Goal: Task Accomplishment & Management: Manage account settings

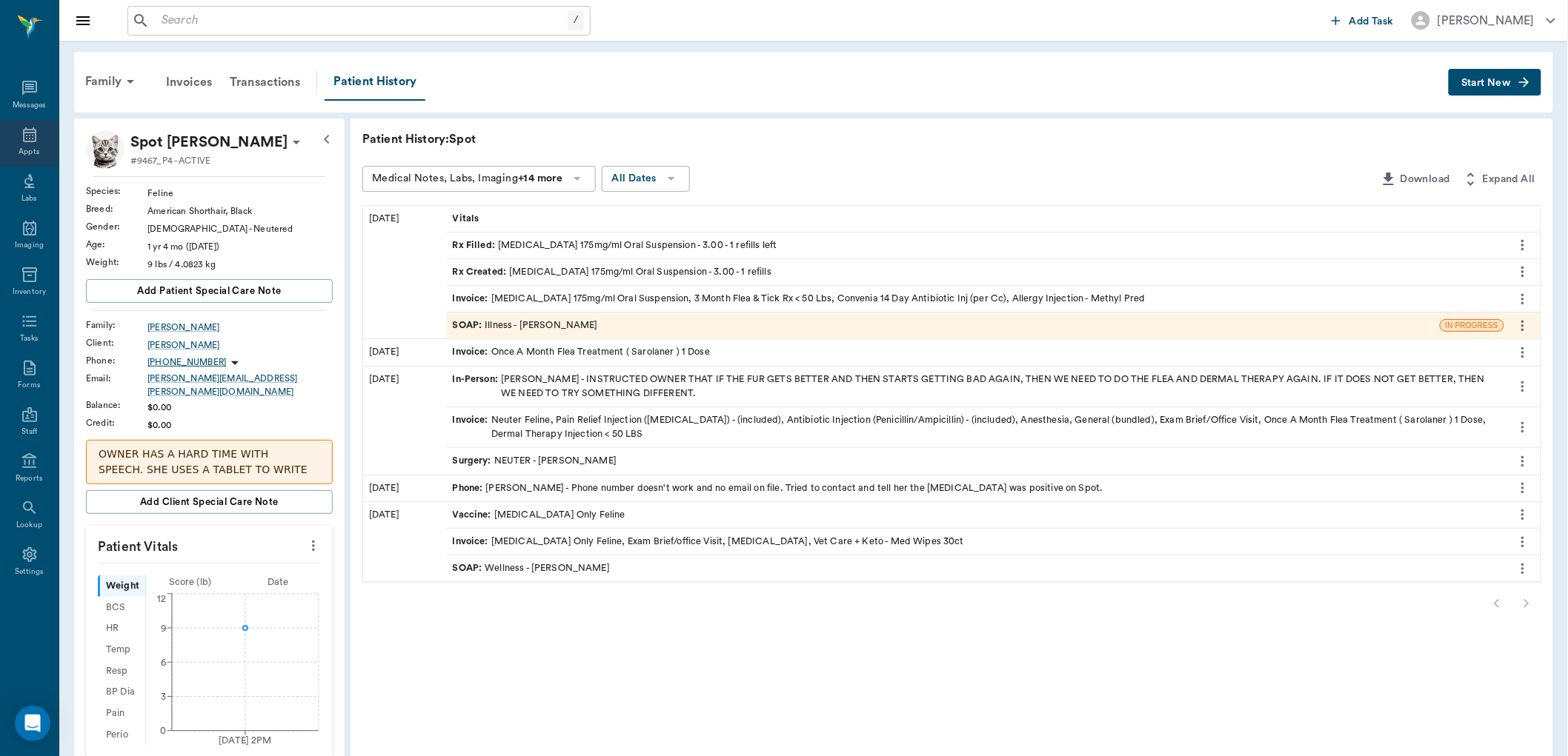
click at [35, 139] on icon at bounding box center [29, 135] width 13 height 15
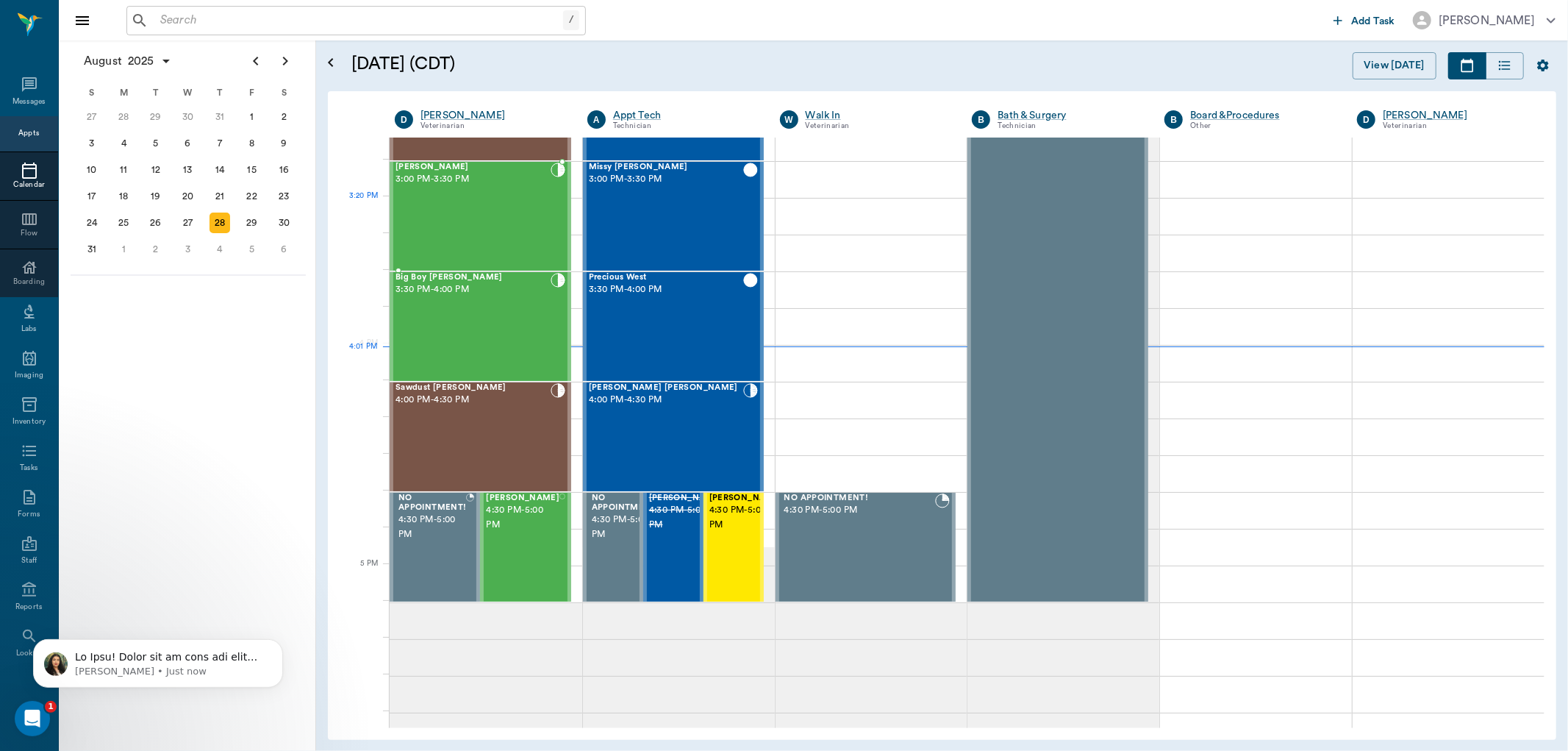
scroll to position [1521, 0]
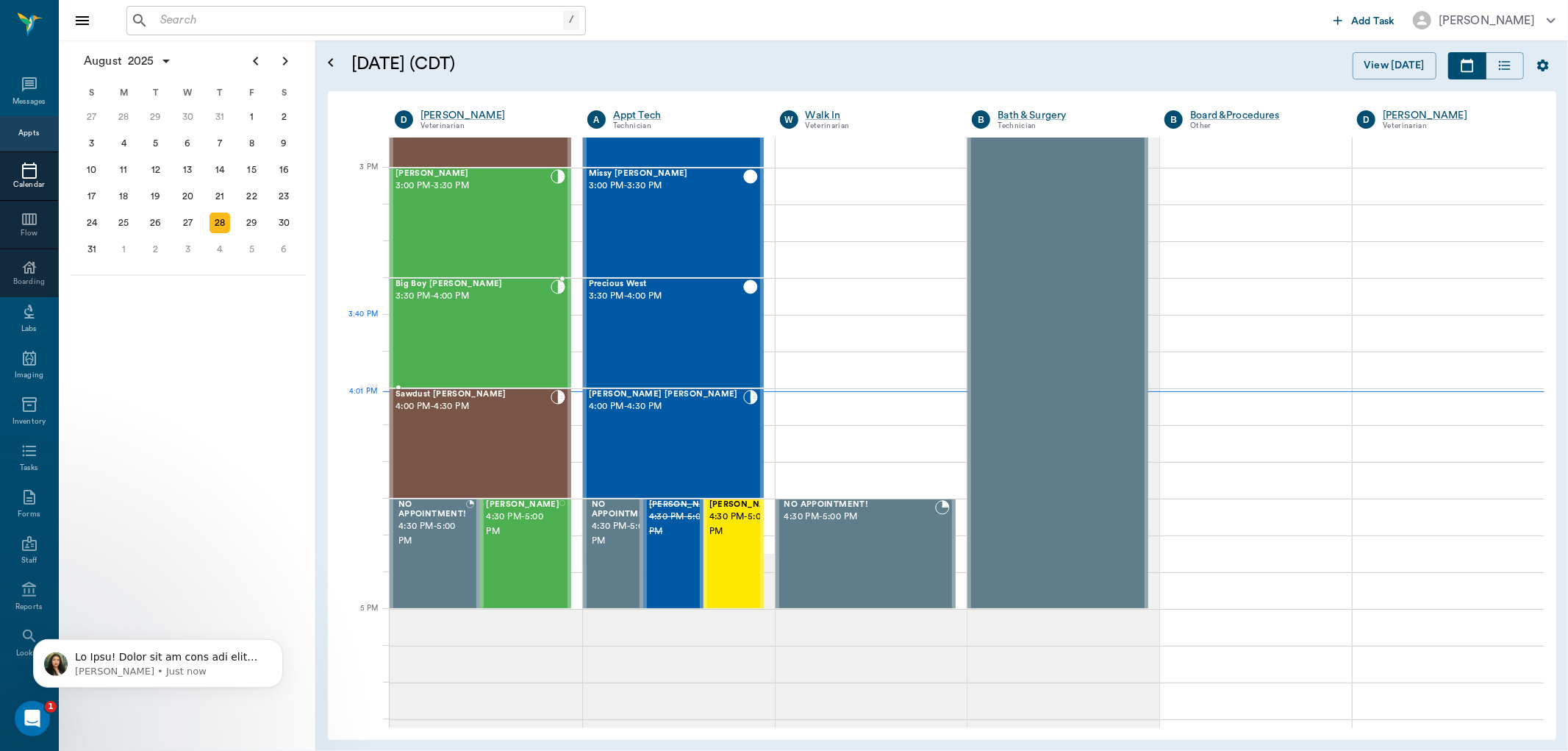
click at [434, 328] on div "Big Boy [PERSON_NAME] 3:30 PM - 4:00 PM" at bounding box center [473, 333] width 155 height 107
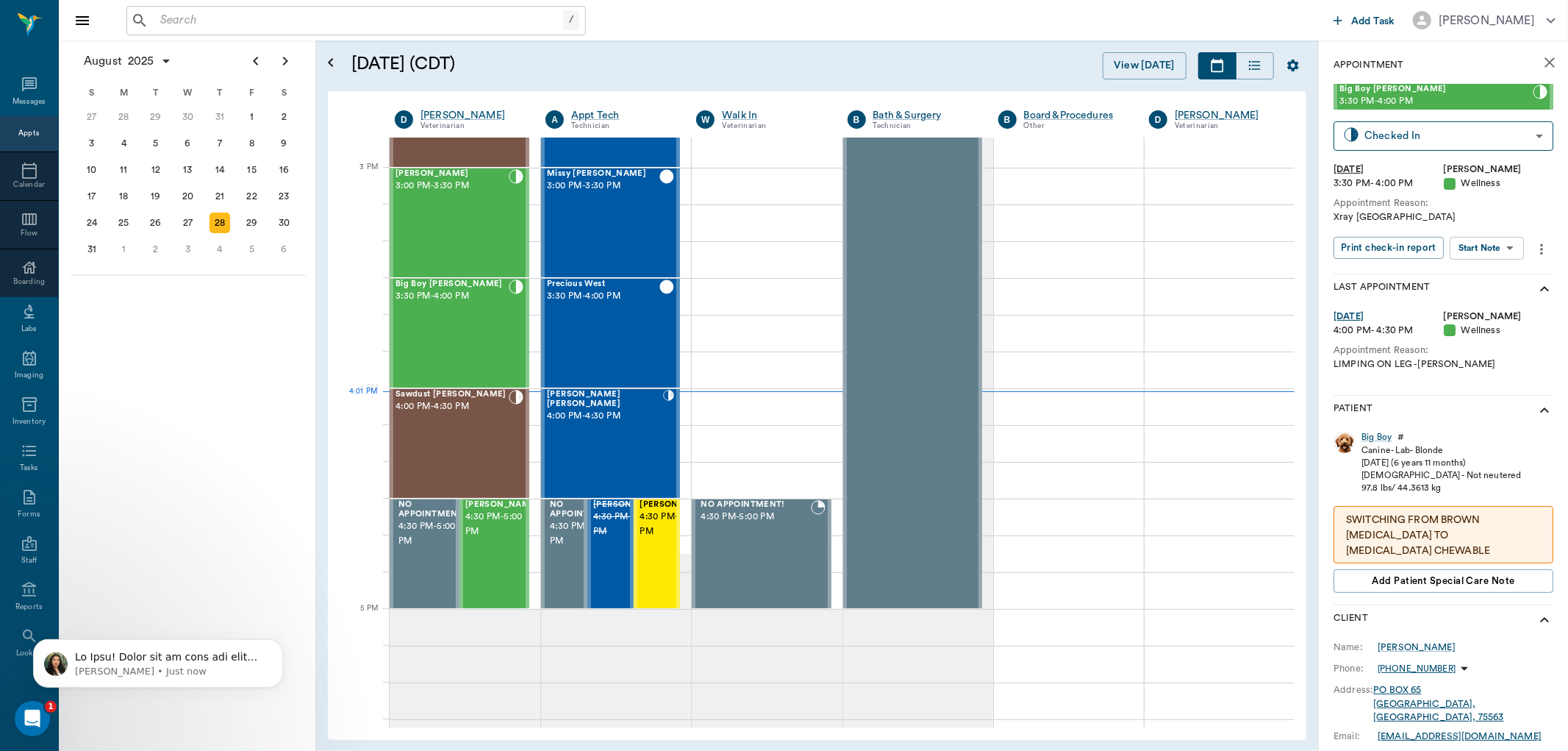
click at [1509, 246] on body "/ ​ Add Task [PERSON_NAME] Nectar Messages Appts Calendar Flow Boarding Labs Im…" at bounding box center [784, 376] width 1568 height 751
click at [1469, 276] on button "Start SOAP" at bounding box center [1471, 278] width 50 height 17
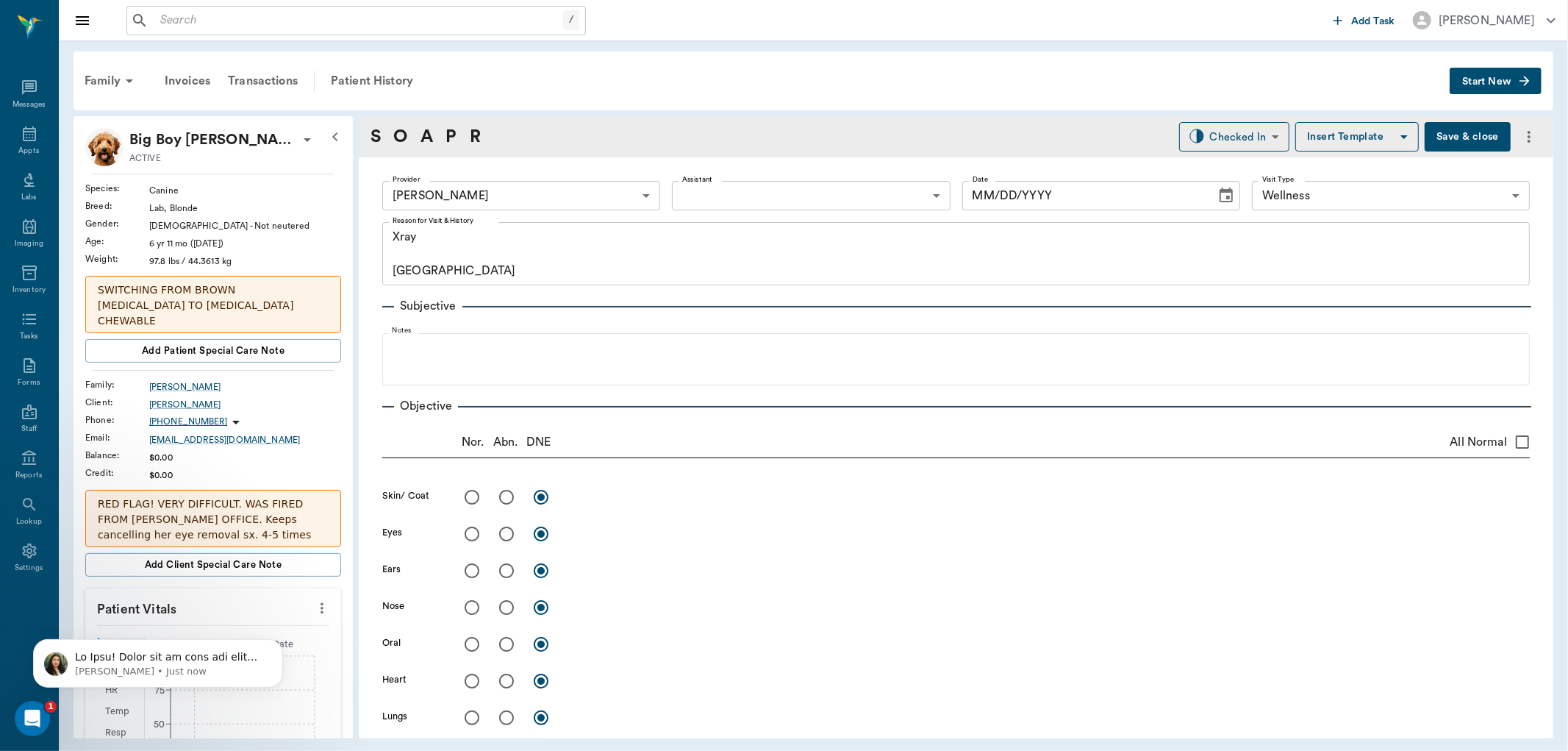
type input "63ec2f075fda476ae8351a4d"
type input "65d2be4f46e3a538d89b8c14"
type textarea "Xray [GEOGRAPHIC_DATA]"
type input "[DATE]"
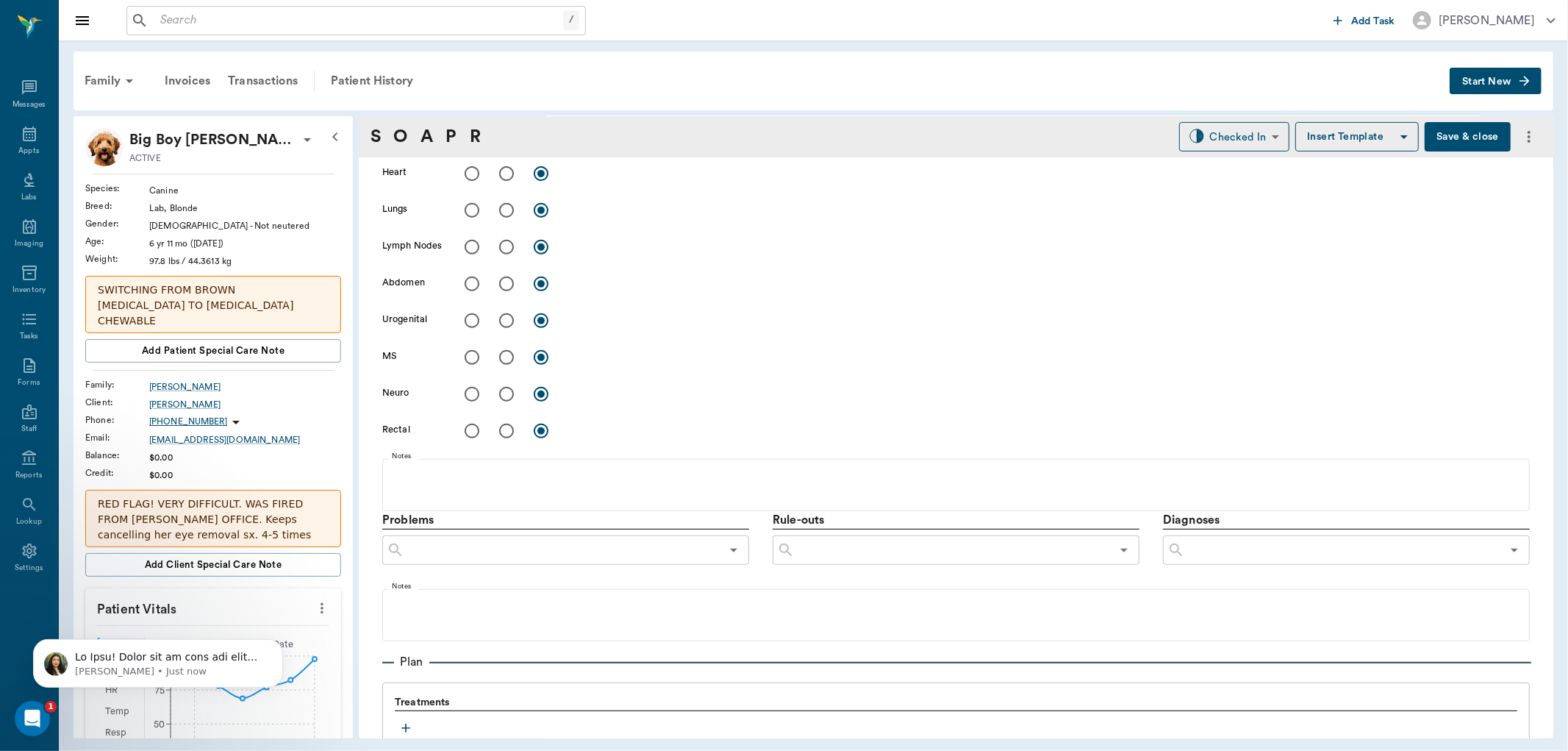
scroll to position [653, 0]
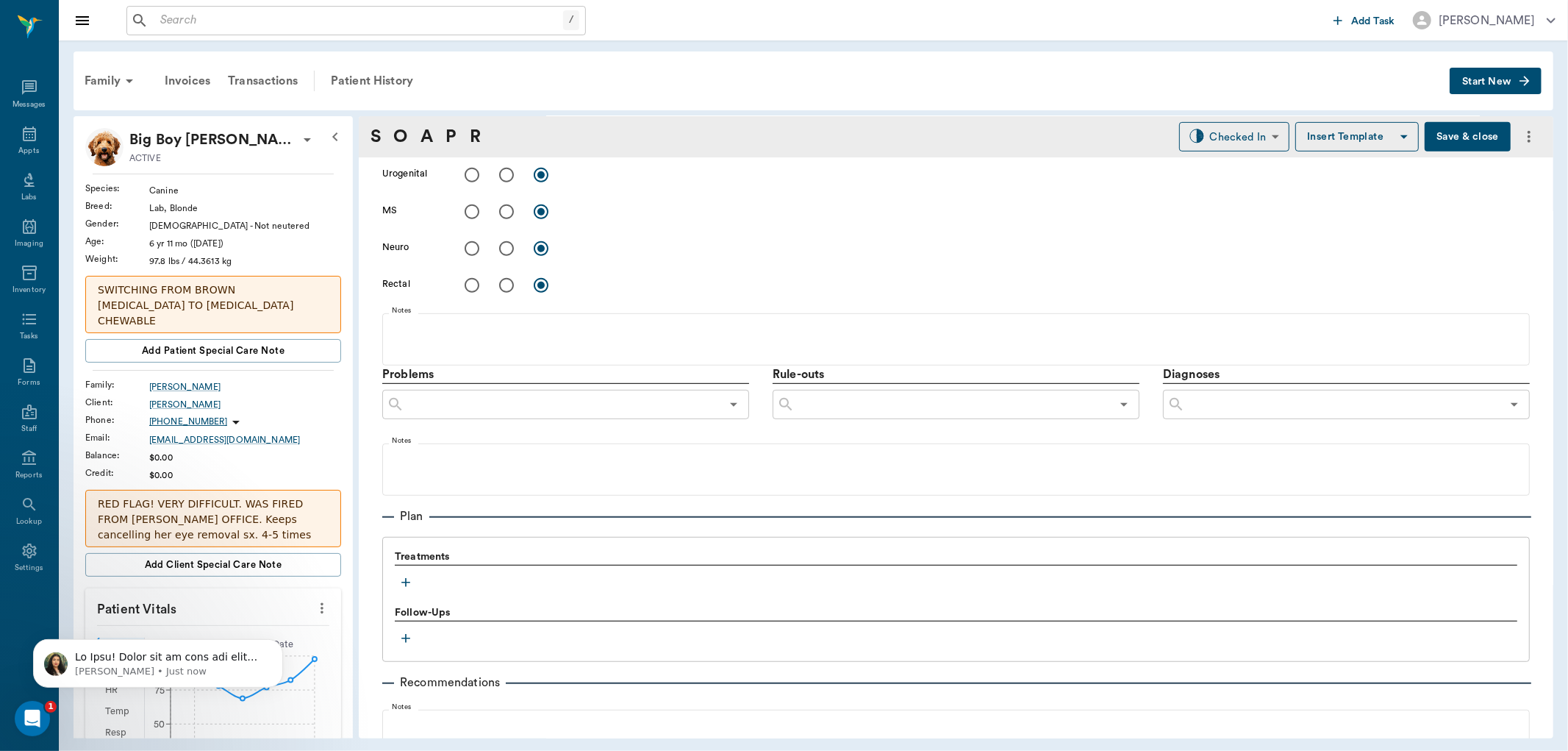
click at [406, 583] on icon "button" at bounding box center [406, 582] width 9 height 9
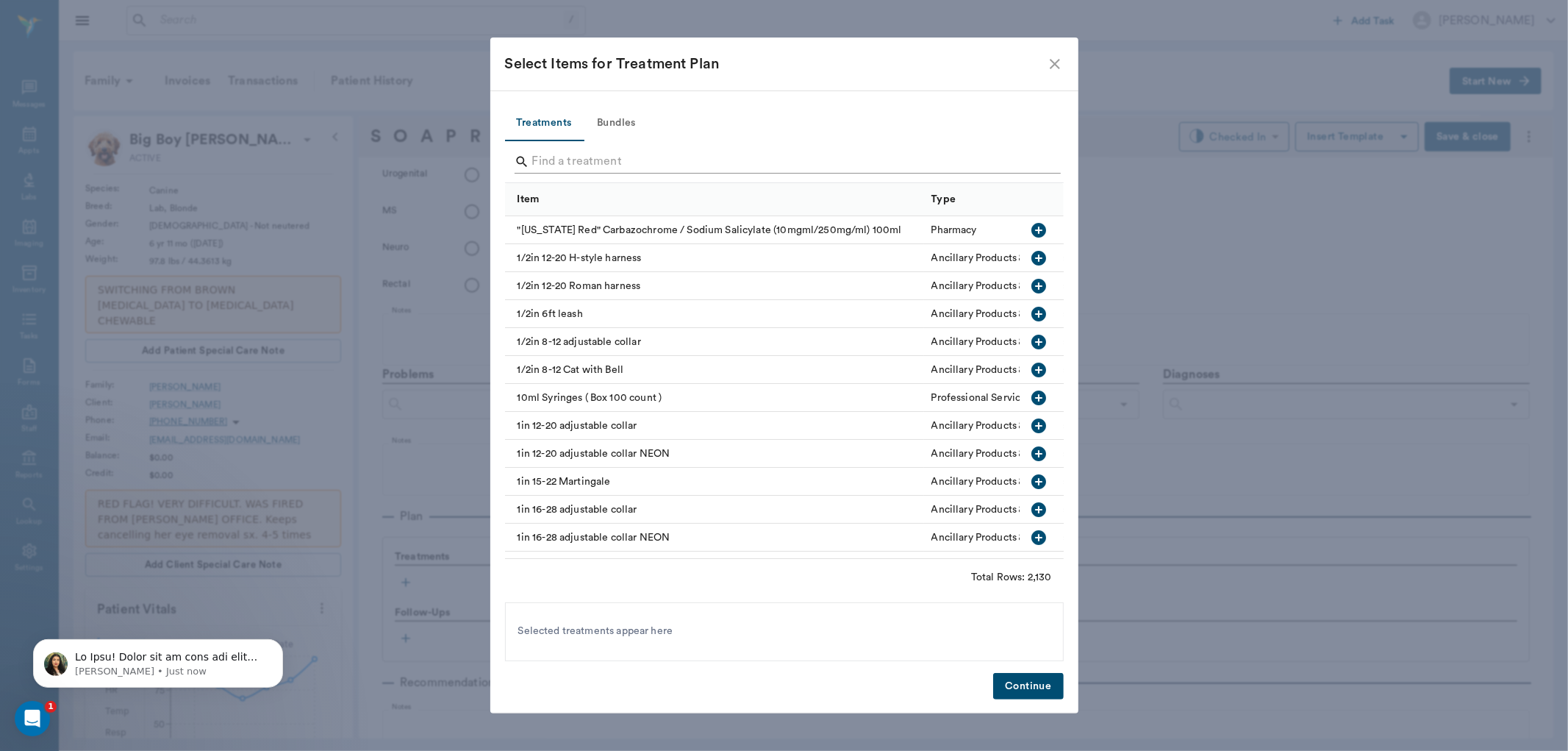
click at [594, 162] on input "Search" at bounding box center [785, 161] width 506 height 23
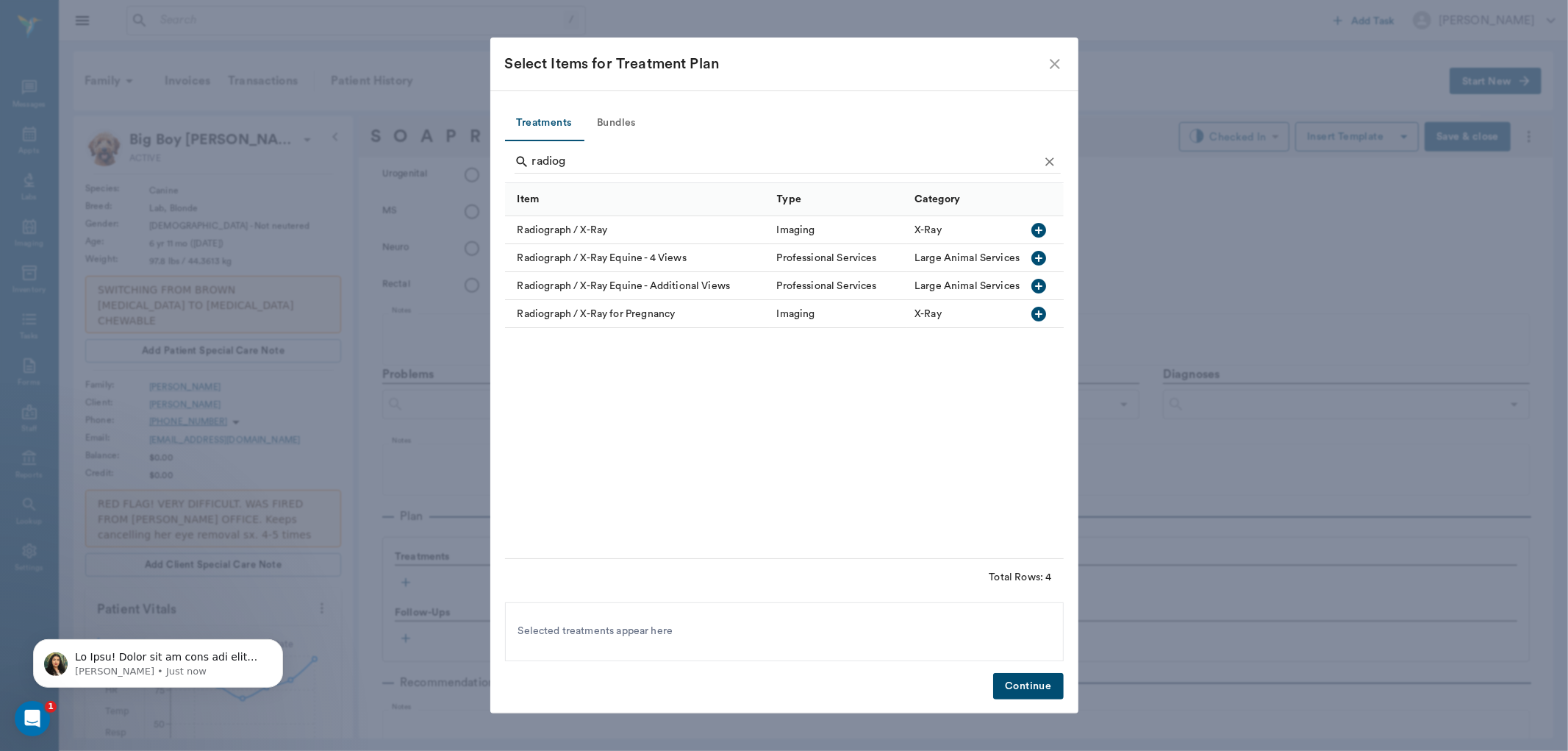
click at [1038, 225] on icon "button" at bounding box center [1038, 230] width 18 height 18
type input "r"
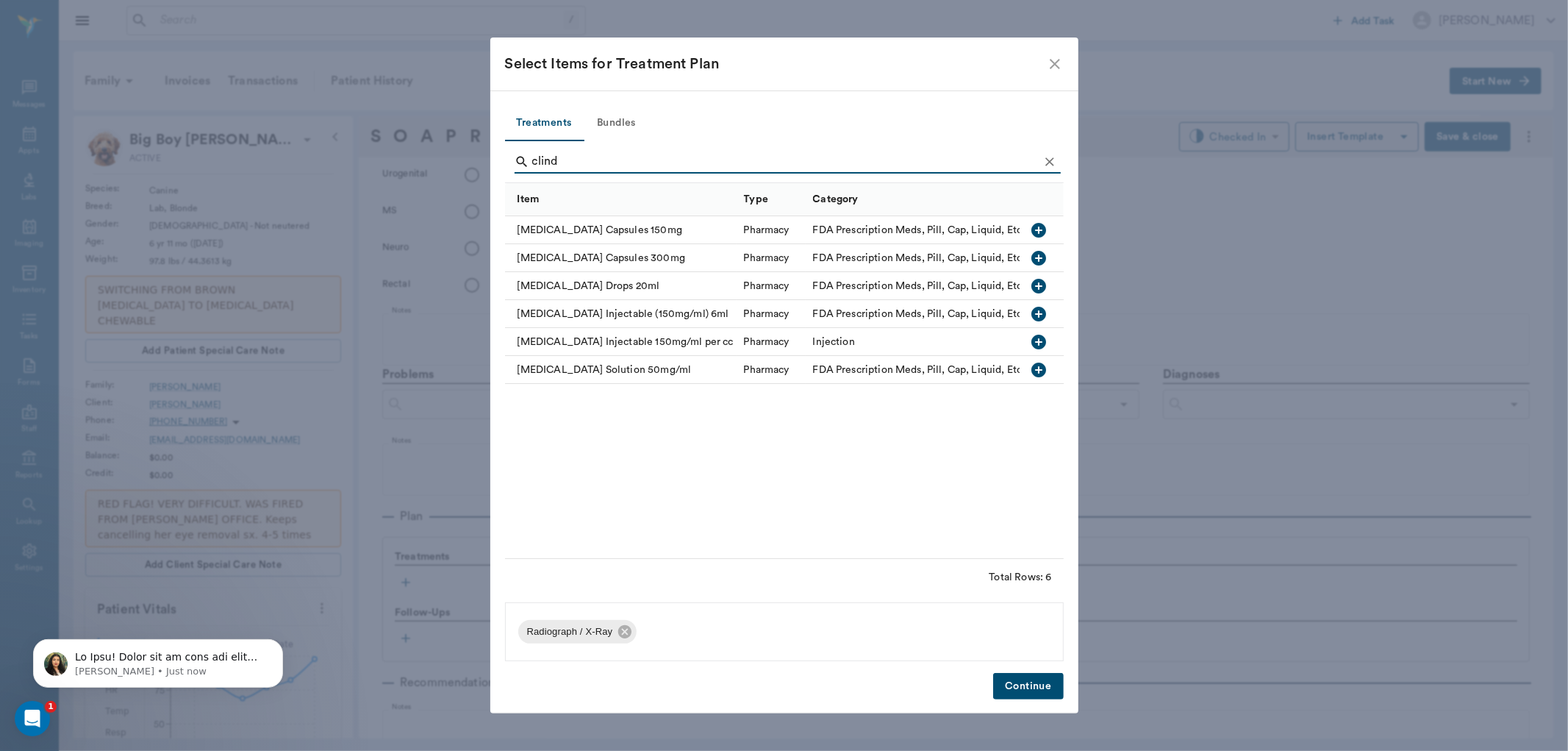
type input "clind"
click at [1037, 255] on icon "button" at bounding box center [1038, 258] width 15 height 15
click at [1048, 677] on button "Continue" at bounding box center [1028, 687] width 70 height 27
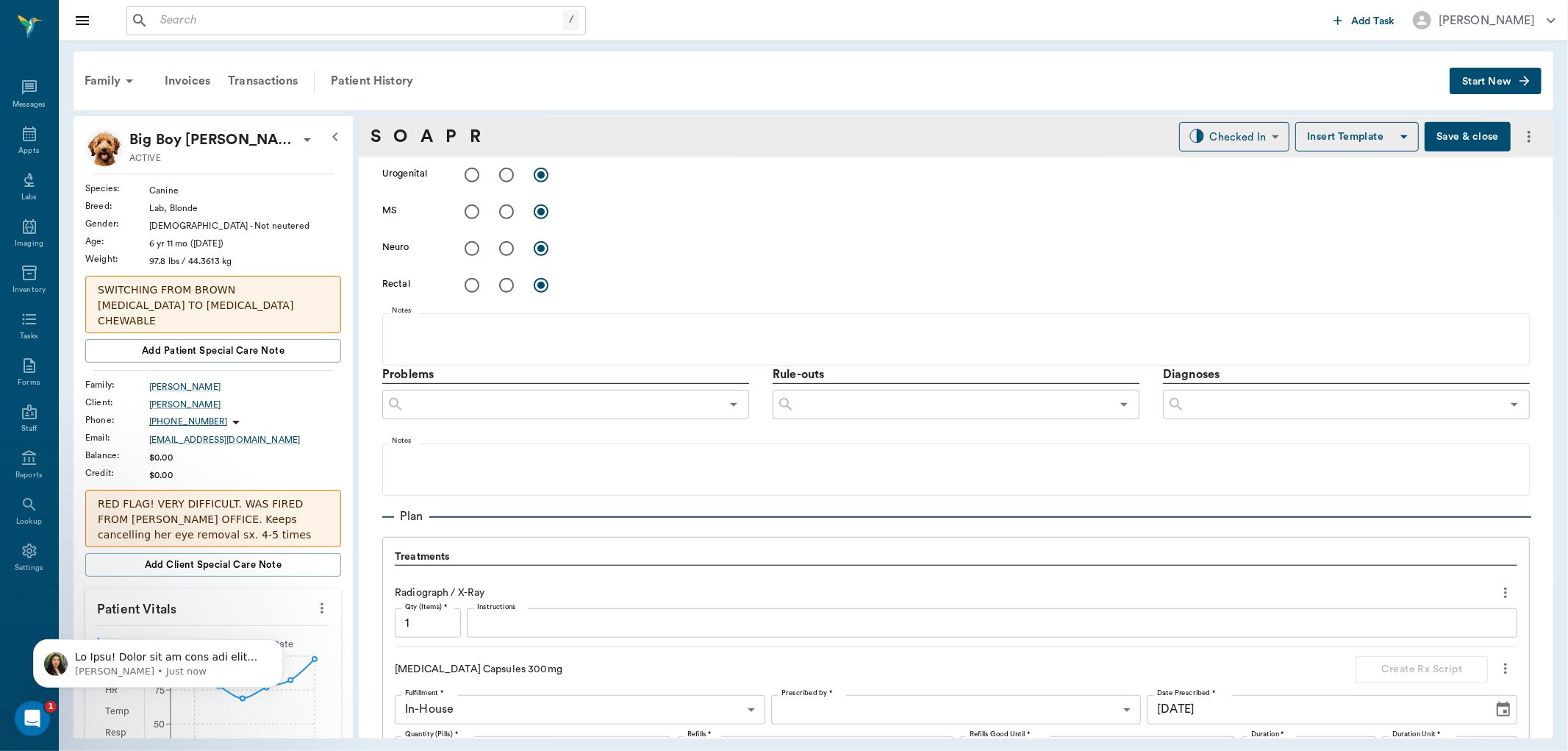
scroll to position [899, 0]
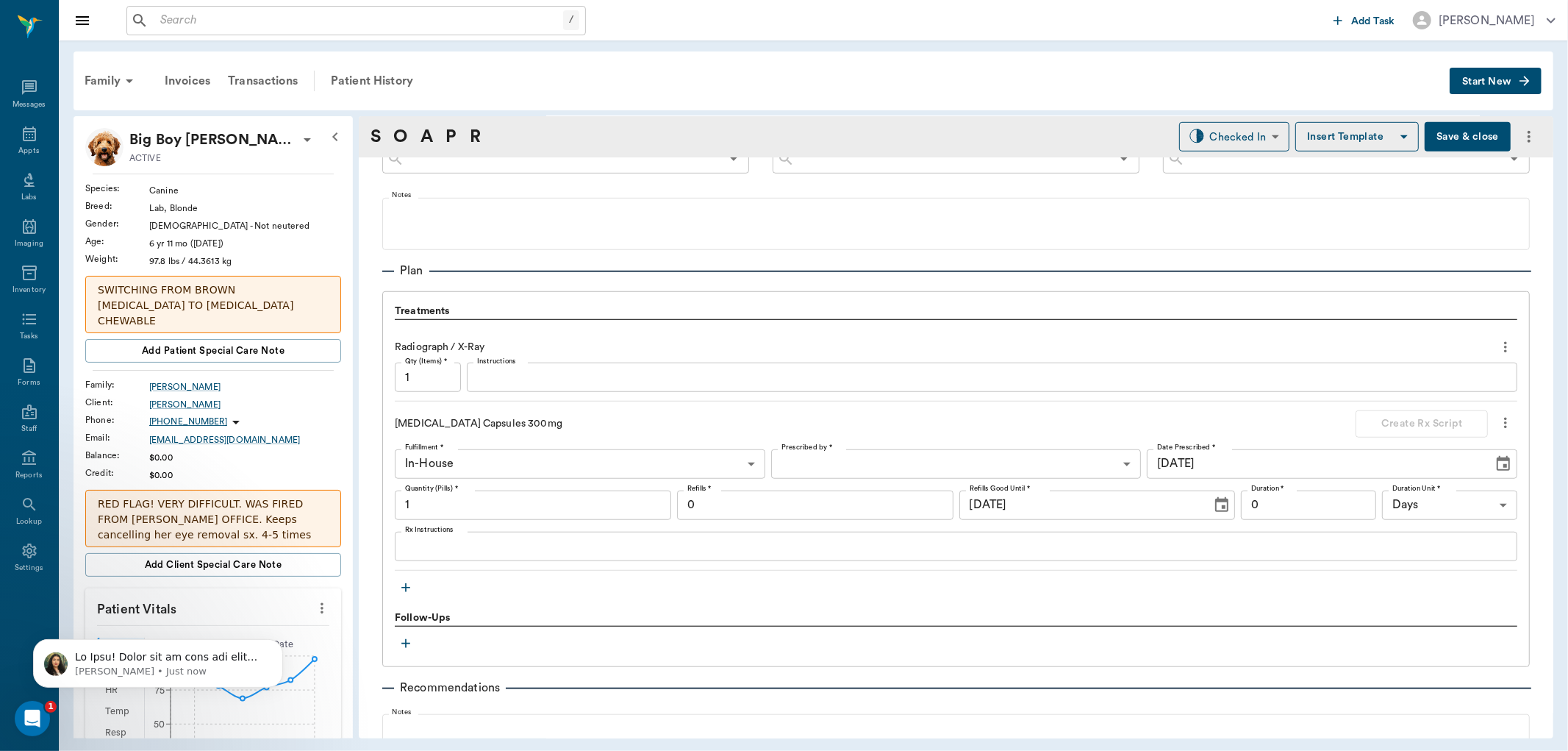
click at [428, 542] on textarea "Rx Instructions" at bounding box center [956, 546] width 1102 height 17
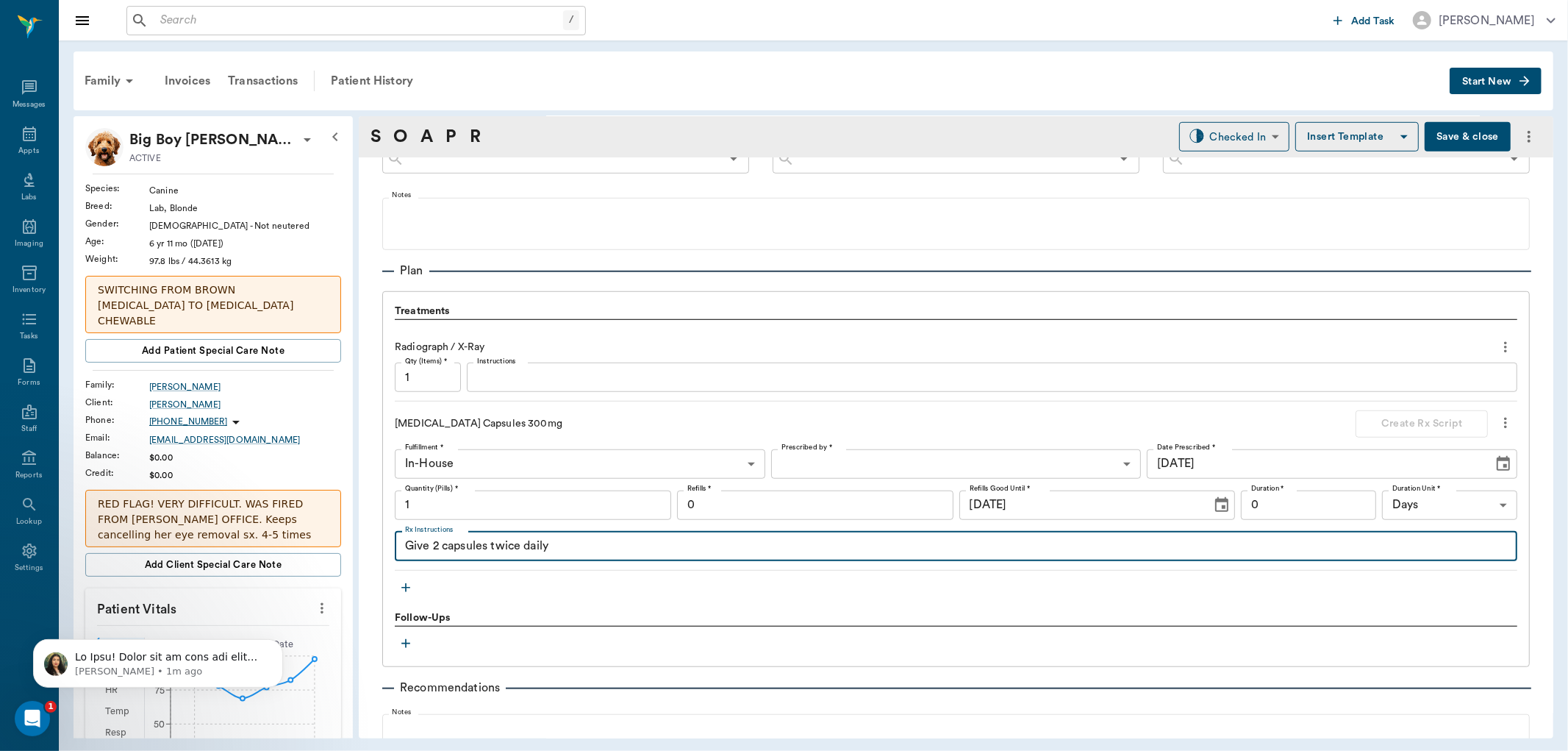
type textarea "Give 2 capsules twice daily"
click at [516, 498] on input "1" at bounding box center [533, 505] width 277 height 29
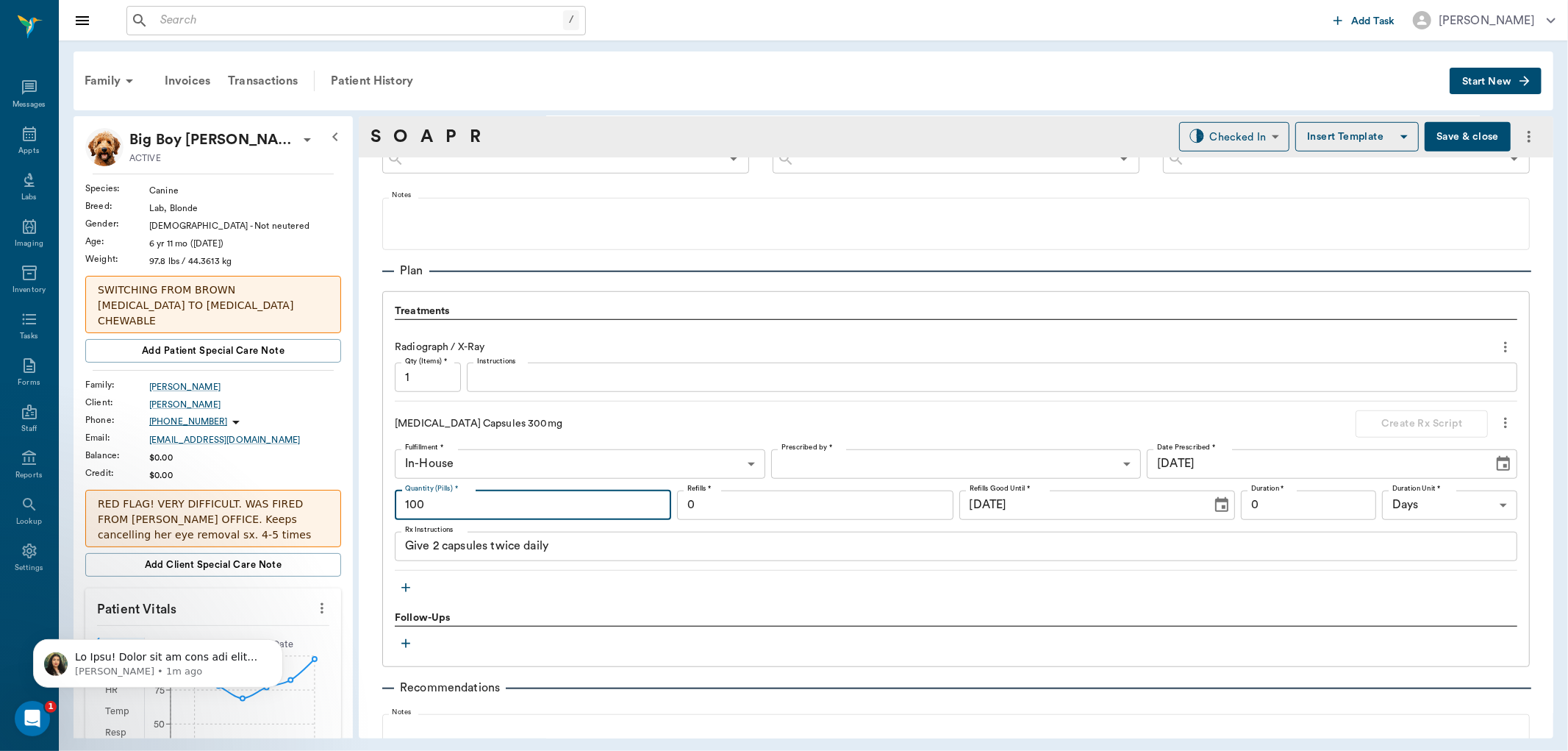
type input "100"
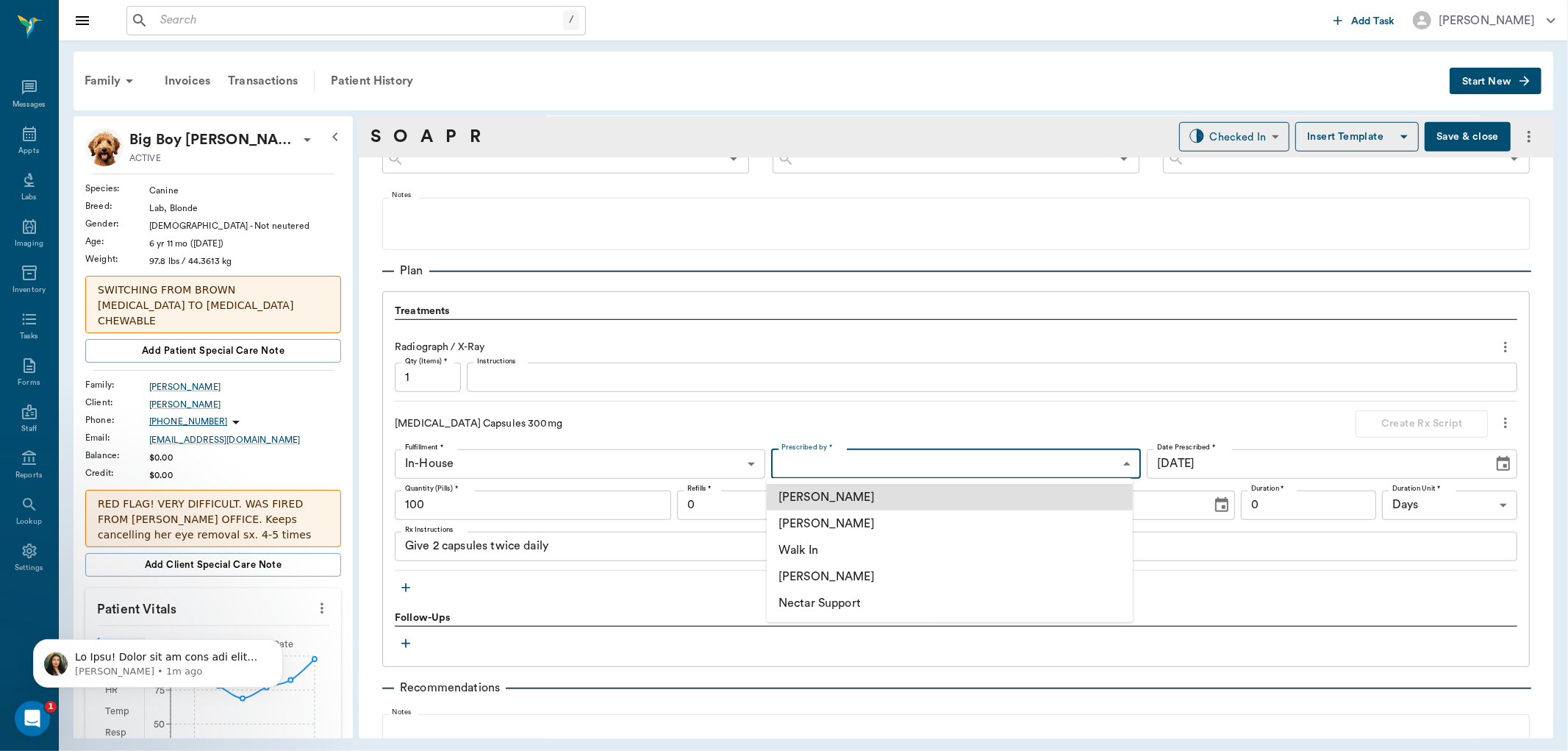
click at [832, 458] on body "/ ​ Add Task [PERSON_NAME] Nectar Messages Appts Labs Imaging Inventory Tasks F…" at bounding box center [784, 376] width 1568 height 751
click at [837, 527] on li "[PERSON_NAME]" at bounding box center [949, 524] width 366 height 27
type input "63ec2f075fda476ae8351a4d"
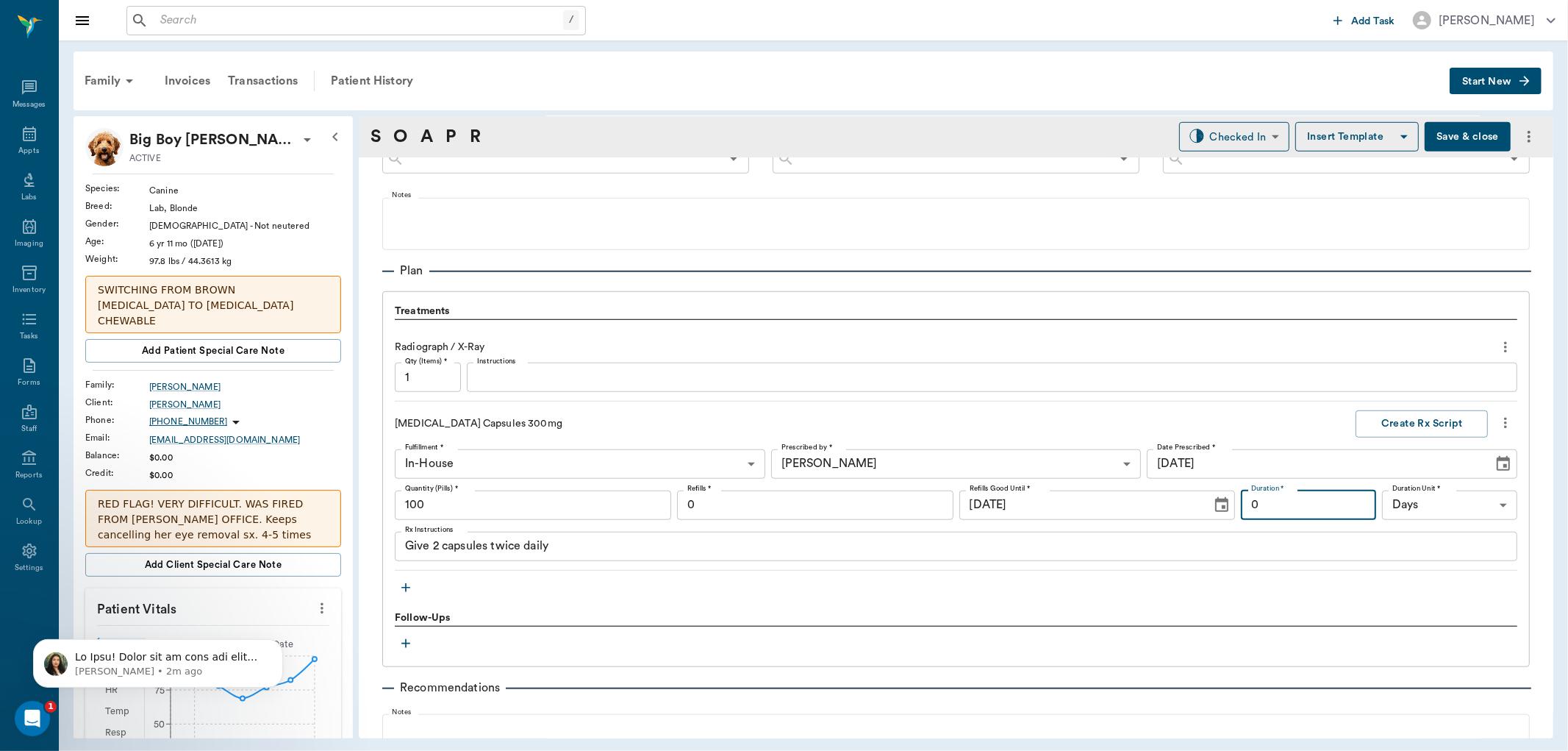
click at [1319, 510] on input "0" at bounding box center [1308, 505] width 135 height 29
type input "25"
click at [721, 511] on input "0" at bounding box center [815, 505] width 277 height 29
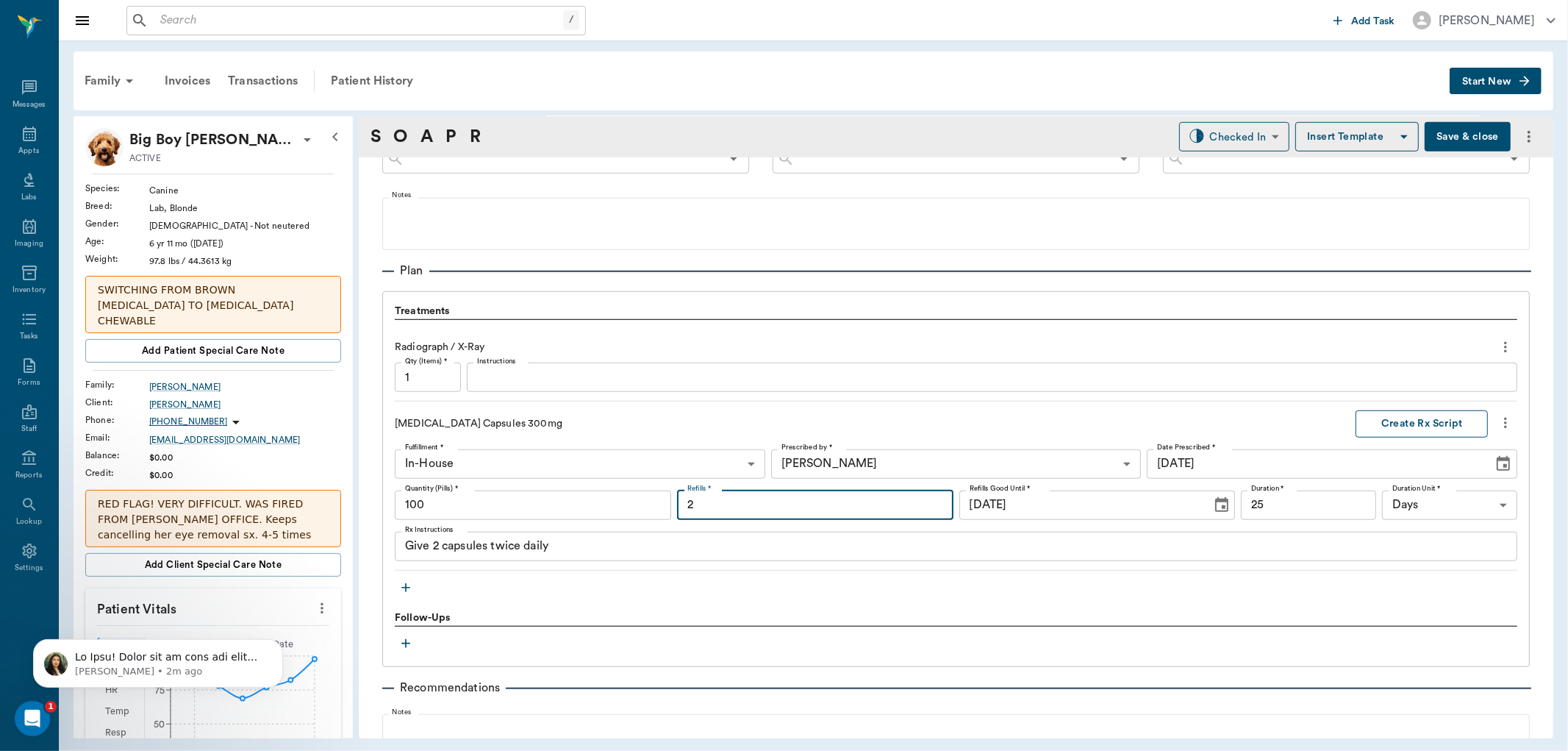
type input "2"
click at [1403, 425] on button "Create Rx Script" at bounding box center [1421, 424] width 132 height 27
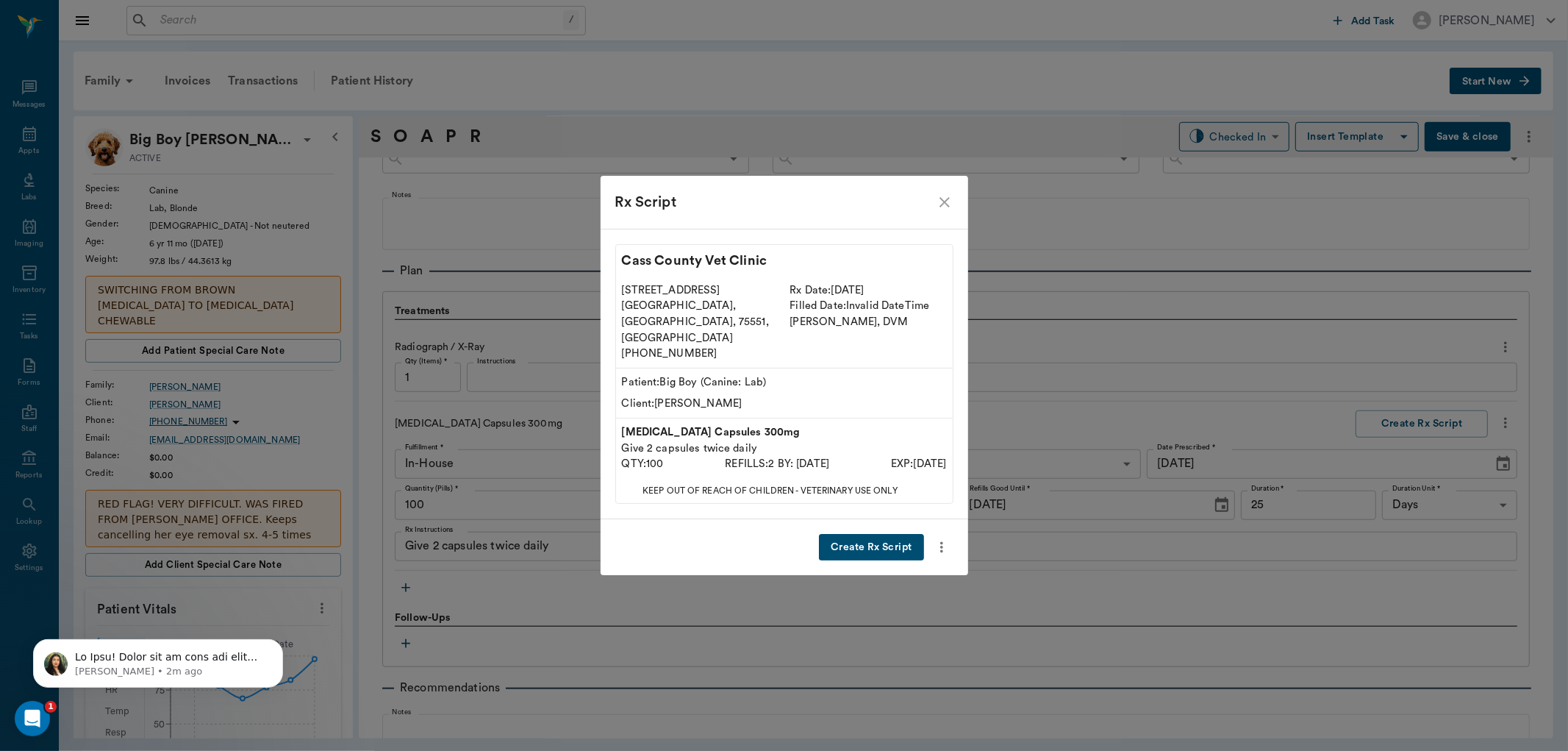
click at [841, 534] on button "Create Rx Script" at bounding box center [871, 548] width 105 height 27
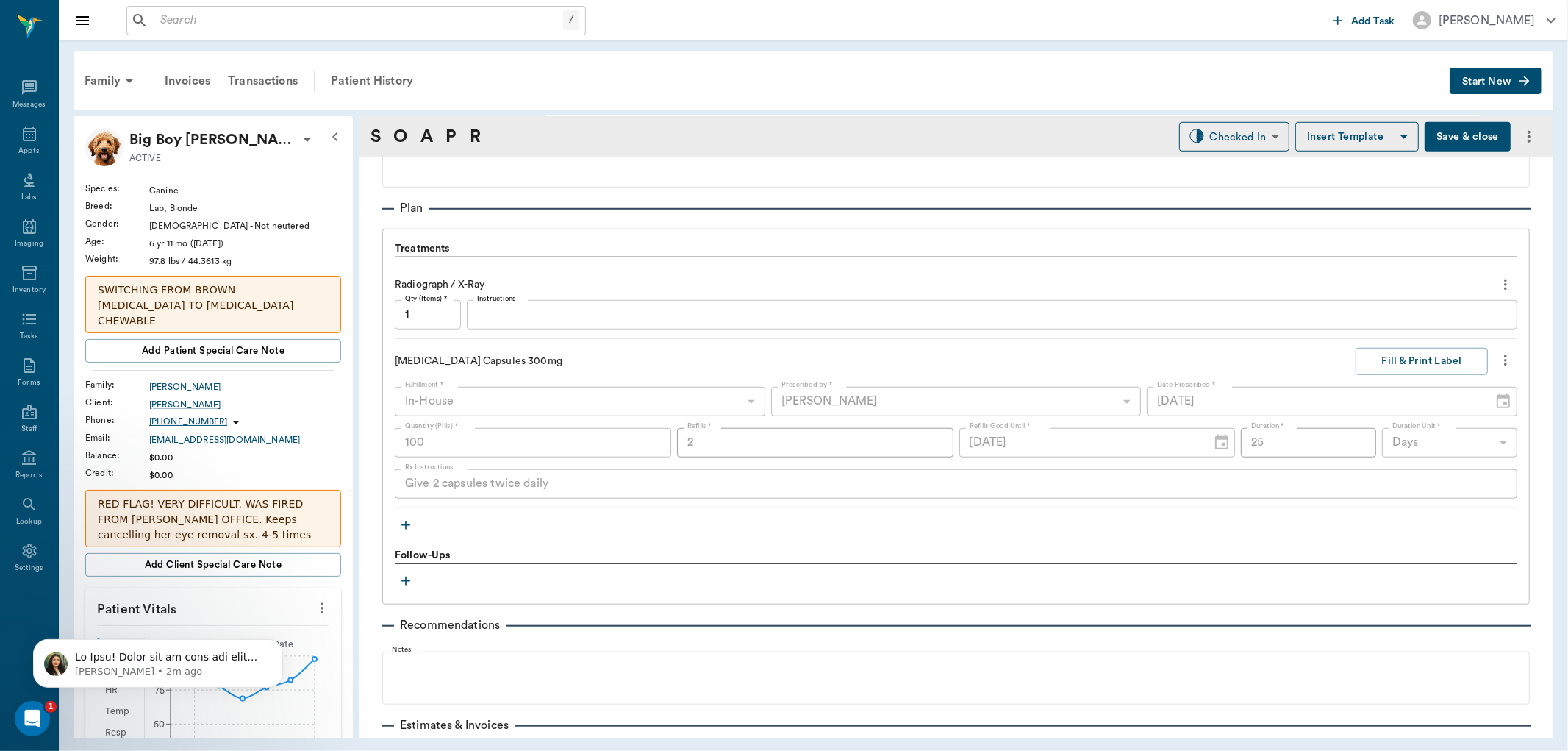
scroll to position [1062, 0]
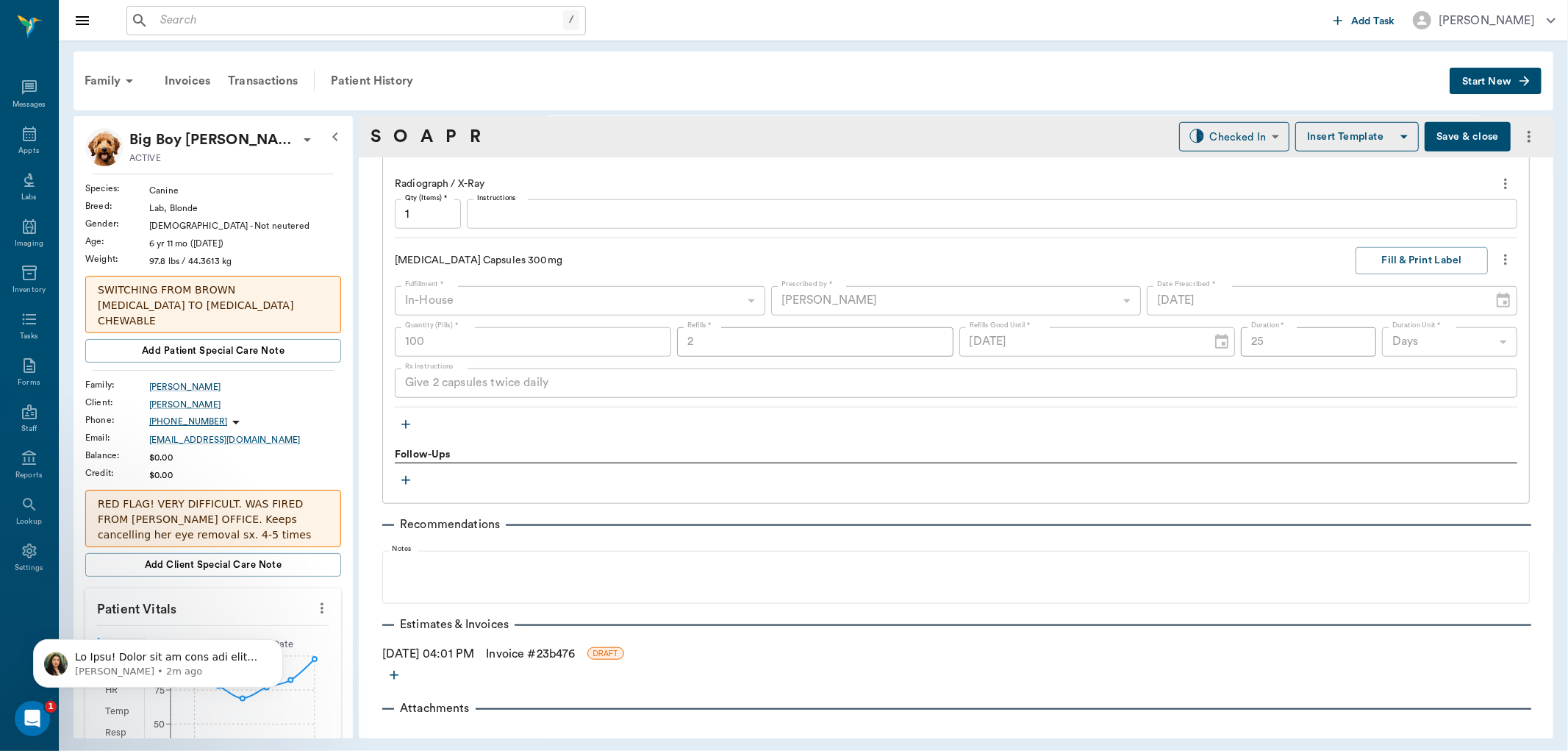
click at [524, 649] on link "Invoice # 23b476" at bounding box center [530, 654] width 89 height 18
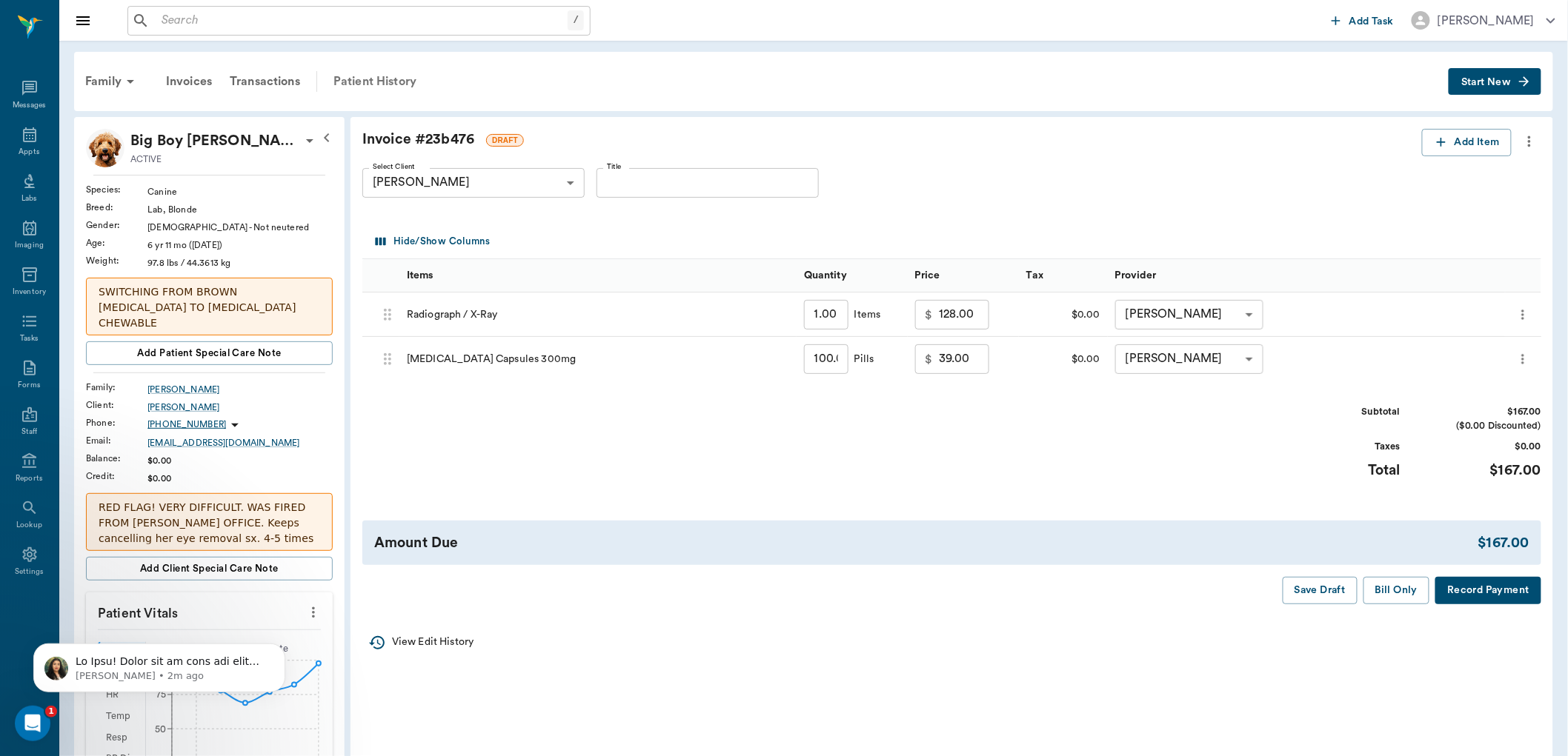
click at [356, 78] on div "Patient History" at bounding box center [375, 81] width 101 height 35
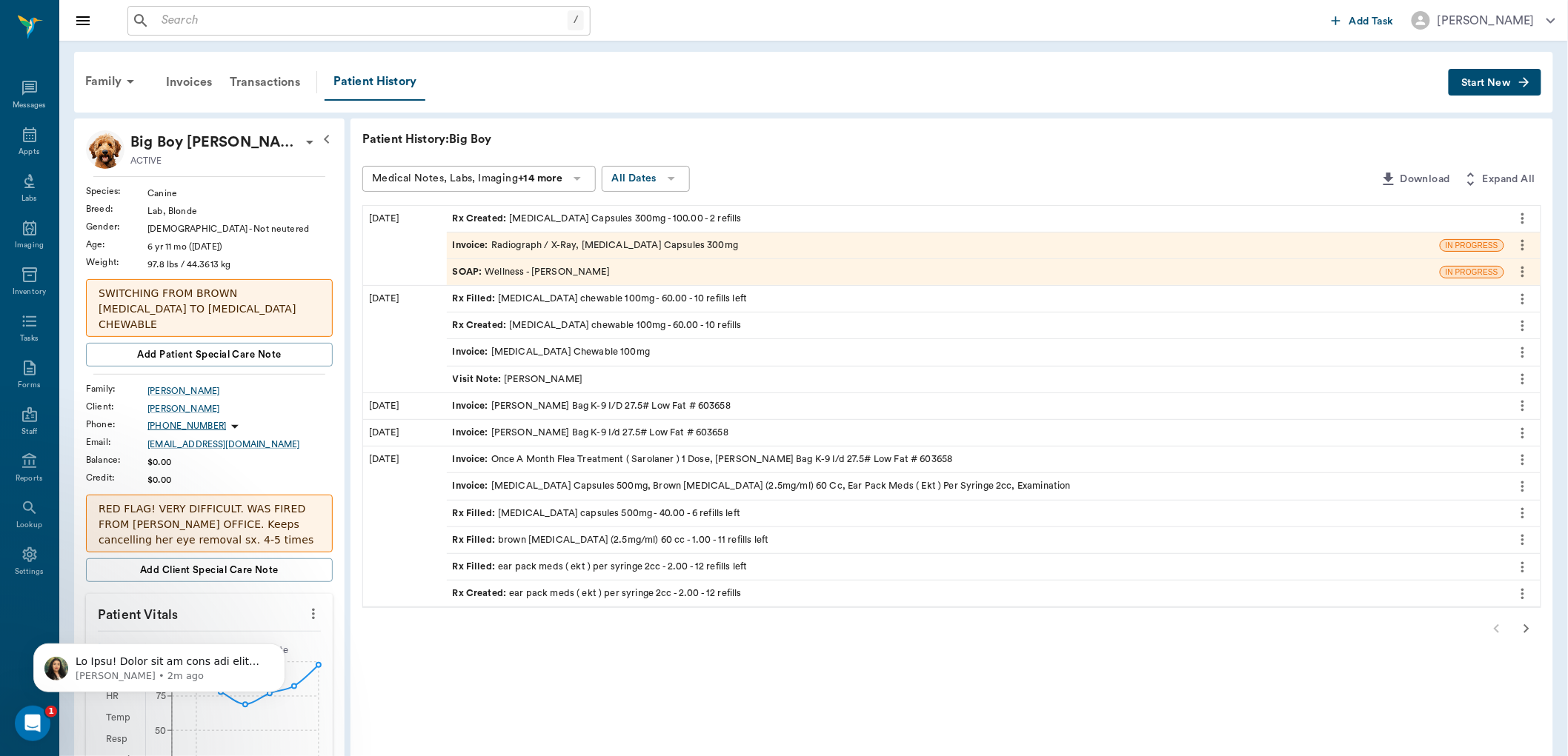
click at [560, 268] on div "SOAP : Wellness - [PERSON_NAME]" at bounding box center [531, 272] width 157 height 14
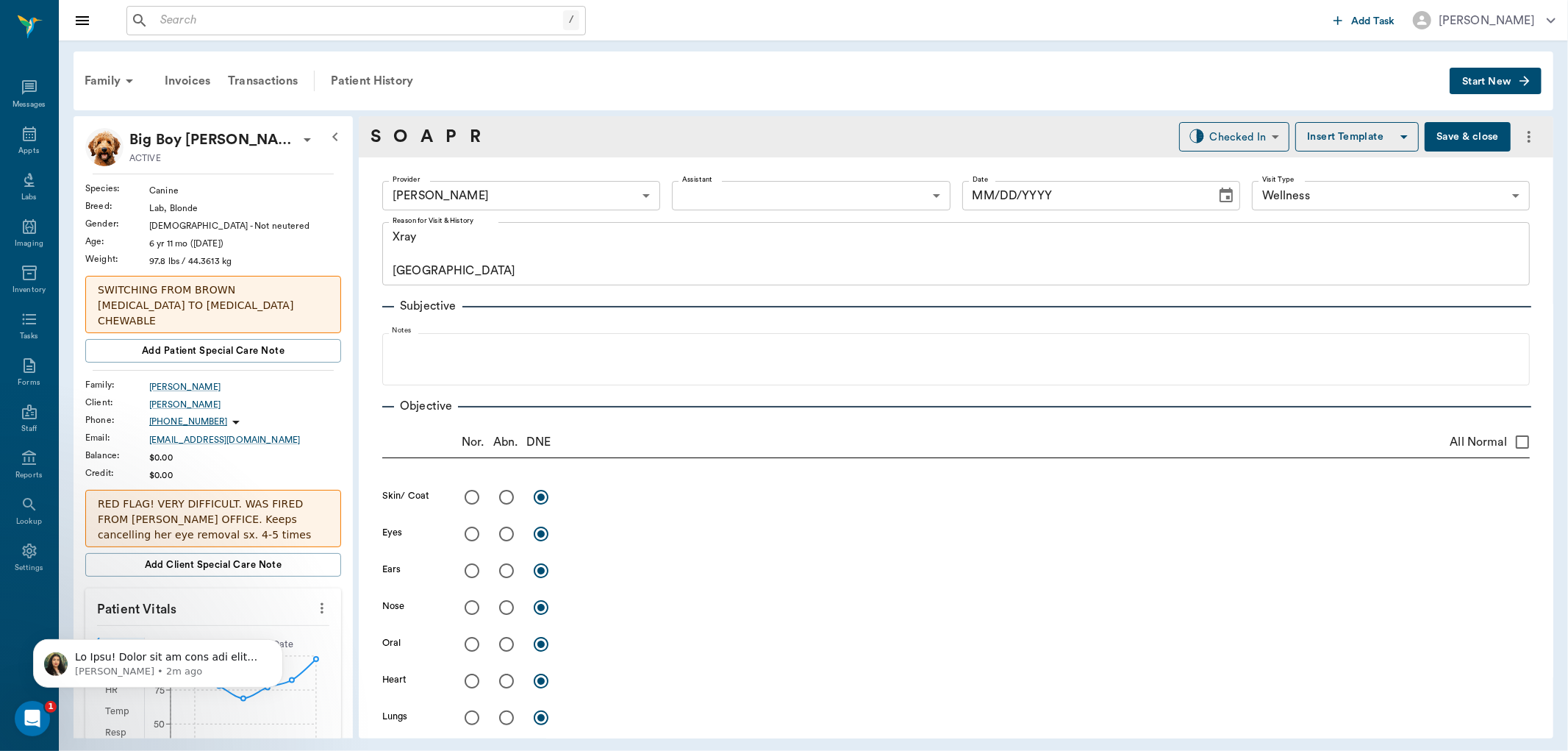
type input "63ec2f075fda476ae8351a4d"
type input "65d2be4f46e3a538d89b8c14"
type textarea "Xray [GEOGRAPHIC_DATA]"
type input "[DATE]"
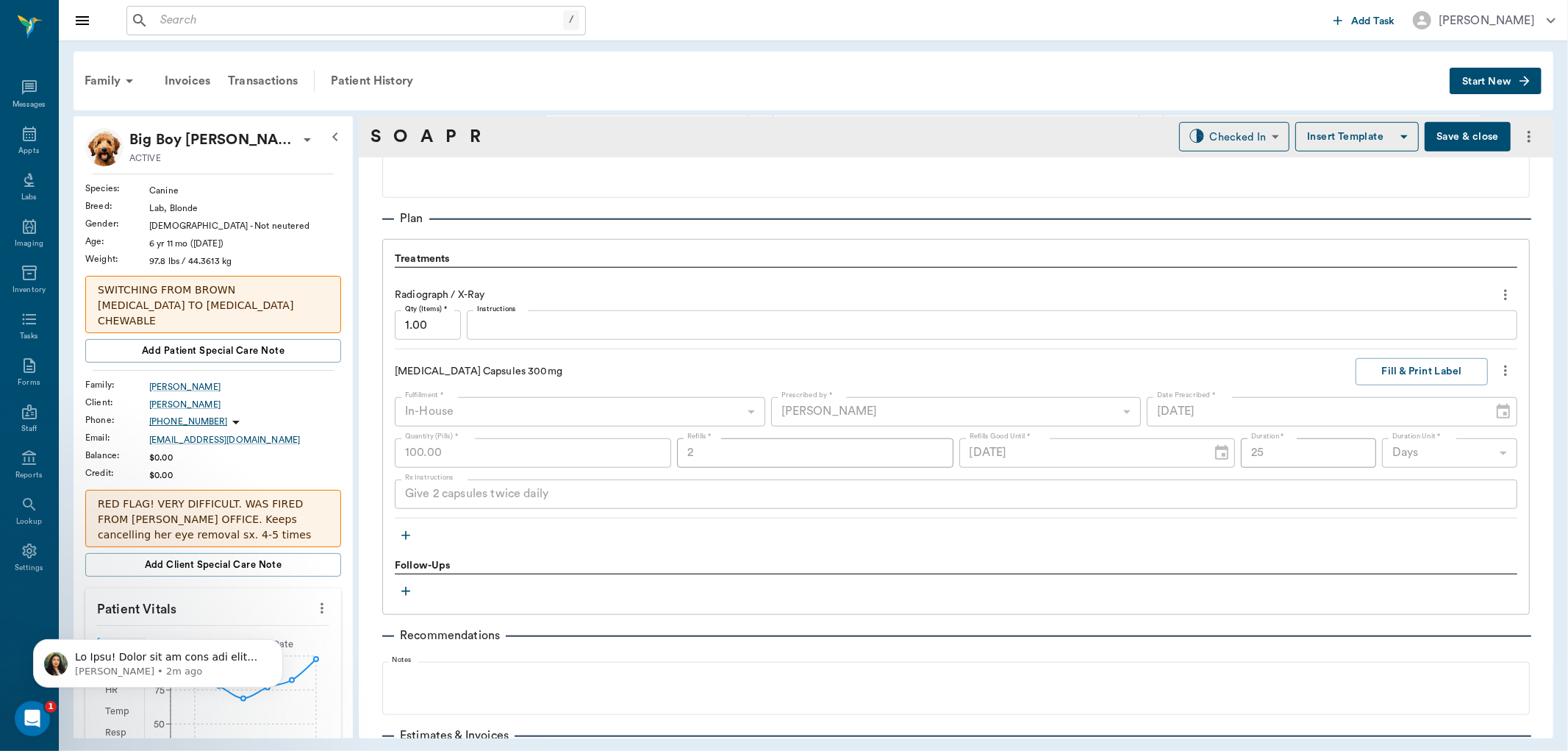
scroll to position [899, 0]
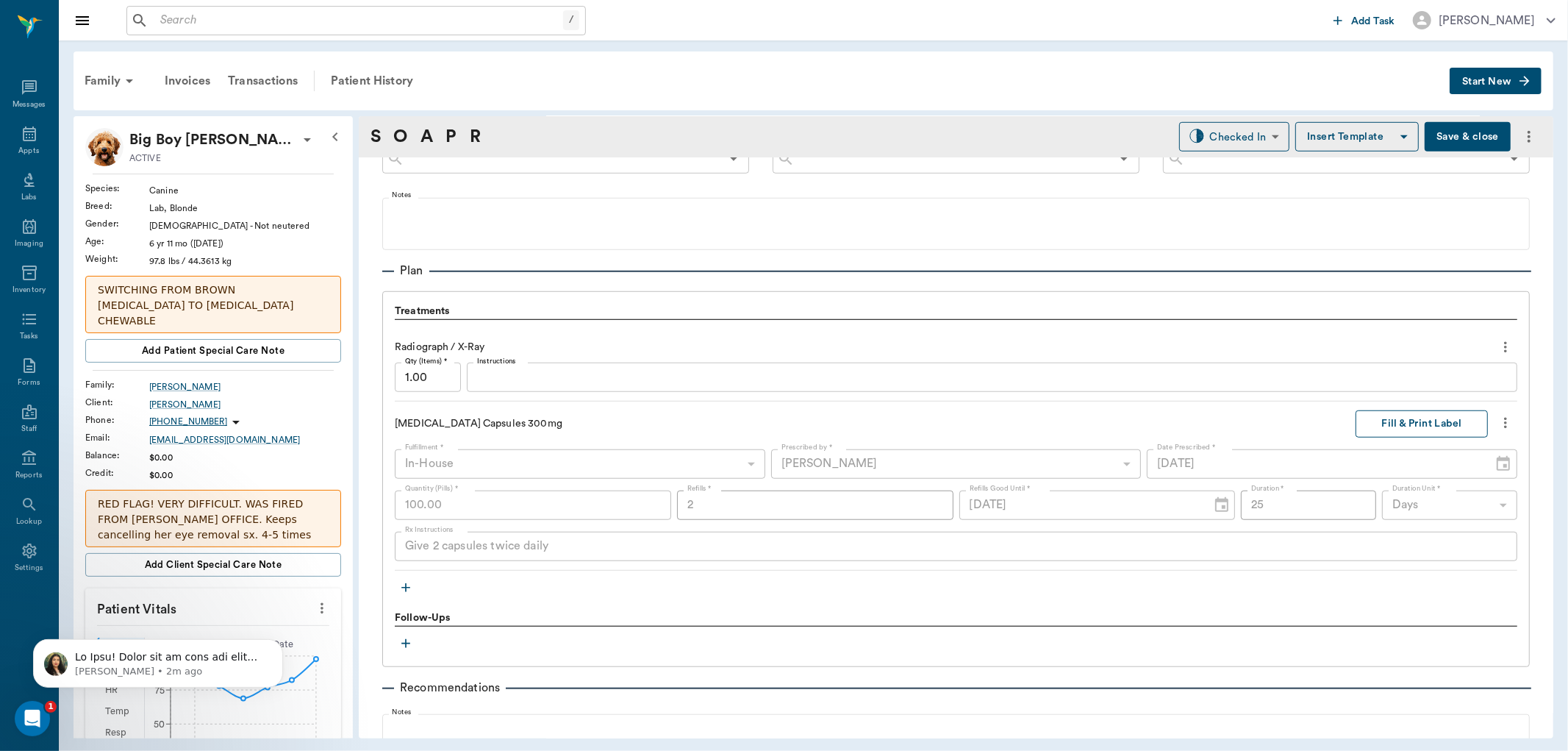
click at [1408, 423] on button "Fill & Print Label" at bounding box center [1421, 424] width 132 height 27
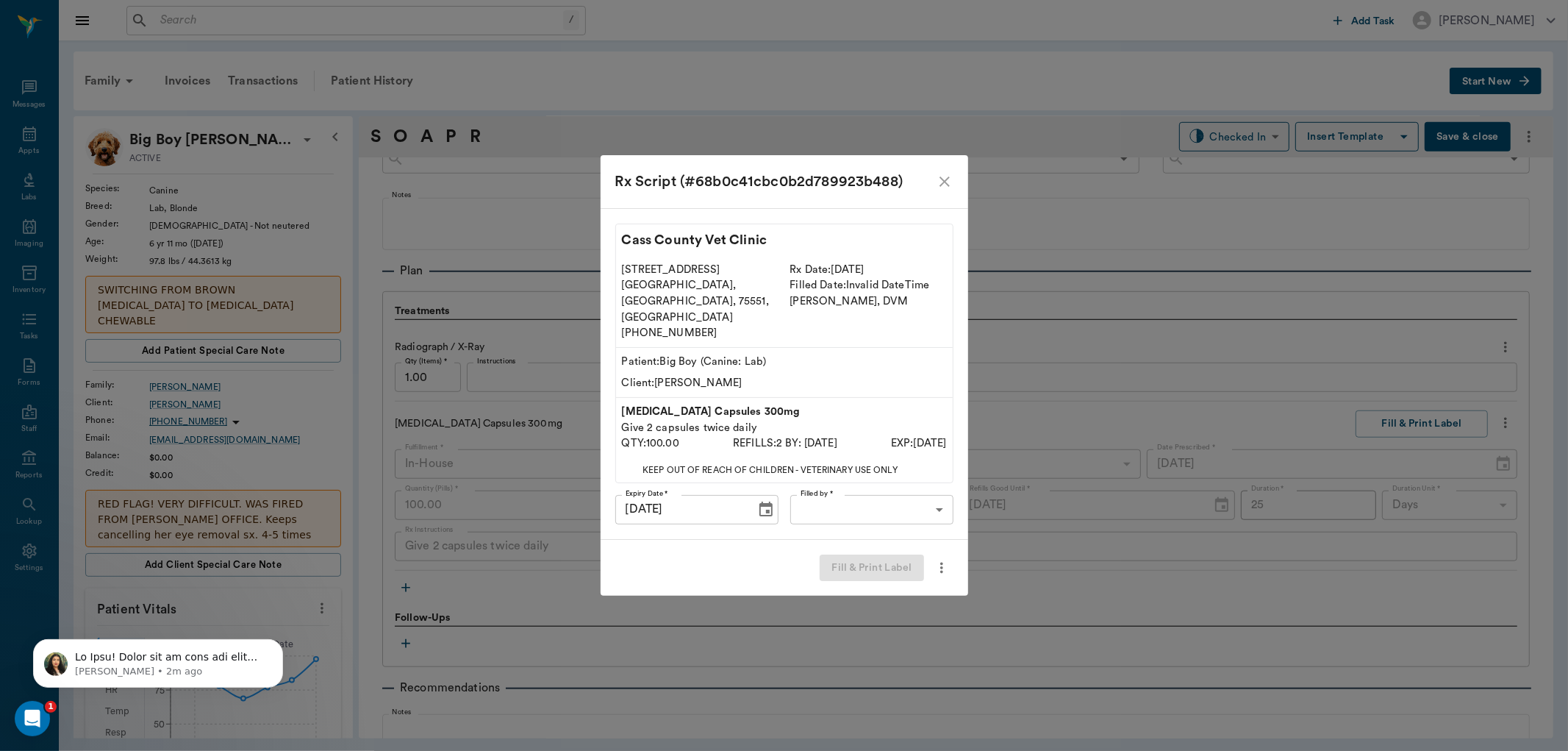
click at [872, 490] on body "/ ​ Add Task [PERSON_NAME] Nectar Messages Appts Labs Imaging Inventory Tasks F…" at bounding box center [784, 376] width 1568 height 751
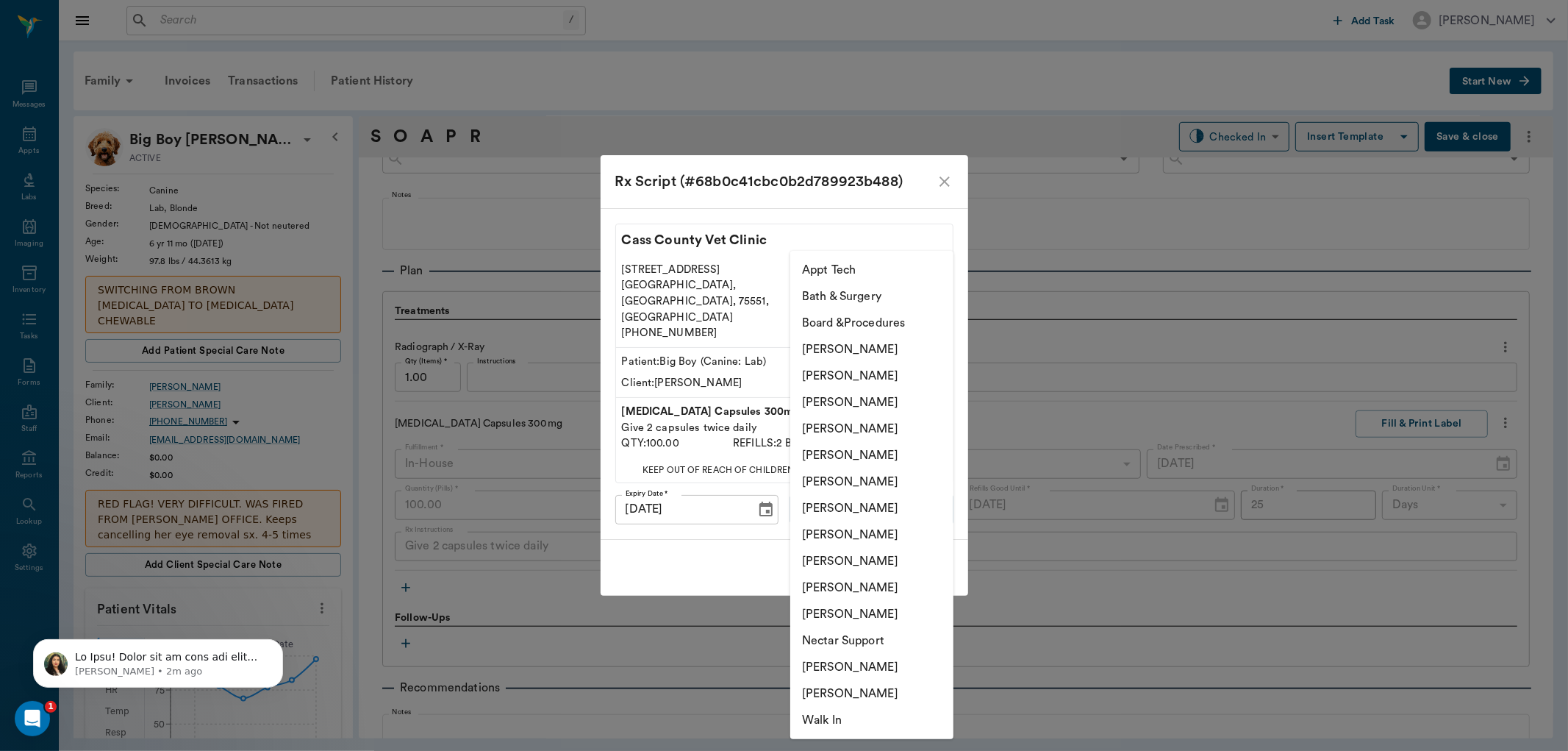
click at [873, 506] on li "[PERSON_NAME]" at bounding box center [871, 508] width 164 height 27
type input "682b670d8bdc6f7f8feef3db"
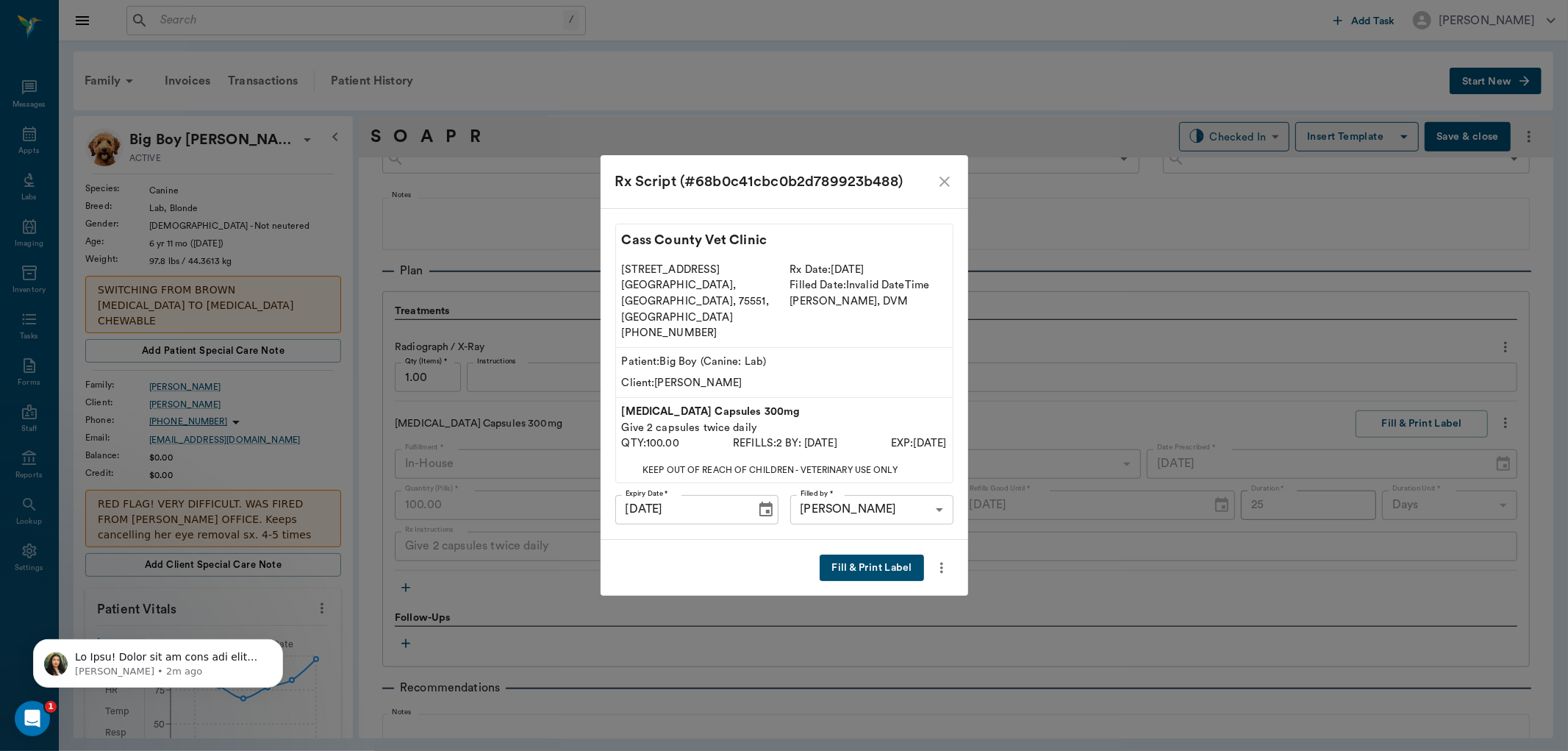
click at [879, 555] on button "Fill & Print Label" at bounding box center [871, 568] width 104 height 27
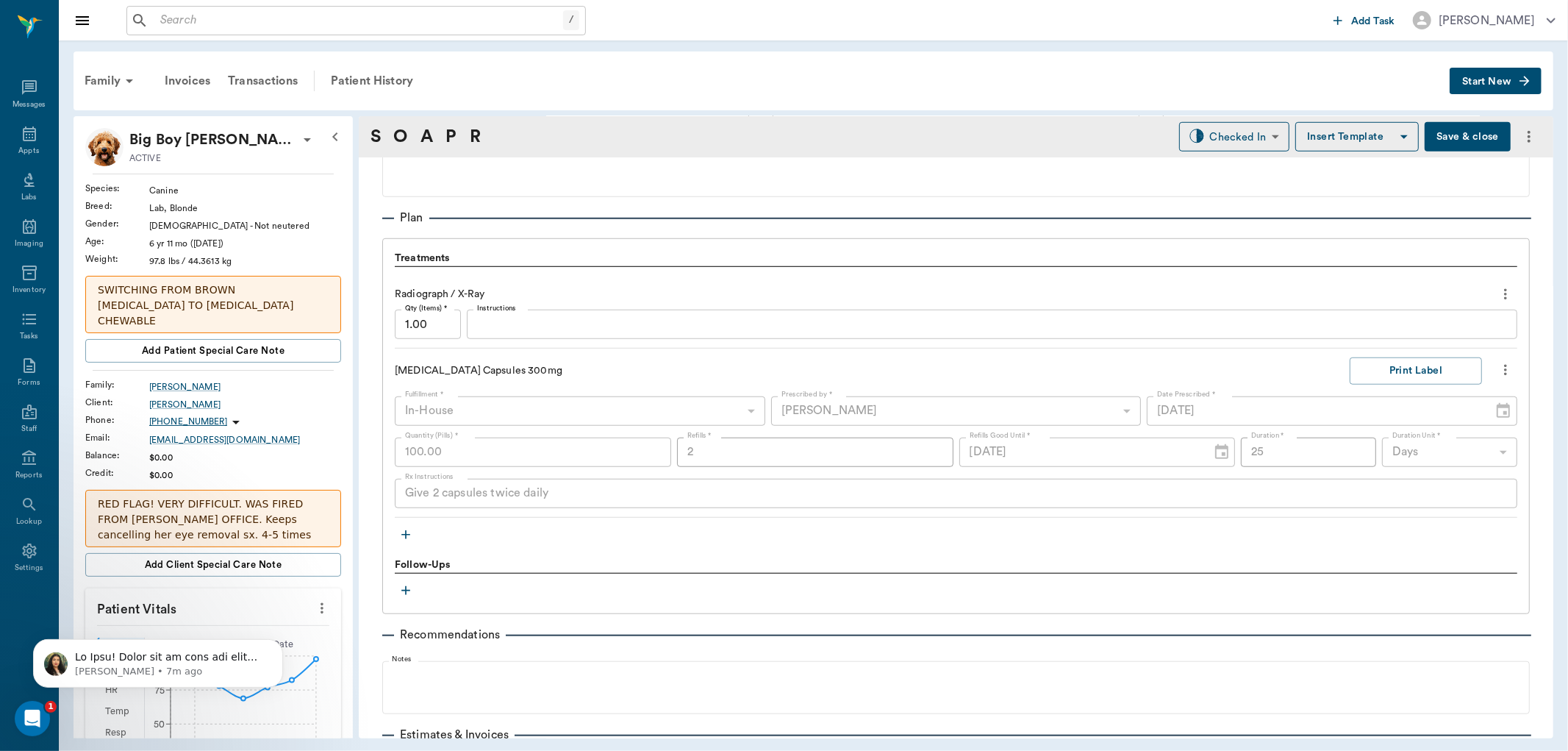
scroll to position [1079, 0]
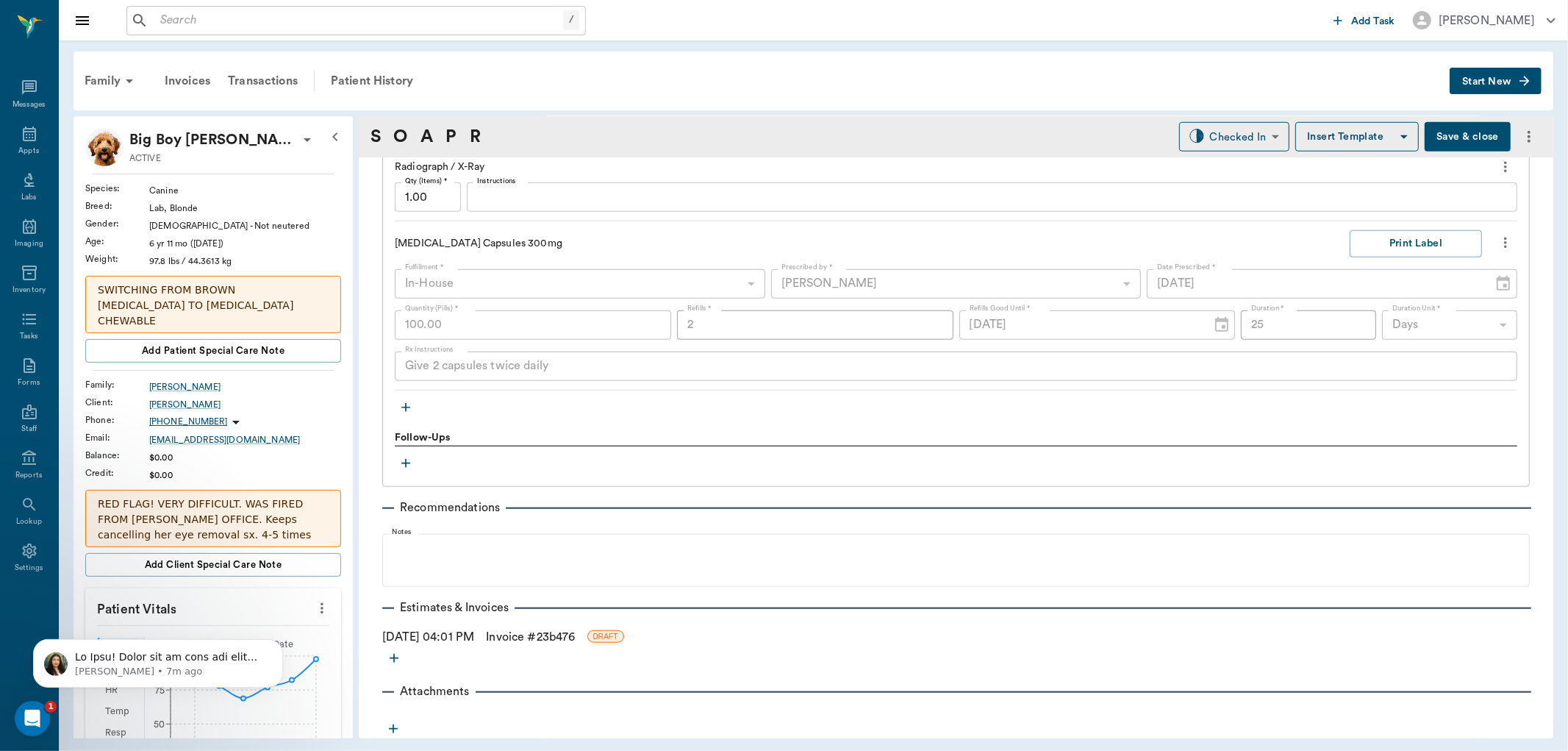
click at [406, 405] on icon "button" at bounding box center [406, 407] width 9 height 9
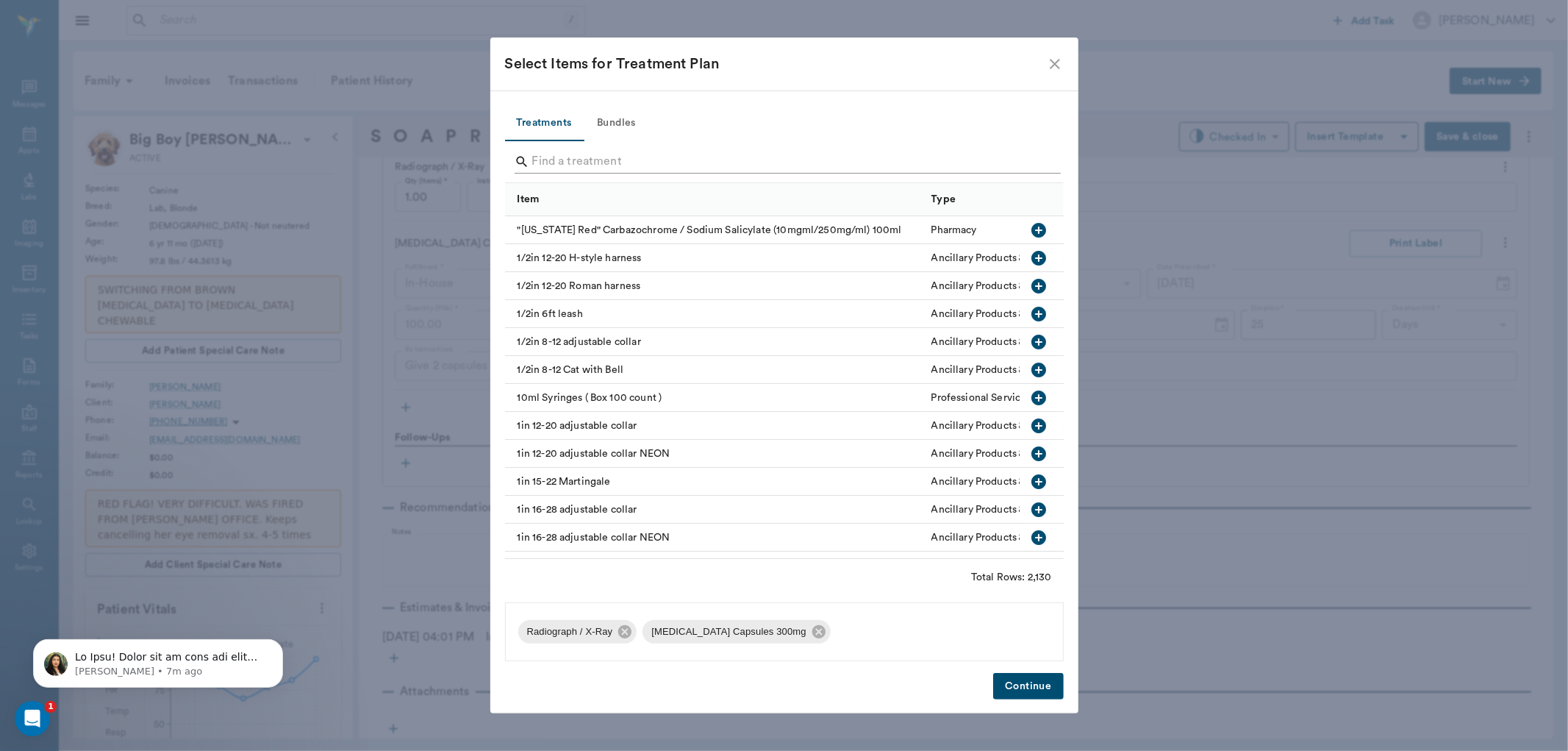
click at [616, 165] on input "Search" at bounding box center [785, 161] width 506 height 23
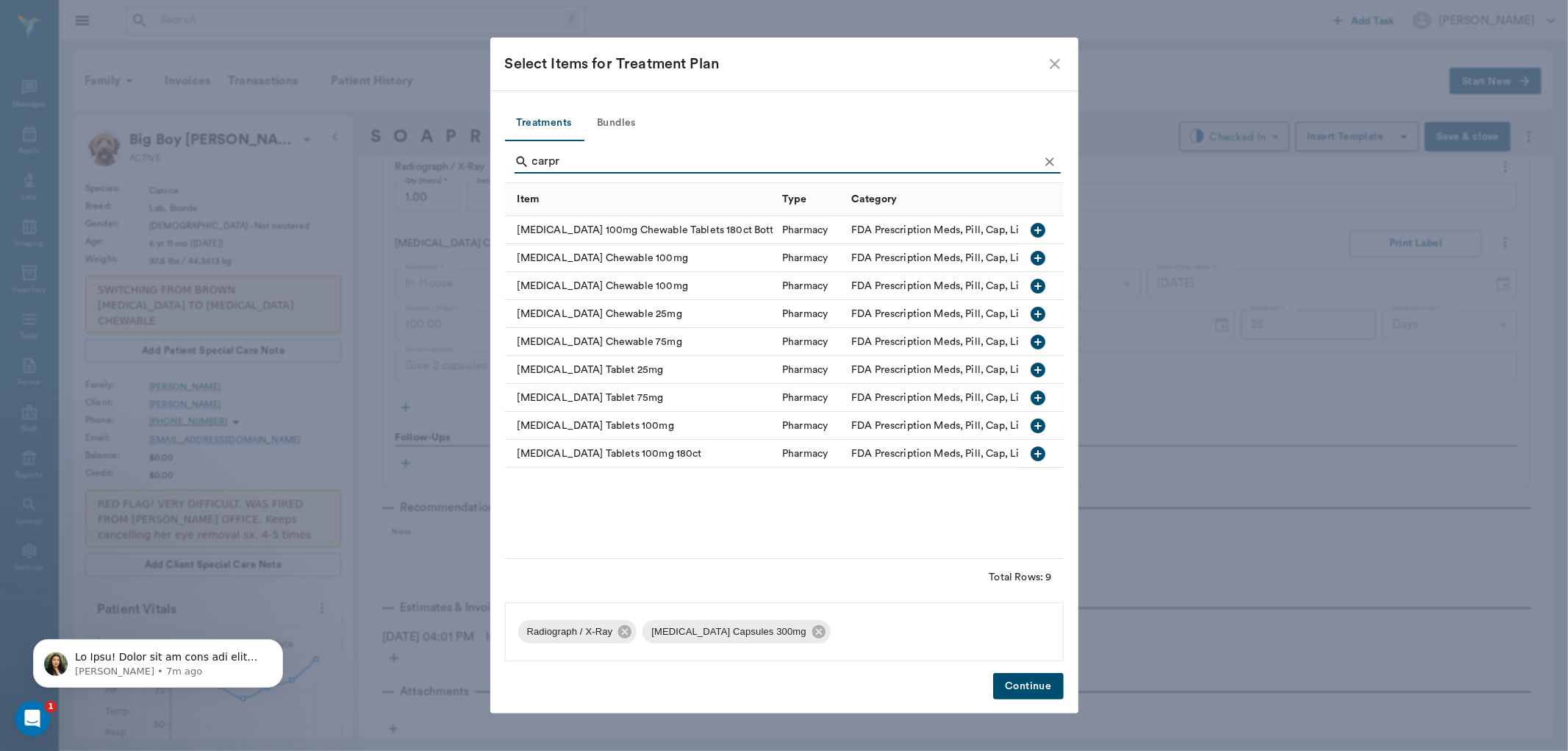
type input "carpr"
click at [1040, 231] on icon "button" at bounding box center [1038, 230] width 18 height 18
click at [1030, 688] on button "Continue" at bounding box center [1028, 687] width 70 height 27
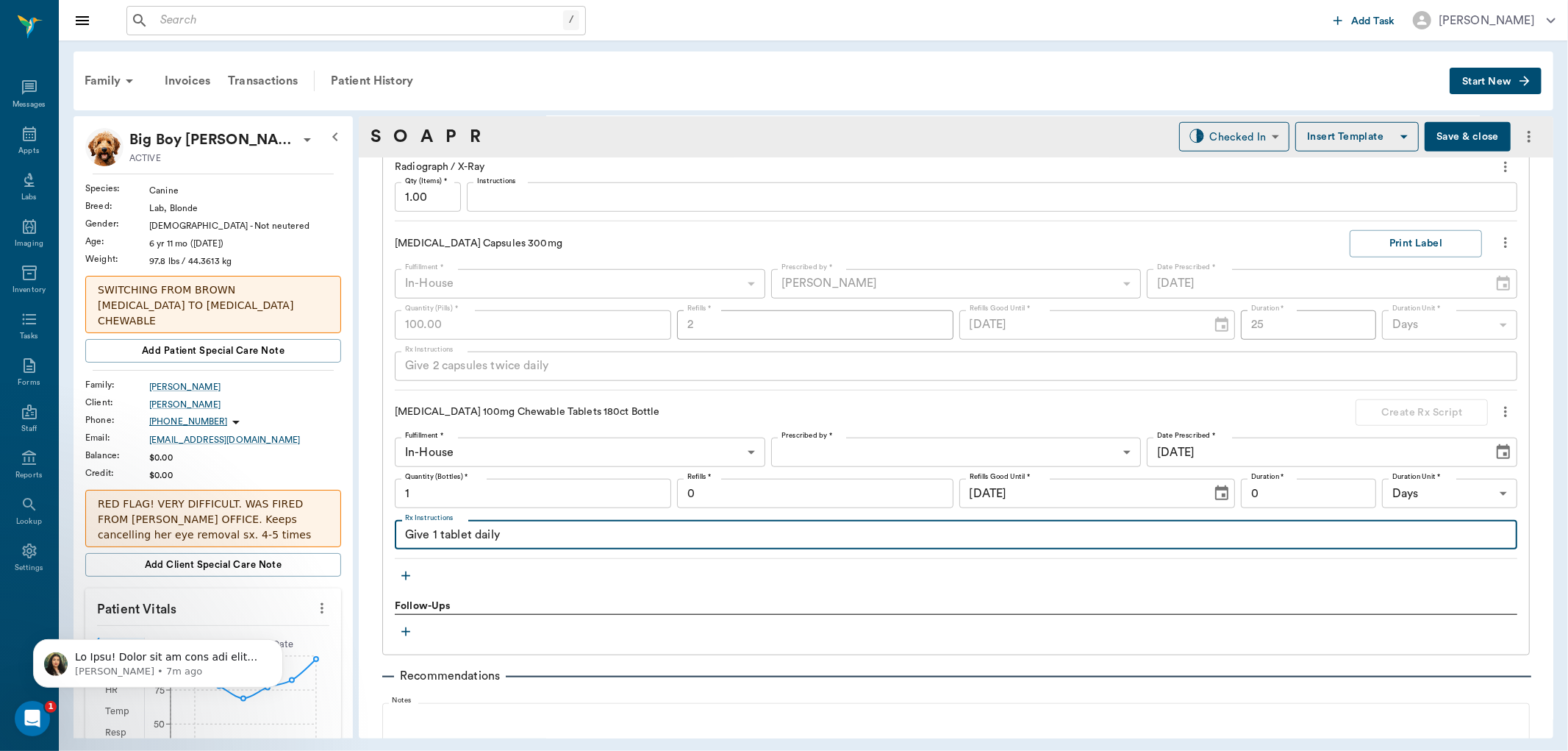
click at [434, 533] on textarea "Give 1 tablet daily" at bounding box center [956, 535] width 1102 height 17
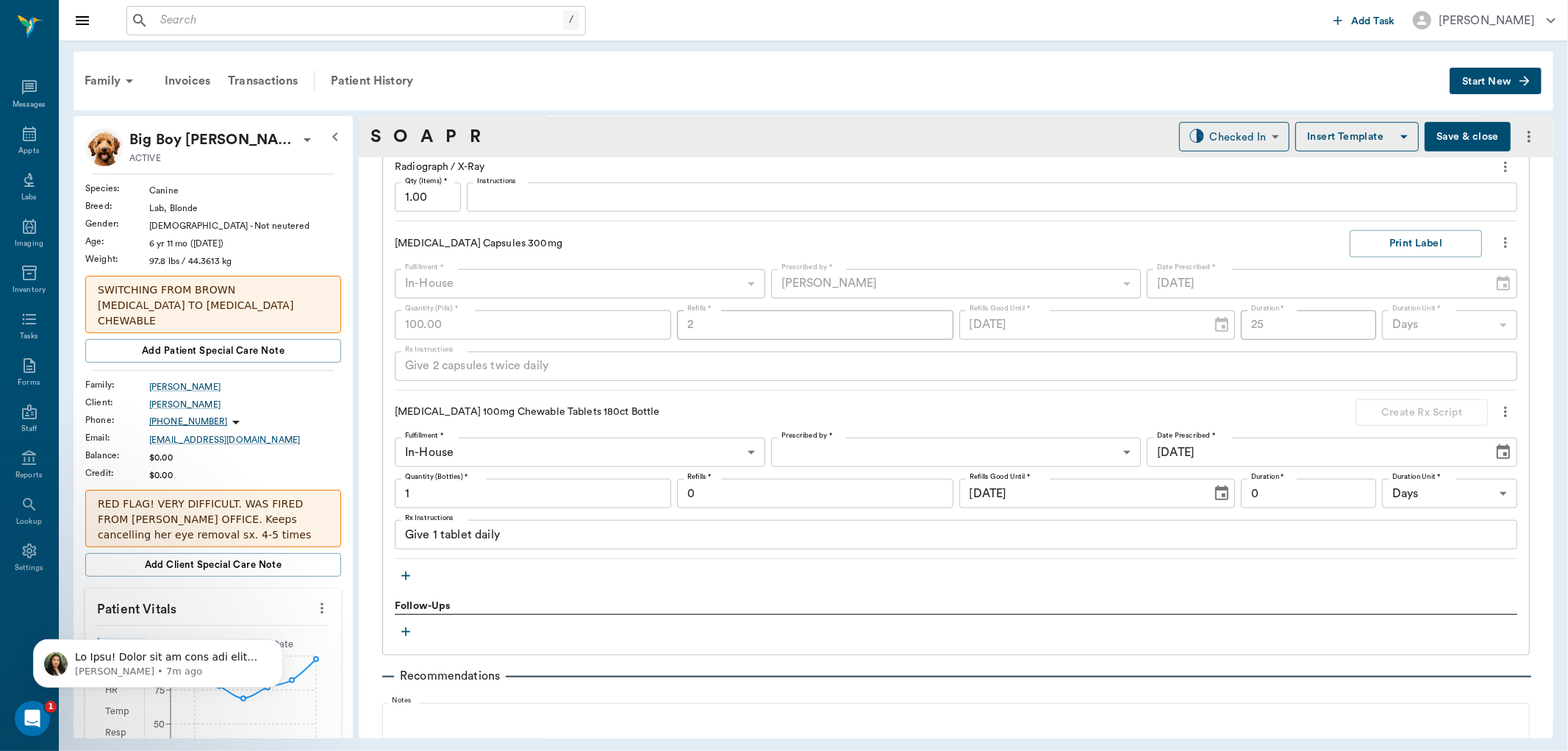
click at [437, 543] on div "Give 1 tablet daily x Rx Instructions" at bounding box center [956, 535] width 1122 height 29
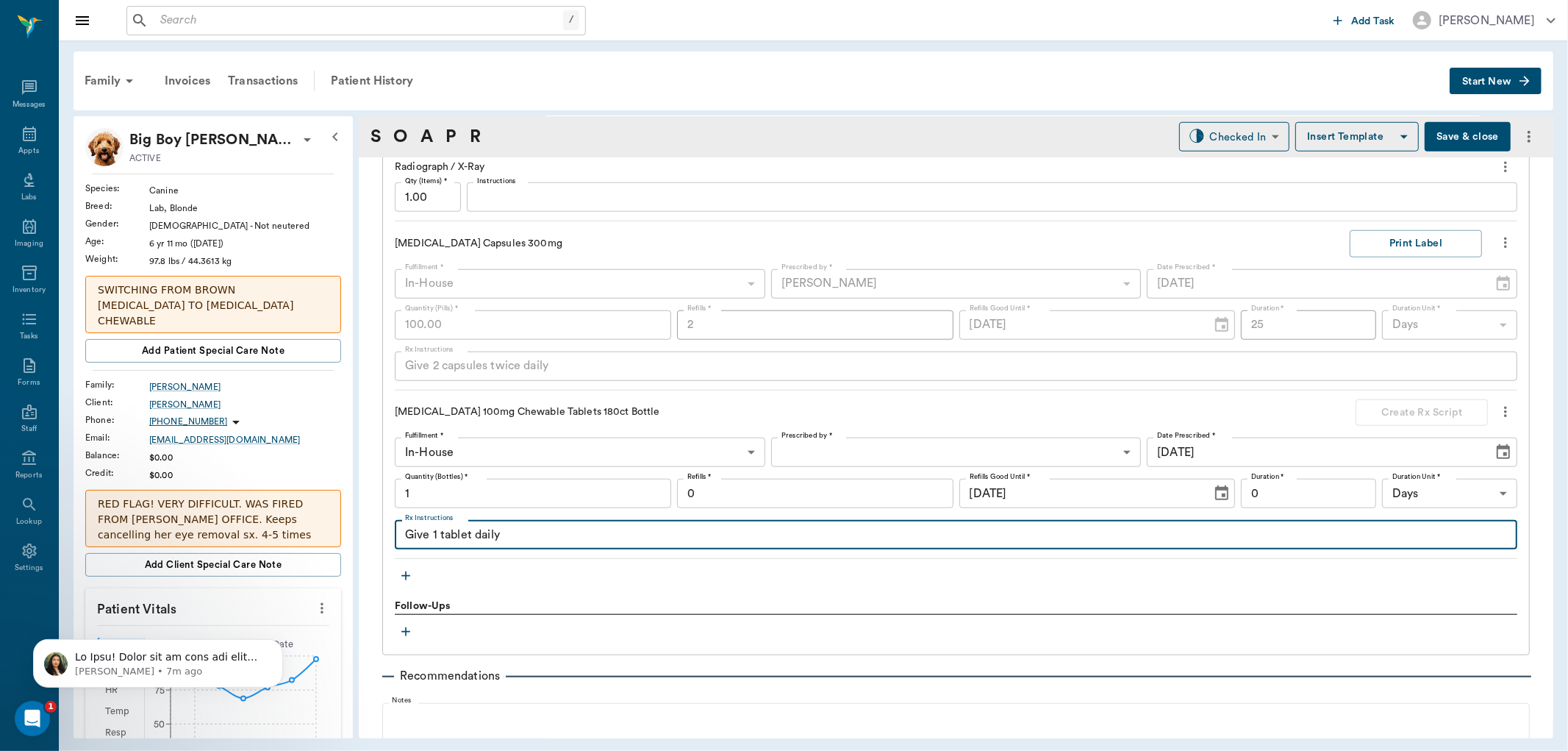
click at [435, 533] on textarea "Give 1 tablet daily" at bounding box center [956, 535] width 1102 height 17
click at [472, 538] on textarea "Give 2 tablet daily" at bounding box center [956, 535] width 1102 height 17
type textarea "Give 2 tablets daily"
click at [947, 449] on body "/ ​ Add Task [PERSON_NAME] Nectar Messages Appts Labs Imaging Inventory Tasks F…" at bounding box center [784, 376] width 1568 height 751
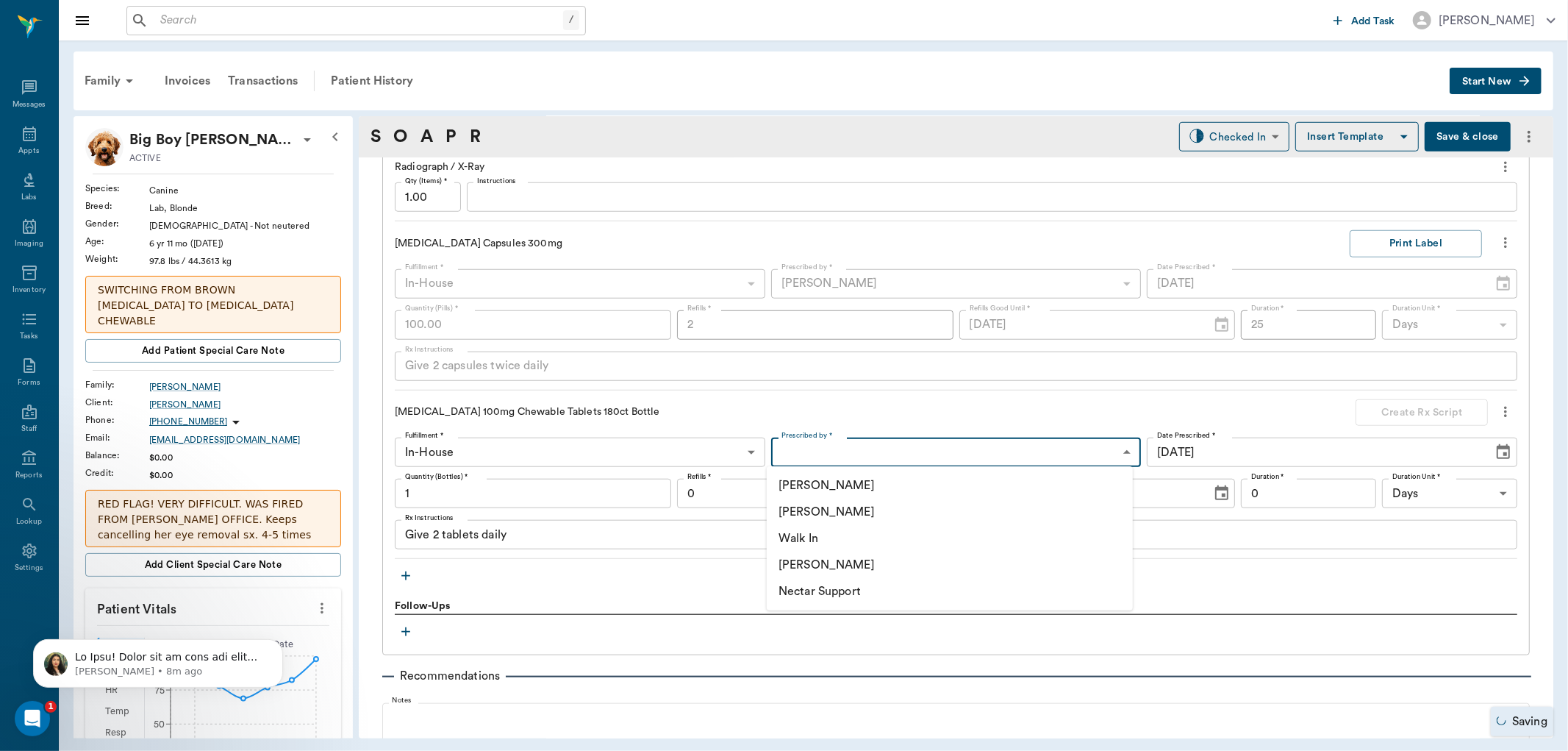
click at [913, 515] on li "[PERSON_NAME]" at bounding box center [949, 512] width 366 height 27
type input "63ec2f075fda476ae8351a4d"
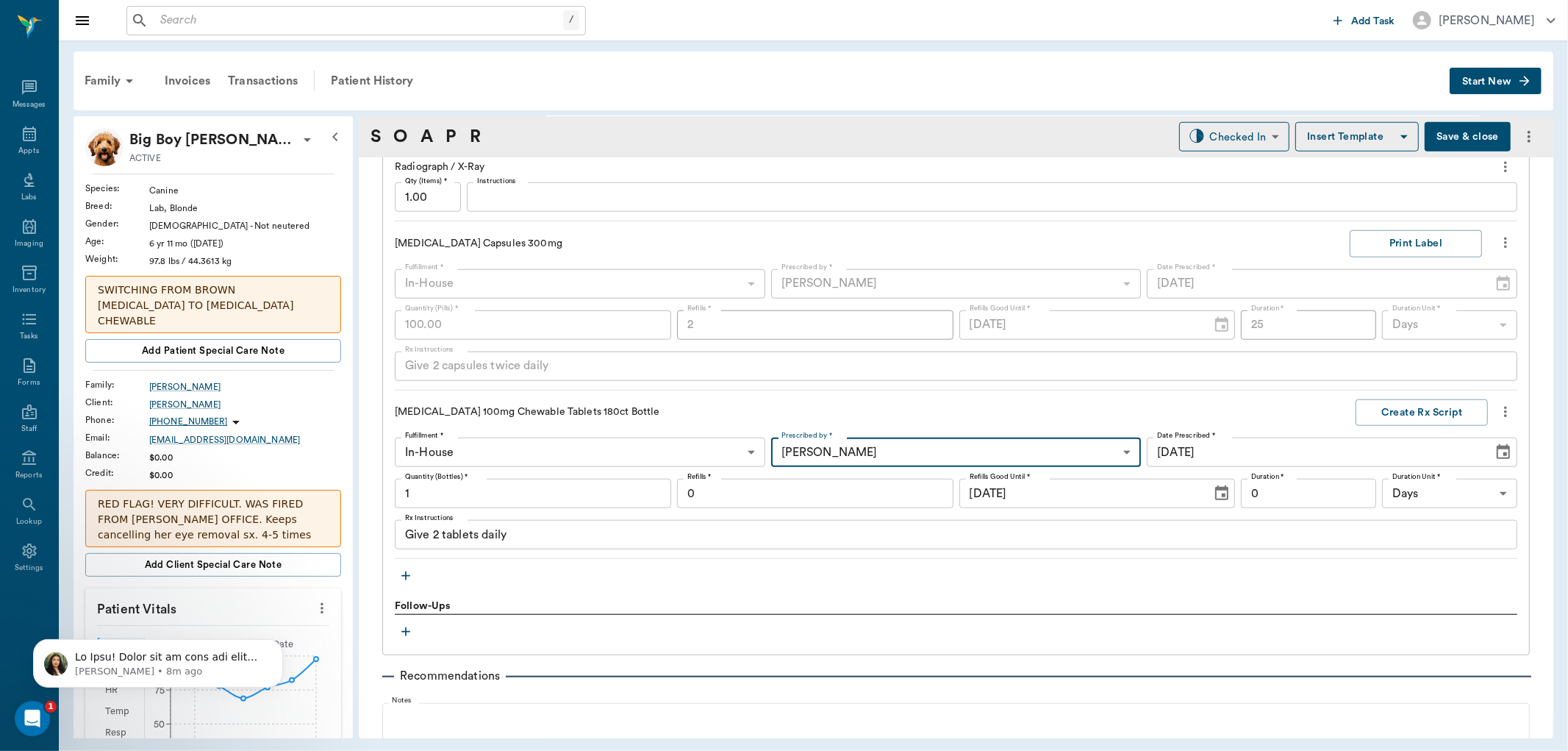
click at [839, 498] on input "0" at bounding box center [815, 494] width 277 height 29
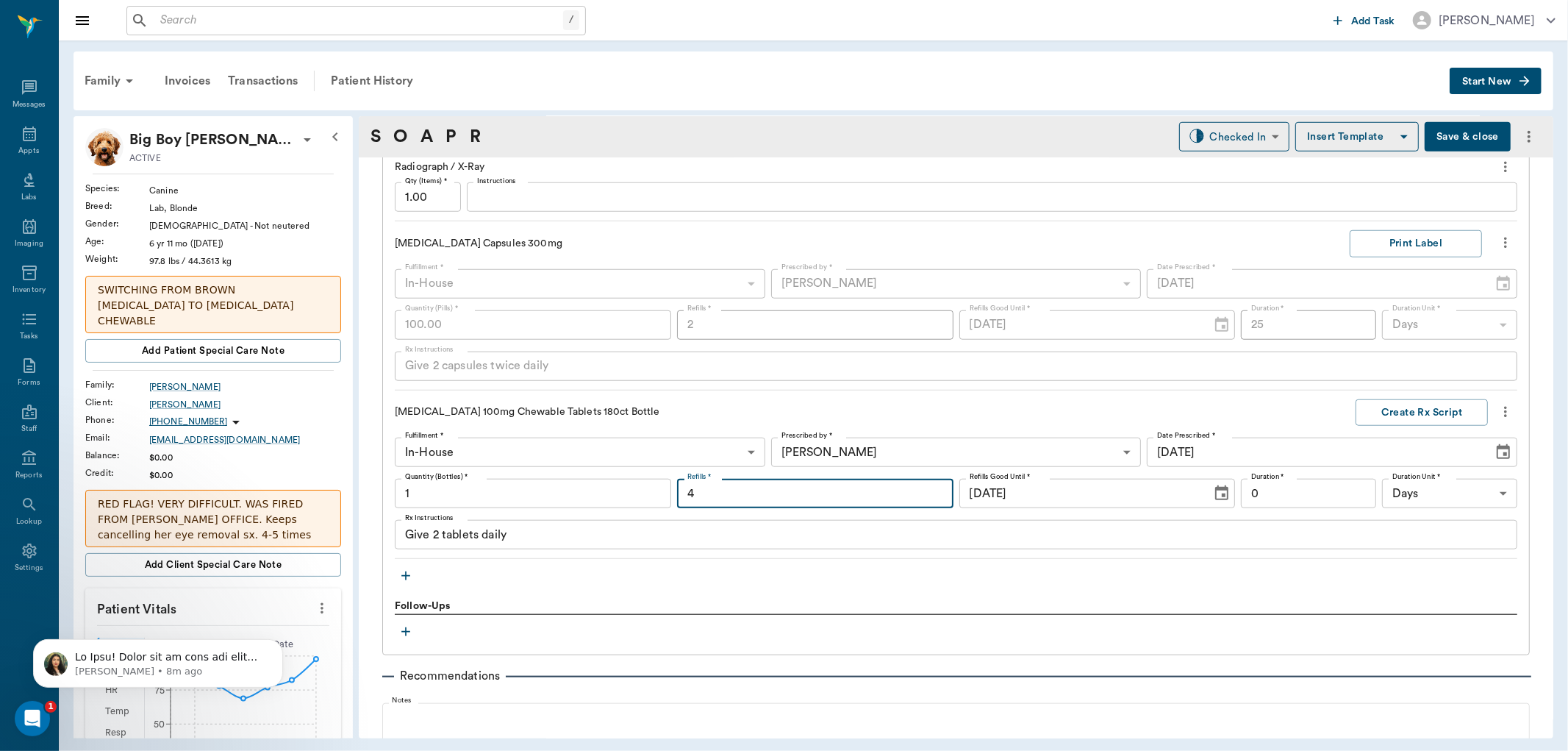
type input "4"
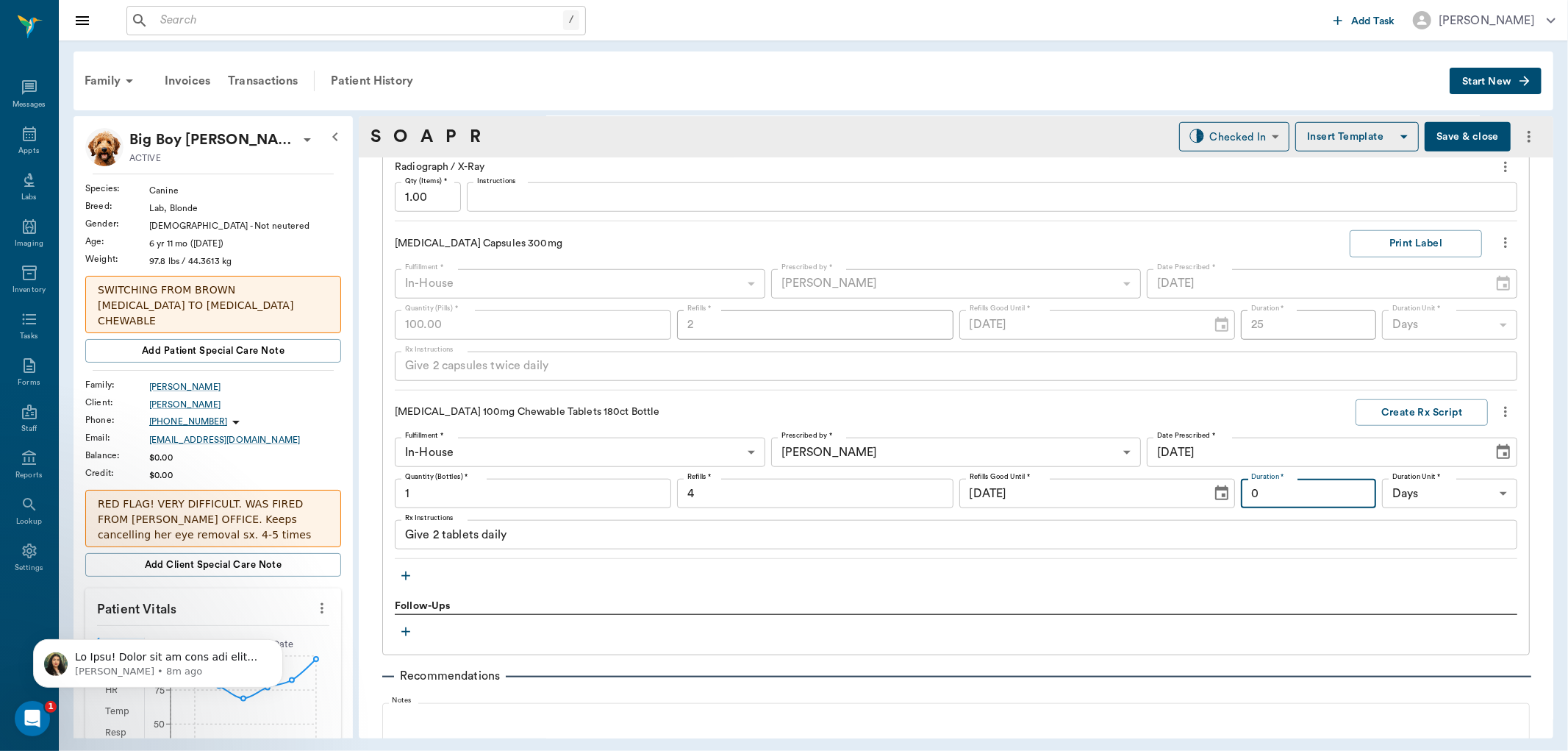
click at [1322, 497] on input "0" at bounding box center [1308, 494] width 135 height 29
type input "90"
click at [1409, 419] on button "Create Rx Script" at bounding box center [1421, 413] width 132 height 27
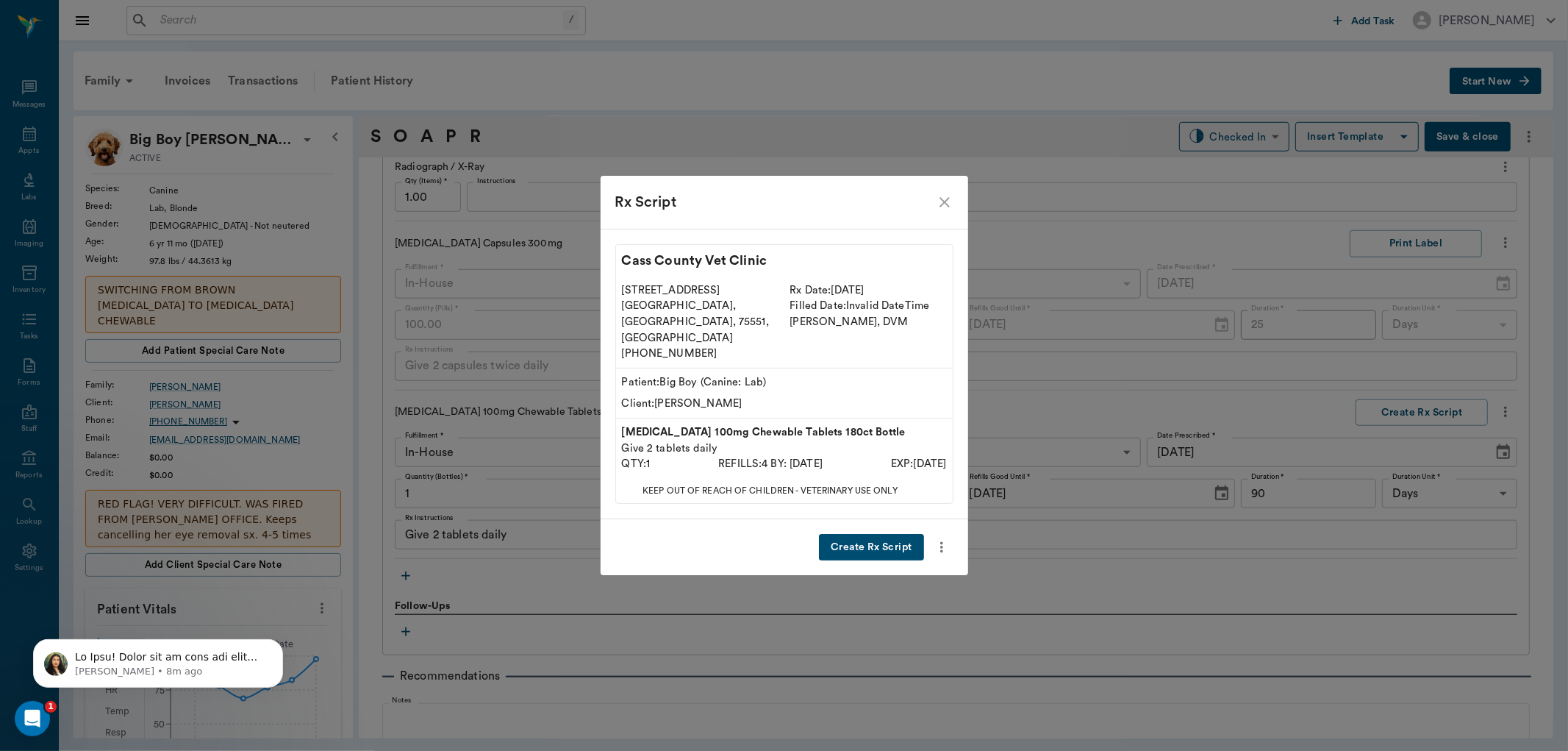
click at [891, 534] on button "Create Rx Script" at bounding box center [871, 548] width 105 height 27
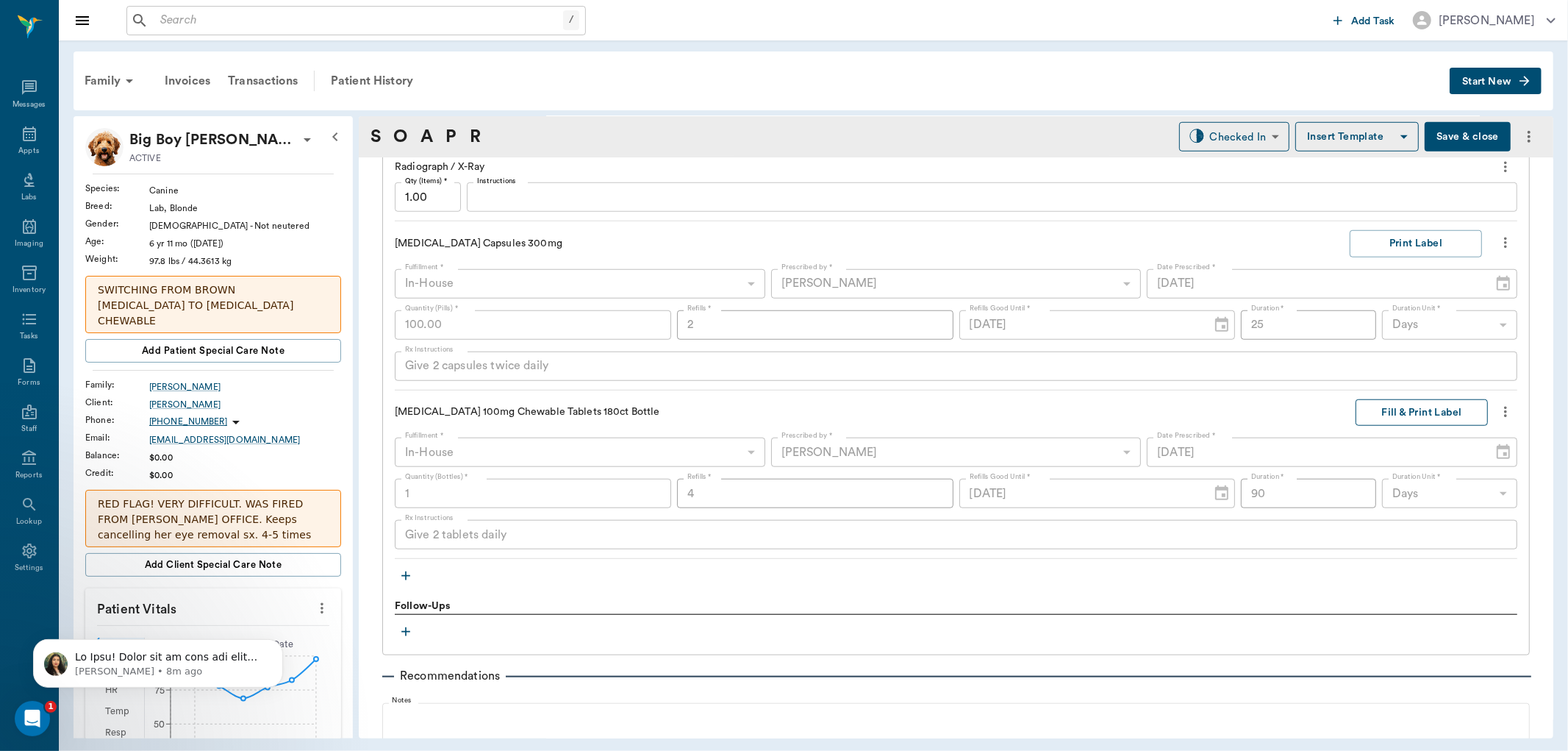
click at [1413, 416] on button "Fill & Print Label" at bounding box center [1421, 413] width 132 height 27
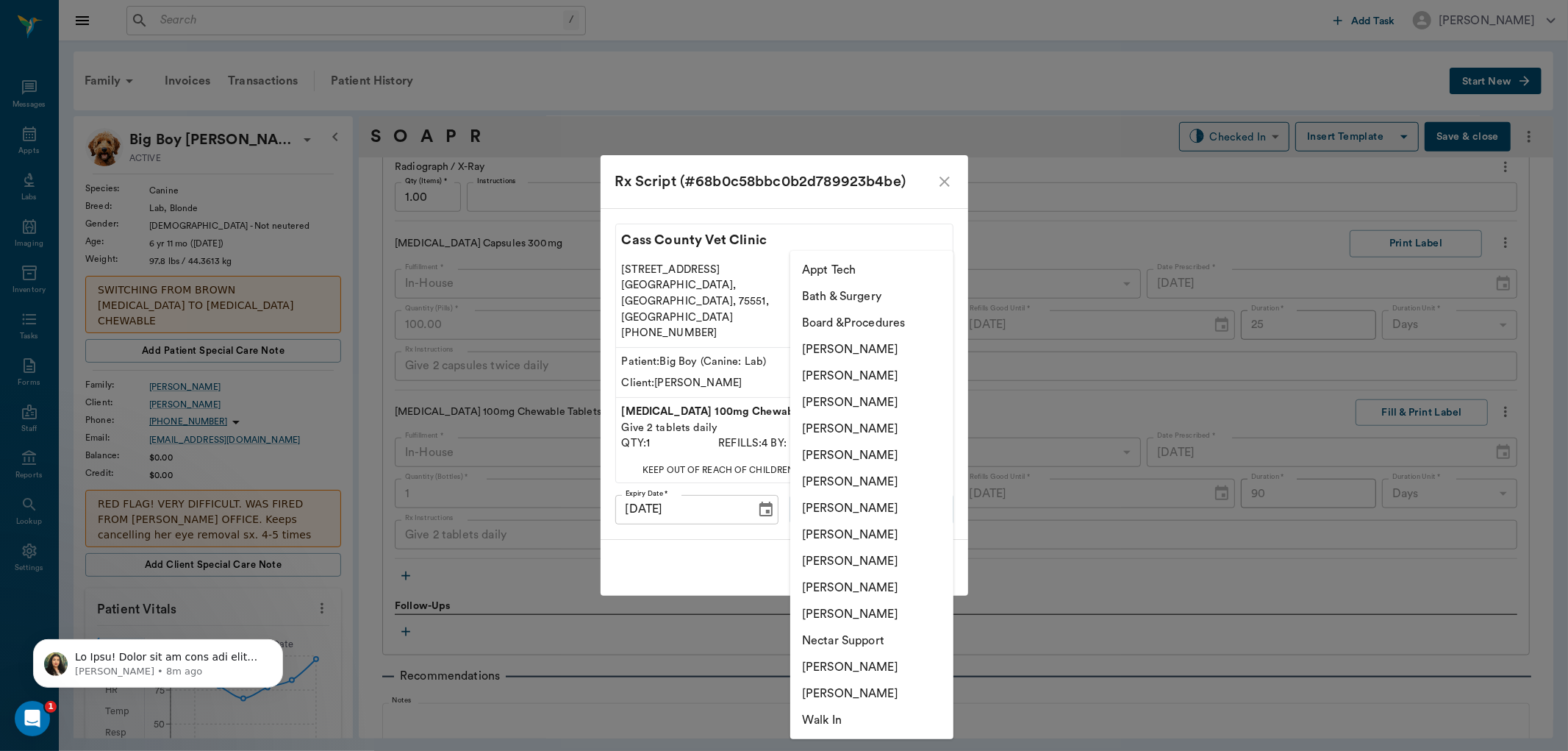
click at [898, 483] on body "/ ​ Add Task [PERSON_NAME] Nectar Messages Appts Labs Imaging Inventory Tasks F…" at bounding box center [784, 376] width 1568 height 751
click at [883, 420] on li "[PERSON_NAME]" at bounding box center [871, 429] width 164 height 27
type input "63ec2f075fda476ae8351a4d"
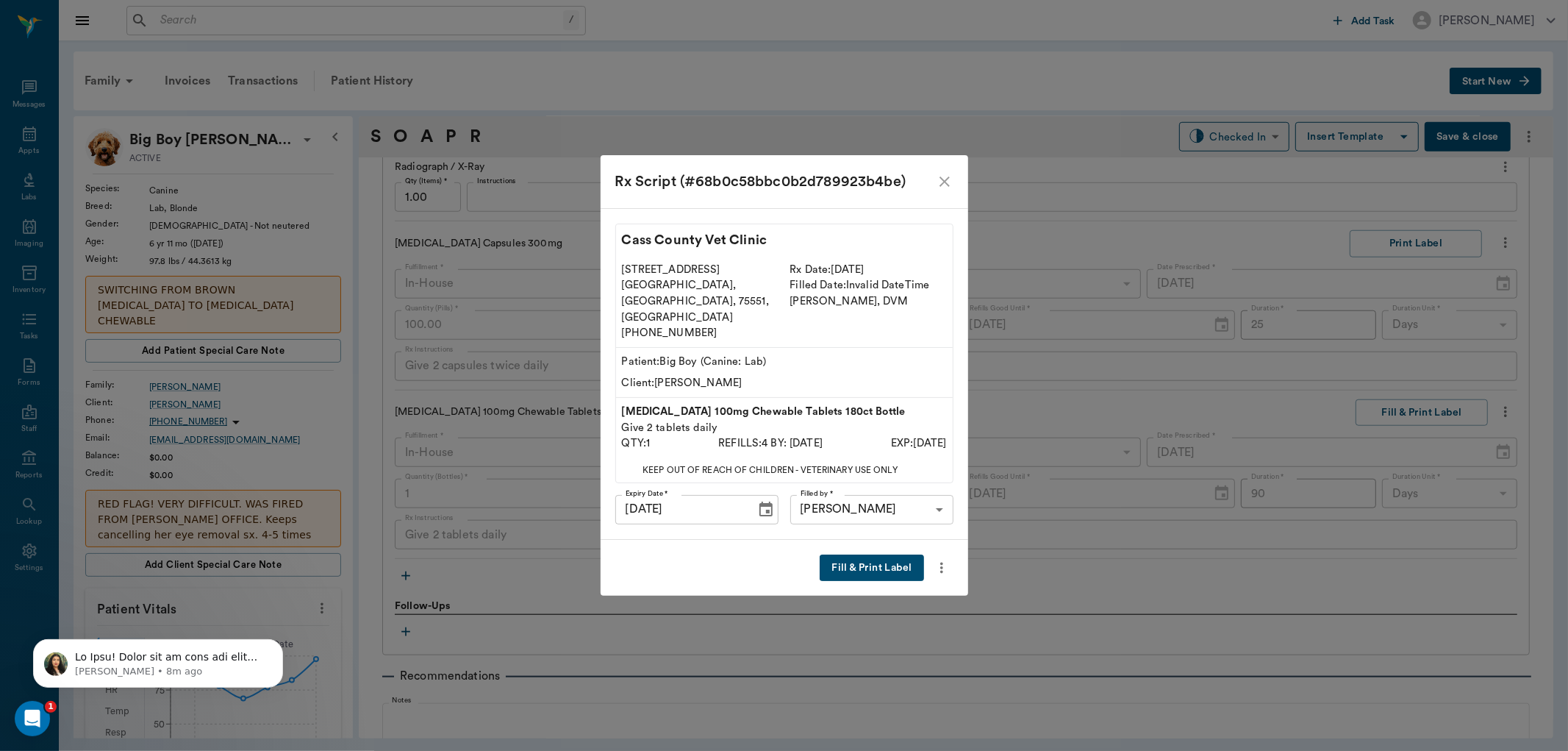
click at [841, 555] on button "Fill & Print Label" at bounding box center [871, 568] width 104 height 27
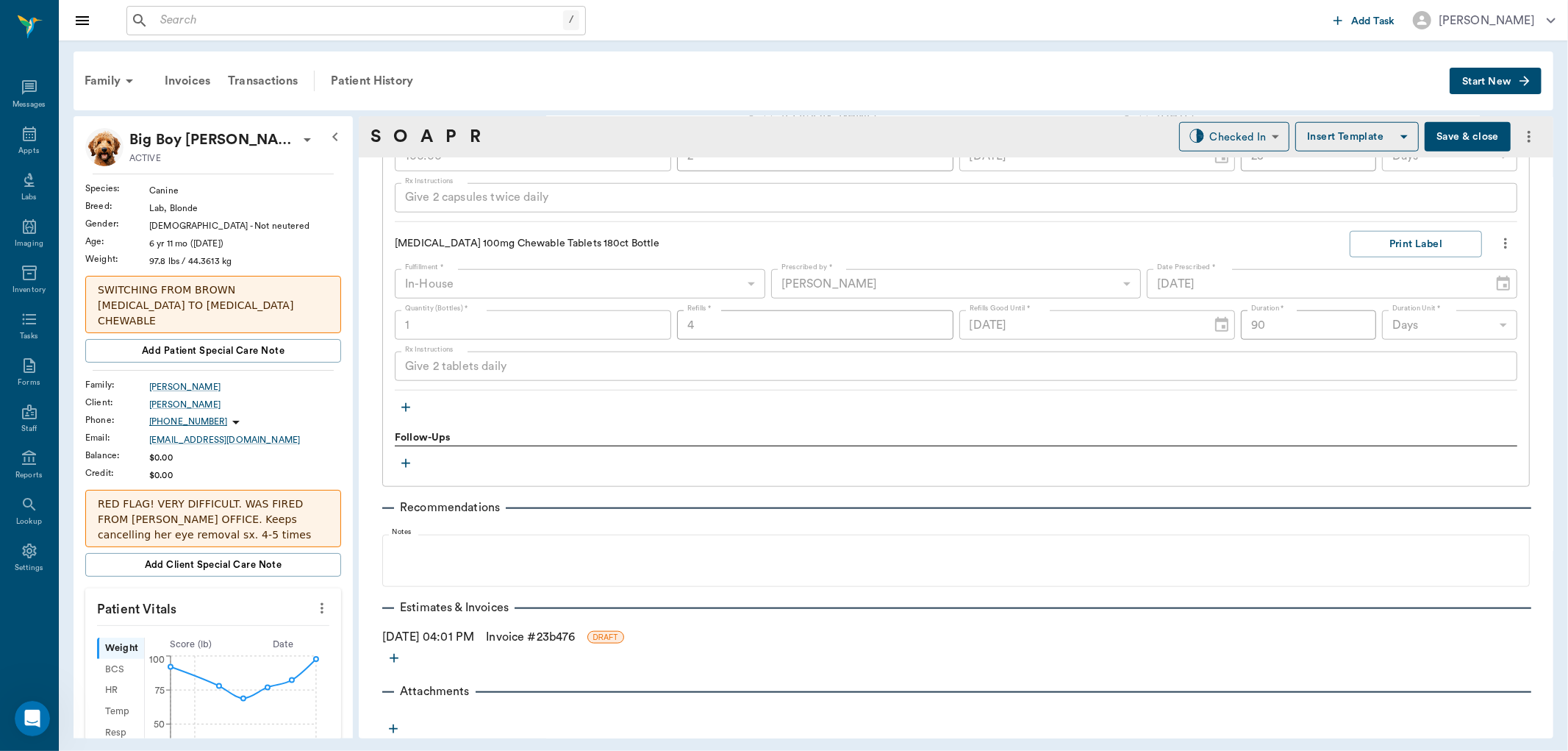
scroll to position [1248, 0]
click at [525, 635] on link "Invoice # 23b476" at bounding box center [530, 636] width 89 height 18
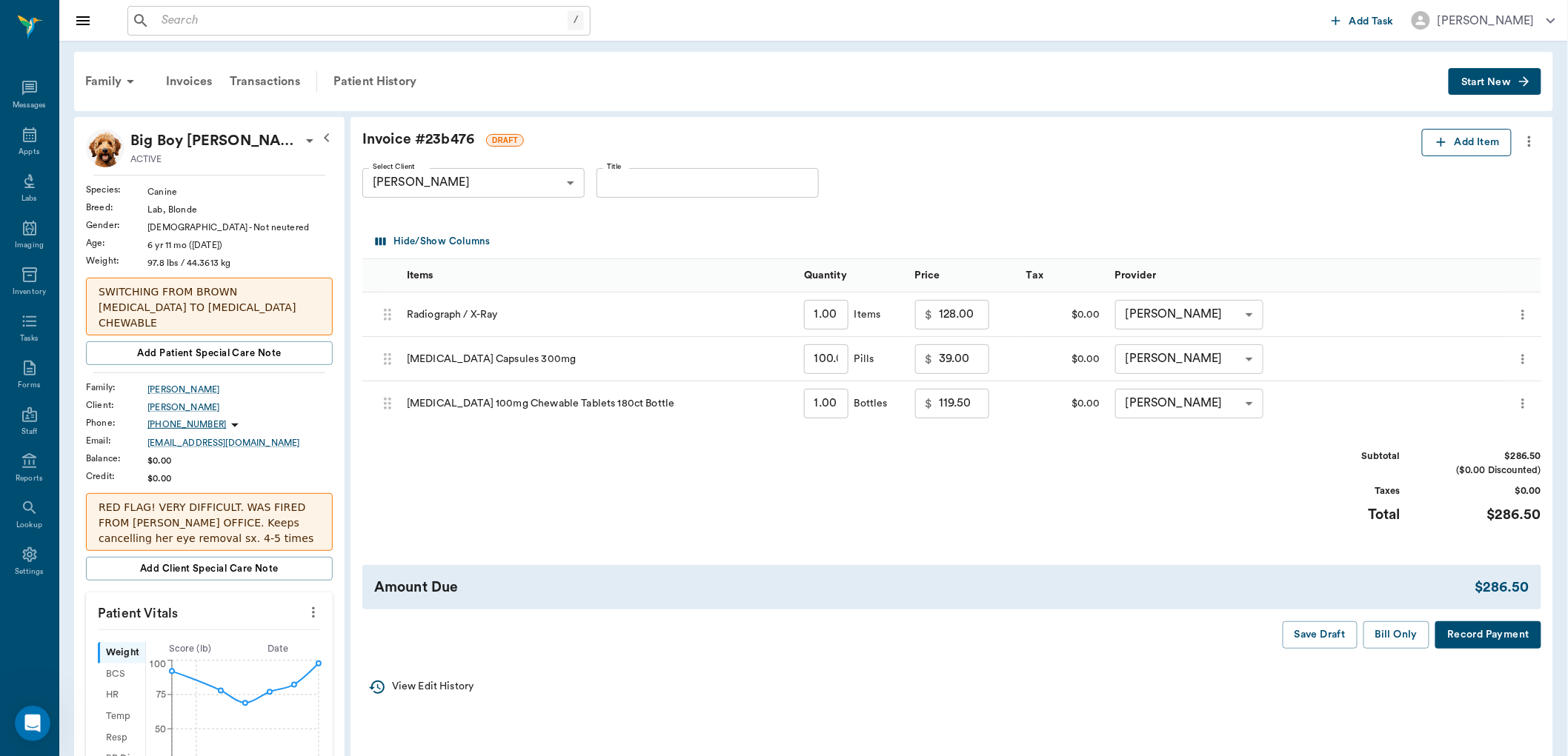
click at [1459, 144] on button "Add Item" at bounding box center [1467, 142] width 90 height 28
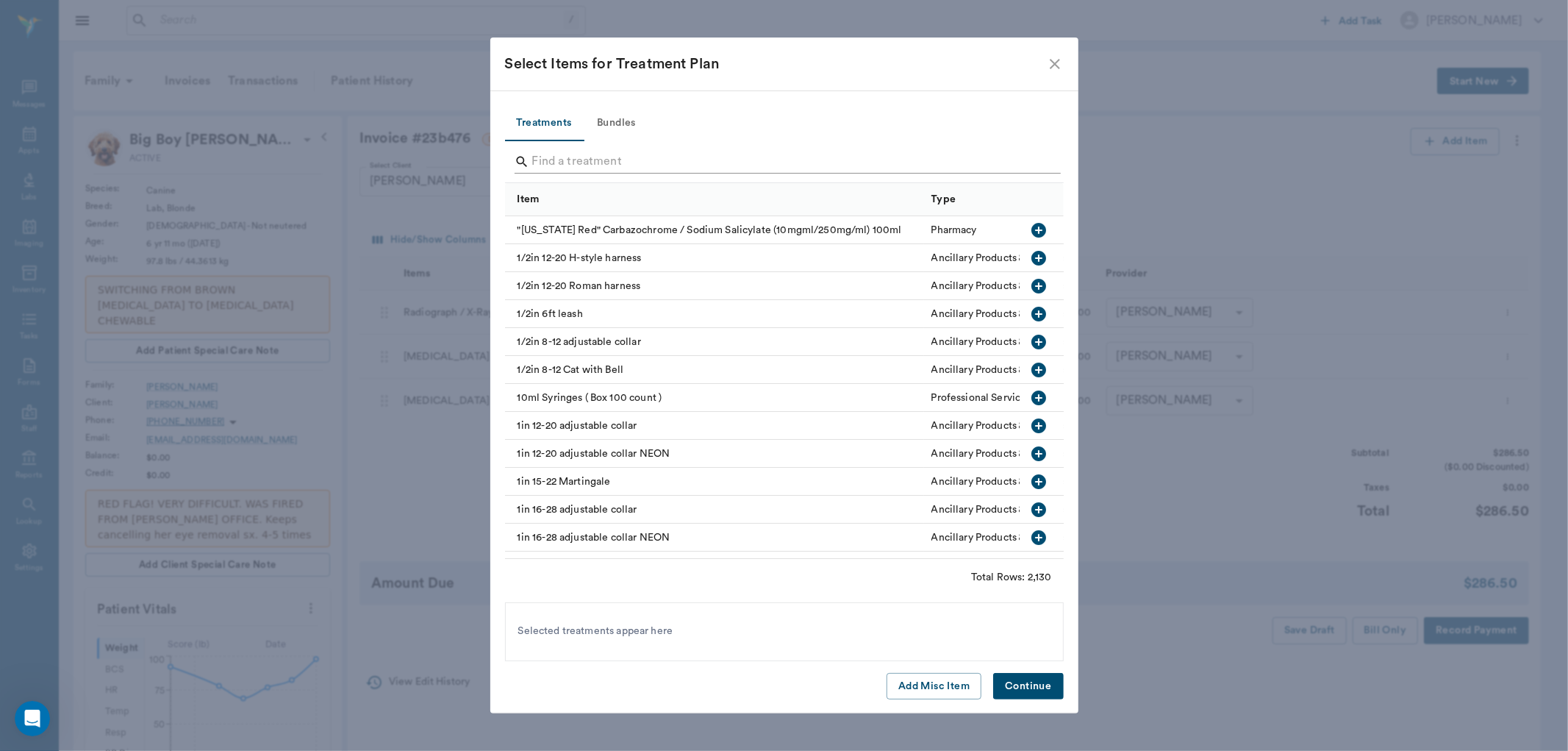
click at [612, 157] on input "Search" at bounding box center [785, 161] width 506 height 23
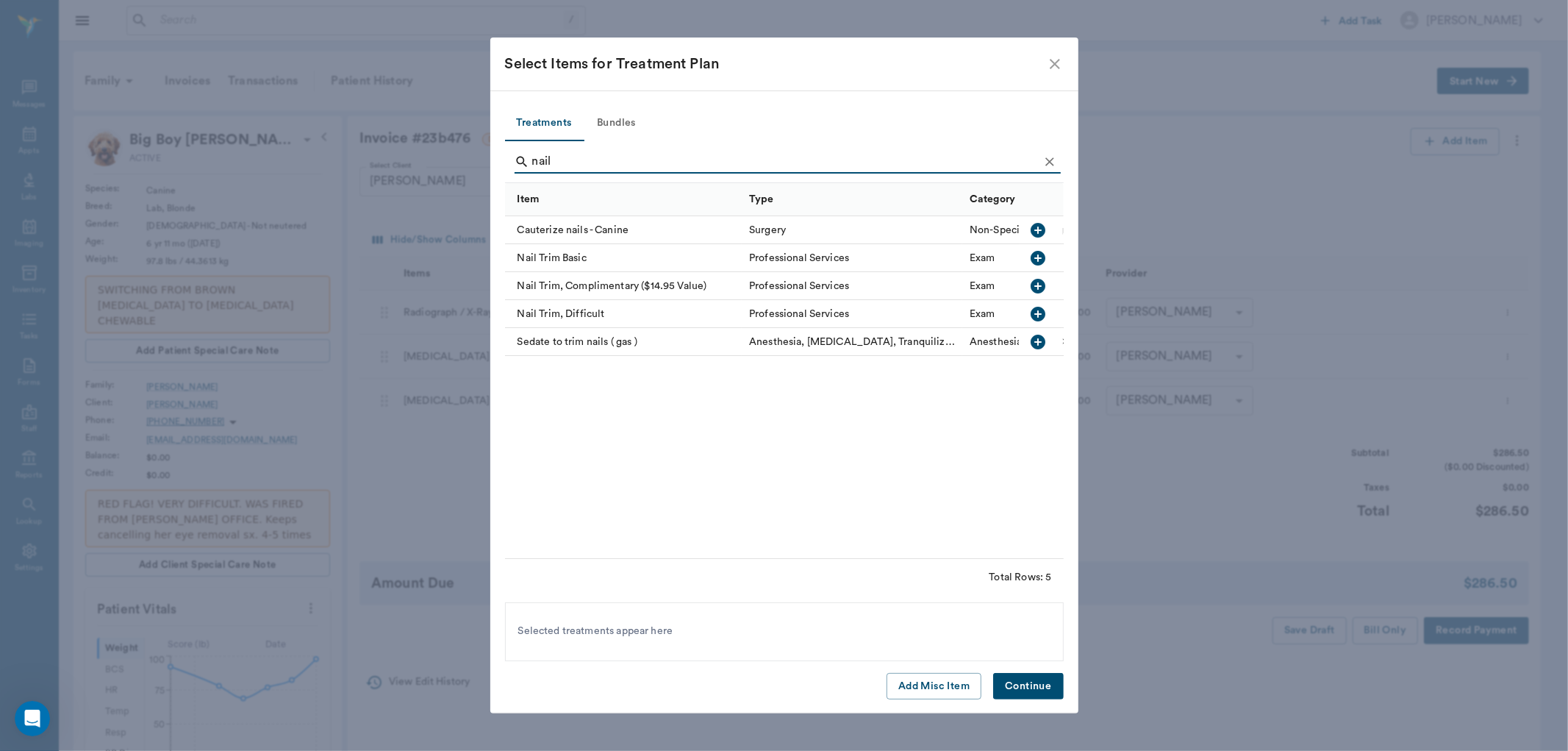
type input "nail"
click at [1039, 289] on icon "button" at bounding box center [1038, 286] width 18 height 18
click at [1034, 678] on button "Continue" at bounding box center [1028, 687] width 70 height 27
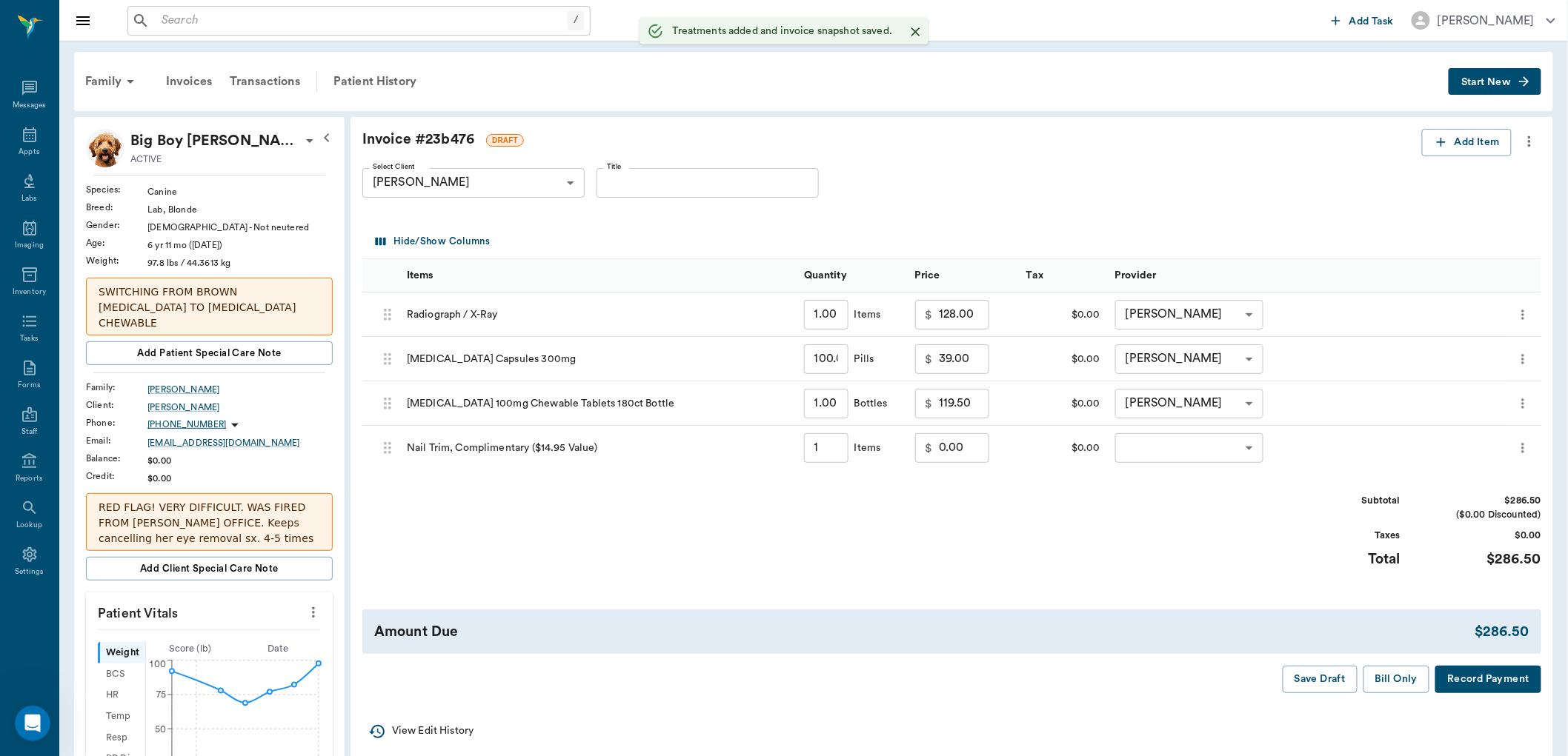
type input "1.00"
click at [1242, 449] on body "/ ​ Add Task [PERSON_NAME] Nectar Messages Appts Labs Imaging Inventory Tasks F…" at bounding box center [784, 669] width 1568 height 1339
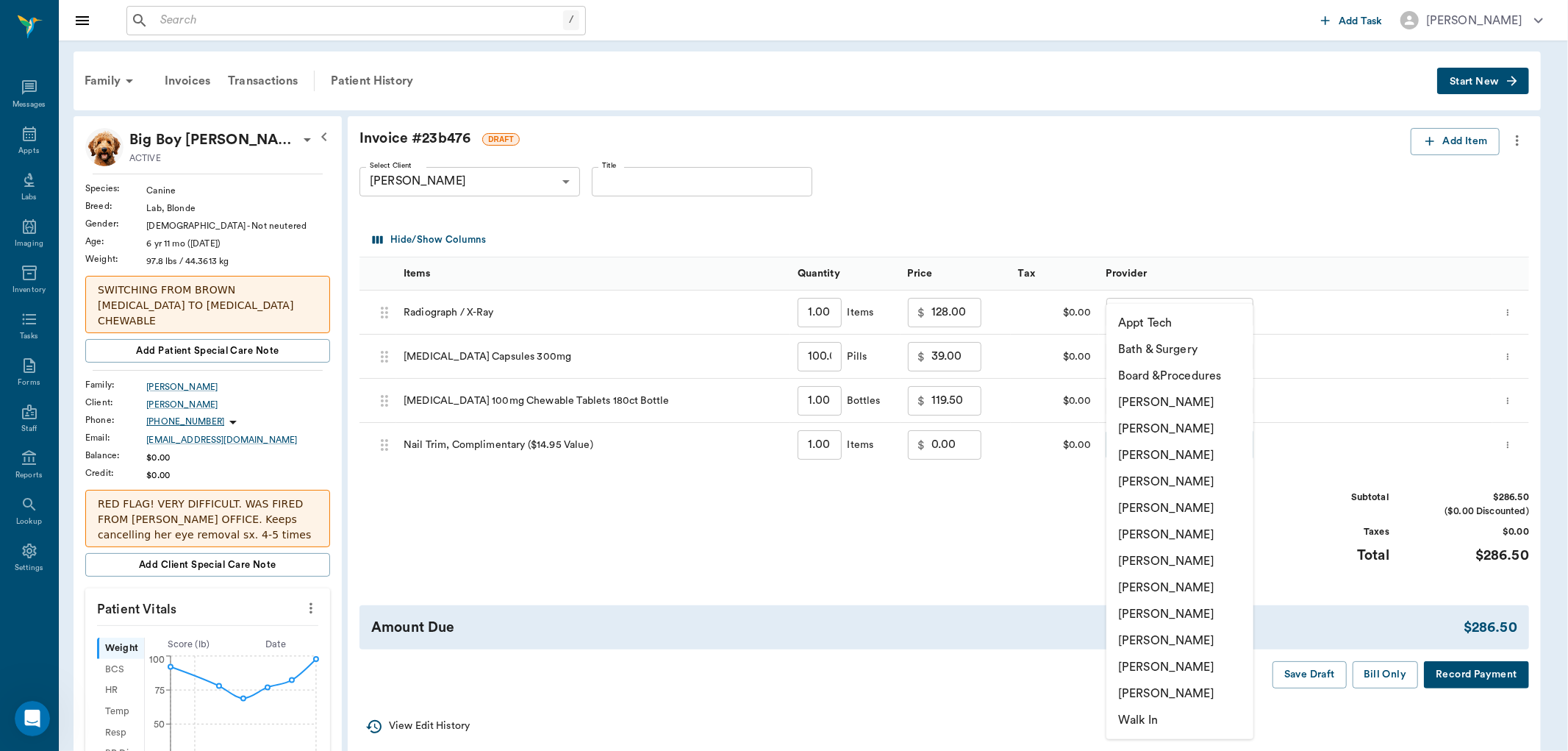
click at [1164, 556] on li "[PERSON_NAME]" at bounding box center [1180, 561] width 147 height 27
type input "none-682b670d8bdc6f7f8feef3db"
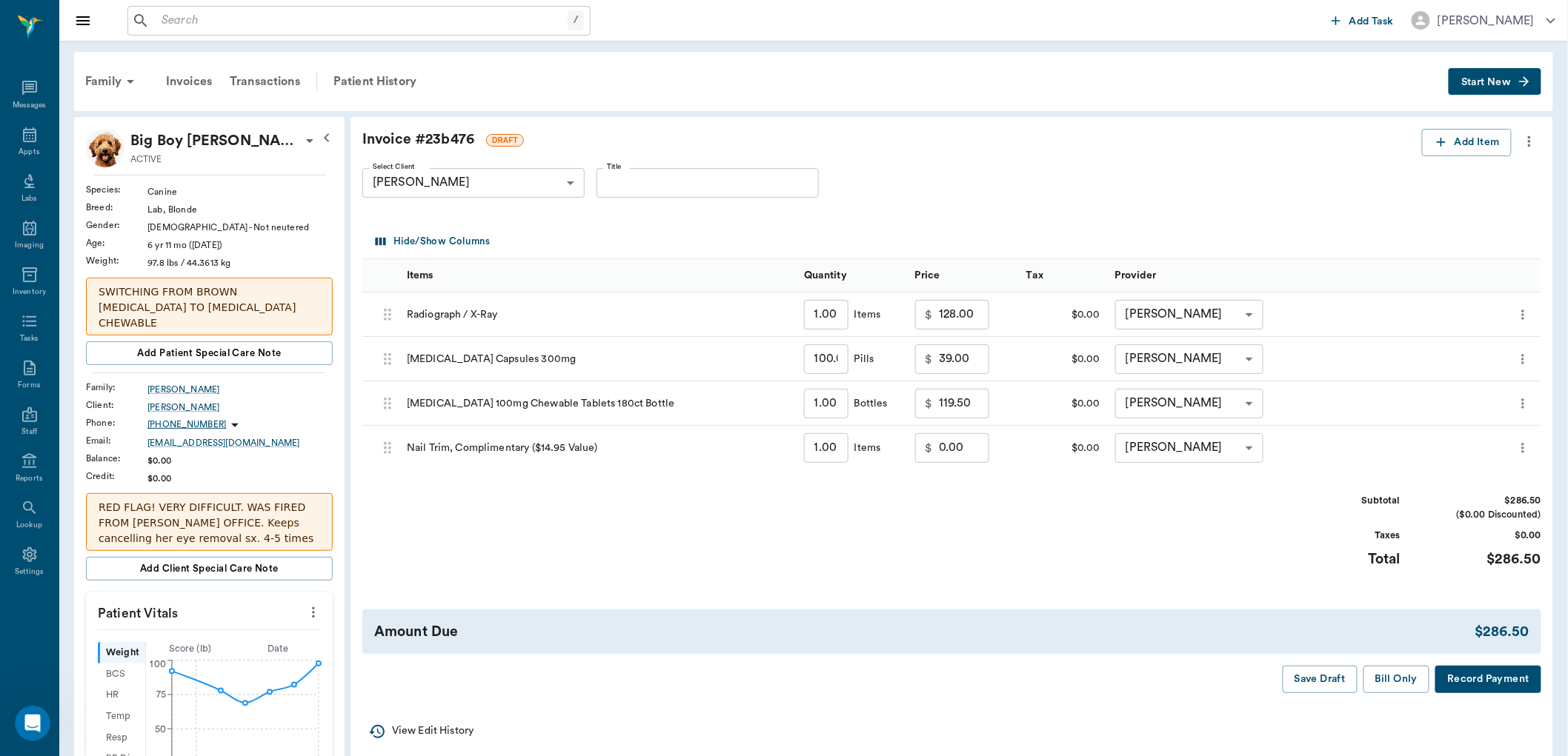
click at [1192, 549] on div "Subtotal $286.50 ($0.00 Discounted) Taxes $0.00 Total $286.50" at bounding box center [952, 539] width 1179 height 91
click at [1388, 685] on button "Bill Only" at bounding box center [1396, 679] width 66 height 28
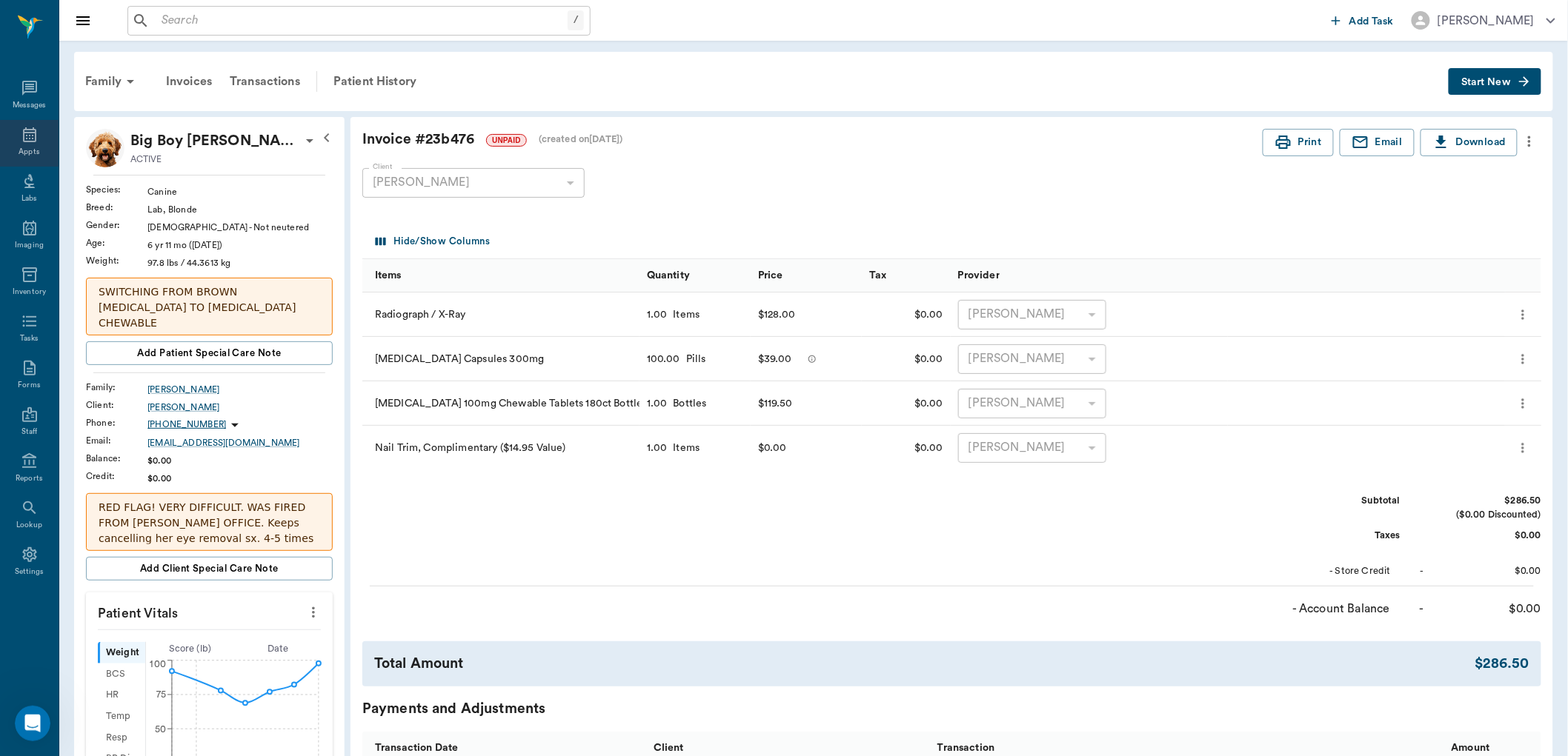
click at [38, 138] on icon at bounding box center [29, 135] width 18 height 18
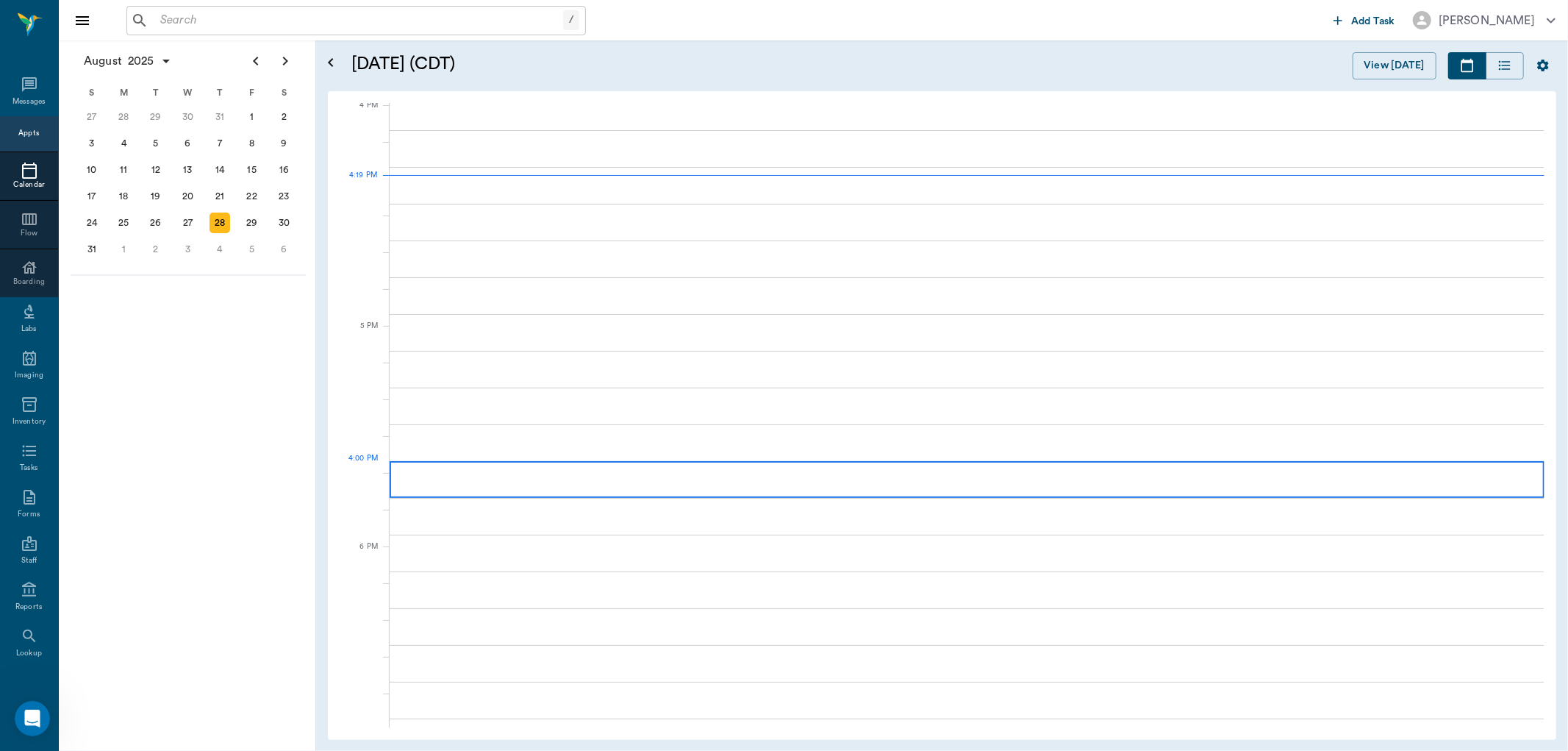
scroll to position [1769, 0]
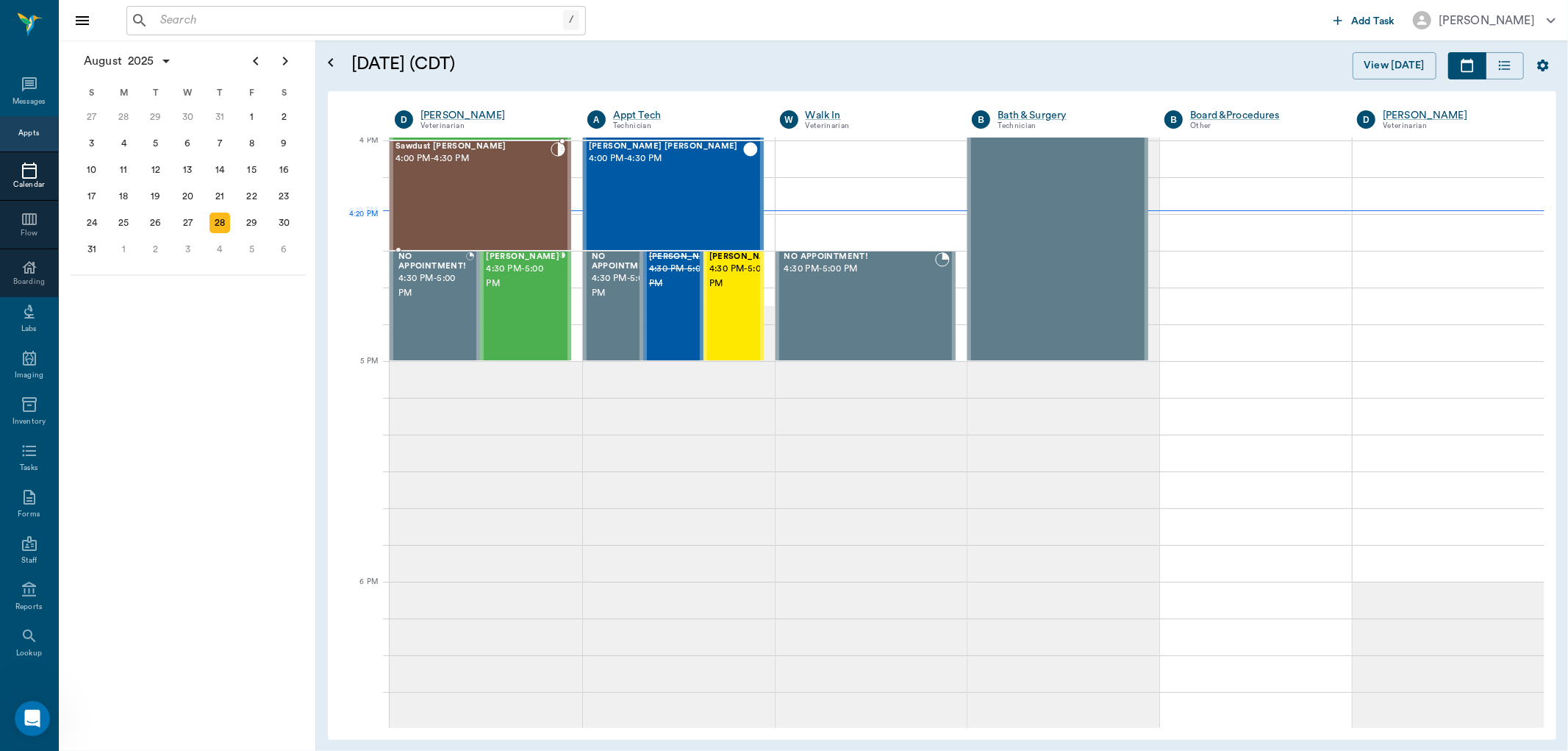
click at [494, 217] on div "Sawdust [PERSON_NAME] 4:00 PM - 4:30 PM" at bounding box center [473, 195] width 155 height 107
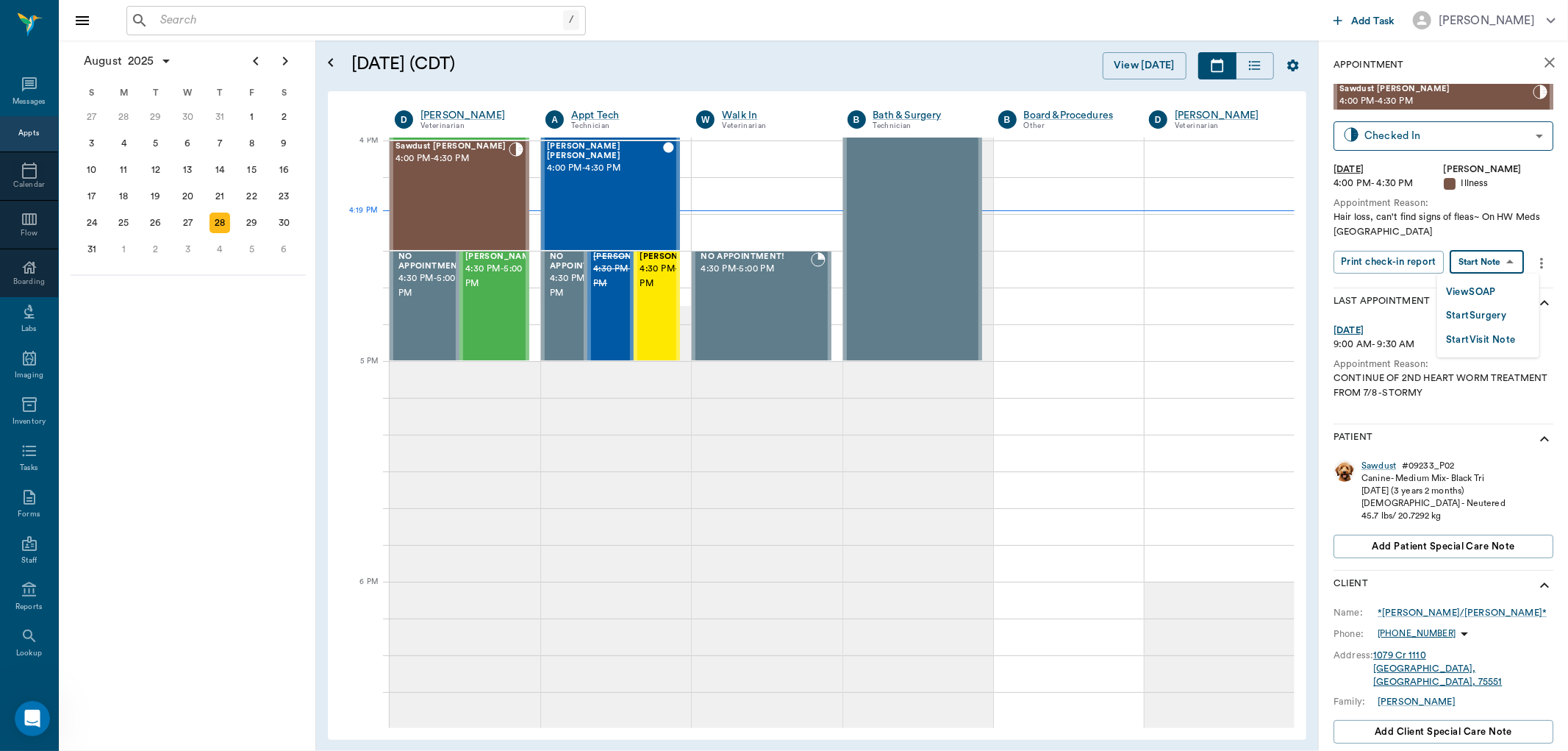
click at [1500, 255] on body "/ ​ Add Task [PERSON_NAME] Nectar Messages Appts Calendar Flow Boarding Labs Im…" at bounding box center [784, 376] width 1568 height 751
click at [1475, 284] on button "View SOAP" at bounding box center [1471, 292] width 50 height 17
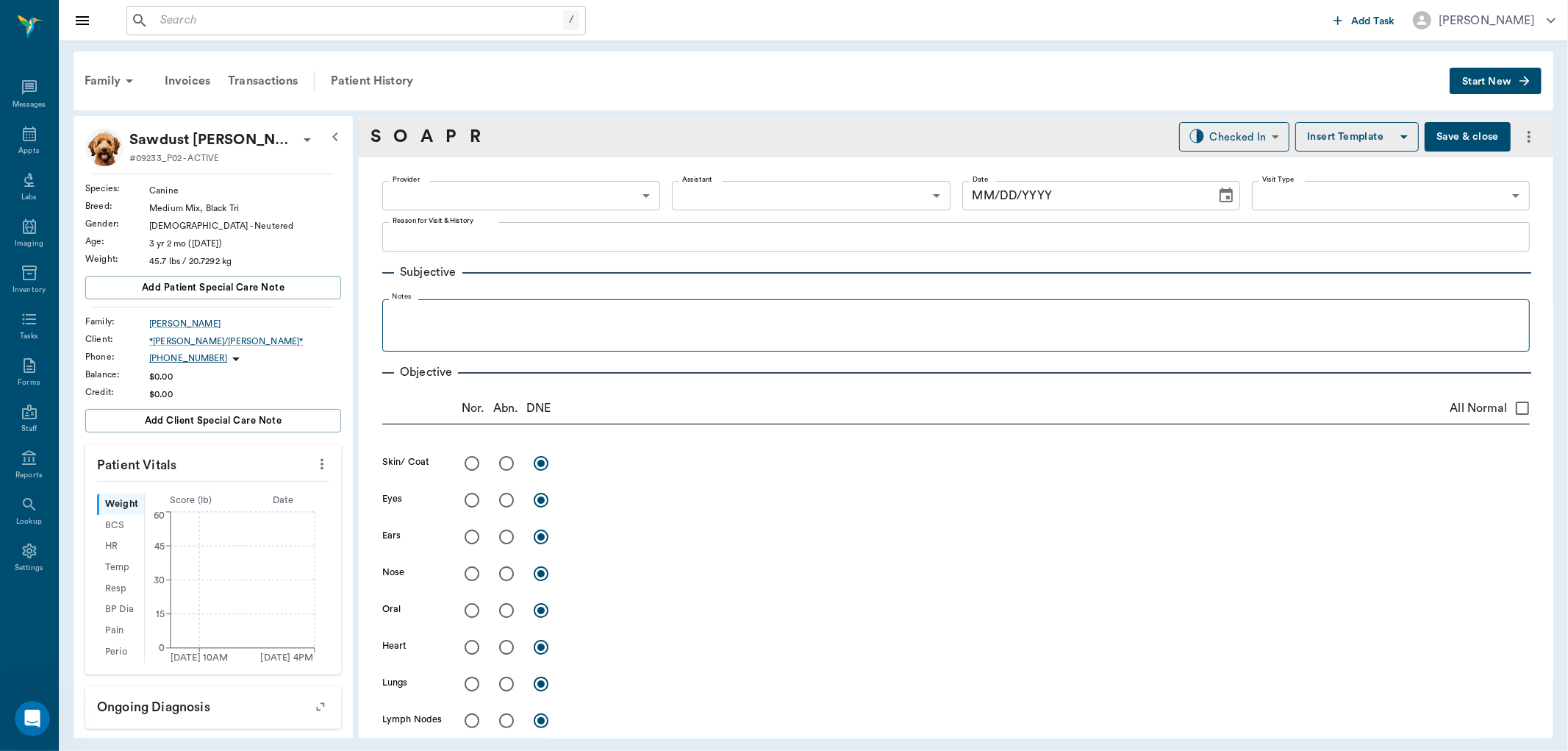
type input "63ec2f075fda476ae8351a4d"
type input "65d2be4f46e3a538d89b8c15"
type textarea "Hair loss, can't find signs of fleas~ On HW Meds [GEOGRAPHIC_DATA]"
type input "[DATE]"
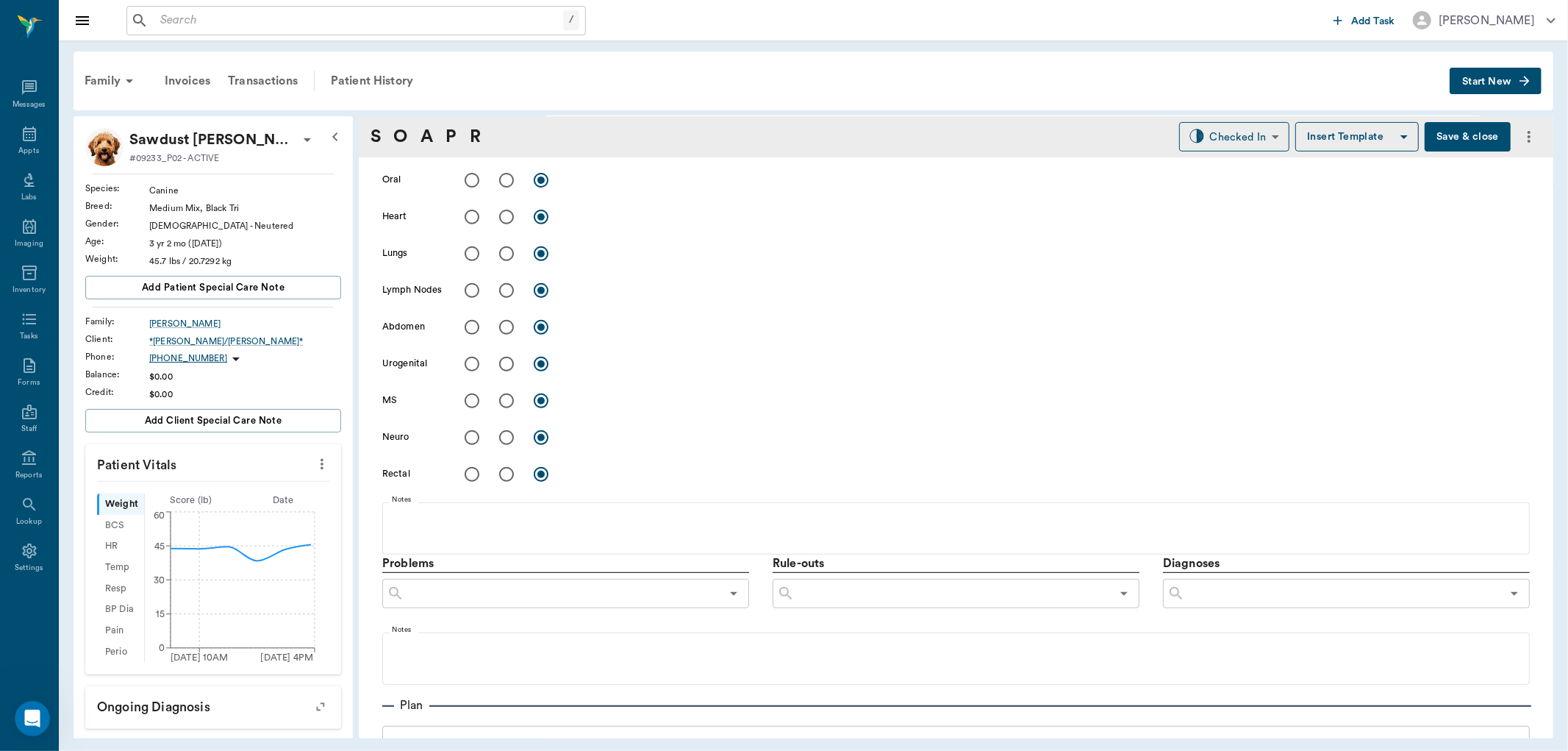
scroll to position [817, 0]
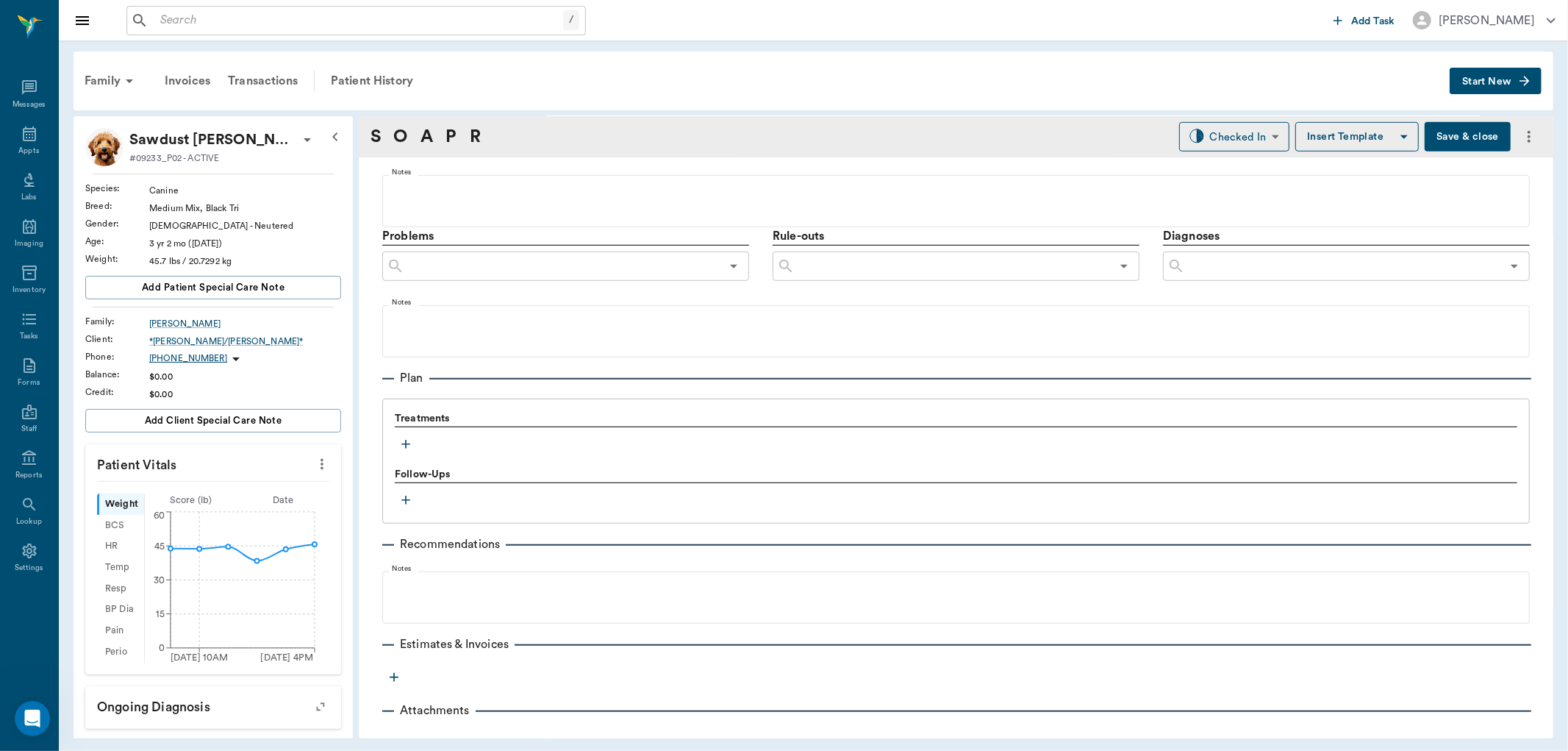
click at [407, 443] on icon "button" at bounding box center [405, 444] width 15 height 15
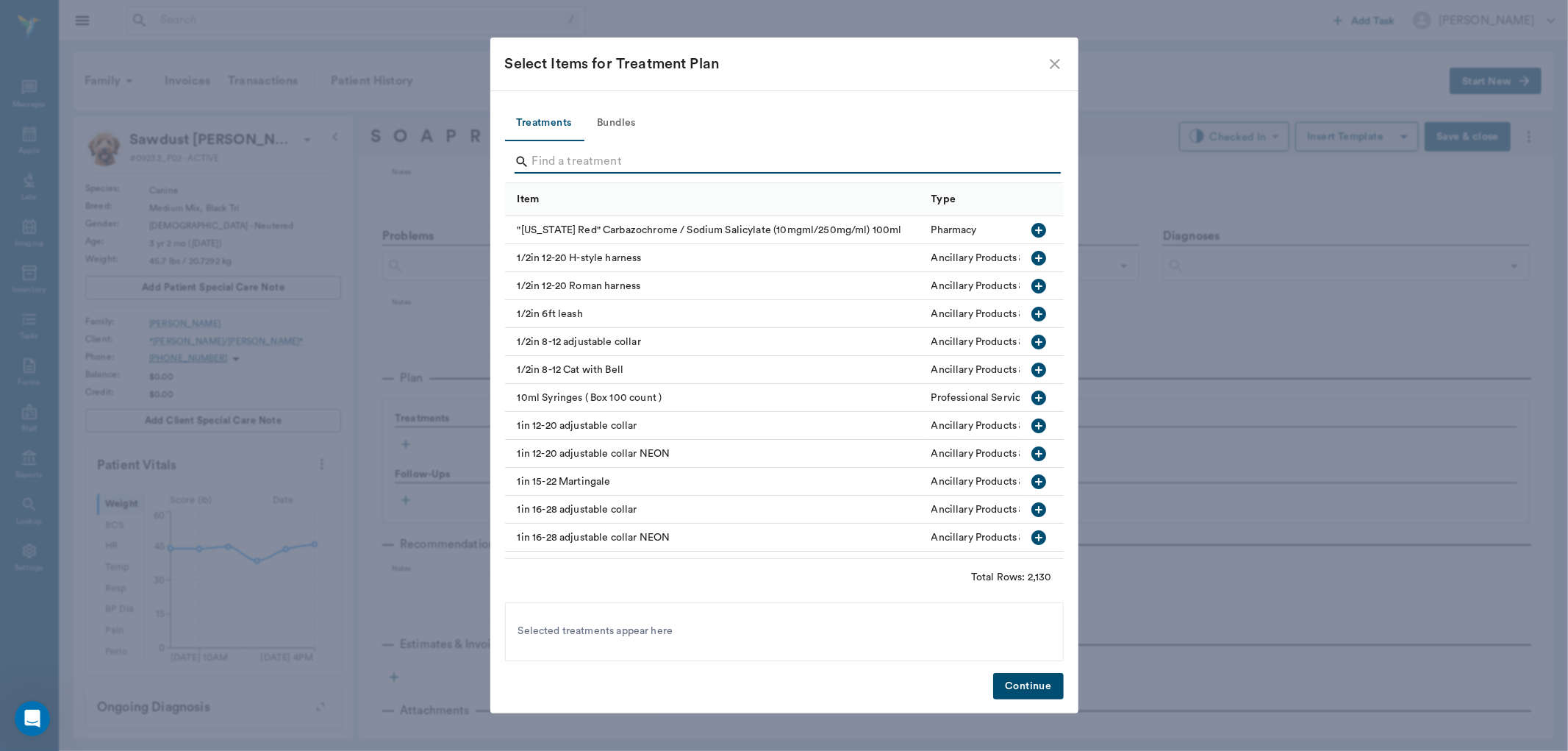
click at [593, 158] on input "Search" at bounding box center [785, 161] width 506 height 23
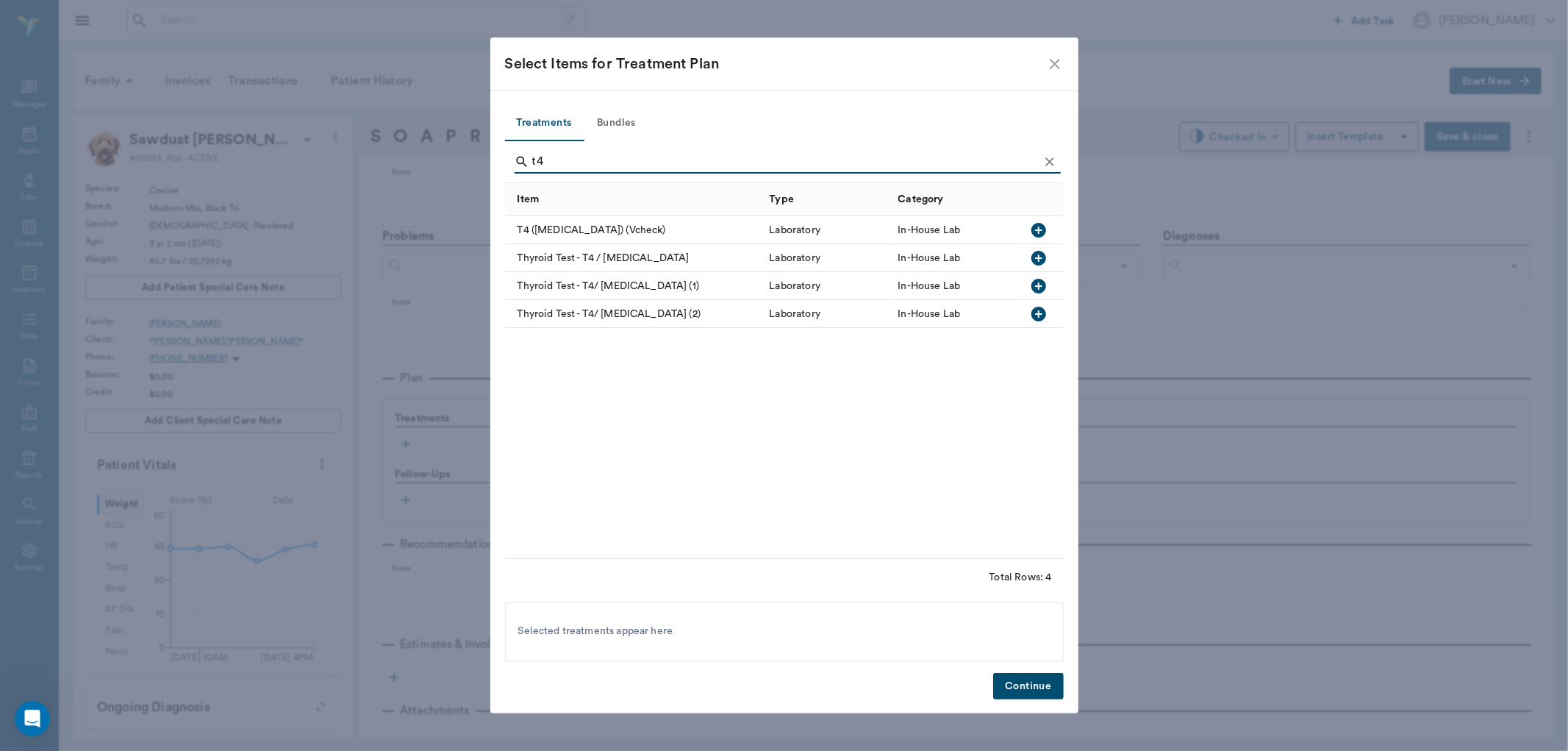
type input "t4"
click at [1039, 255] on icon "button" at bounding box center [1038, 258] width 18 height 18
click at [1005, 686] on button "Continue" at bounding box center [1028, 687] width 70 height 27
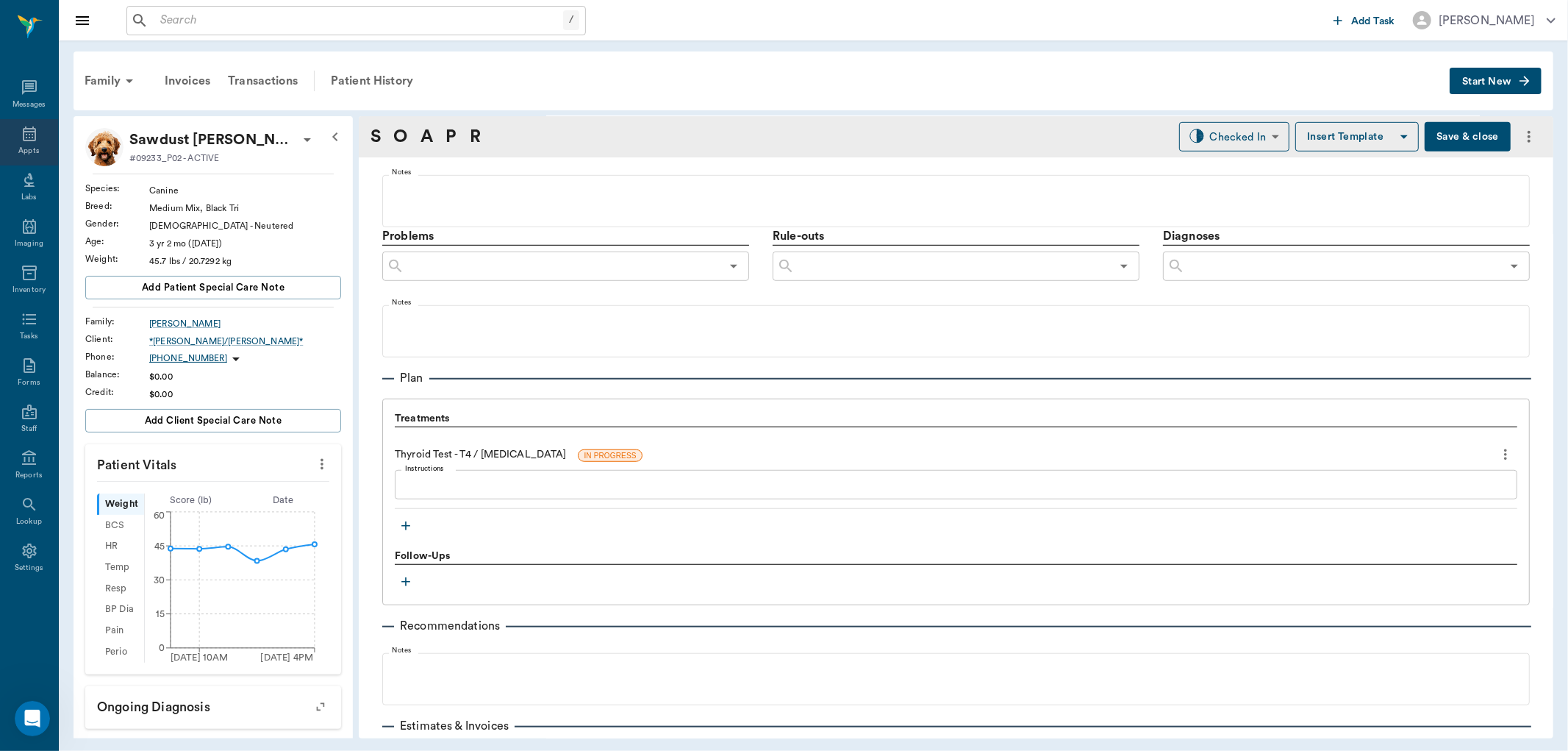
click at [30, 137] on icon at bounding box center [29, 134] width 18 height 18
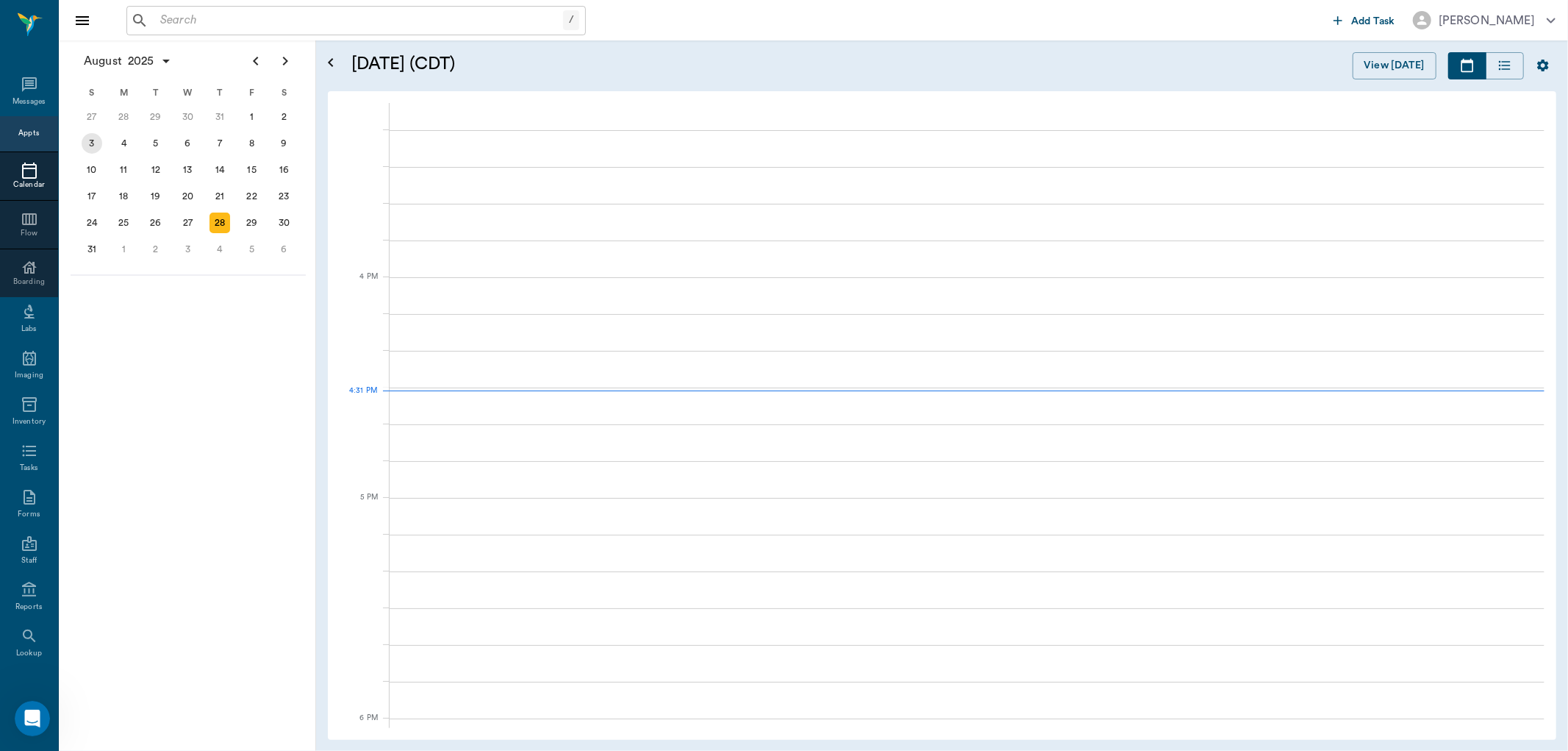
scroll to position [1769, 0]
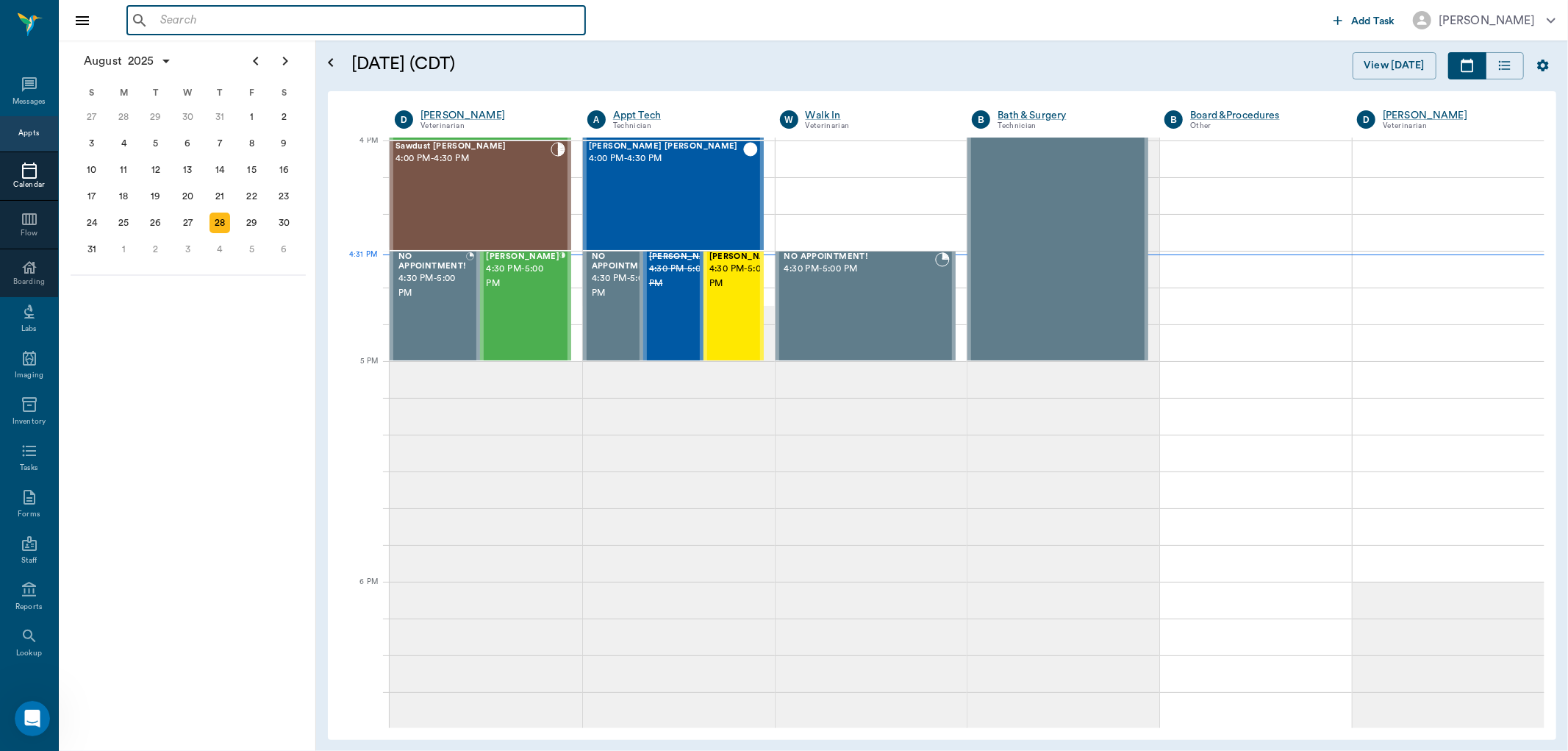
click at [200, 13] on input "text" at bounding box center [367, 21] width 425 height 21
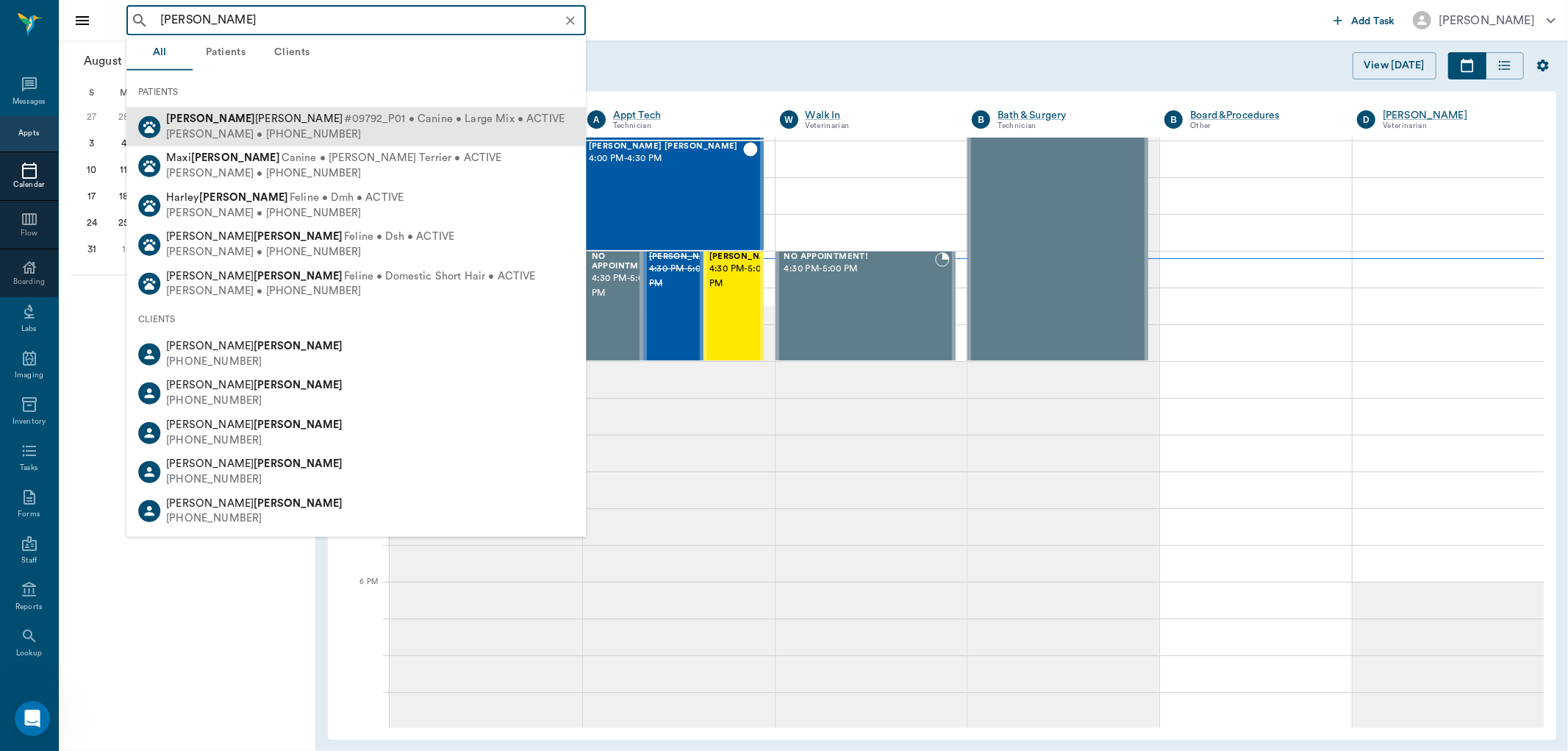
click at [228, 126] on div "[PERSON_NAME] #09792_P01 • Canine • Large Mix • ACTIVE" at bounding box center [365, 119] width 398 height 15
type input "[PERSON_NAME]"
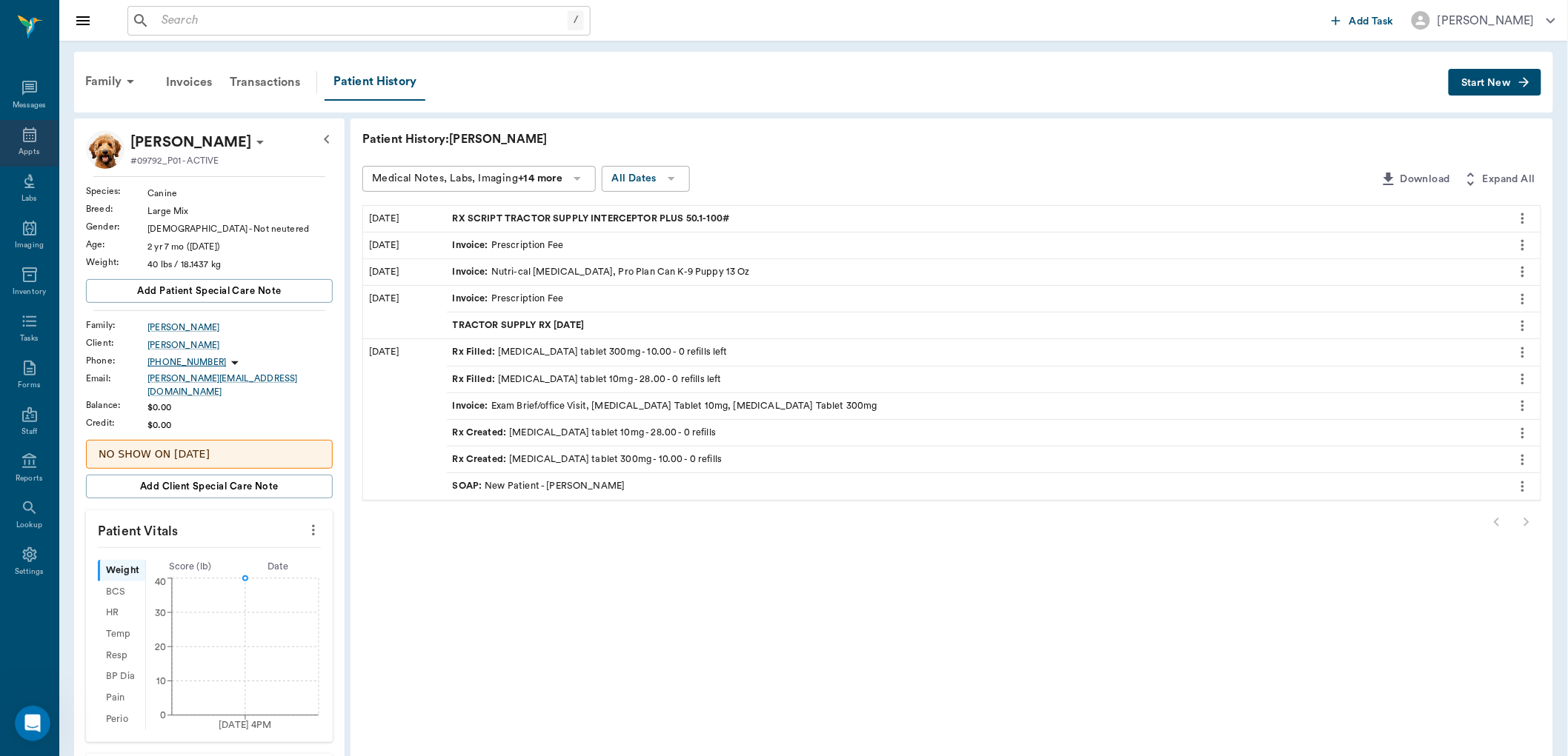
click at [24, 135] on icon at bounding box center [29, 135] width 18 height 18
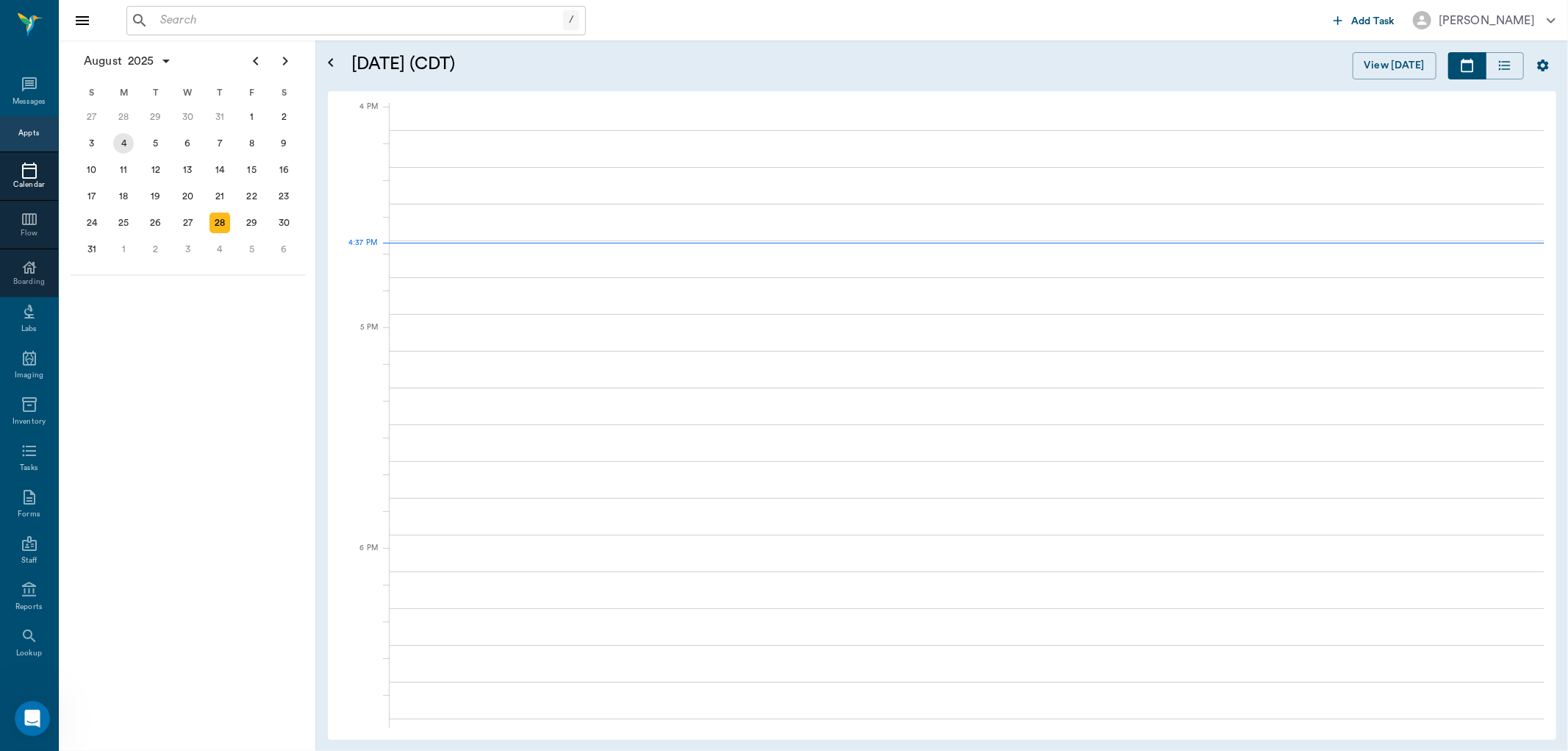
scroll to position [1767, 0]
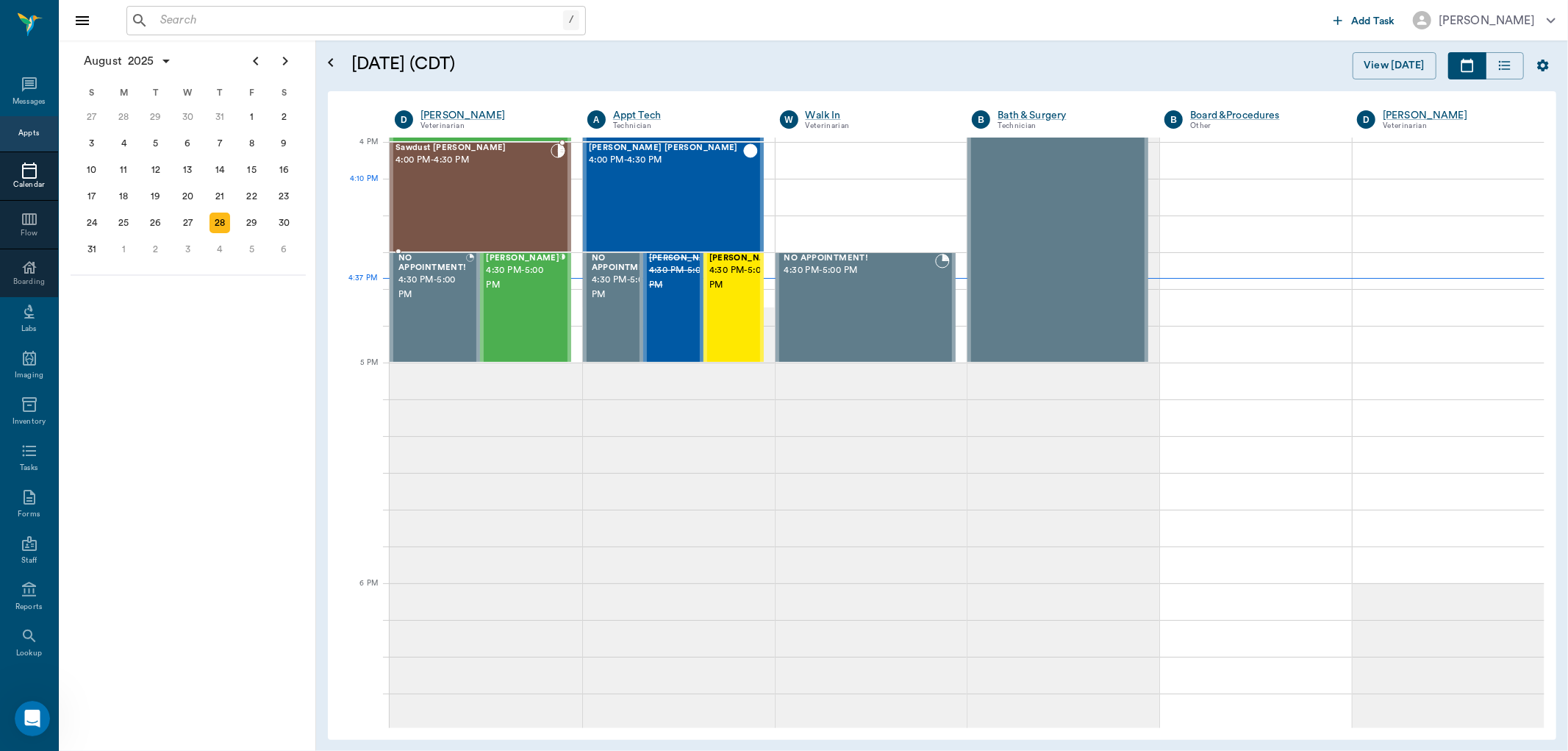
click at [473, 201] on div "Sawdust [PERSON_NAME] 4:00 PM - 4:30 PM" at bounding box center [473, 196] width 155 height 107
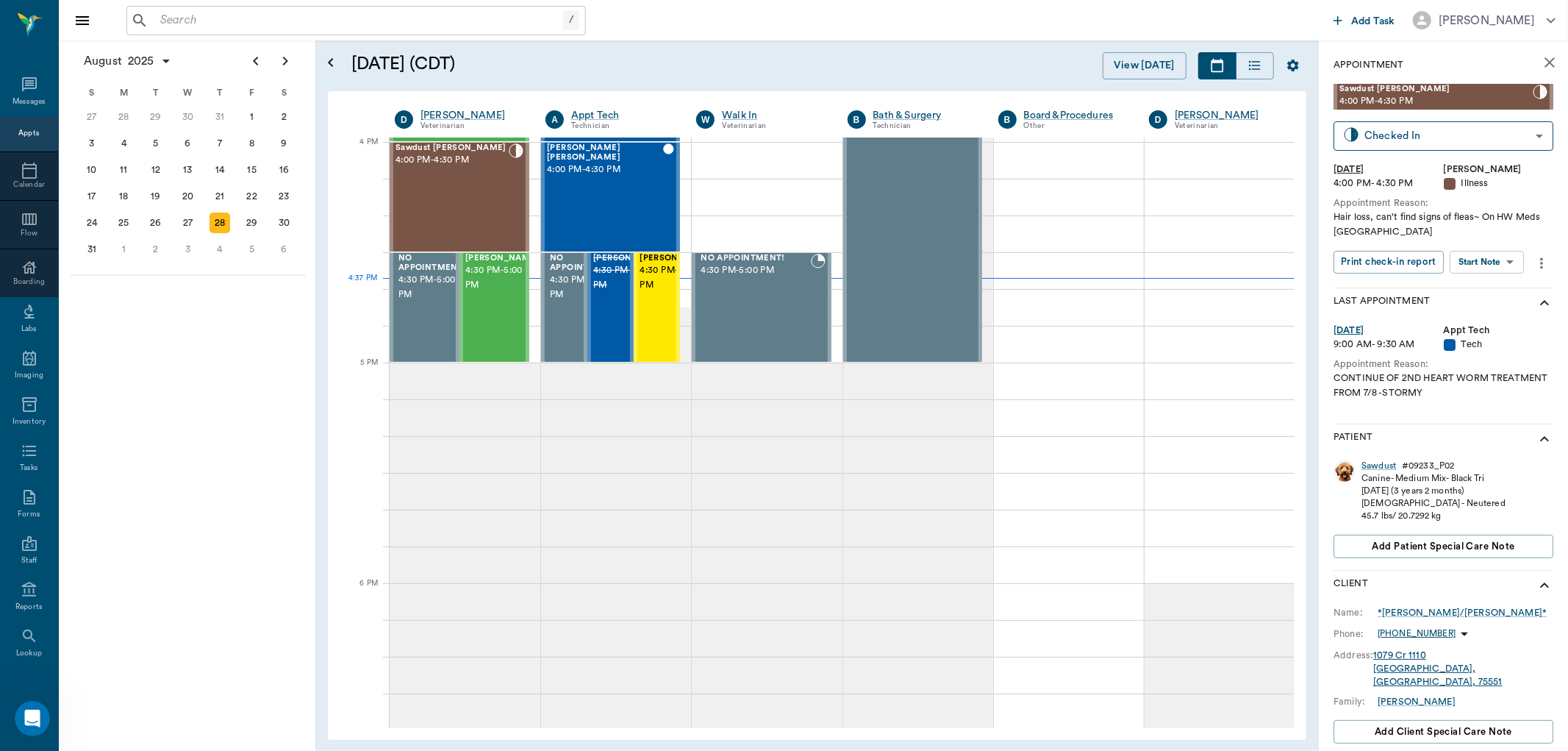
click at [1501, 261] on body "/ ​ Add Task [PERSON_NAME] Nectar Messages Appts Calendar Flow Boarding Labs Im…" at bounding box center [784, 376] width 1568 height 751
click at [1478, 285] on button "View SOAP" at bounding box center [1471, 292] width 50 height 17
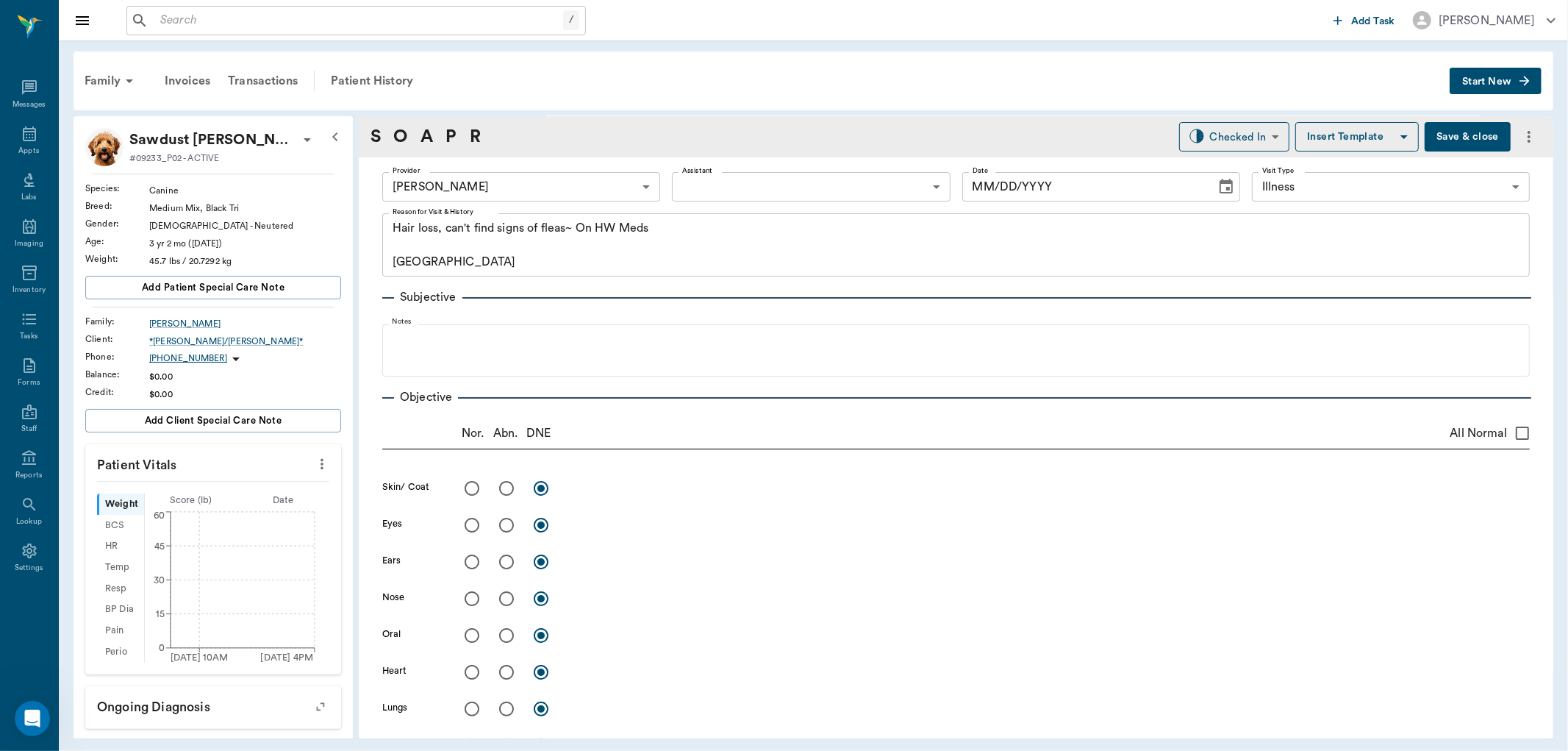
type input "63ec2f075fda476ae8351a4d"
type input "65d2be4f46e3a538d89b8c15"
type textarea "Hair loss, can't find signs of fleas~ On HW Meds [GEOGRAPHIC_DATA]"
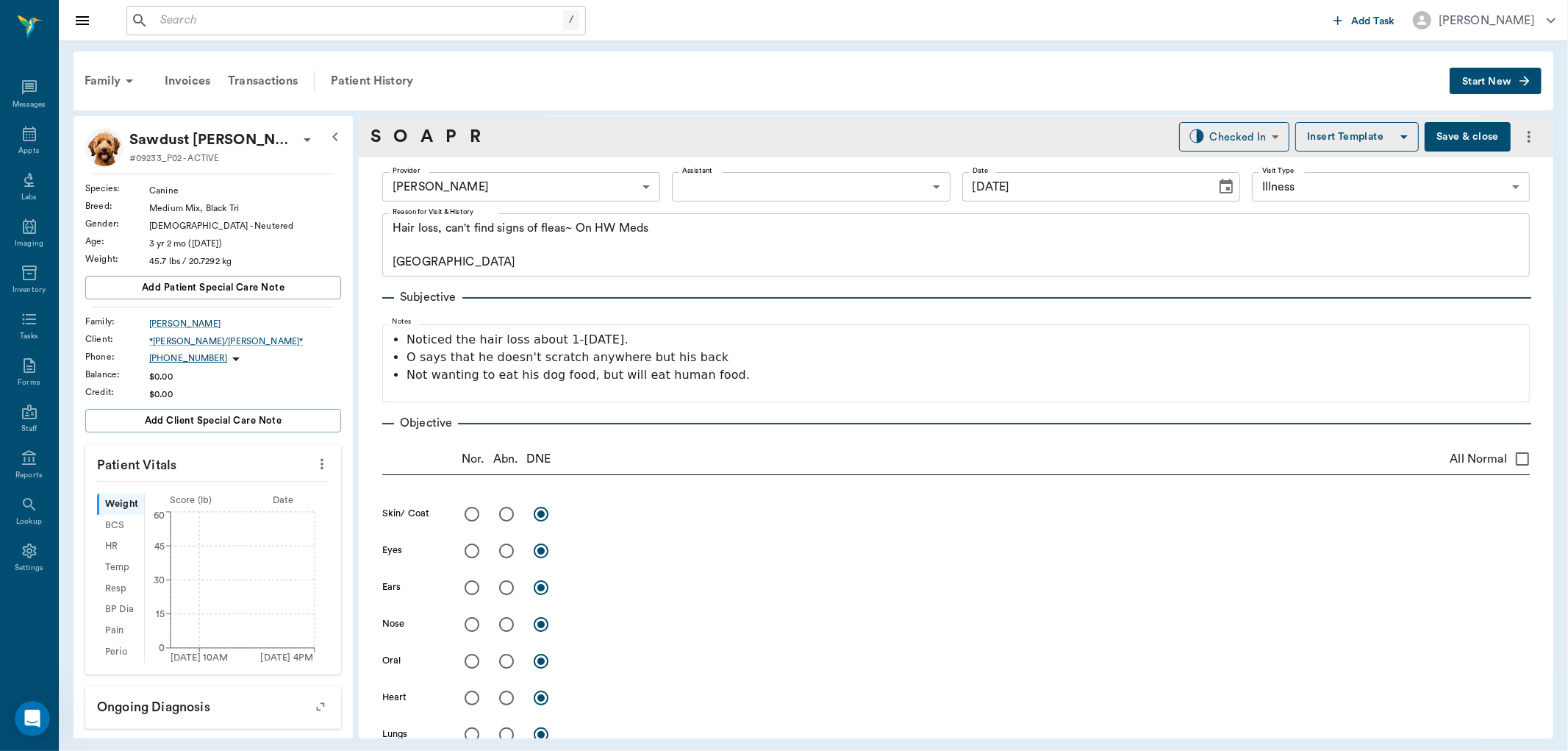
type input "[DATE]"
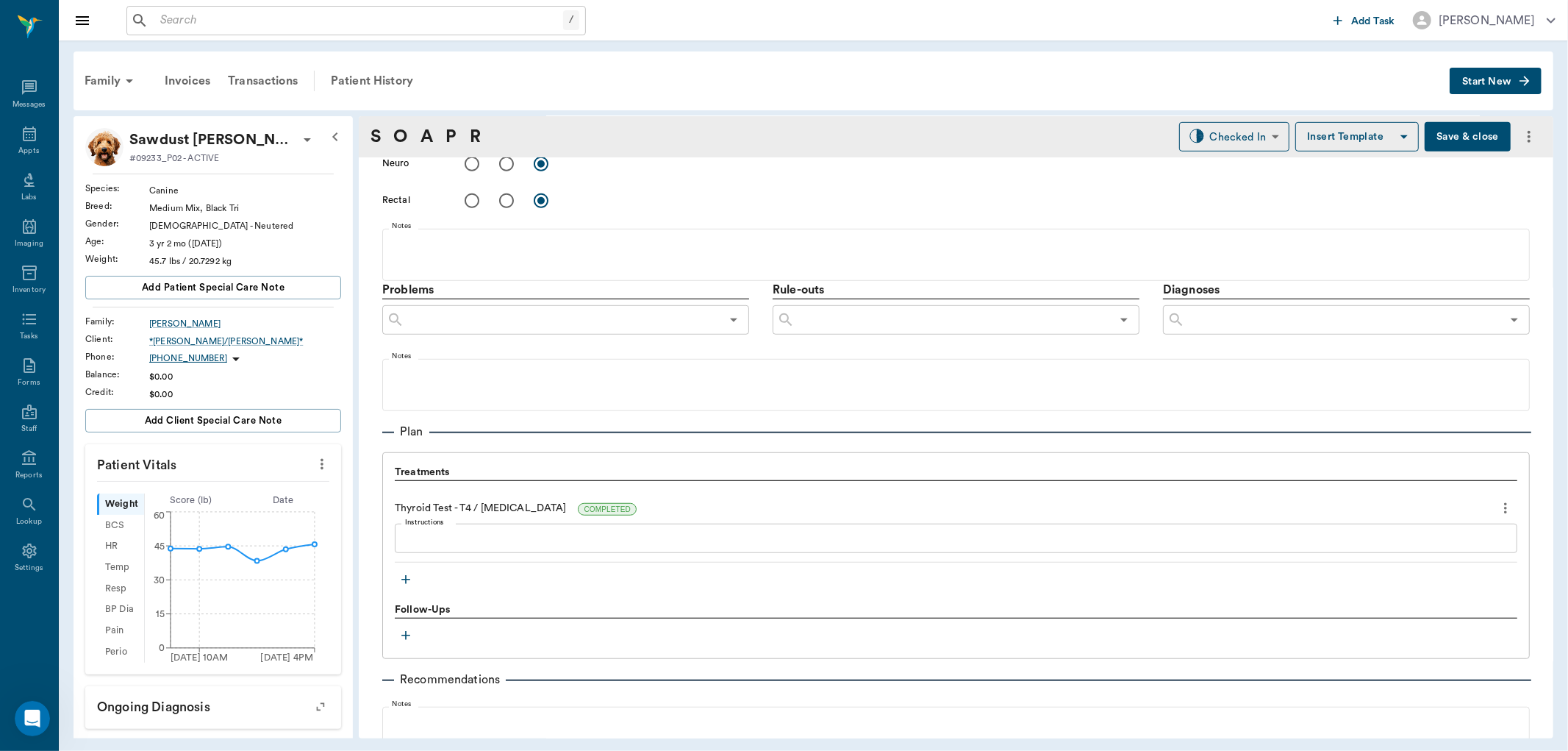
click at [404, 583] on icon "button" at bounding box center [405, 580] width 15 height 15
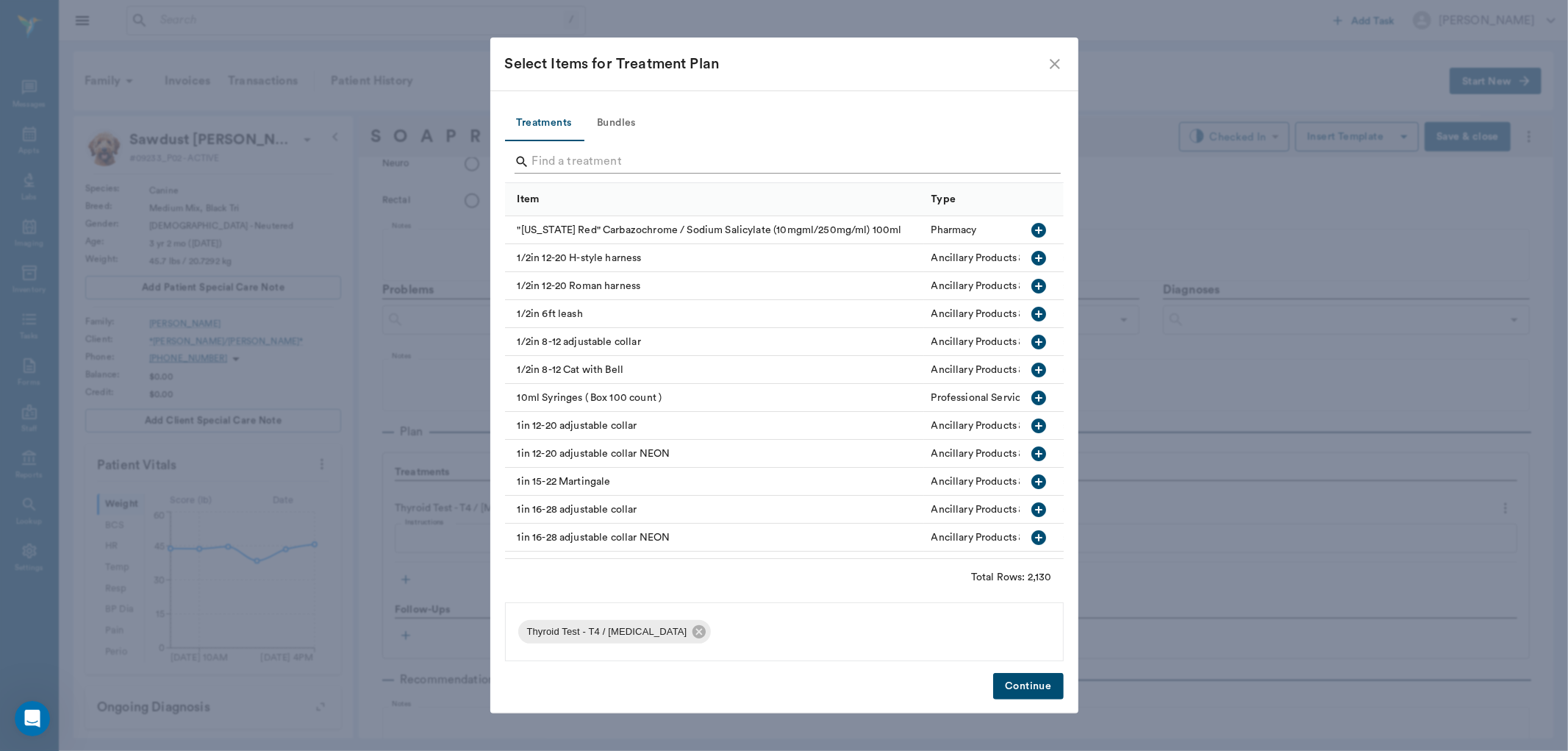
click at [566, 170] on input "Search" at bounding box center [785, 161] width 506 height 23
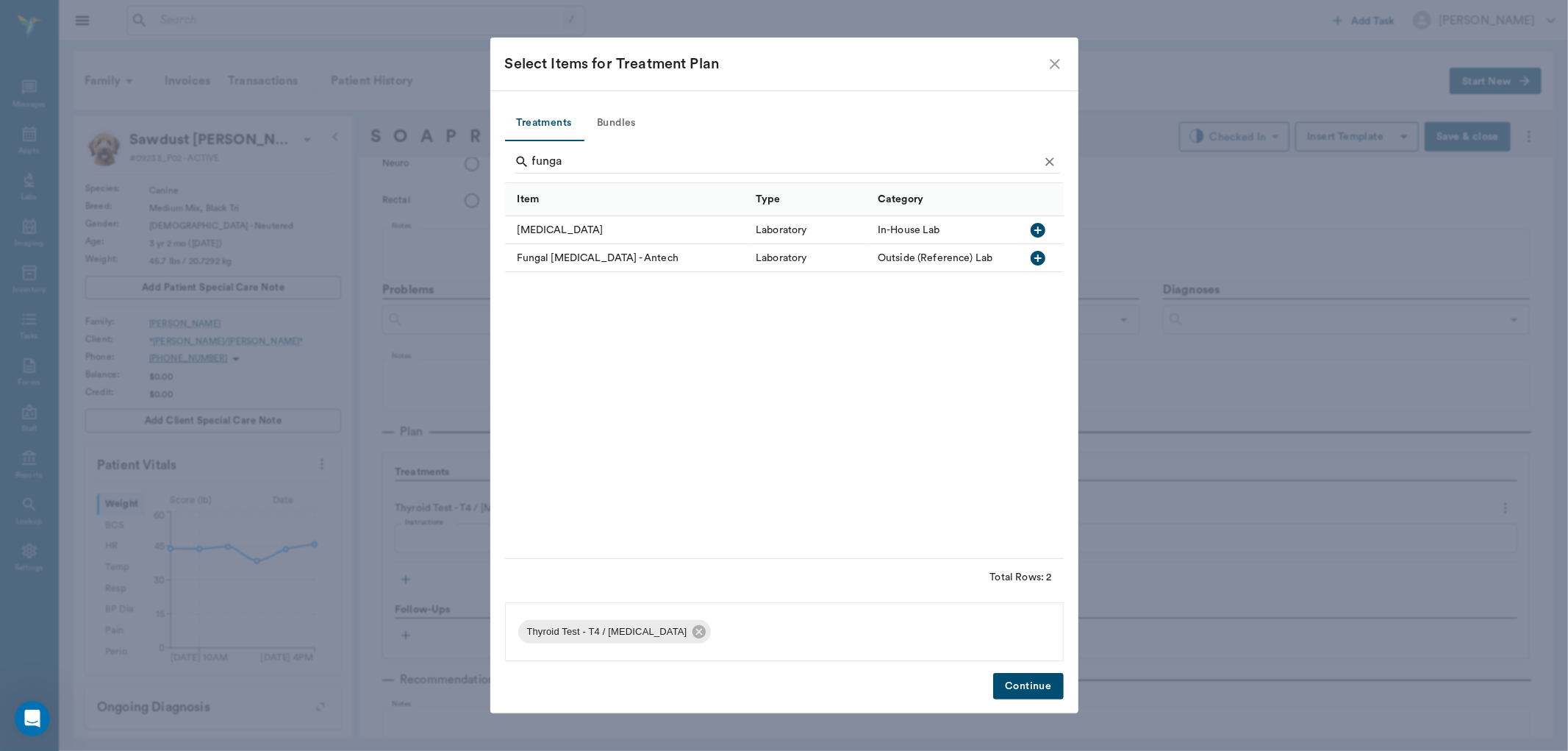
click at [1037, 233] on icon "button" at bounding box center [1038, 230] width 15 height 15
type input "f"
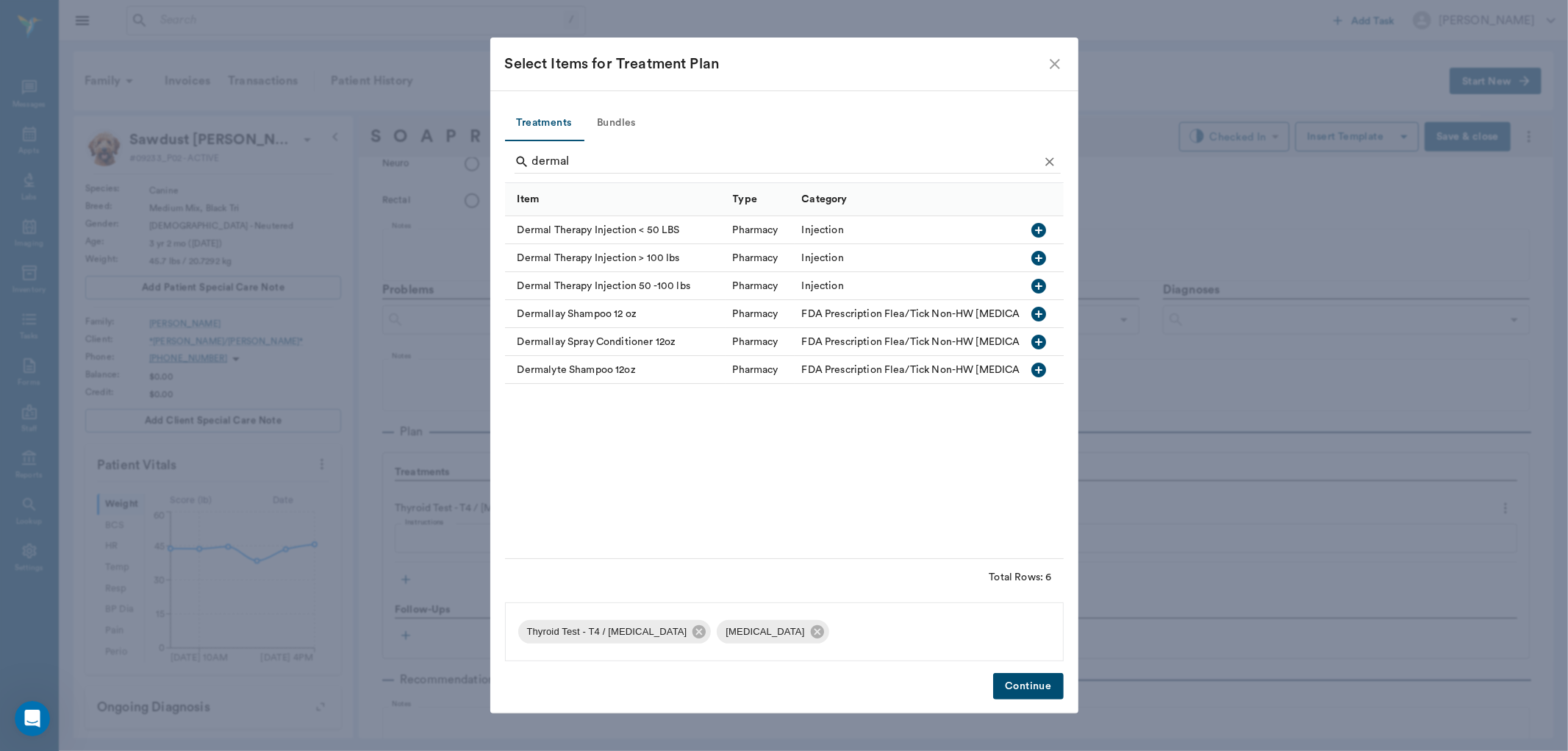
click at [1038, 233] on icon "button" at bounding box center [1038, 230] width 15 height 15
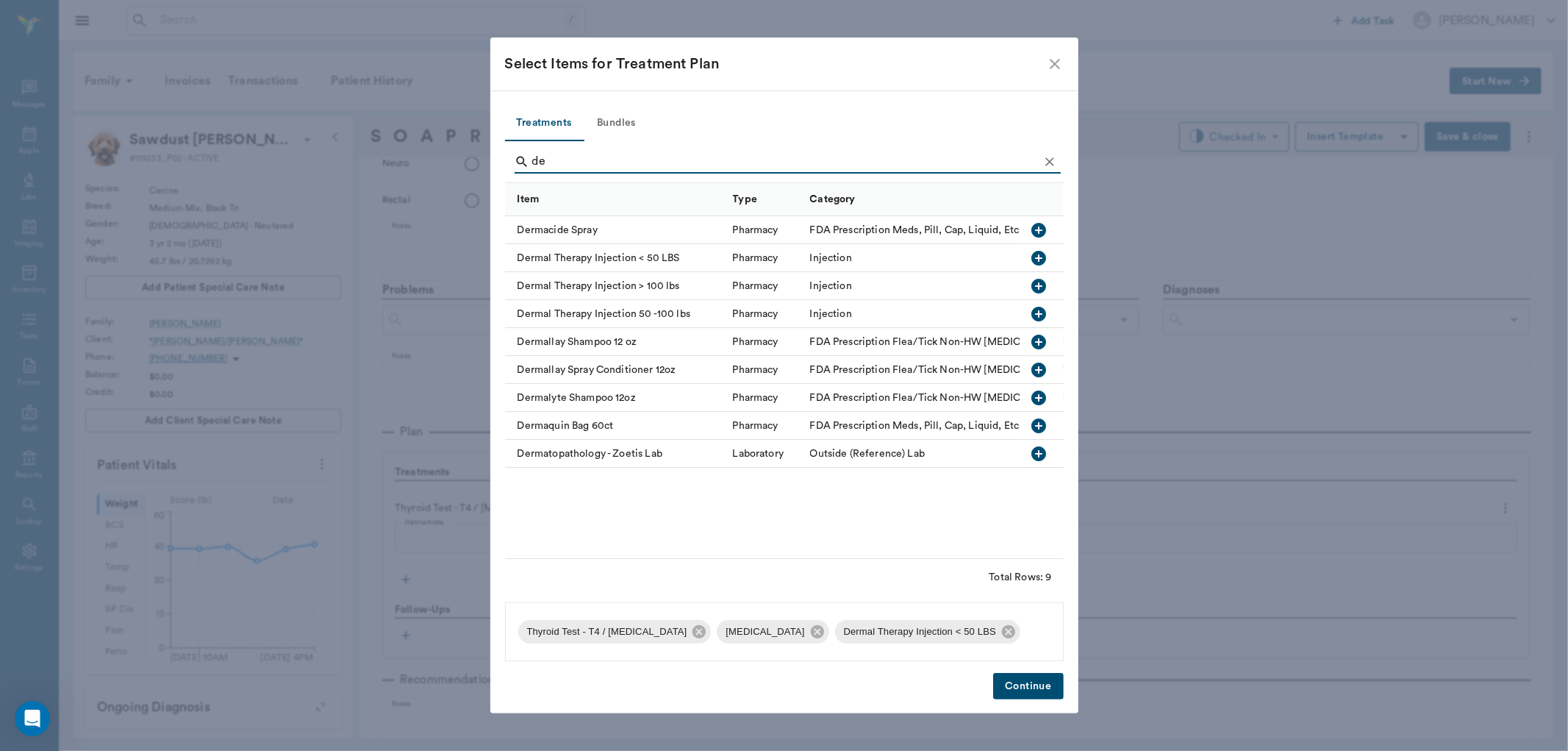
type input "d"
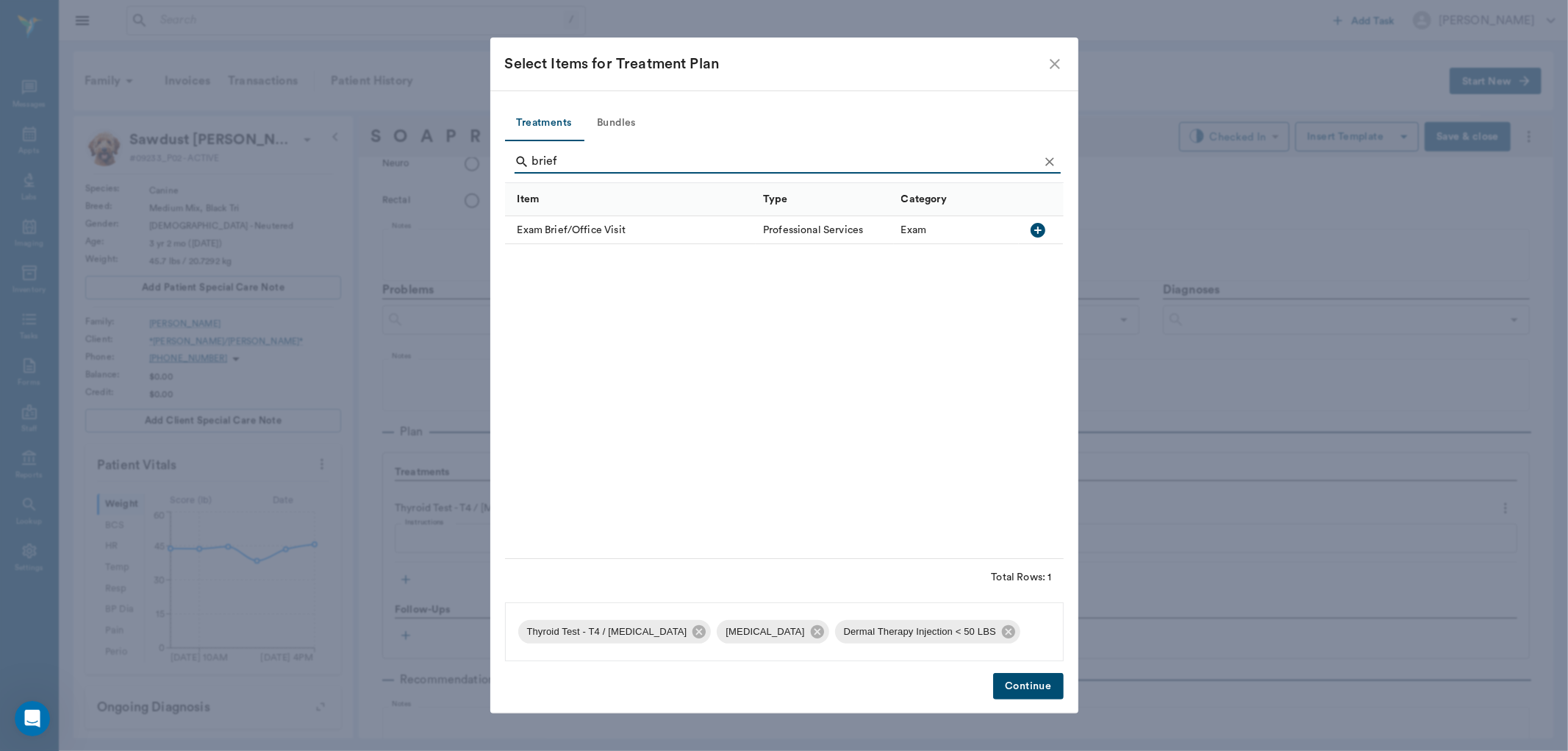
type input "brief"
click at [1038, 226] on icon "button" at bounding box center [1038, 230] width 15 height 15
click at [1034, 687] on button "Continue" at bounding box center [1028, 687] width 70 height 27
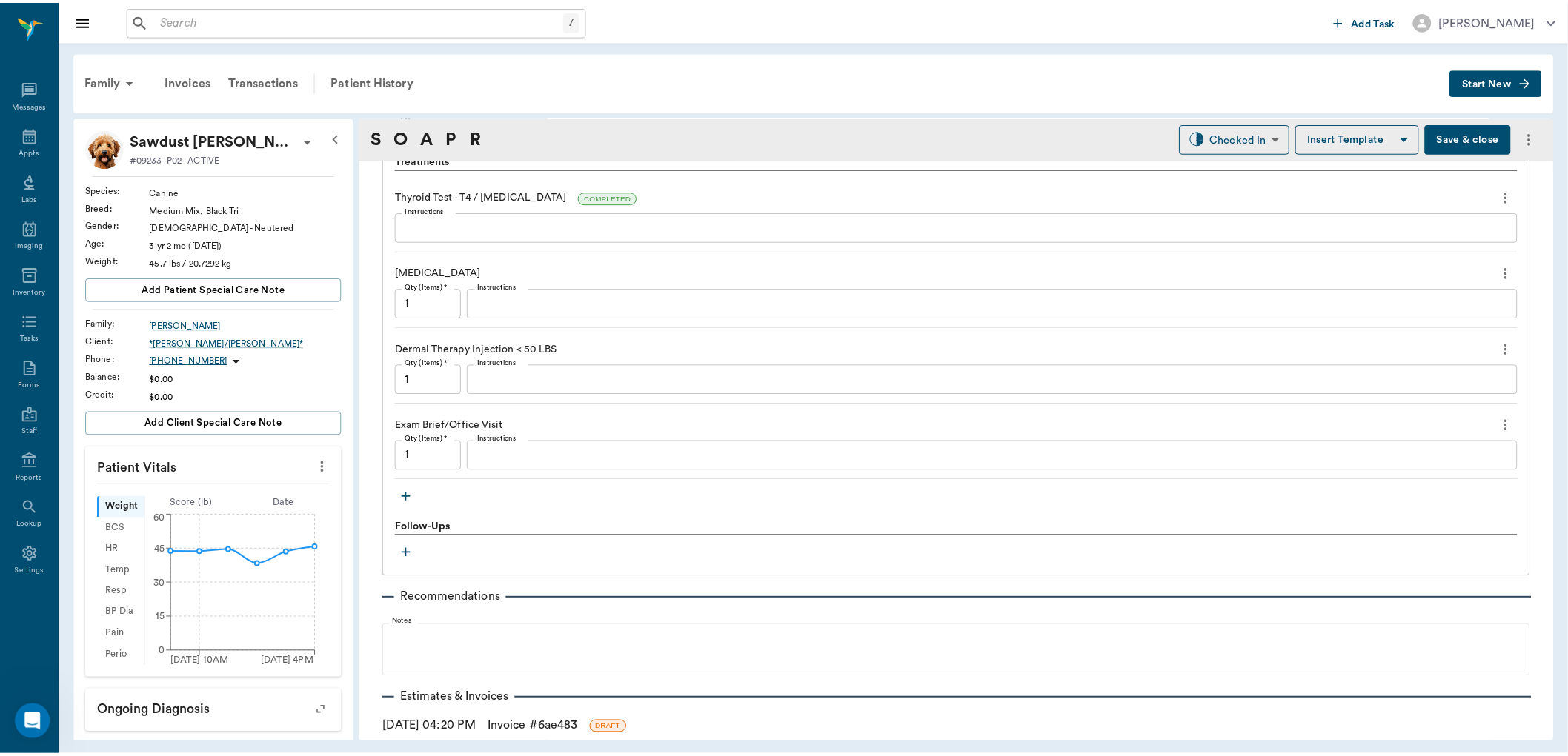
scroll to position [1099, 0]
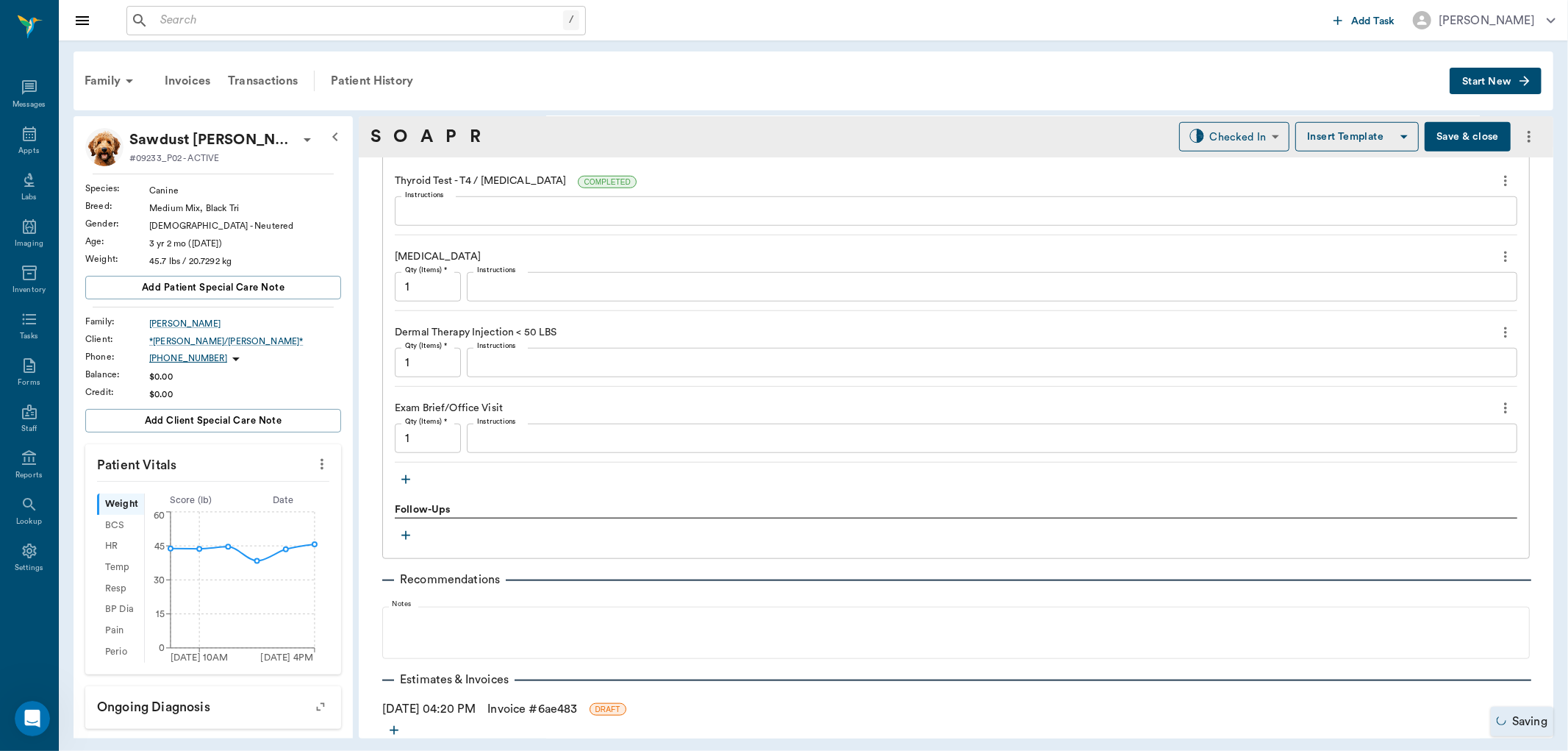
click at [528, 706] on link "Invoice # 6ae483" at bounding box center [532, 709] width 90 height 18
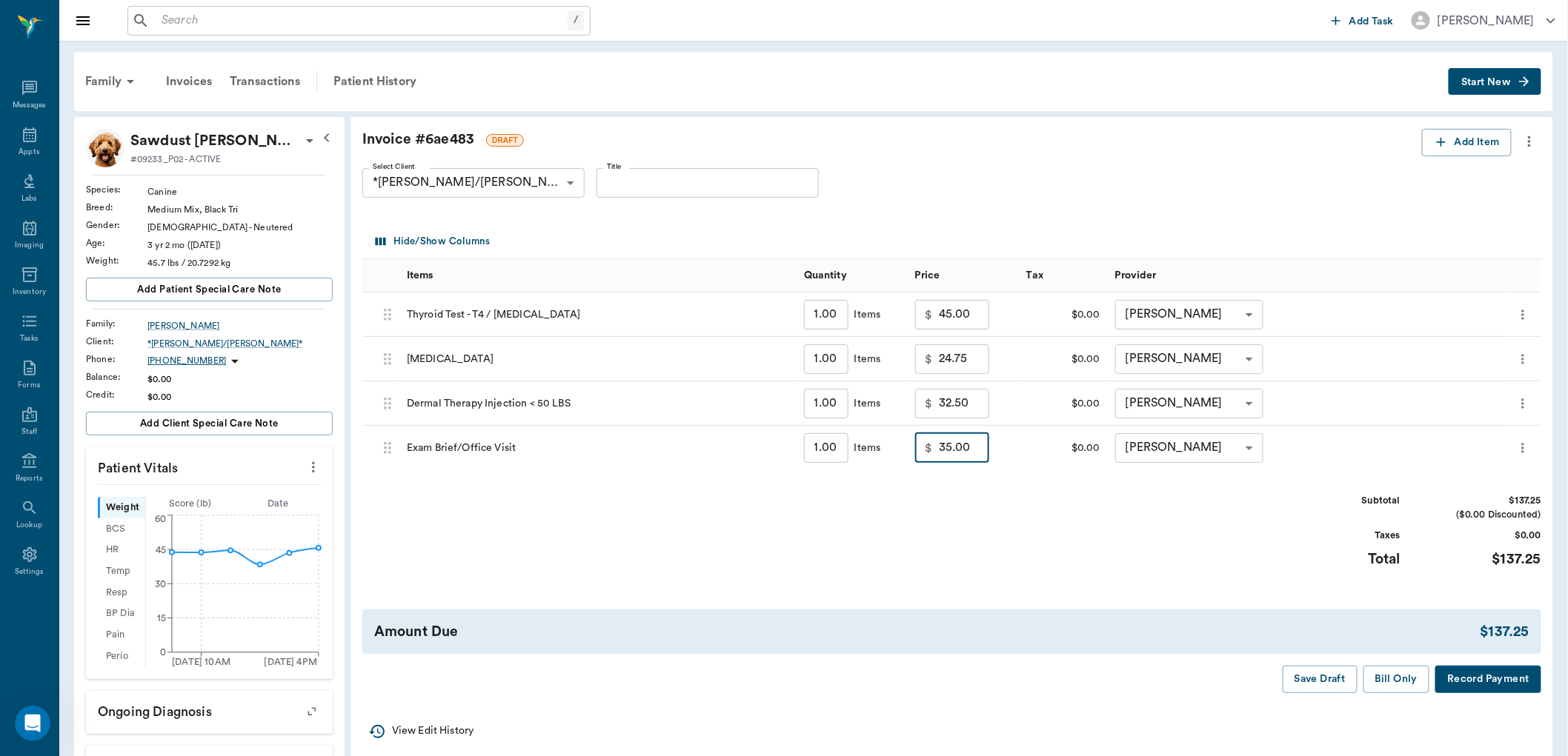
click at [971, 455] on input "35.00" at bounding box center [964, 448] width 50 height 29
type input "20.00"
click at [1393, 684] on button "Bill Only" at bounding box center [1396, 679] width 66 height 28
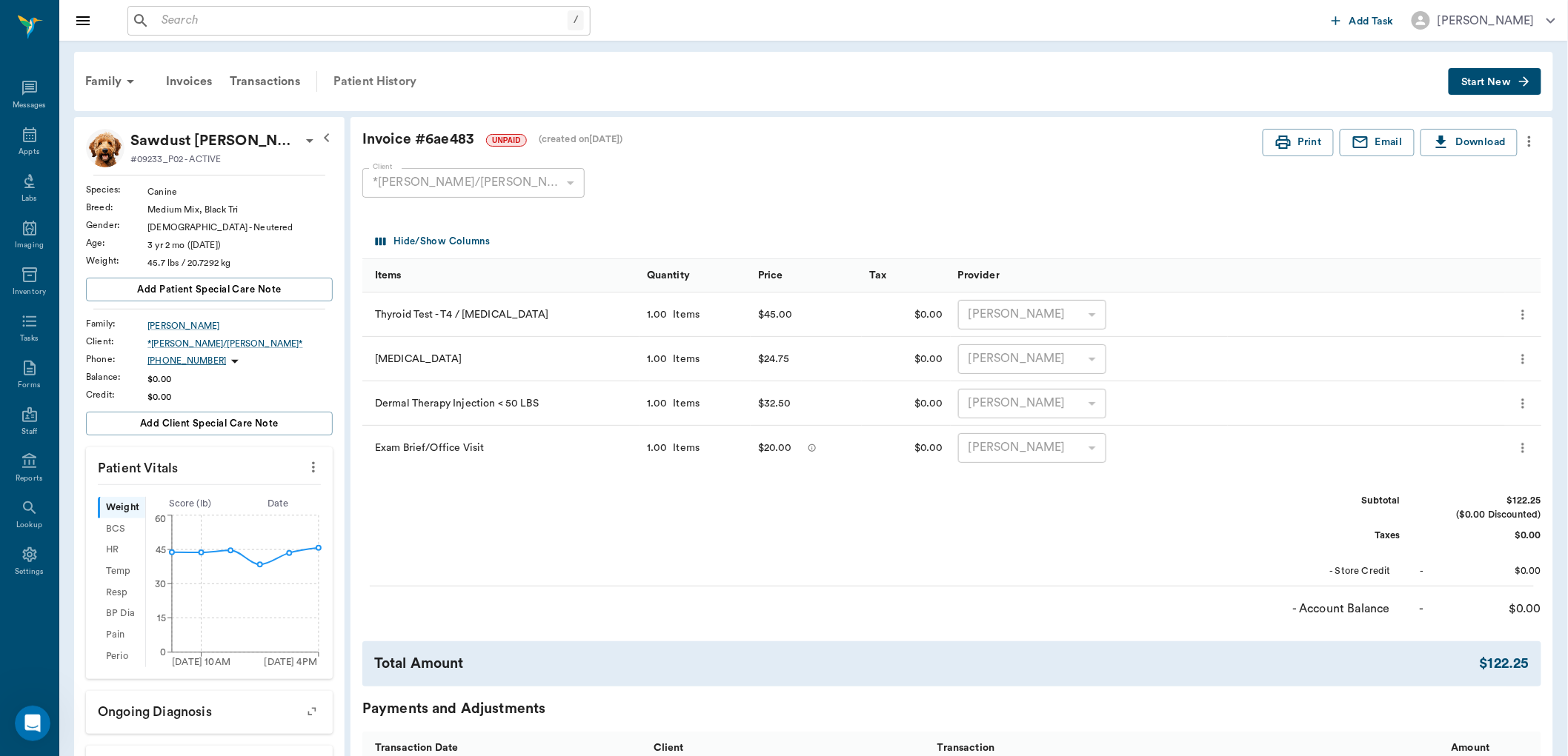
click at [380, 85] on div "Patient History" at bounding box center [375, 81] width 101 height 35
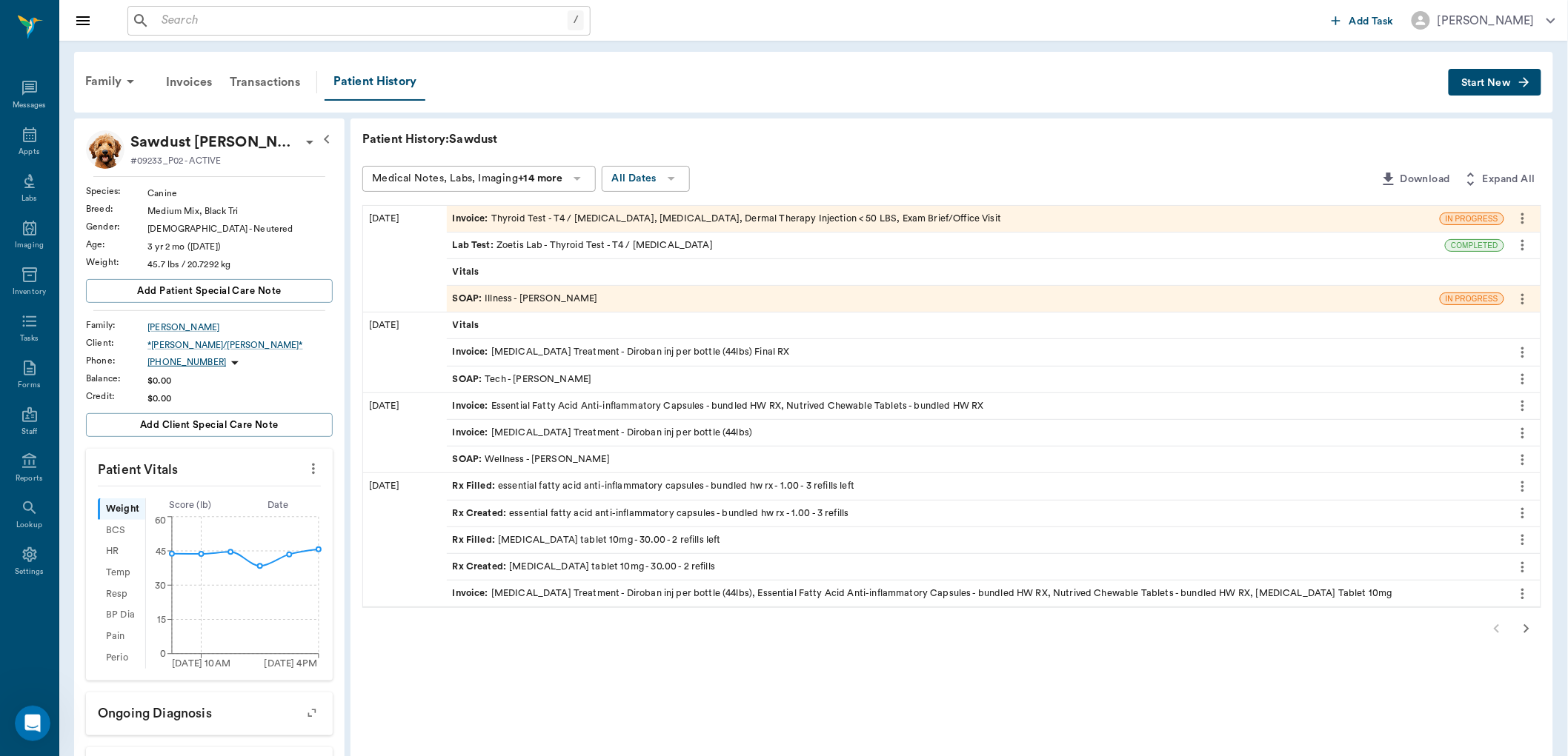
click at [561, 300] on div "SOAP : Illness - [PERSON_NAME]" at bounding box center [525, 299] width 145 height 14
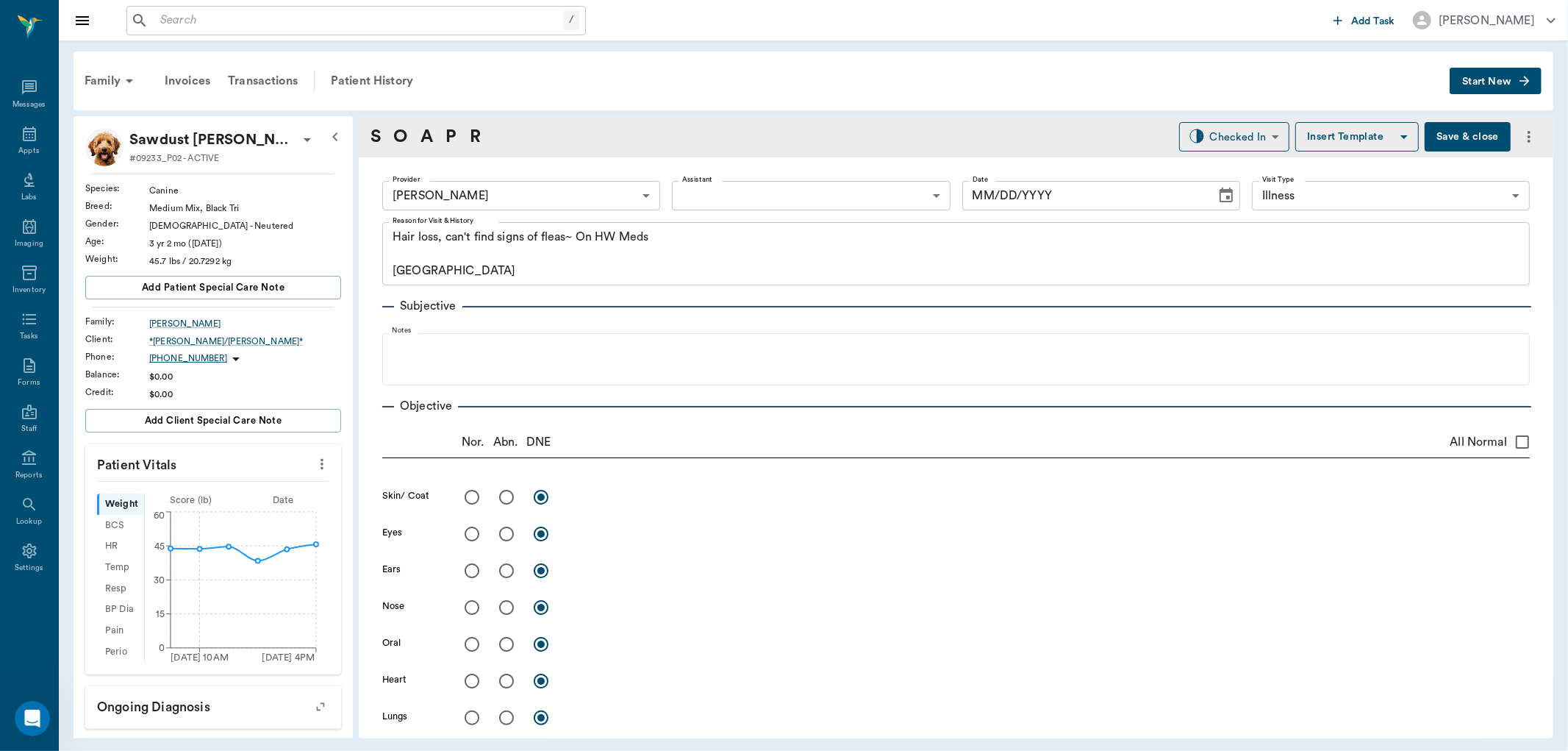
type input "63ec2f075fda476ae8351a4d"
type input "65d2be4f46e3a538d89b8c15"
type textarea "Hair loss, can't find signs of fleas~ On HW Meds [GEOGRAPHIC_DATA]"
type input "[DATE]"
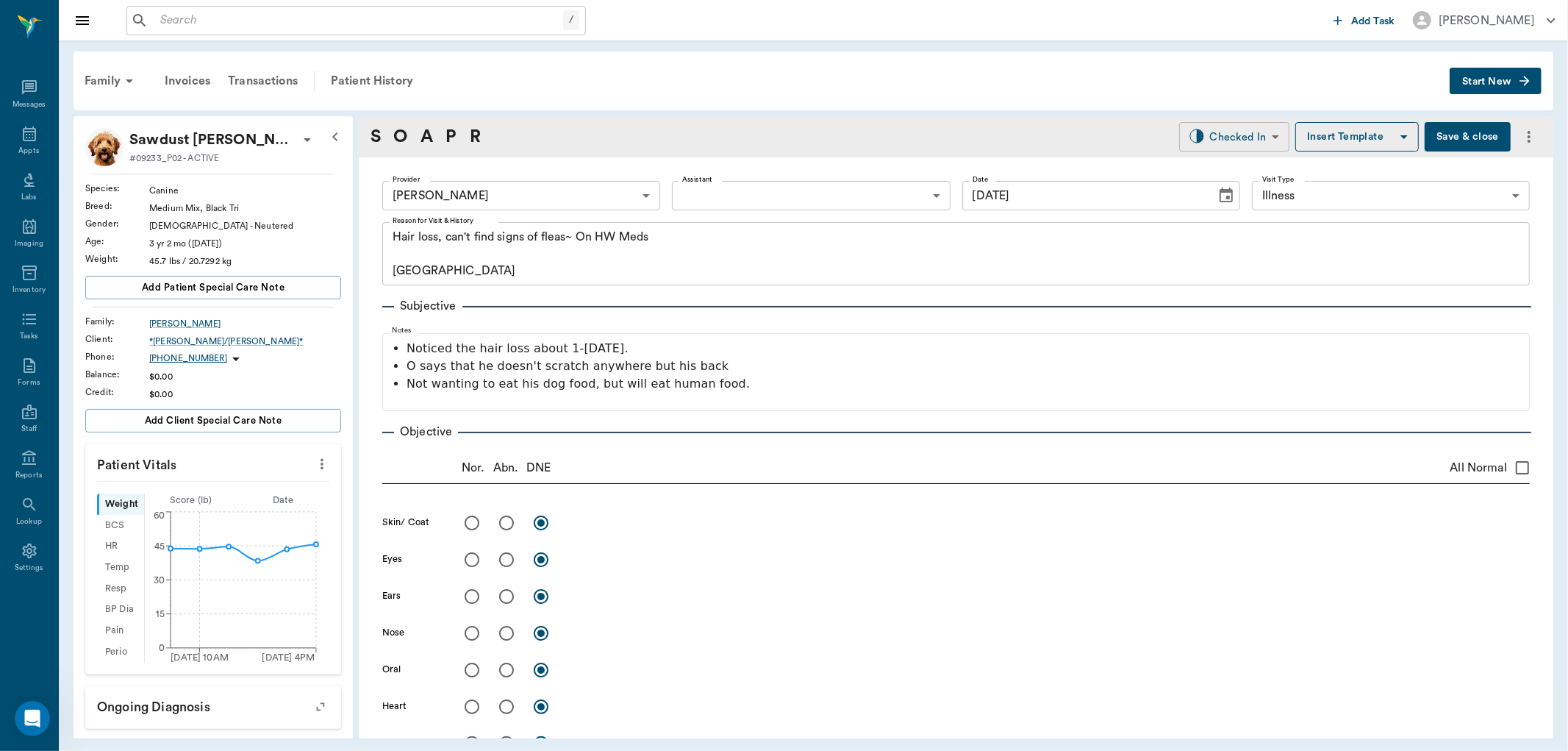
click at [1246, 132] on body "/ ​ Add Task [PERSON_NAME] Nectar Messages Appts Labs Imaging Inventory Tasks F…" at bounding box center [784, 376] width 1568 height 751
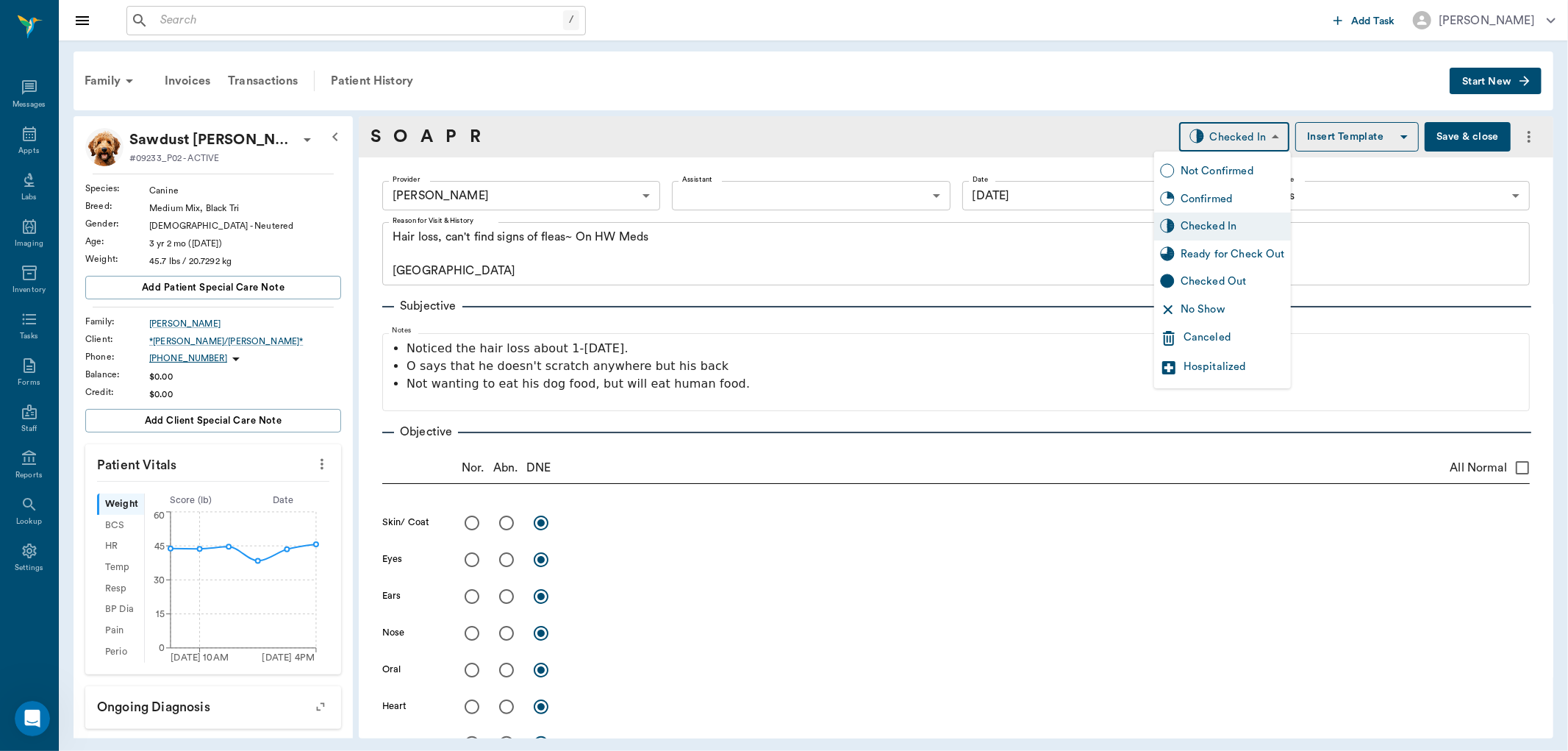
click at [1203, 261] on div "Ready for Check Out" at bounding box center [1233, 254] width 105 height 16
type input "READY_TO_CHECKOUT"
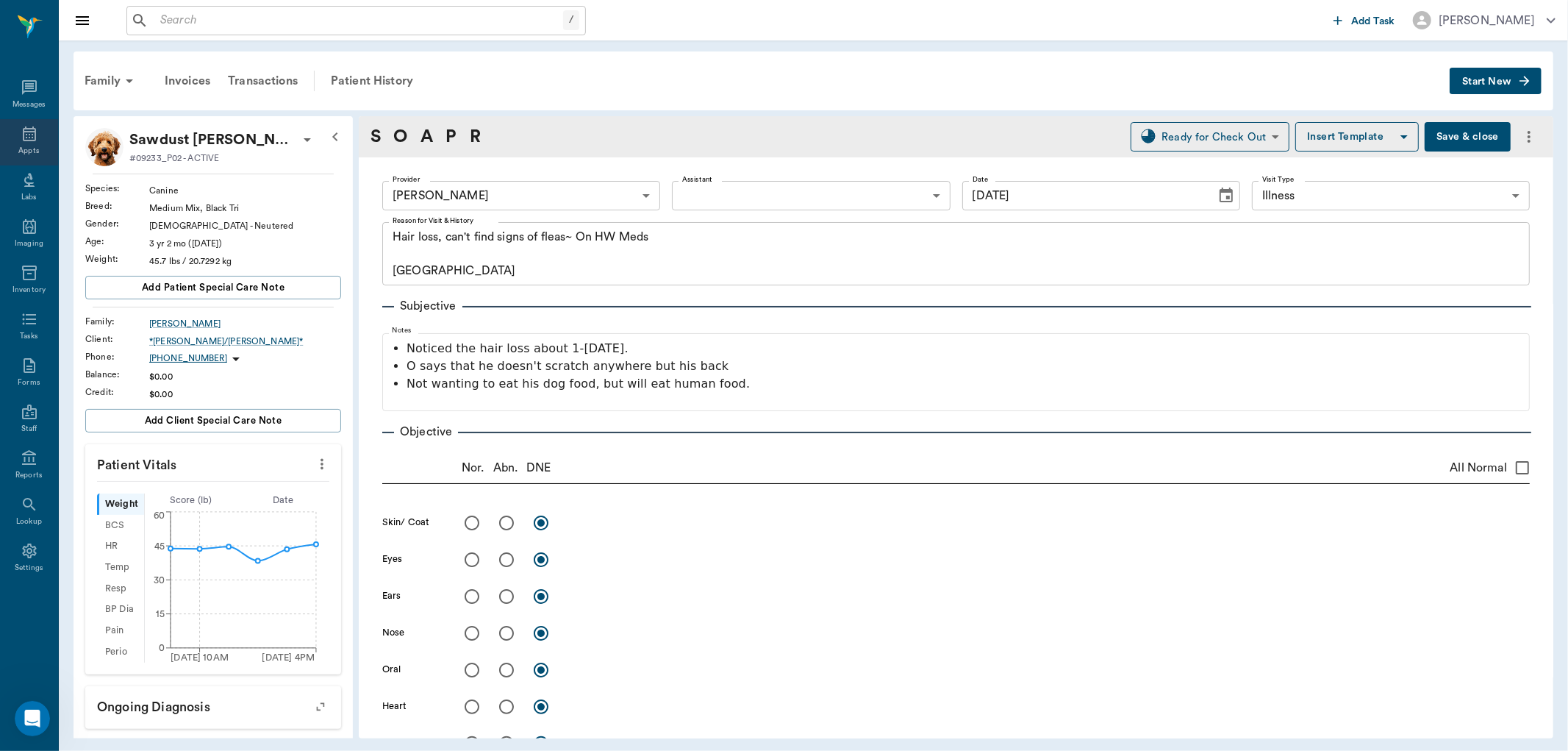
click at [29, 135] on icon at bounding box center [29, 134] width 13 height 15
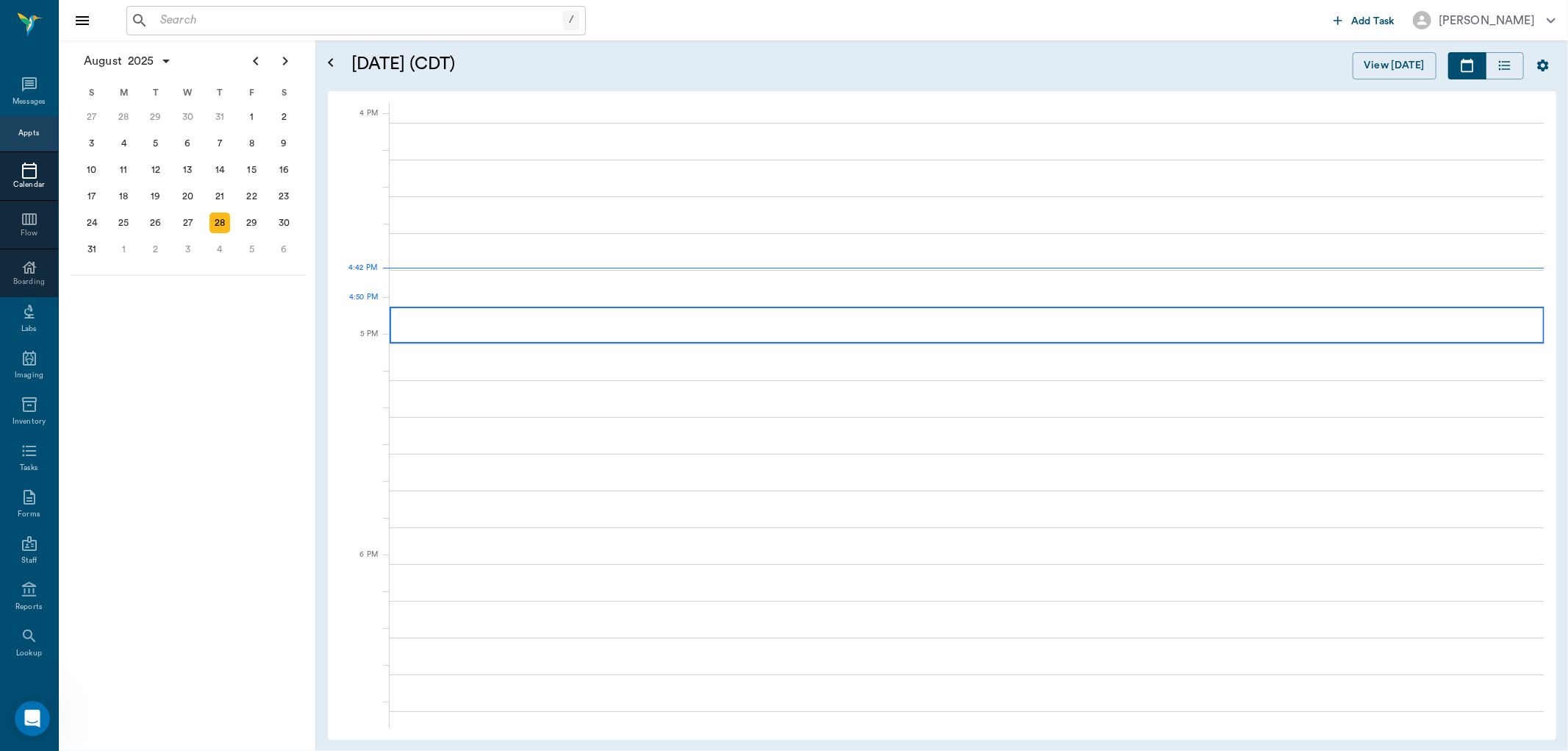
scroll to position [1766, 0]
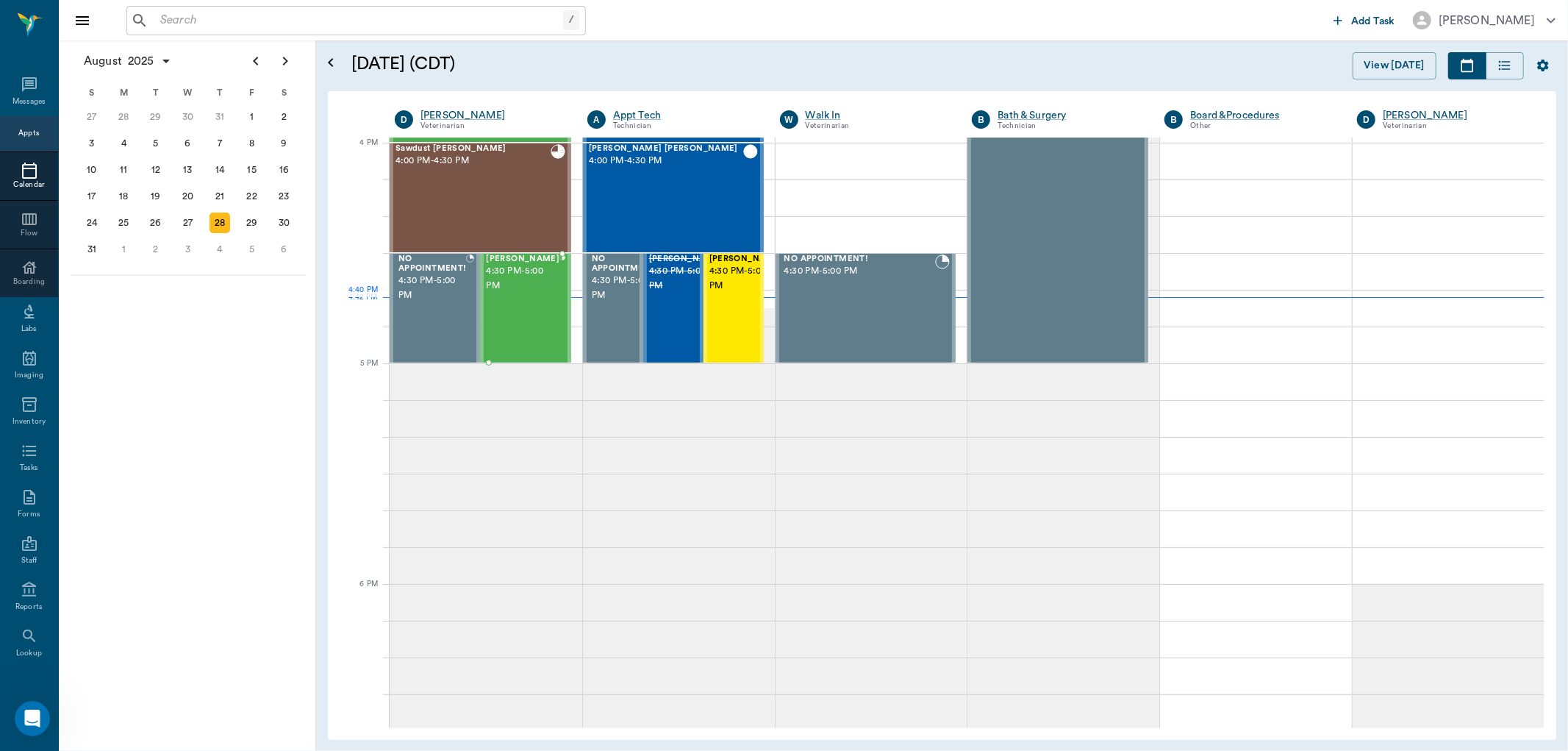
click at [524, 318] on div "[PERSON_NAME] 4:30 PM - 5:00 PM" at bounding box center [523, 308] width 74 height 107
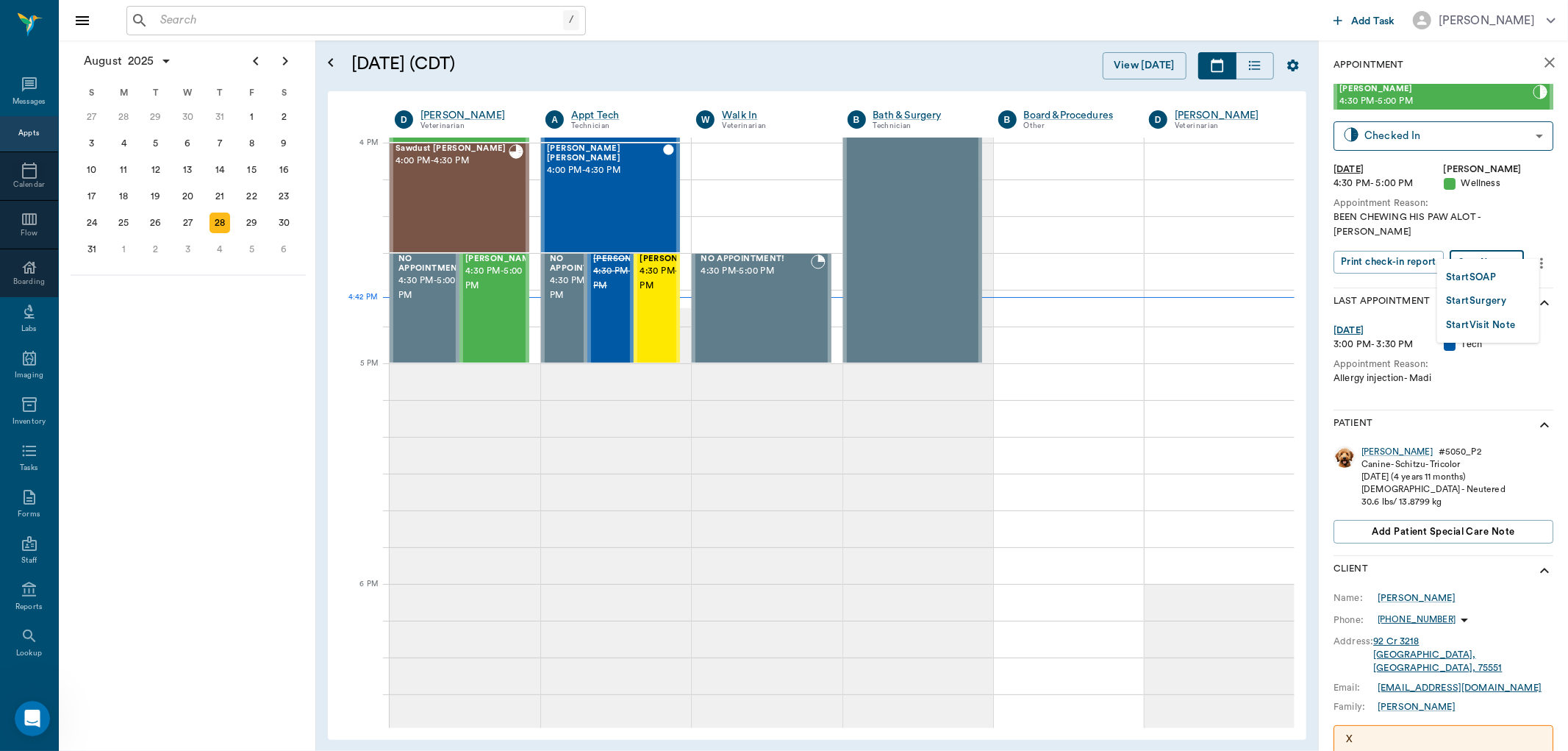
click at [1502, 247] on body "/ ​ Add Task [PERSON_NAME] Nectar Messages Appts Calendar Flow Boarding Labs Im…" at bounding box center [784, 376] width 1568 height 751
click at [1478, 274] on button "Start SOAP" at bounding box center [1471, 278] width 50 height 17
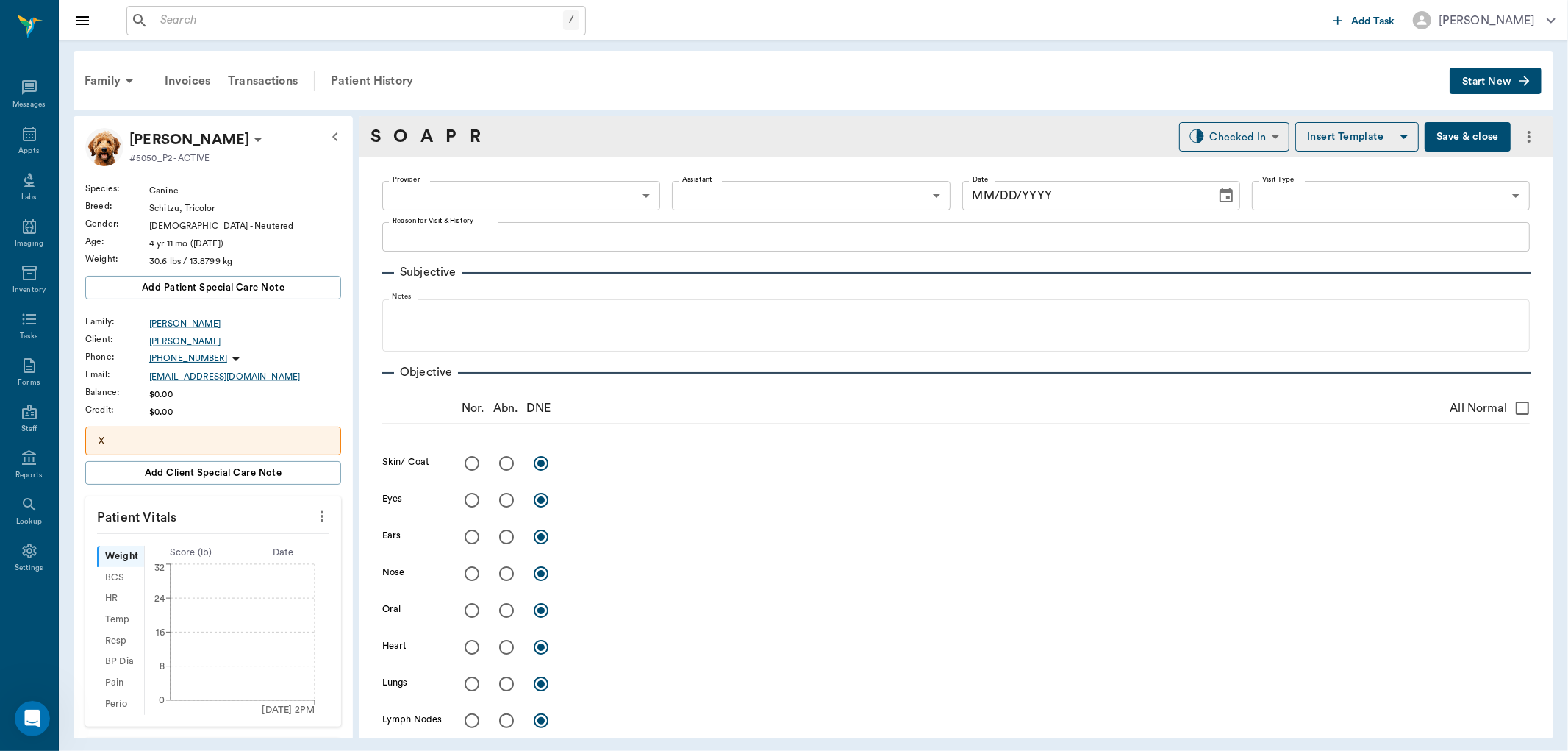
type input "63ec2f075fda476ae8351a4d"
type input "65d2be4f46e3a538d89b8c14"
type textarea "BEEN CHEWING HIS PAW ALOT -[PERSON_NAME]"
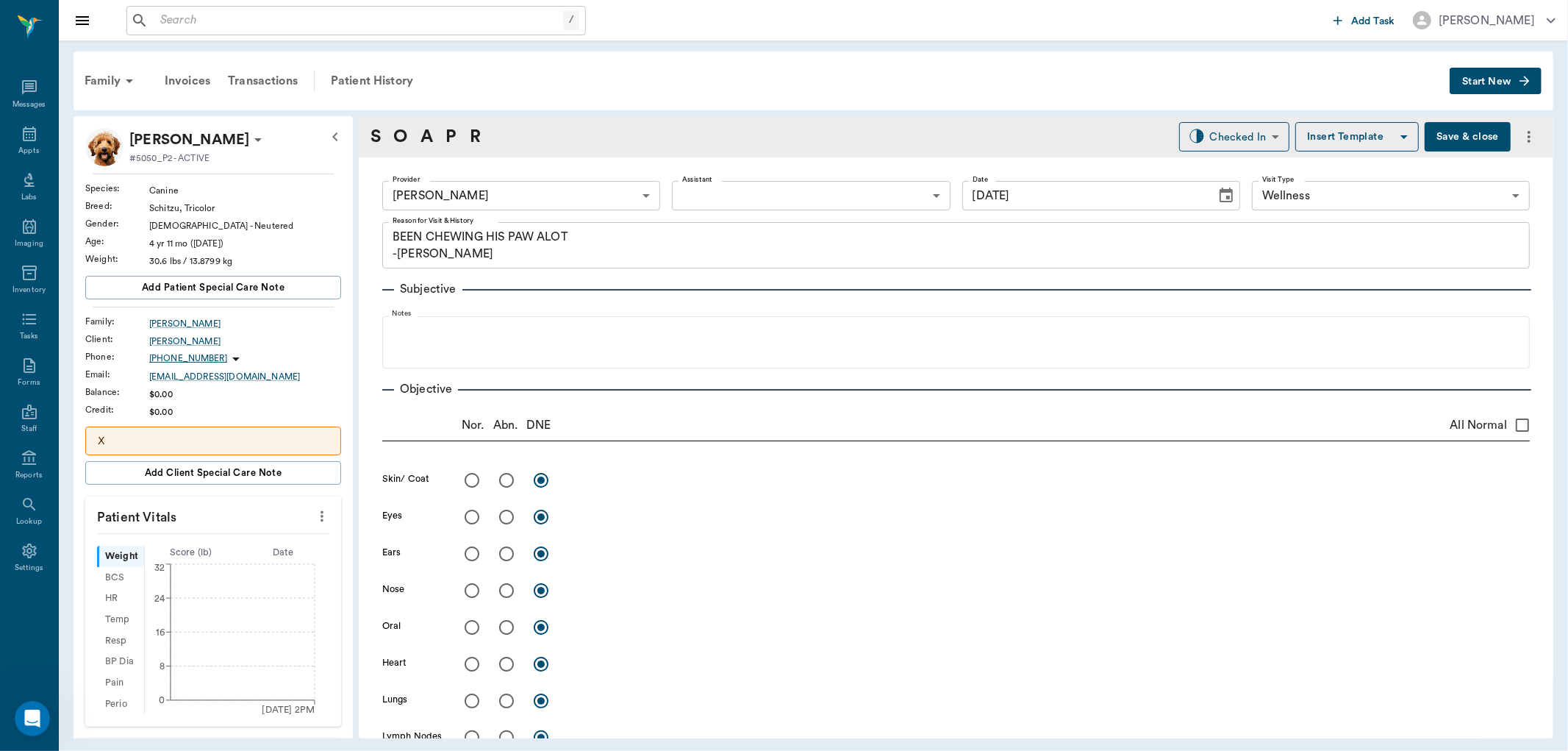
type input "[DATE]"
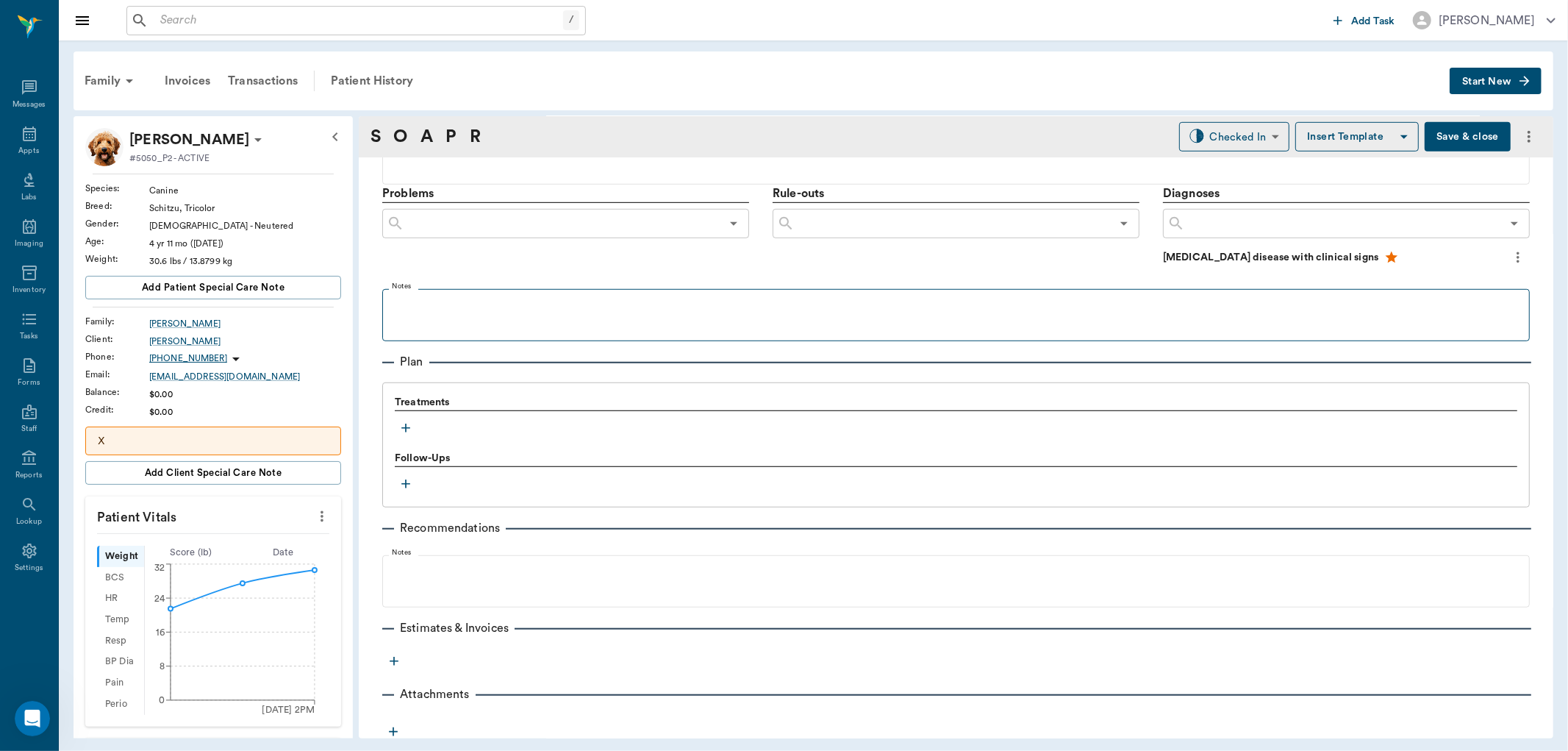
scroll to position [821, 0]
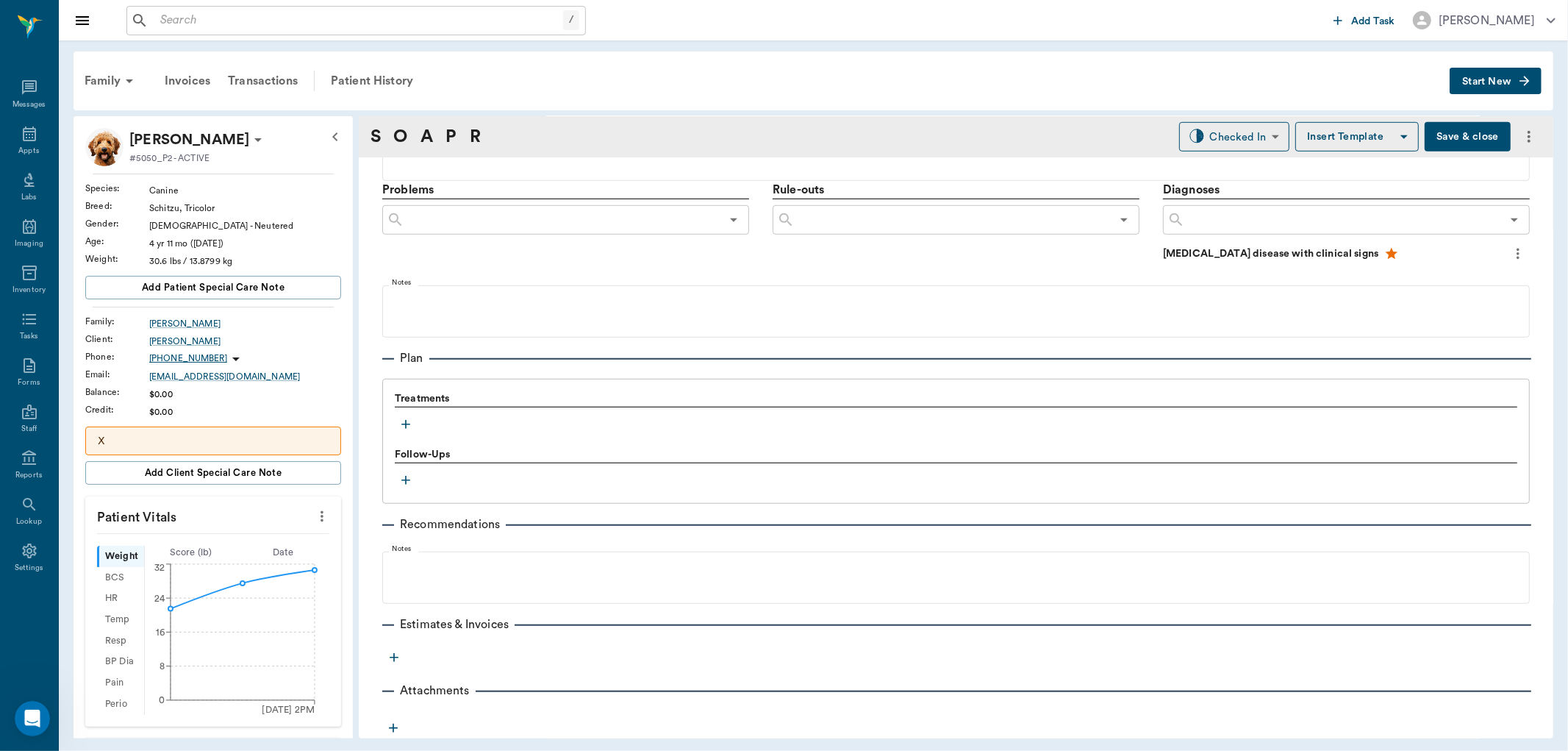
click at [405, 423] on icon "button" at bounding box center [405, 424] width 15 height 15
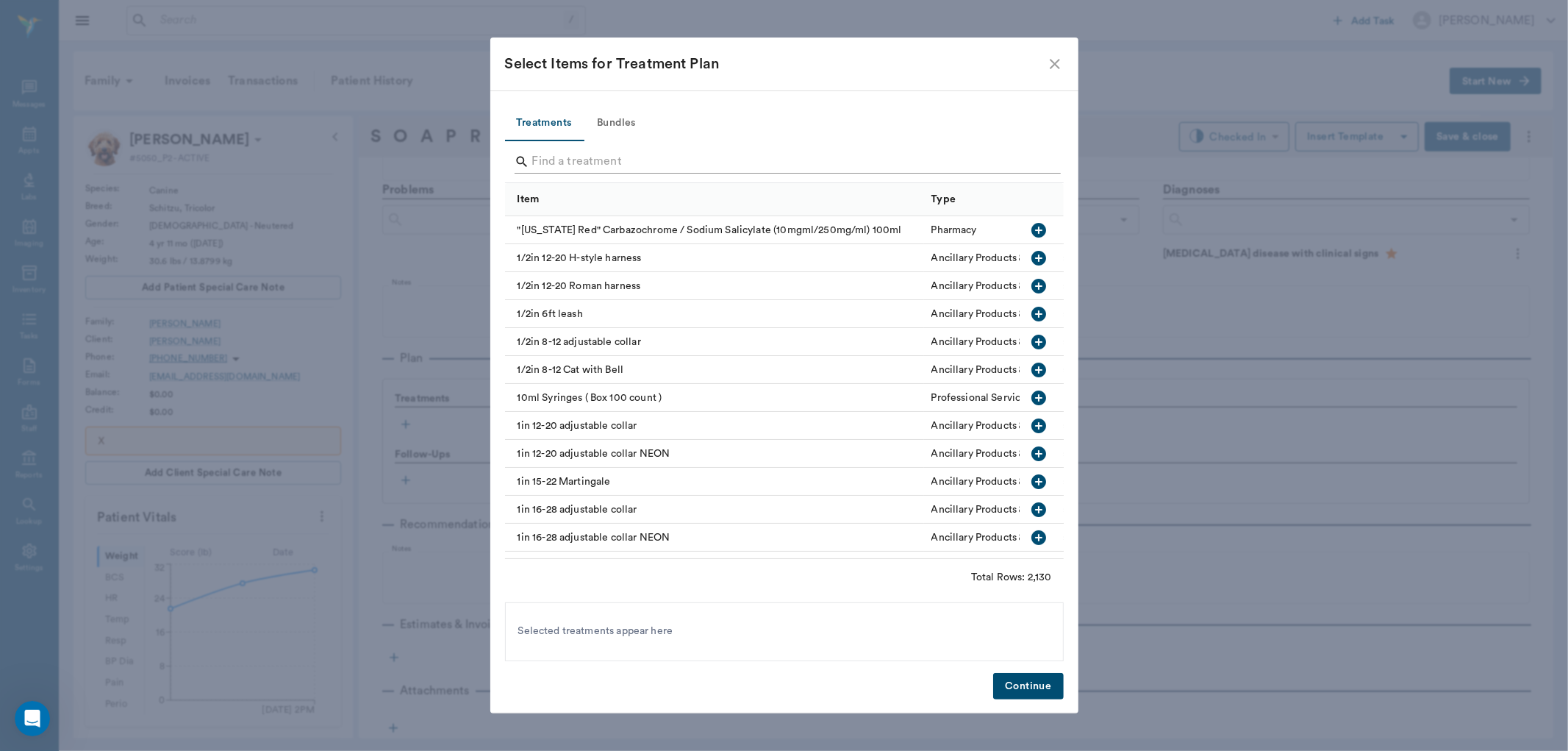
click at [565, 157] on input "Search" at bounding box center [785, 161] width 506 height 23
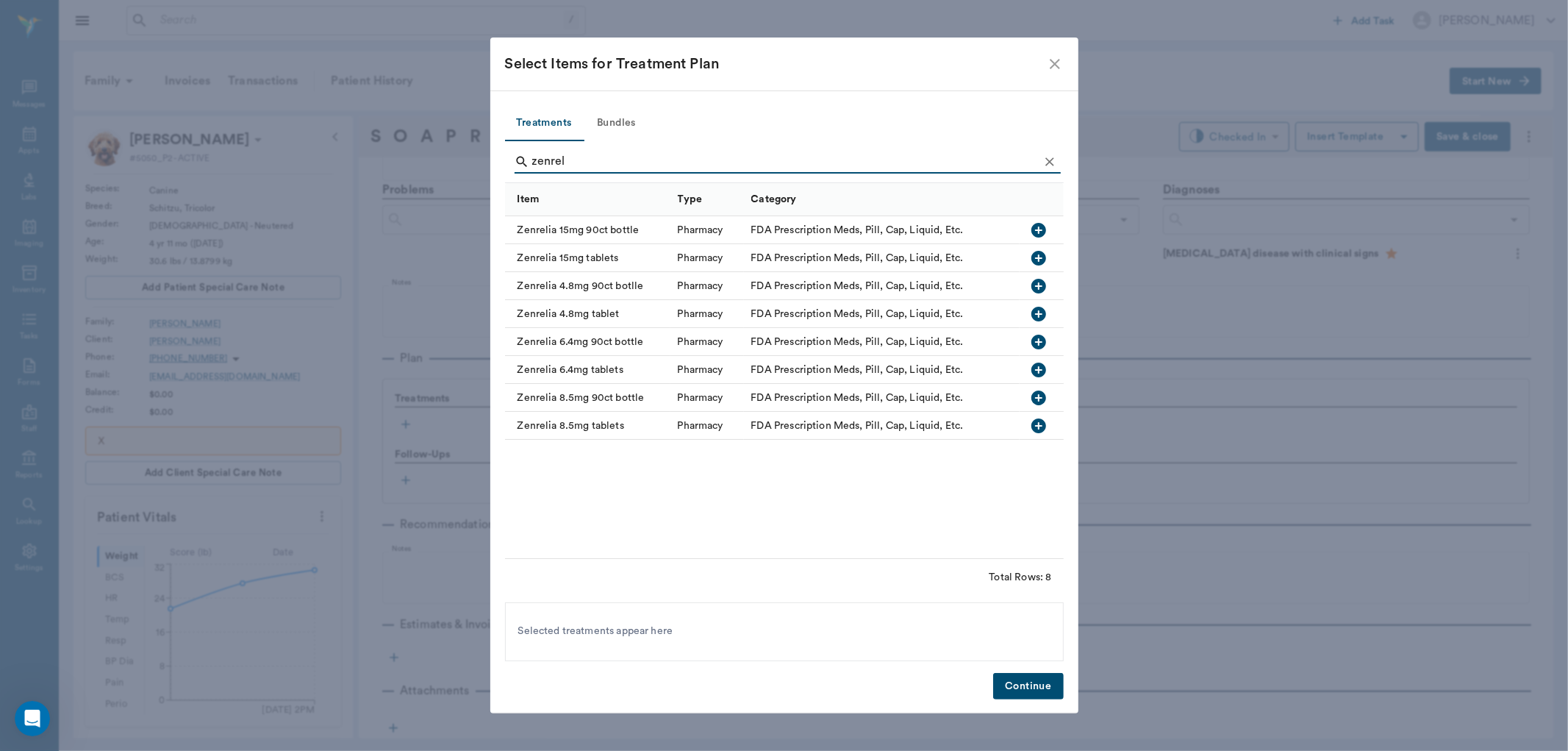
type input "zenrel"
click at [1040, 422] on icon "button" at bounding box center [1038, 425] width 15 height 15
click at [1028, 690] on button "Continue" at bounding box center [1028, 687] width 70 height 27
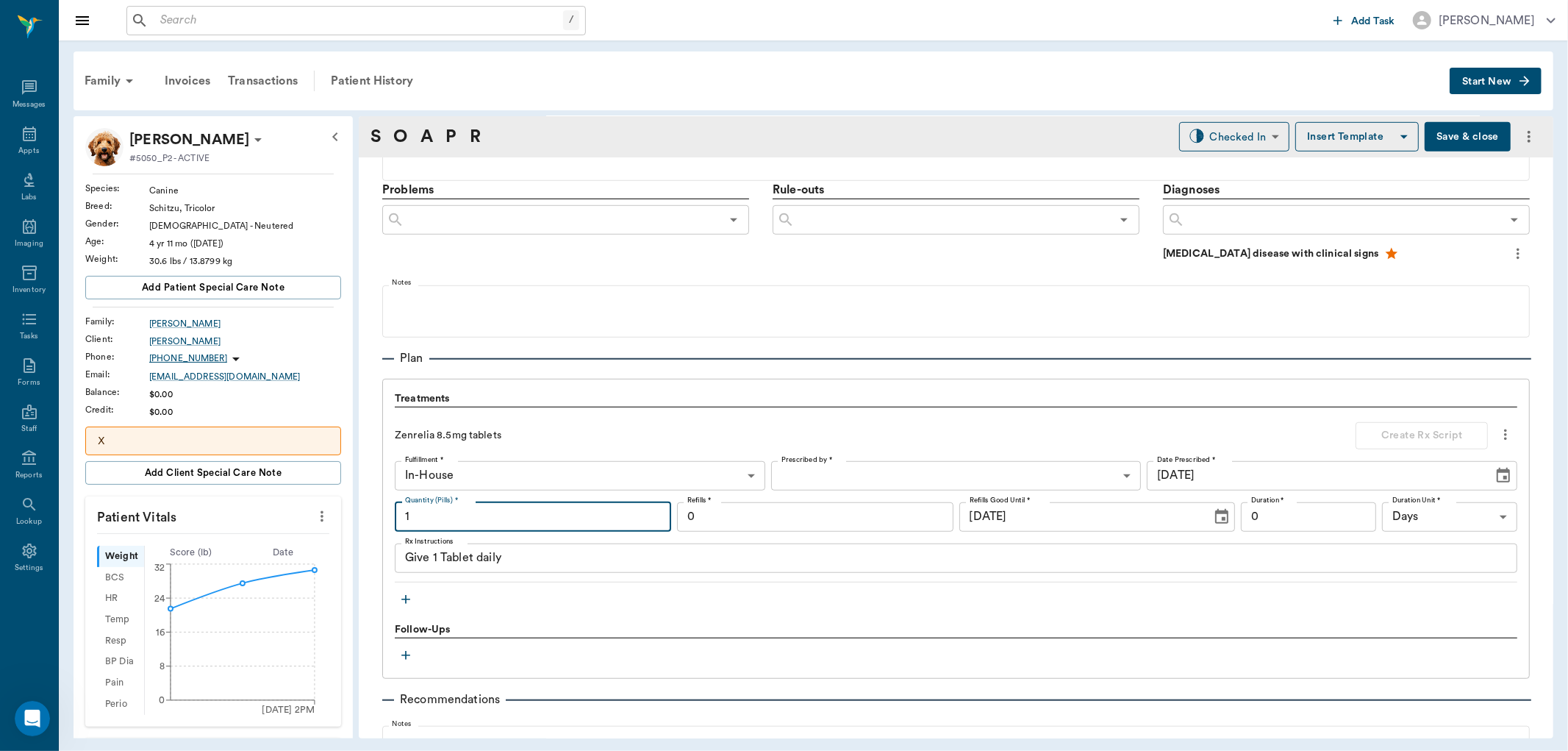
click at [536, 516] on input "1" at bounding box center [533, 517] width 277 height 29
type input "30"
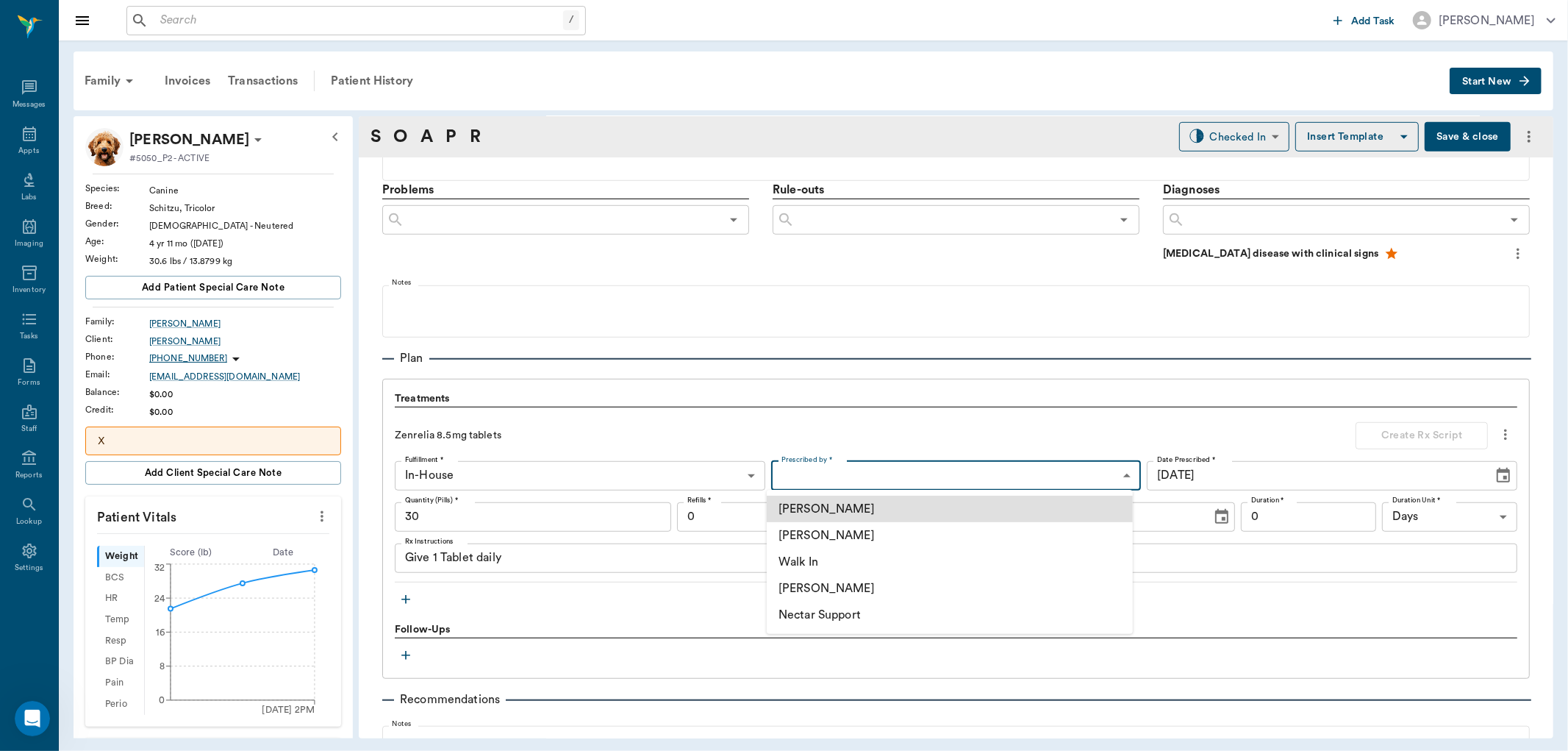
click at [802, 467] on body "/ ​ Add Task [PERSON_NAME] Nectar Messages Appts Labs Imaging Inventory Tasks F…" at bounding box center [784, 376] width 1568 height 751
click at [834, 536] on li "[PERSON_NAME]" at bounding box center [949, 535] width 366 height 27
type input "63ec2f075fda476ae8351a4d"
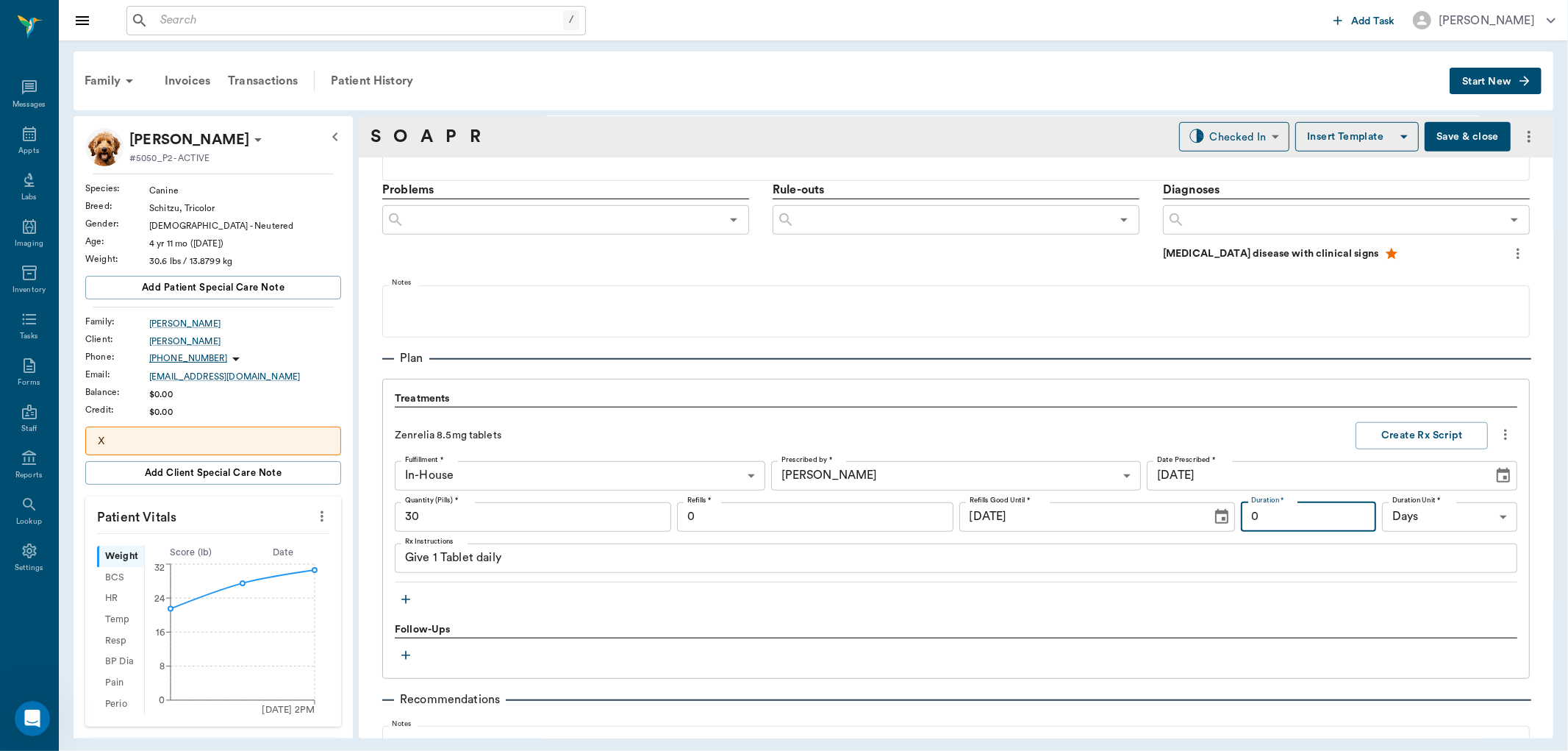
click at [1305, 520] on input "0" at bounding box center [1308, 517] width 135 height 29
type input "30"
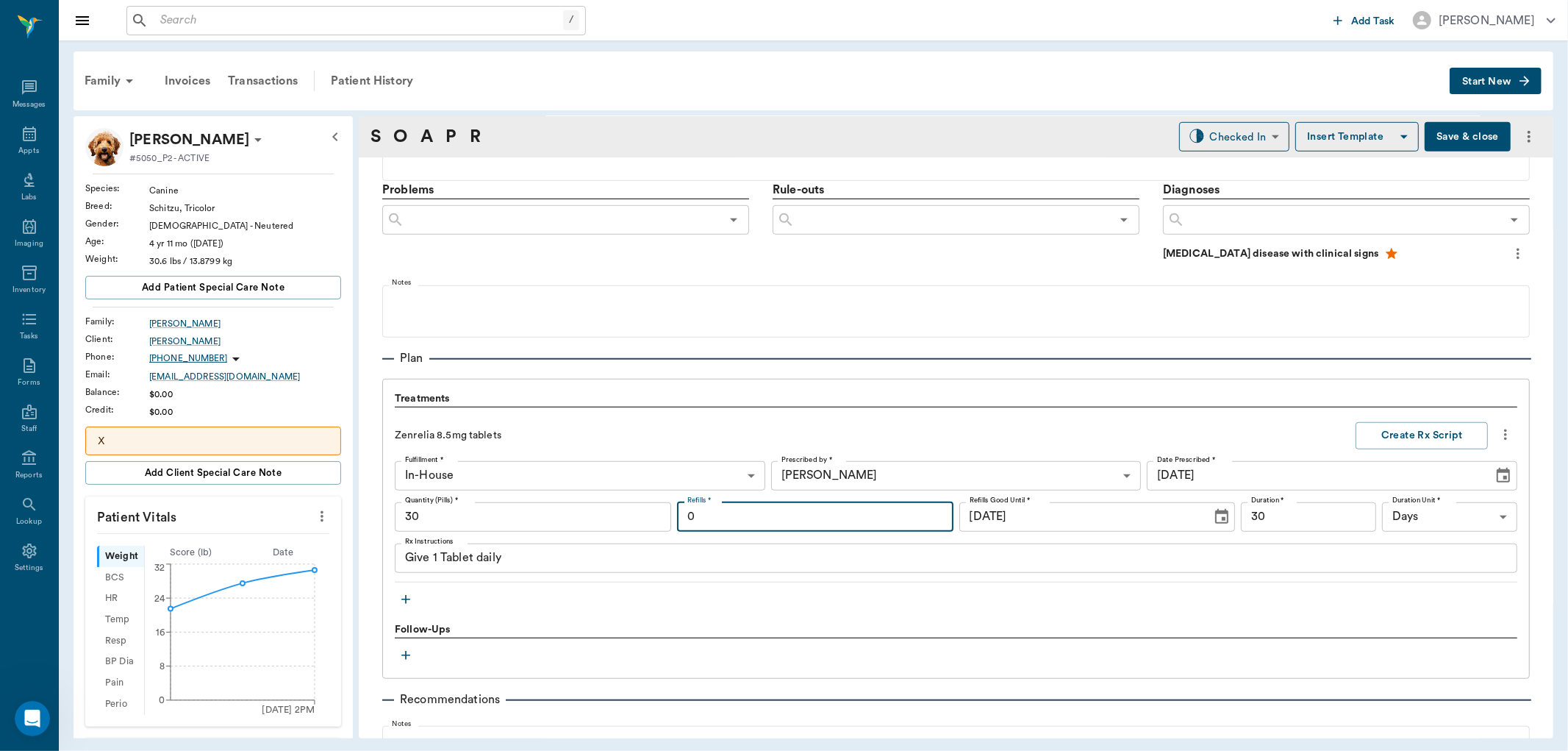
click at [815, 511] on input "0" at bounding box center [815, 517] width 277 height 29
type input "12"
click at [1393, 434] on button "Create Rx Script" at bounding box center [1421, 436] width 132 height 27
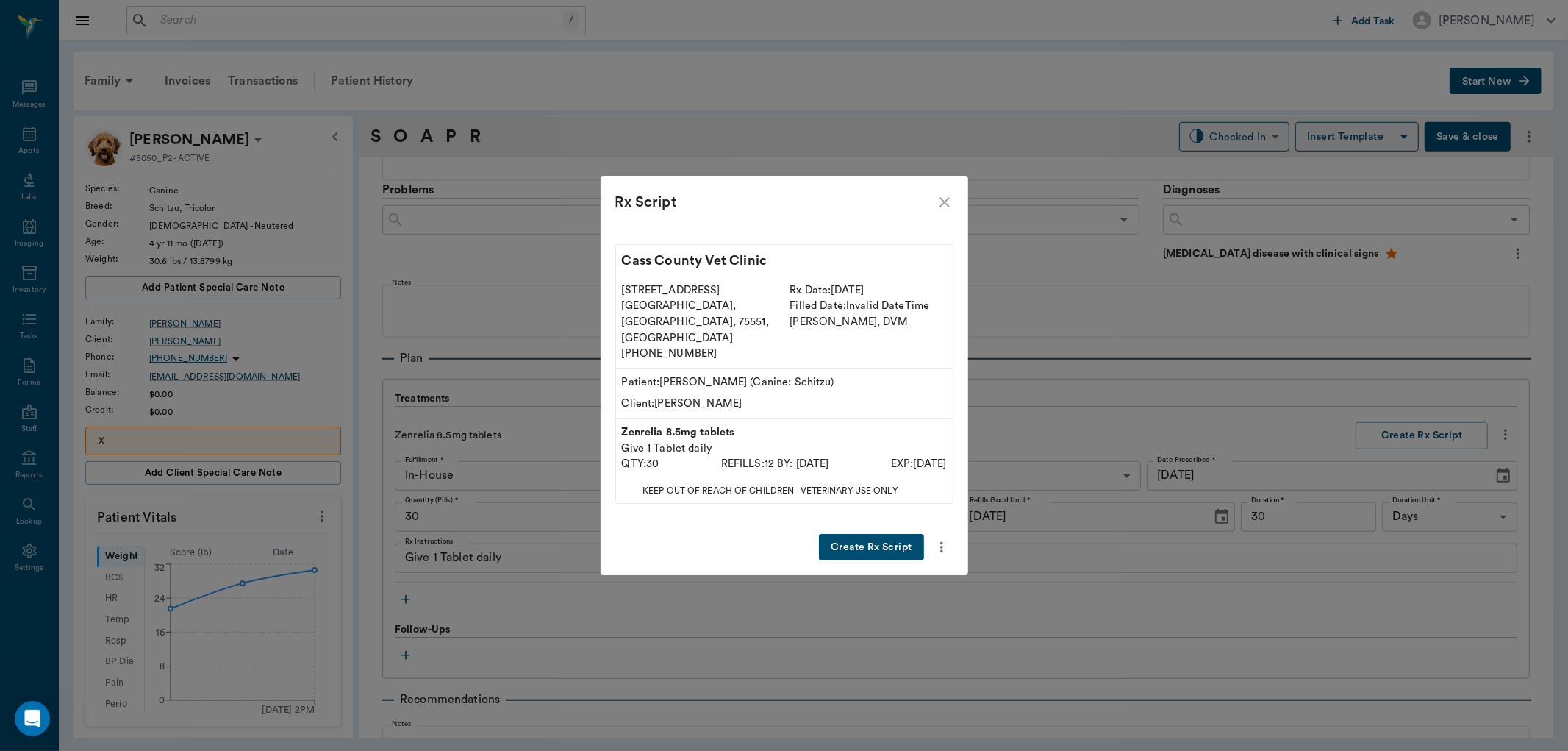
click at [868, 534] on button "Create Rx Script" at bounding box center [871, 548] width 105 height 27
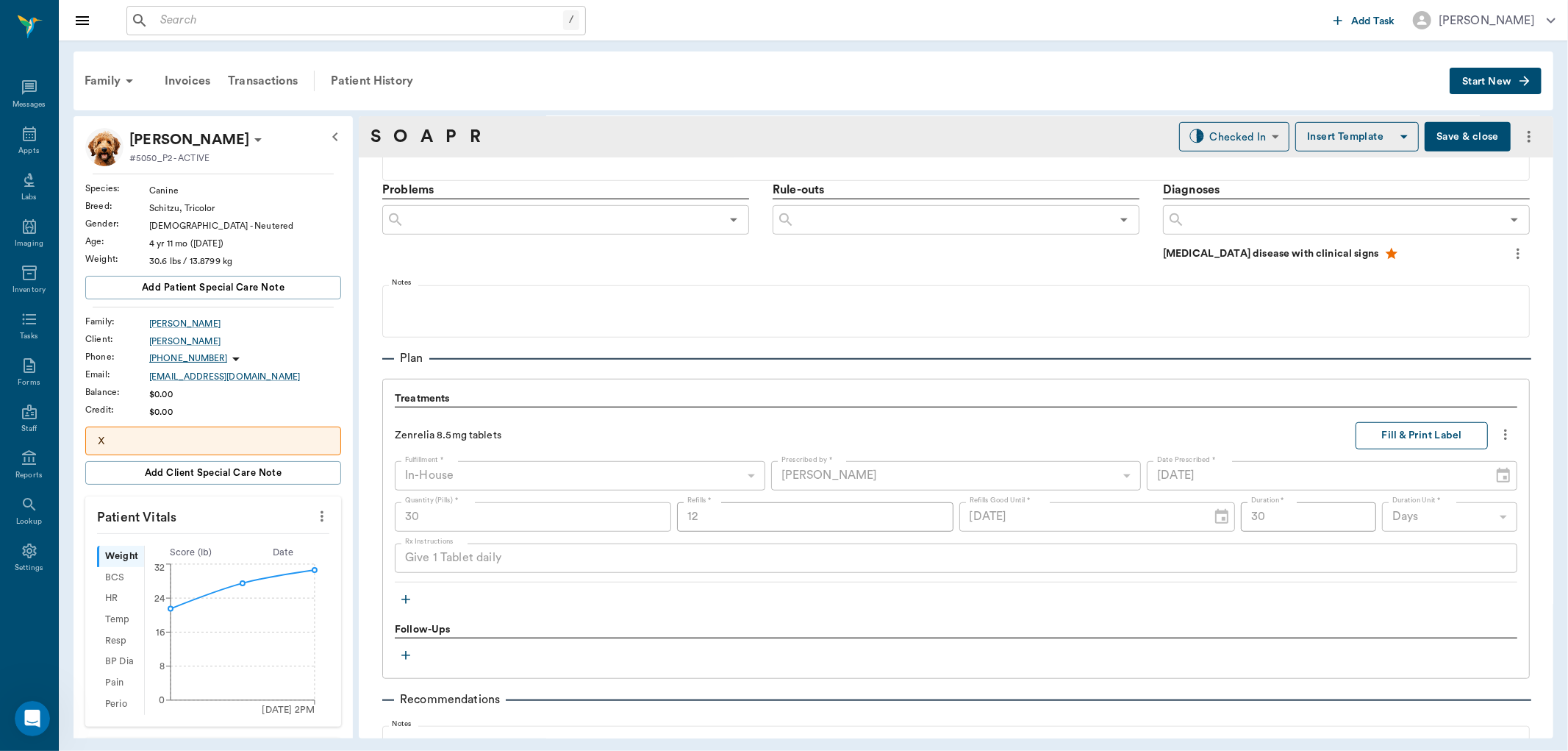
click at [1379, 427] on button "Fill & Print Label" at bounding box center [1421, 436] width 132 height 27
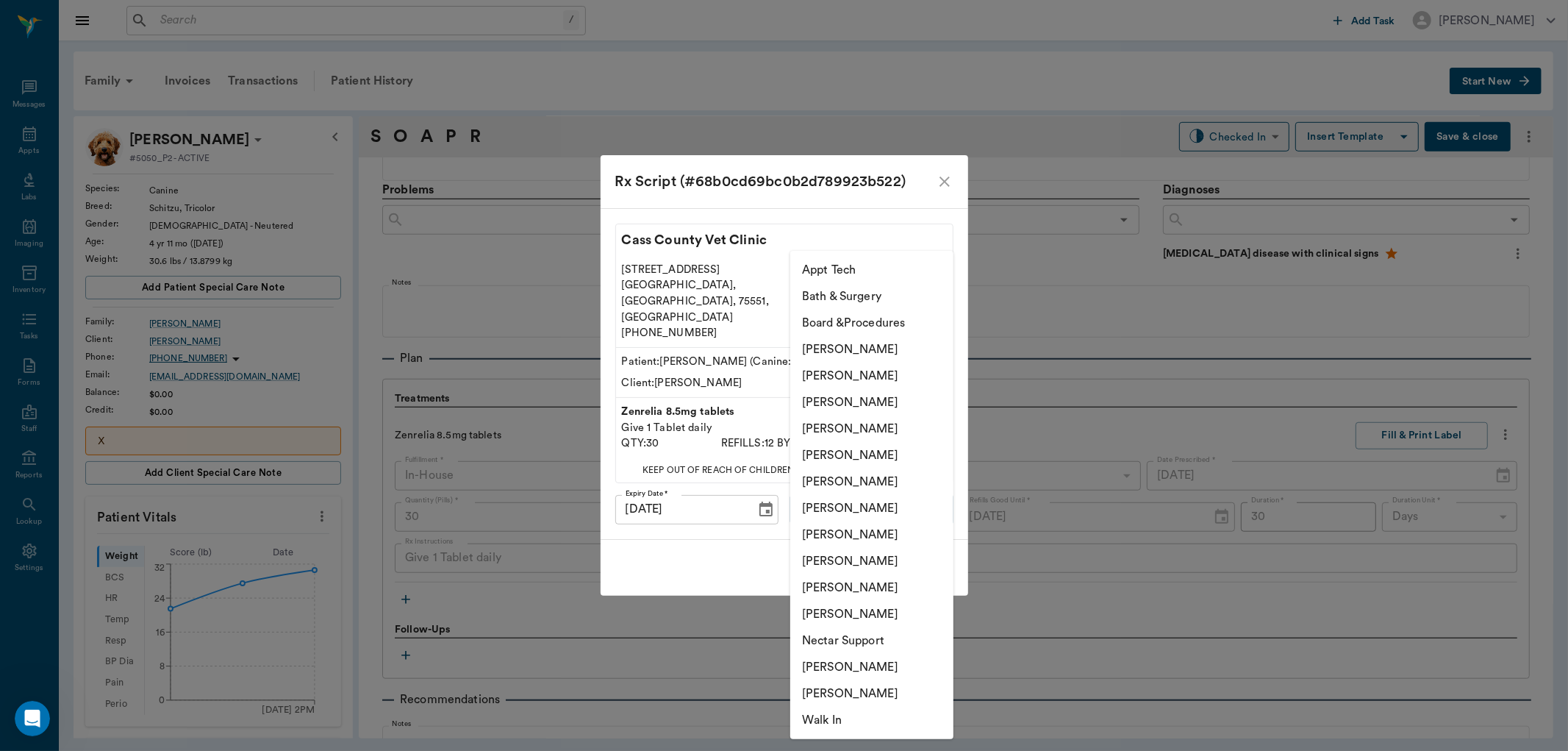
click at [857, 501] on body "/ ​ Add Task [PERSON_NAME] Nectar Messages Appts Labs Imaging Inventory Tasks F…" at bounding box center [784, 376] width 1568 height 751
click at [869, 393] on li "[PERSON_NAME]" at bounding box center [871, 402] width 164 height 27
type input "642ef10e332a41444de2bad1"
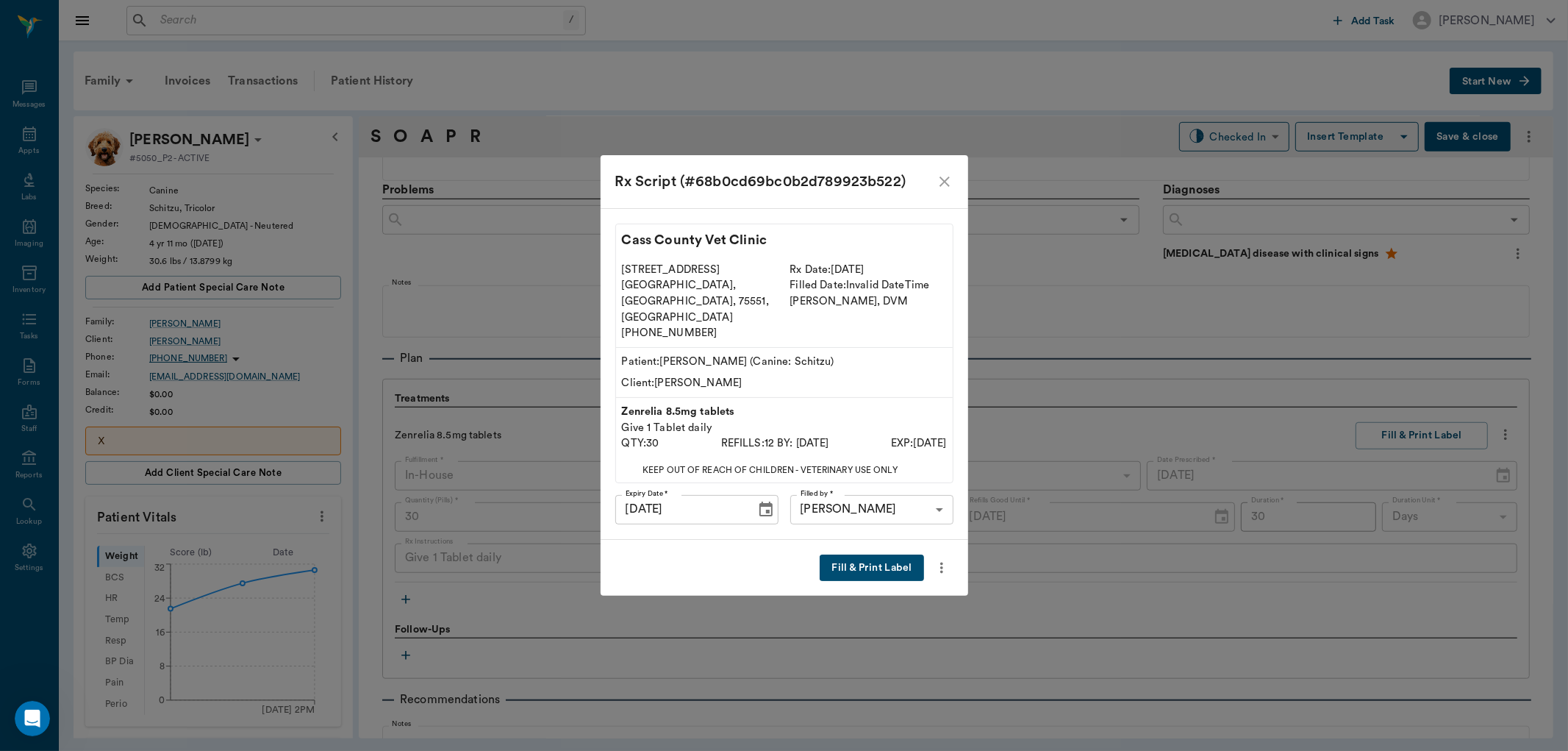
click at [890, 555] on button "Fill & Print Label" at bounding box center [871, 568] width 104 height 27
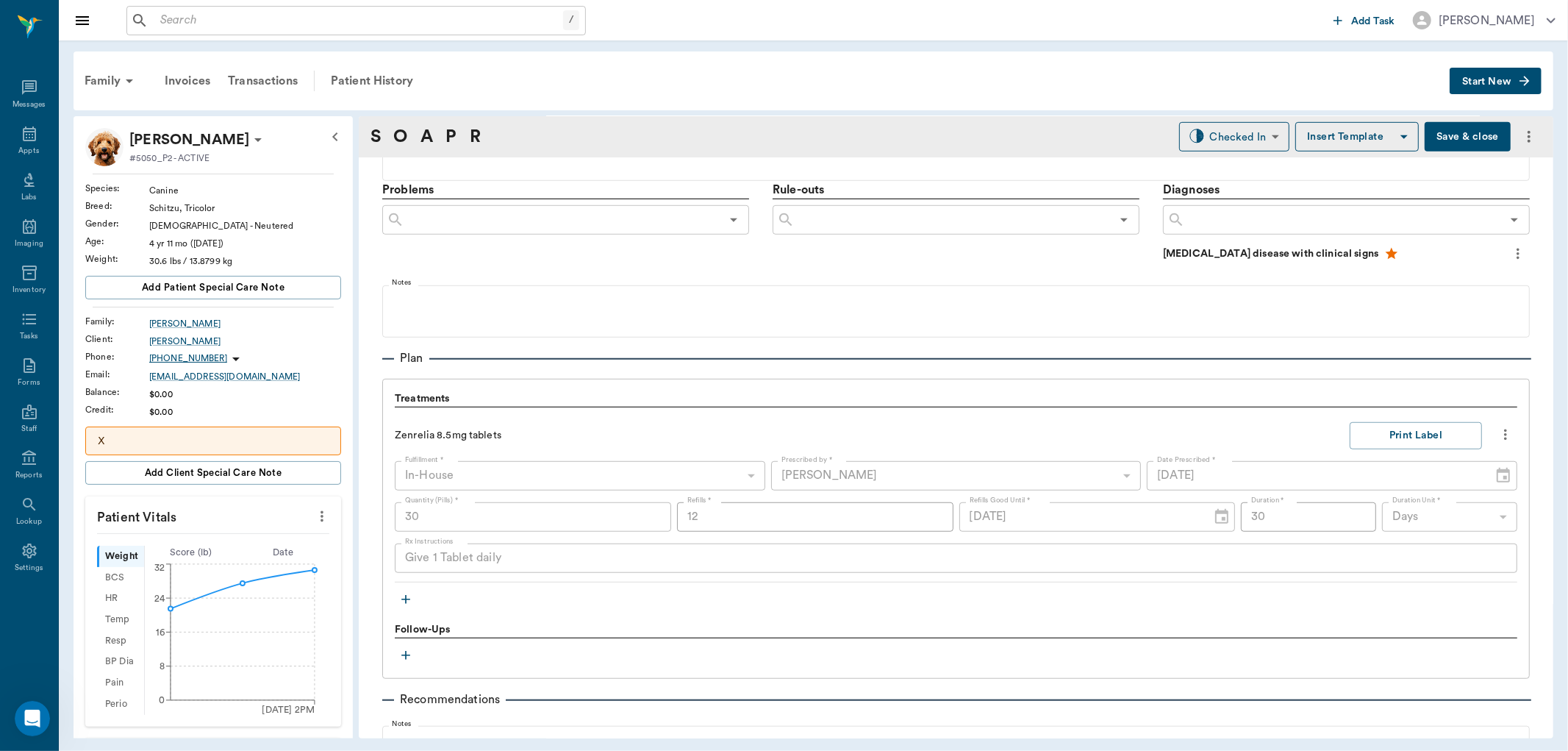
click at [406, 599] on icon "button" at bounding box center [406, 599] width 9 height 9
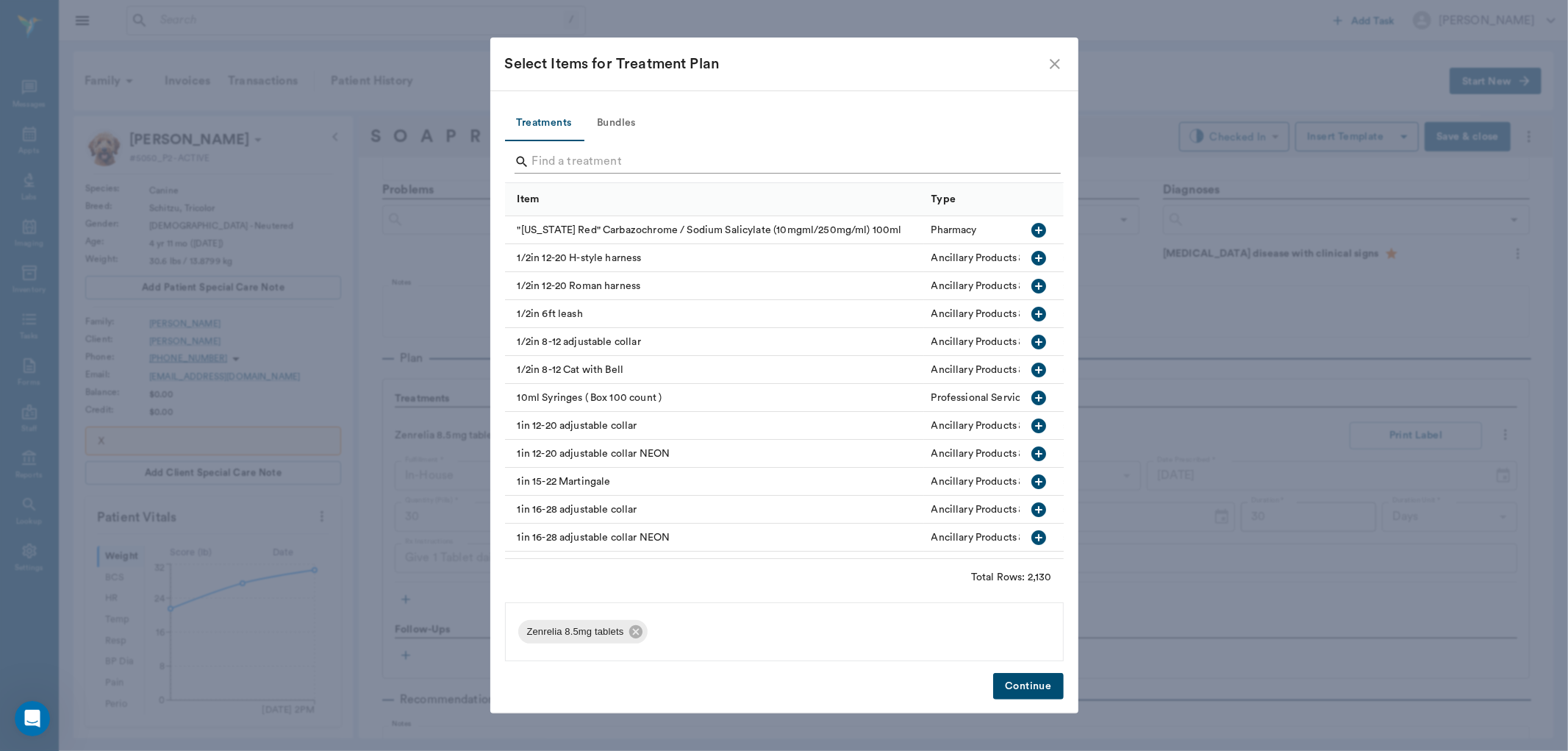
click at [557, 150] on input "Search" at bounding box center [785, 161] width 506 height 23
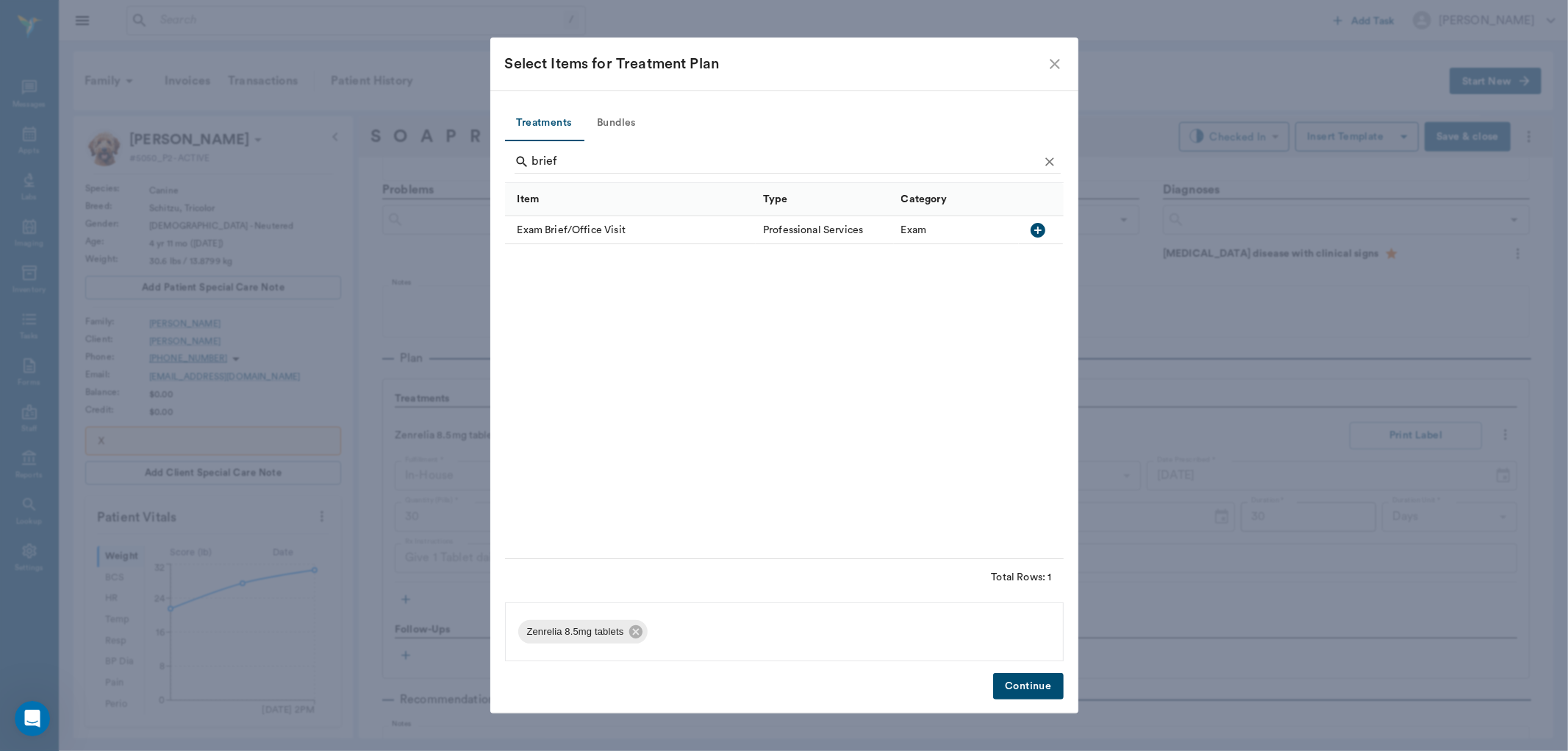
click at [1039, 230] on icon "button" at bounding box center [1038, 230] width 18 height 18
type input "b"
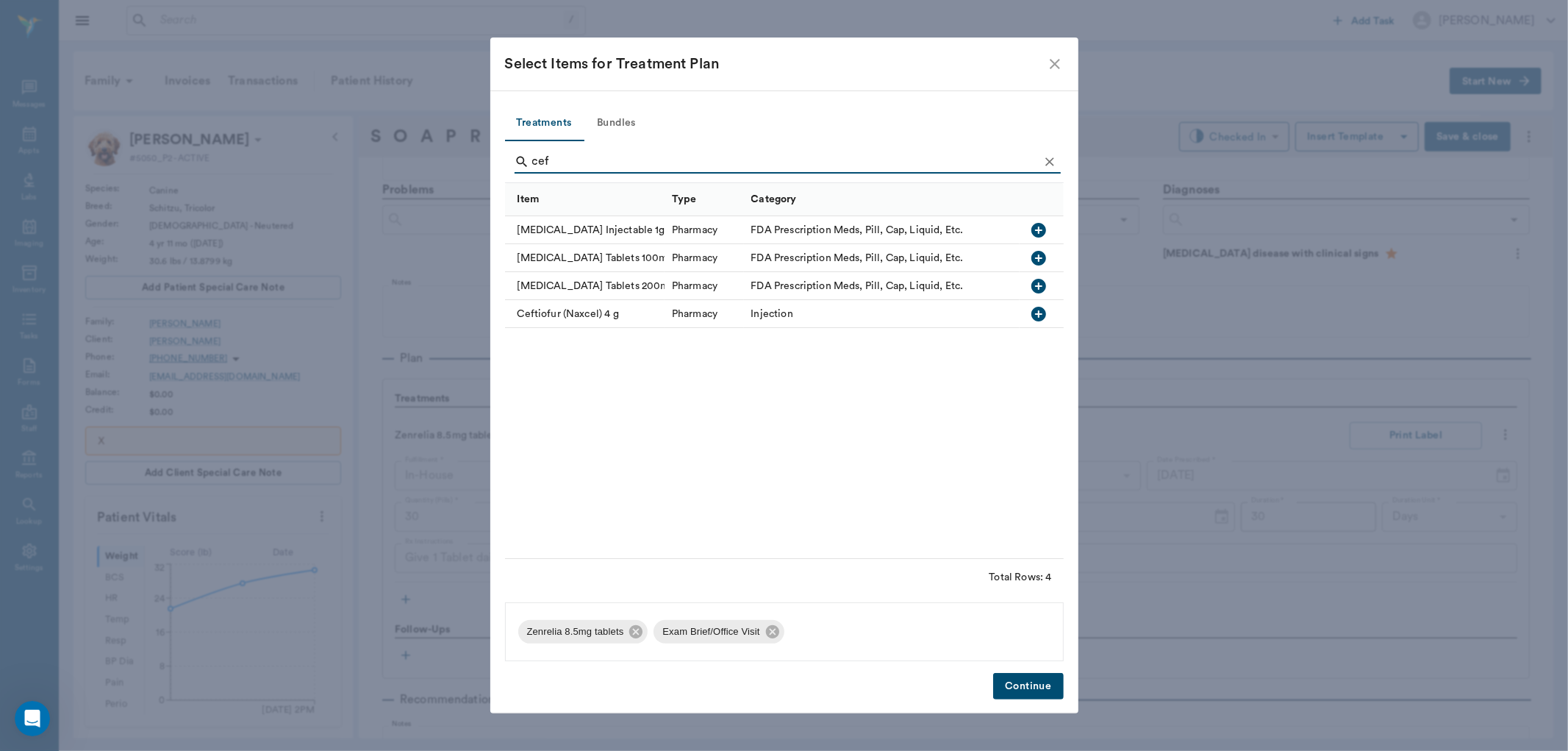
type input "cef"
click at [1038, 258] on icon "button" at bounding box center [1038, 258] width 18 height 18
click at [1037, 681] on button "Continue" at bounding box center [1028, 687] width 70 height 27
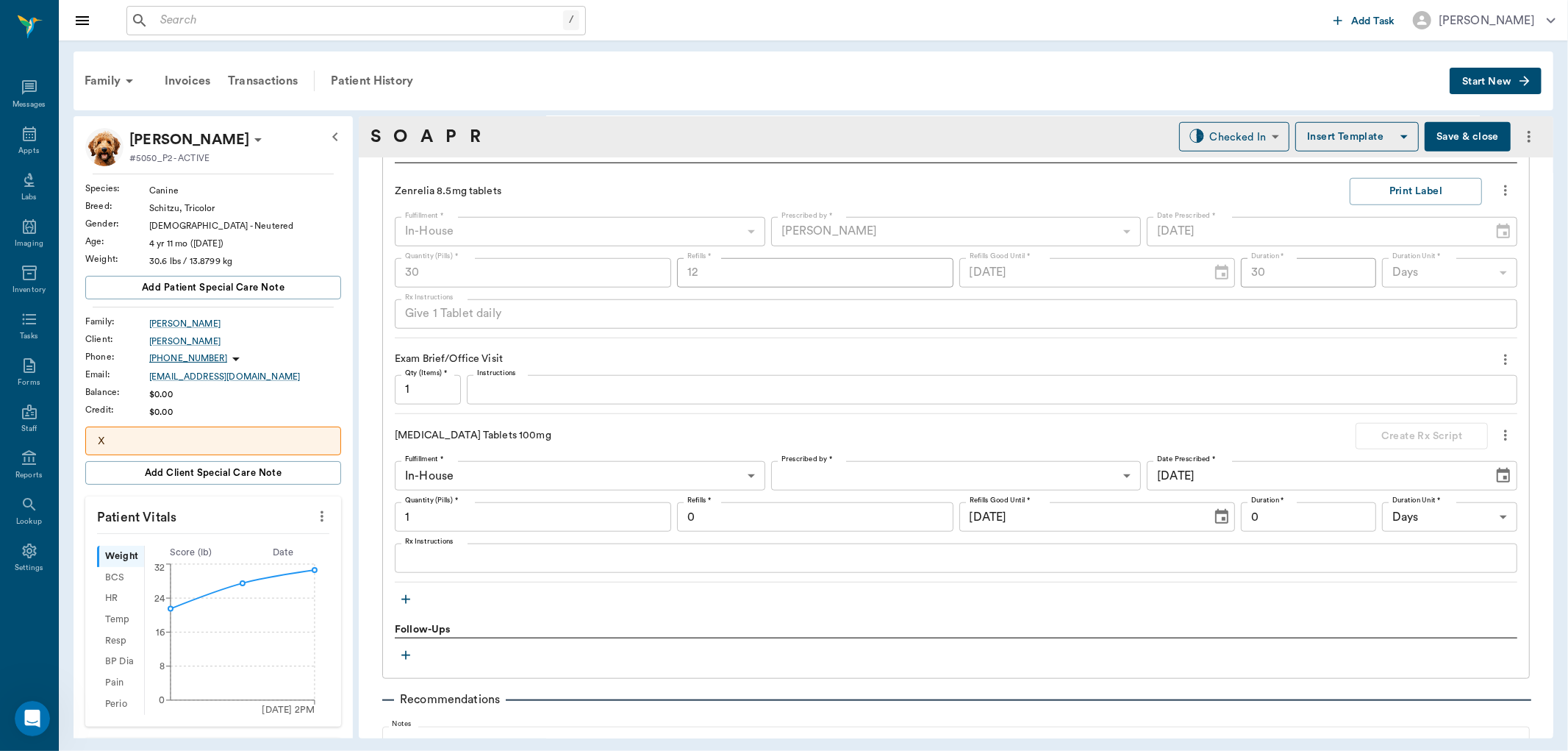
scroll to position [1066, 0]
click at [424, 519] on input "1" at bounding box center [533, 515] width 277 height 29
type input "20"
click at [441, 559] on textarea "Rx Instructions" at bounding box center [956, 557] width 1102 height 17
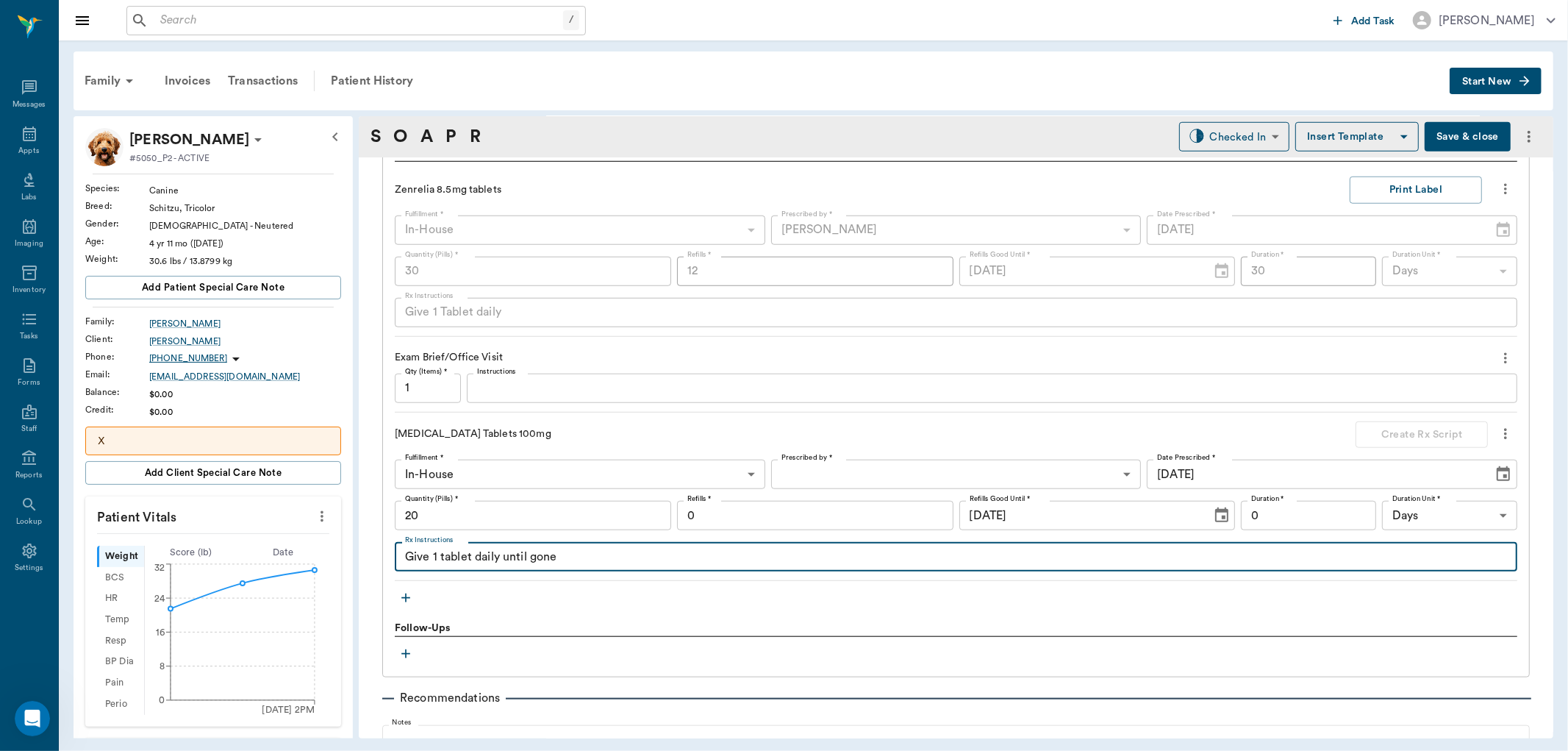
type textarea "Give 1 tablet daily until gone"
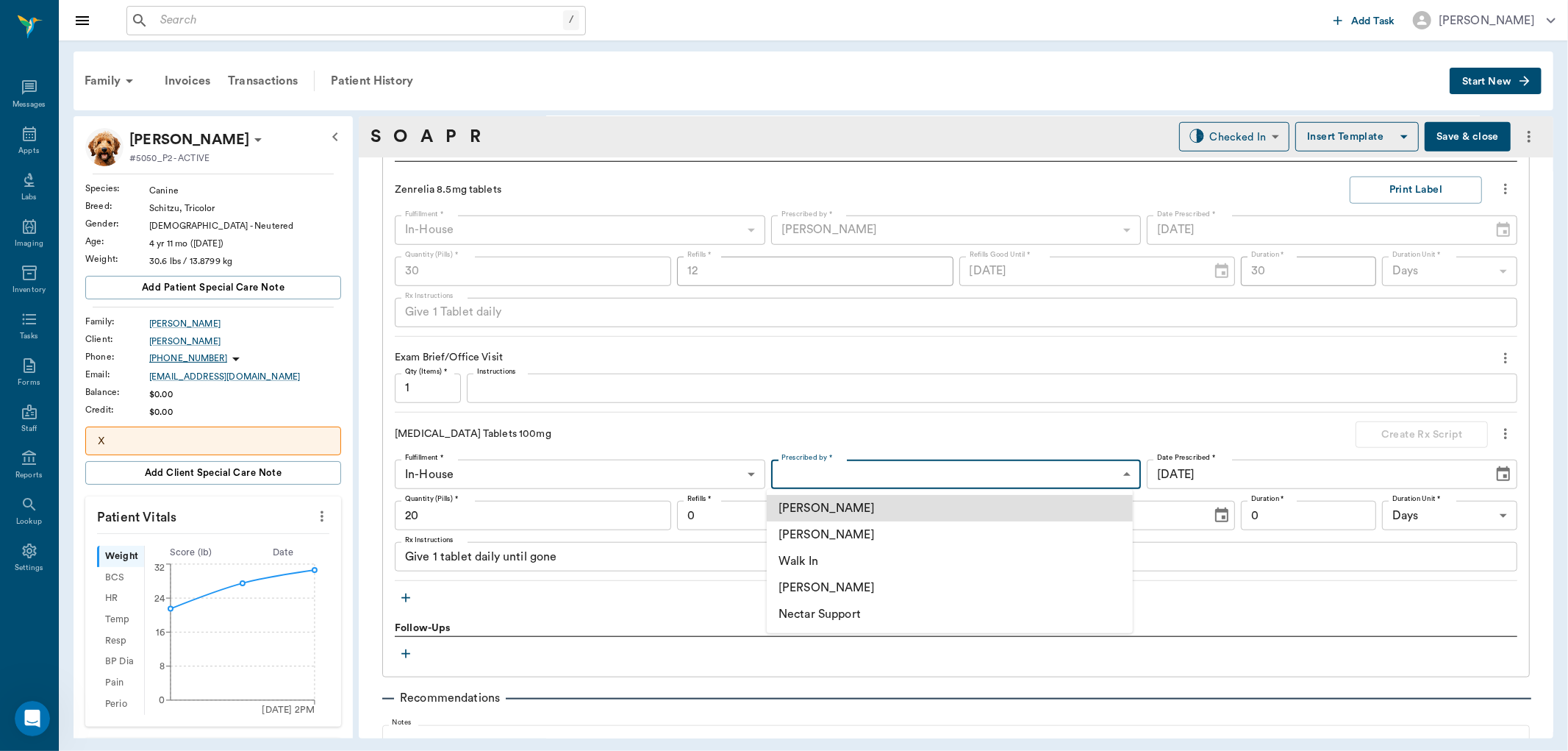
click at [831, 474] on body "/ ​ Add Task [PERSON_NAME] Nectar Messages Appts Labs Imaging Inventory Tasks F…" at bounding box center [784, 376] width 1568 height 751
click at [828, 526] on li "[PERSON_NAME]" at bounding box center [949, 534] width 366 height 27
type input "63ec2f075fda476ae8351a4d"
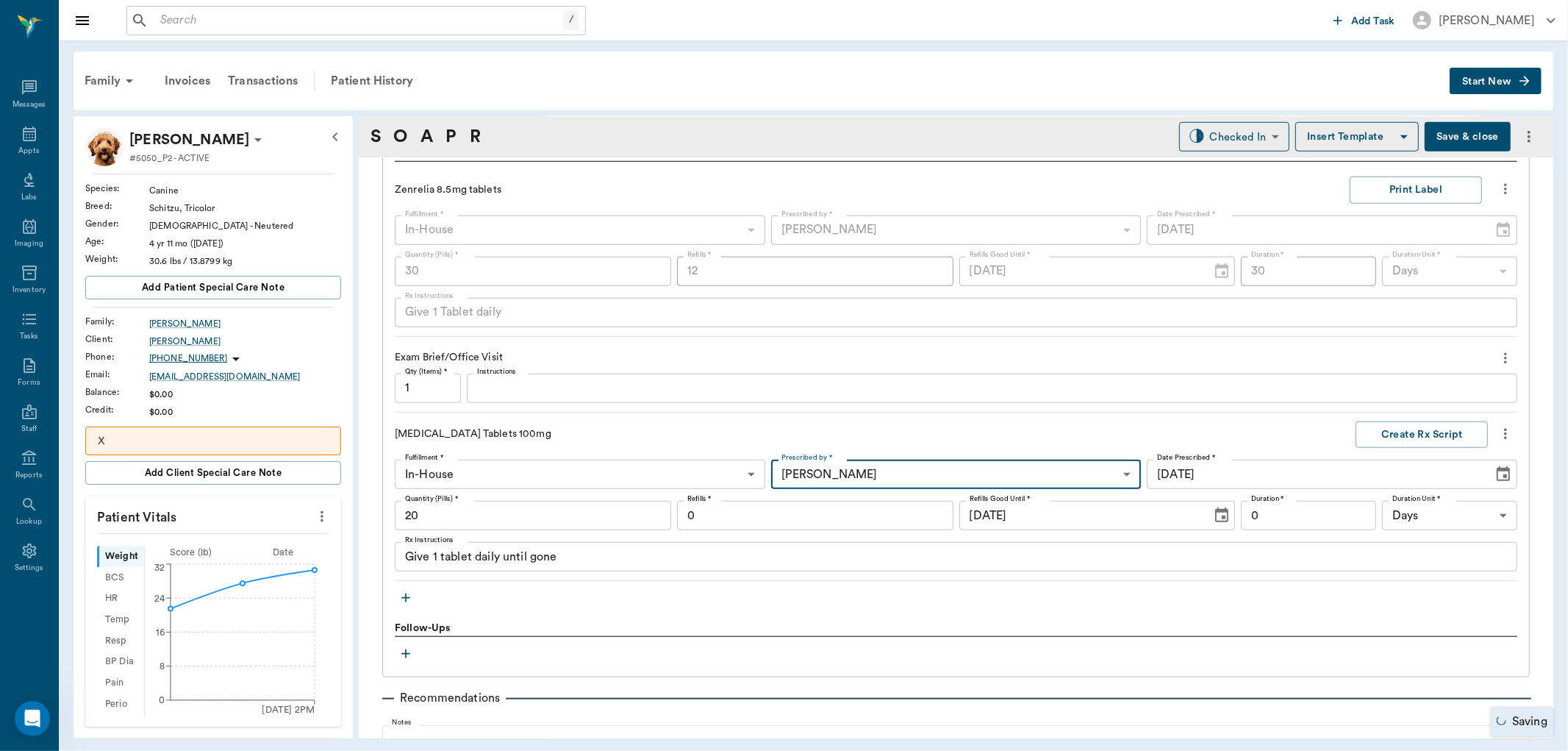
click at [1267, 517] on input "0" at bounding box center [1308, 515] width 135 height 29
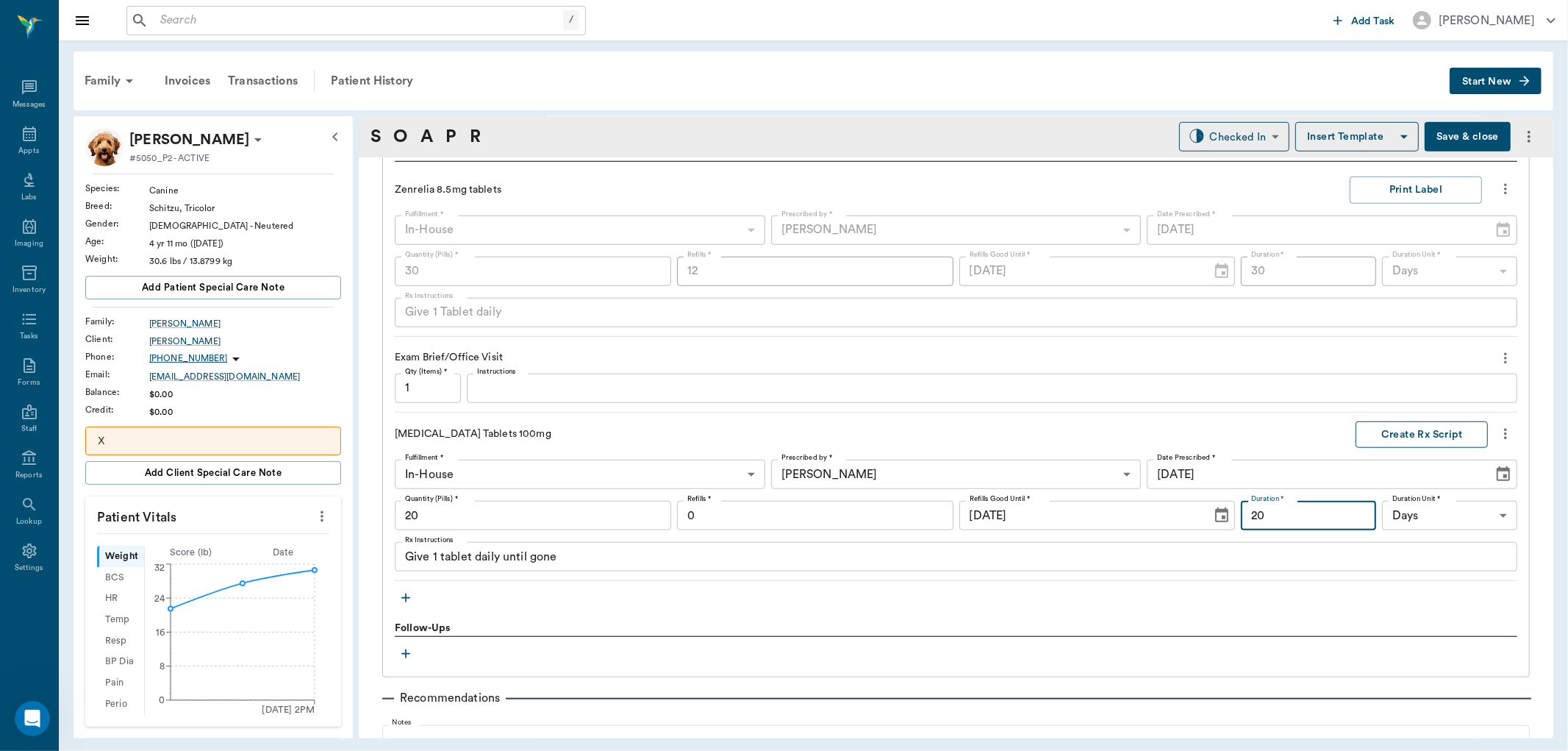
type input "20"
click at [1424, 430] on button "Create Rx Script" at bounding box center [1421, 436] width 132 height 27
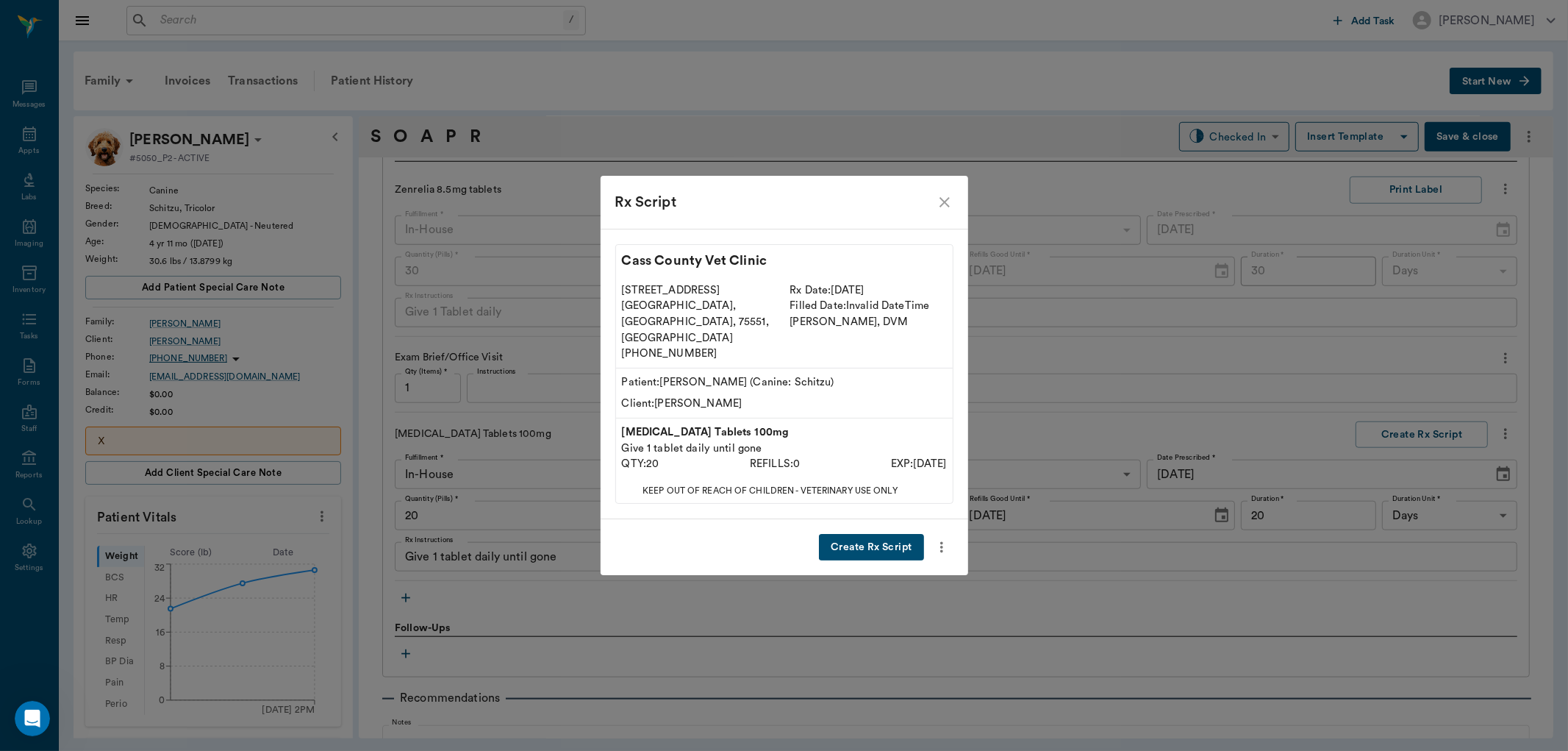
click at [832, 534] on button "Create Rx Script" at bounding box center [871, 548] width 105 height 27
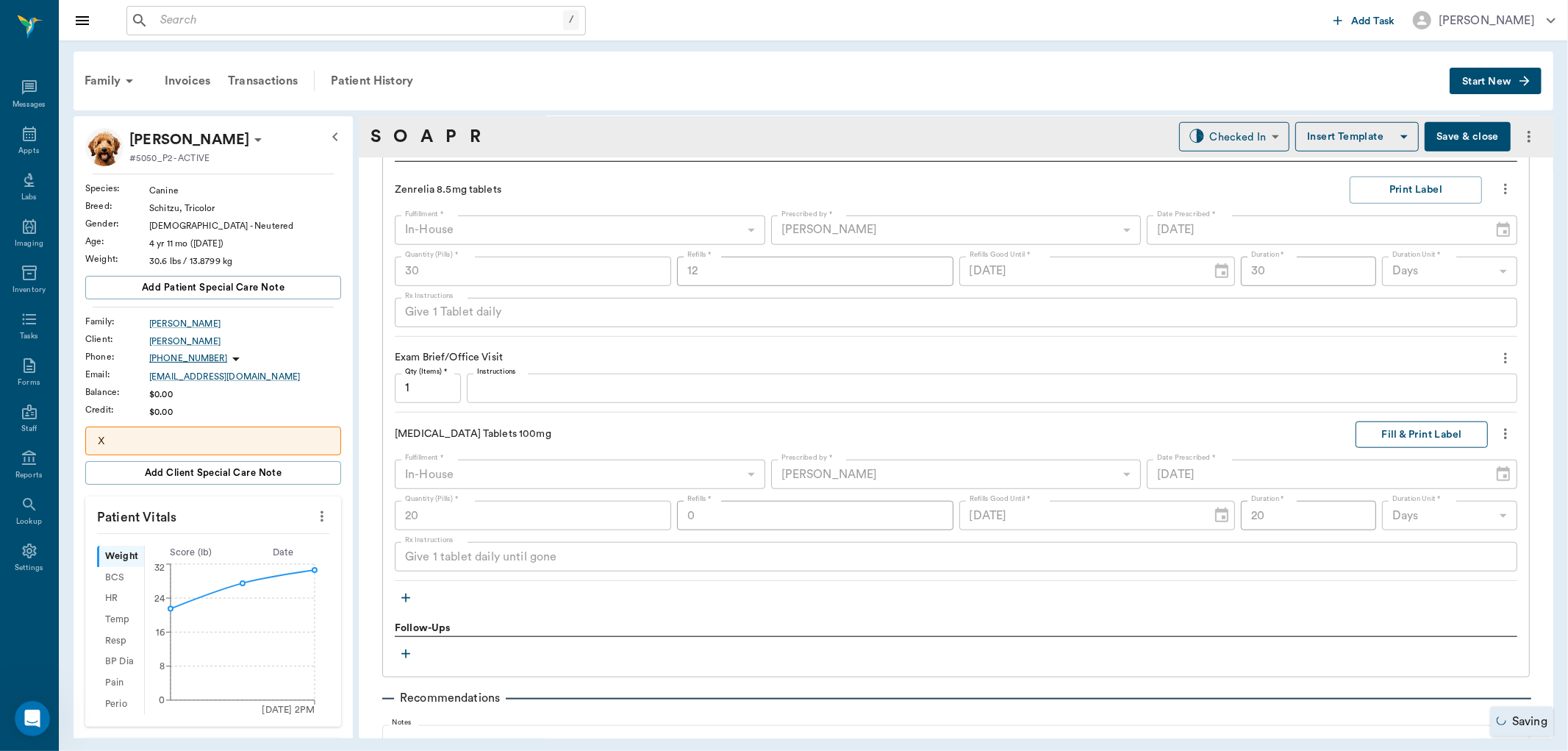
click at [1356, 424] on button "Fill & Print Label" at bounding box center [1421, 436] width 132 height 27
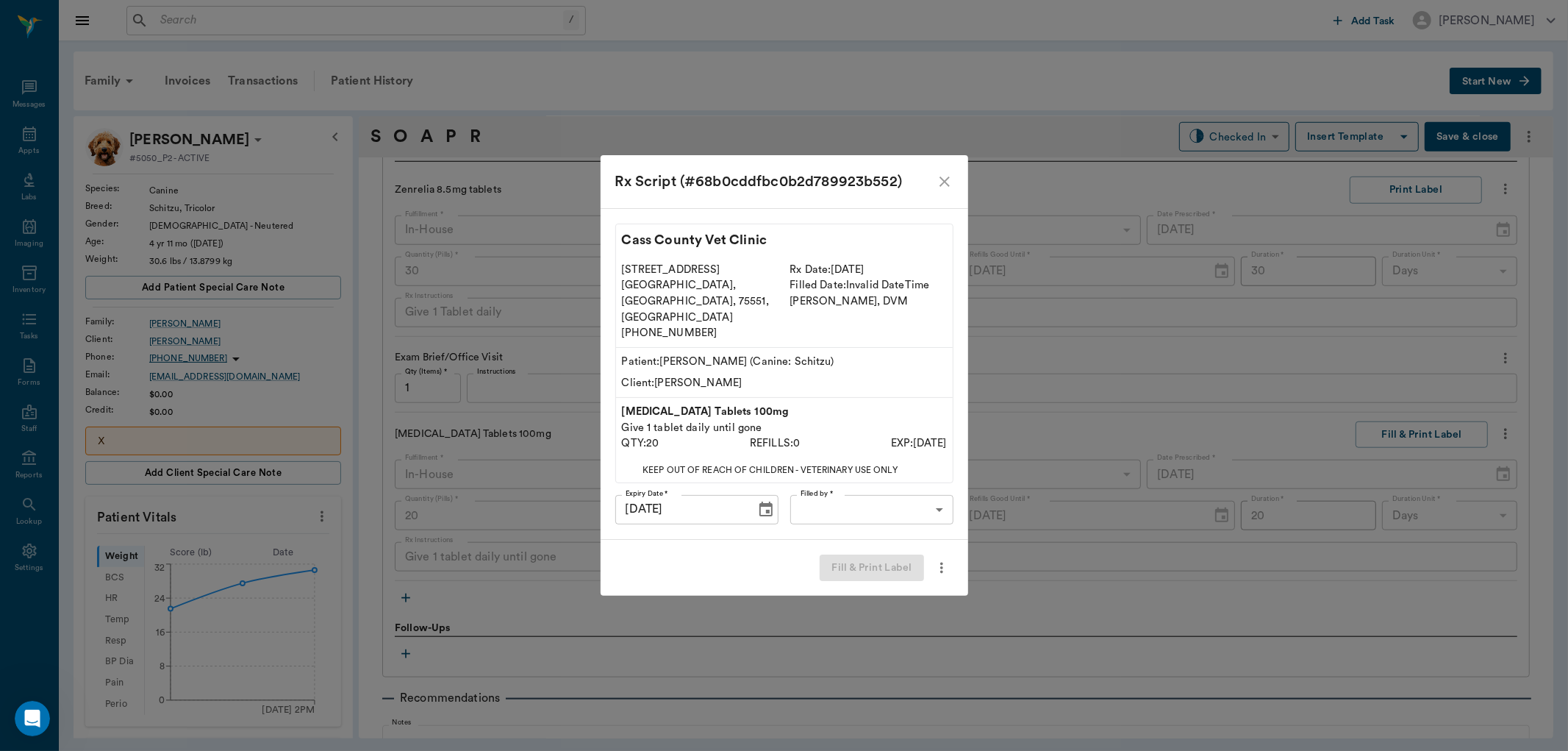
click at [832, 487] on body "/ ​ Add Task [PERSON_NAME] Nectar Messages Appts Labs Imaging Inventory Tasks F…" at bounding box center [784, 376] width 1568 height 751
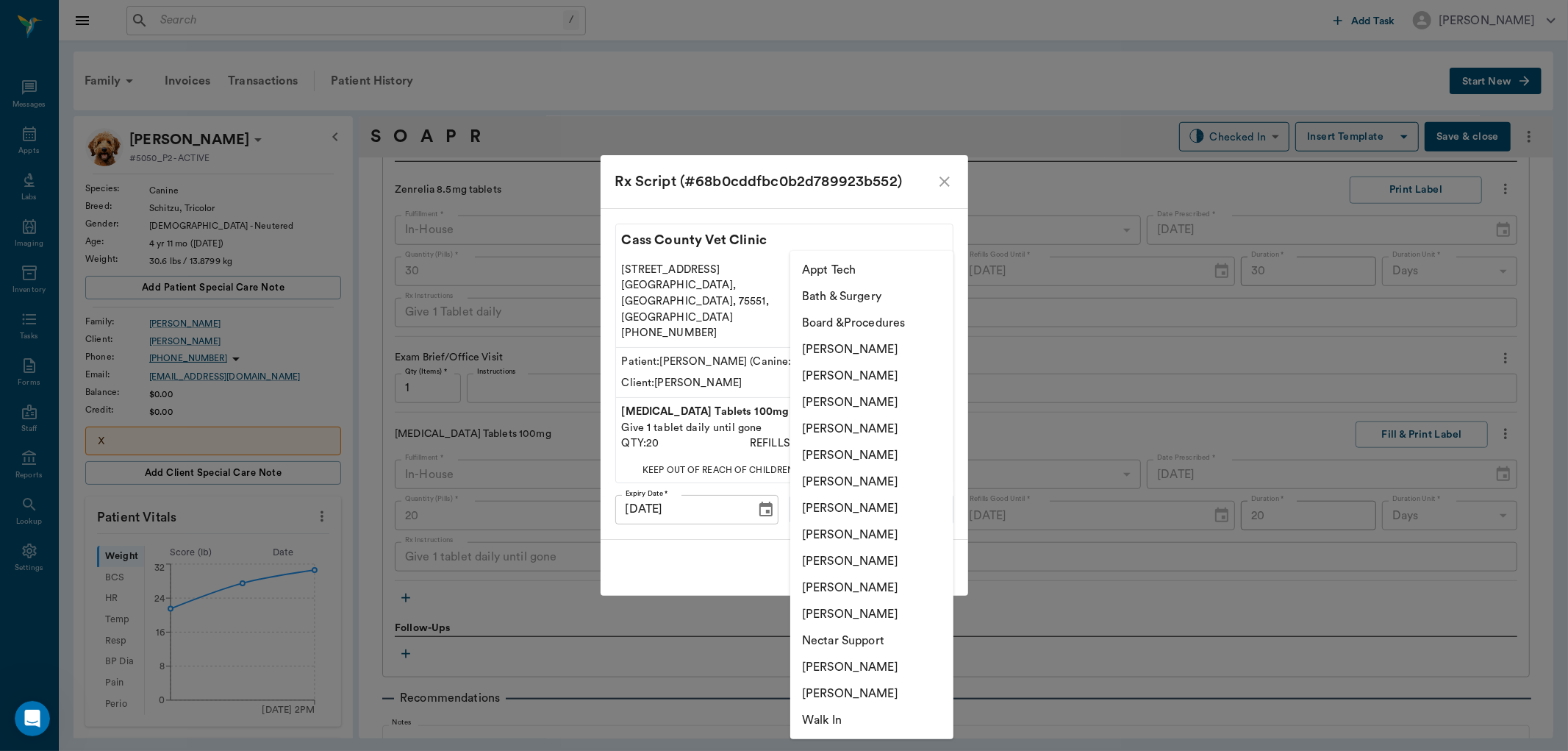
click at [863, 407] on li "[PERSON_NAME]" at bounding box center [871, 402] width 164 height 27
type input "642ef10e332a41444de2bad1"
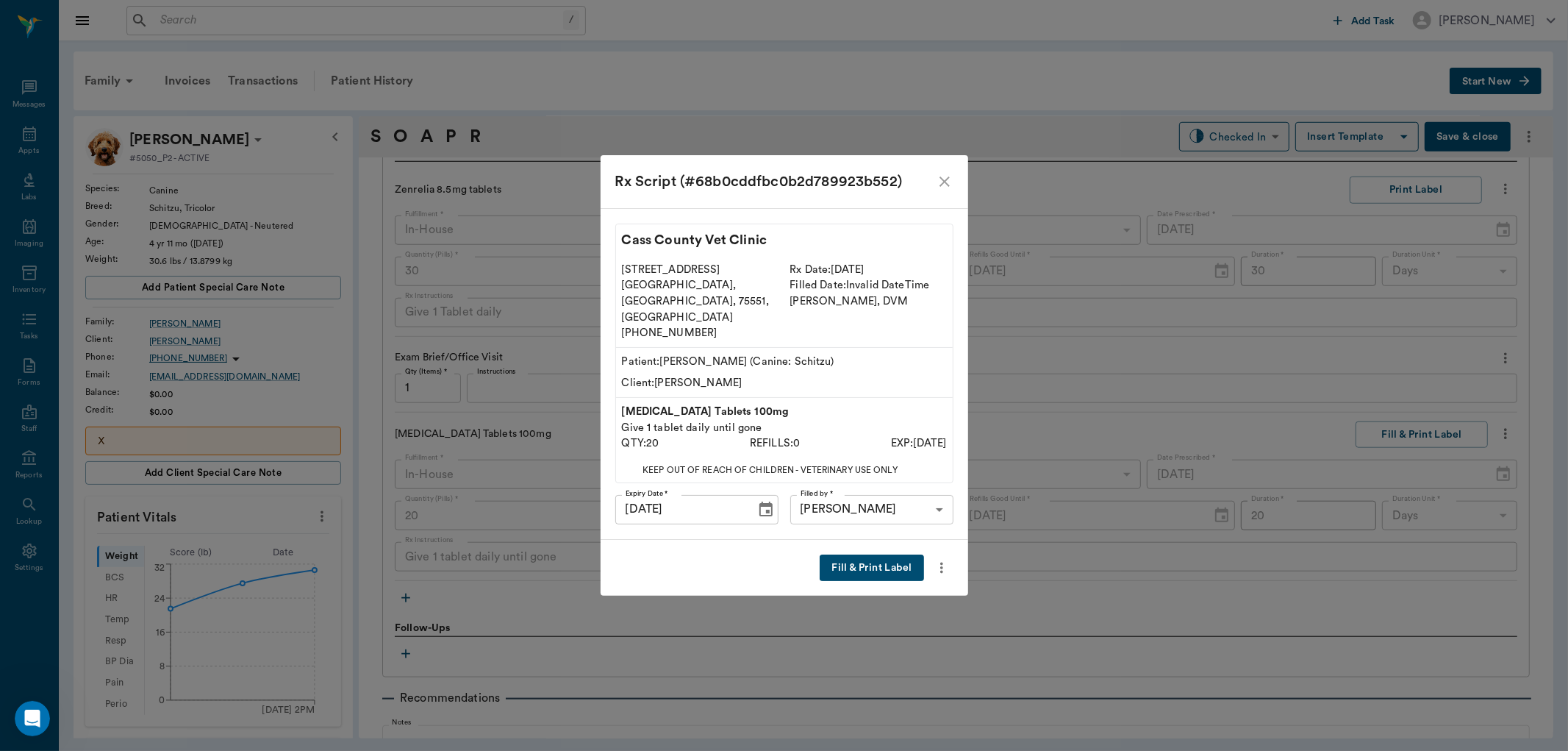
click at [853, 557] on button "Fill & Print Label" at bounding box center [871, 568] width 104 height 27
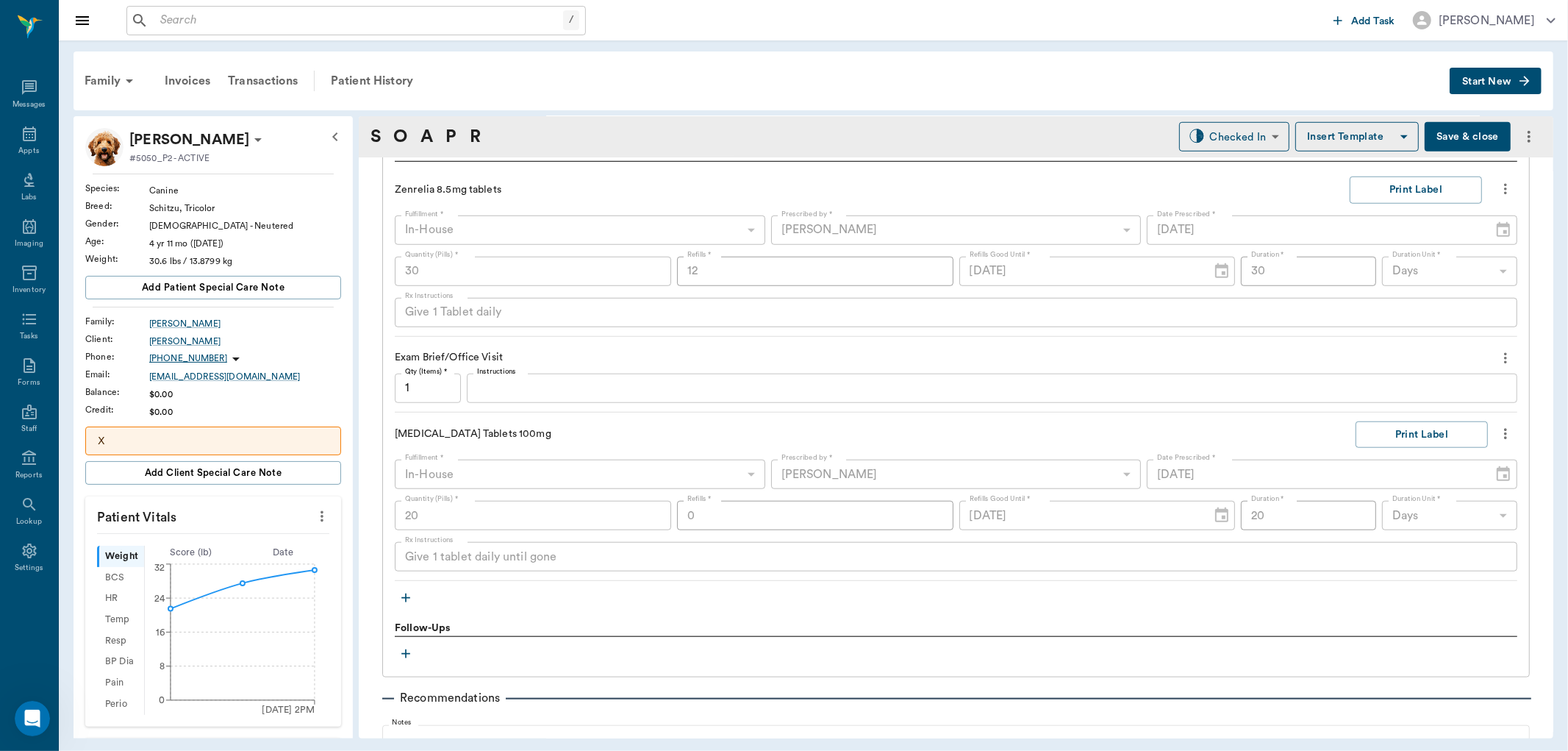
click at [407, 598] on icon "button" at bounding box center [405, 598] width 15 height 15
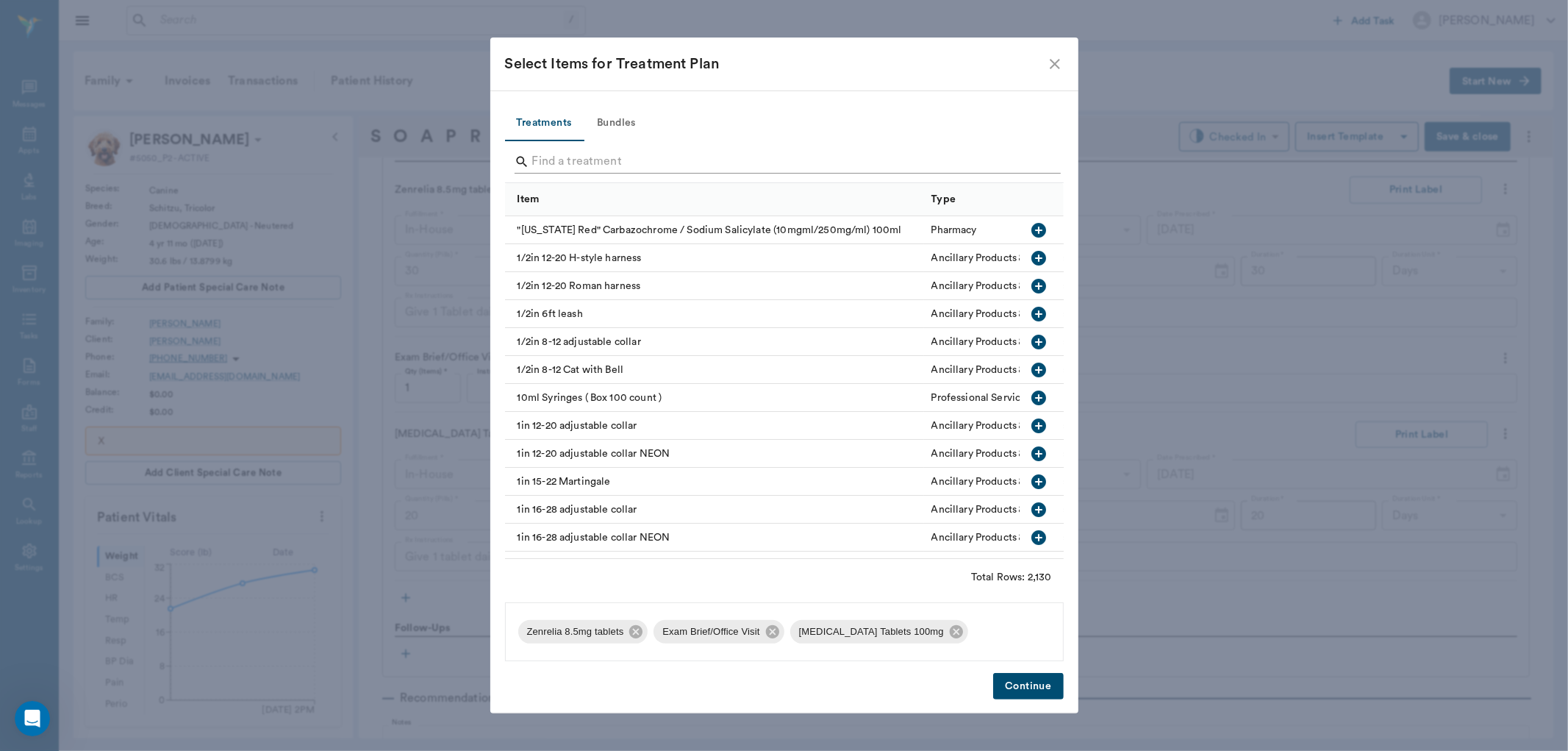
click at [575, 155] on input "Search" at bounding box center [785, 161] width 506 height 23
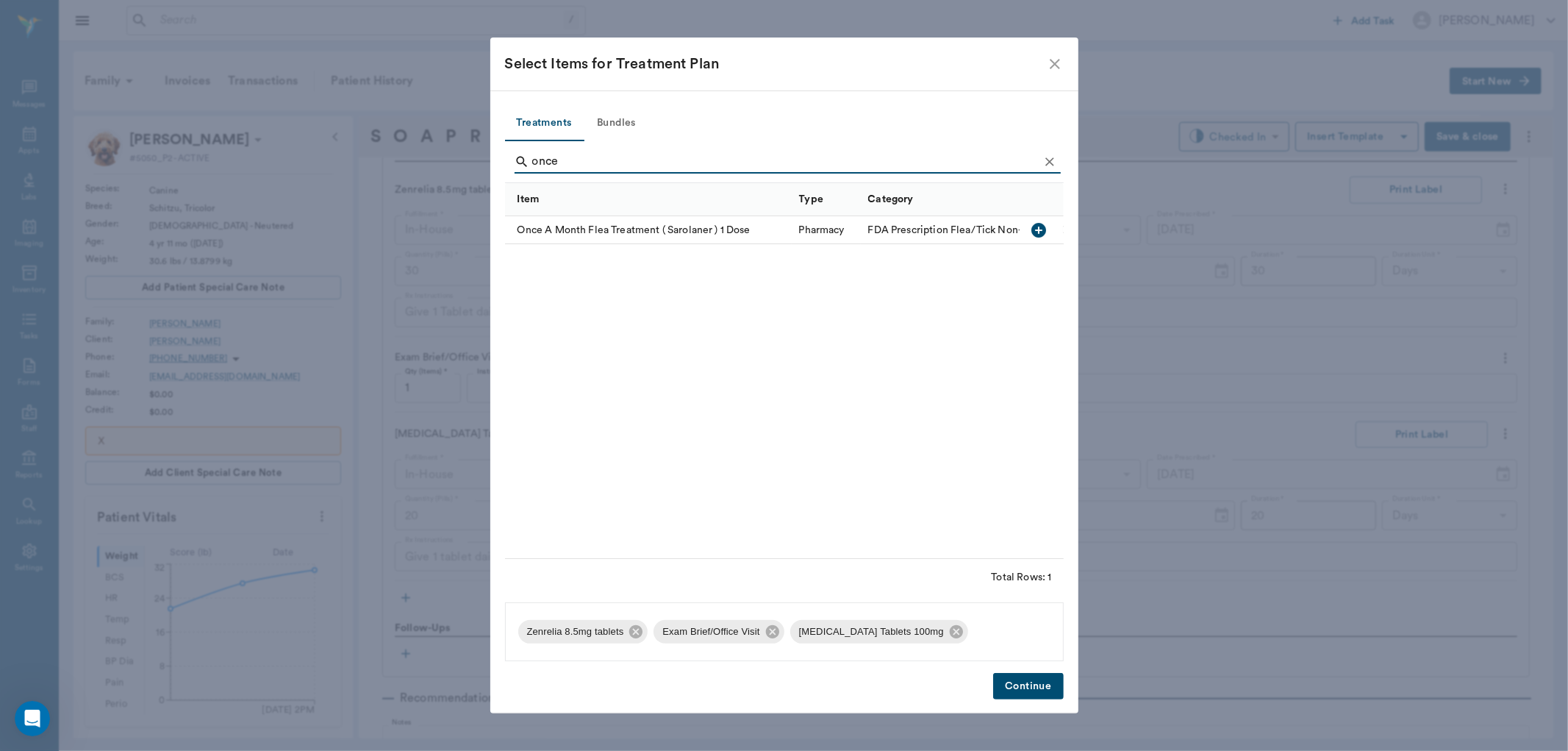
type input "once"
click at [1037, 231] on icon "button" at bounding box center [1038, 230] width 18 height 18
click at [1025, 688] on button "Continue" at bounding box center [1028, 687] width 70 height 27
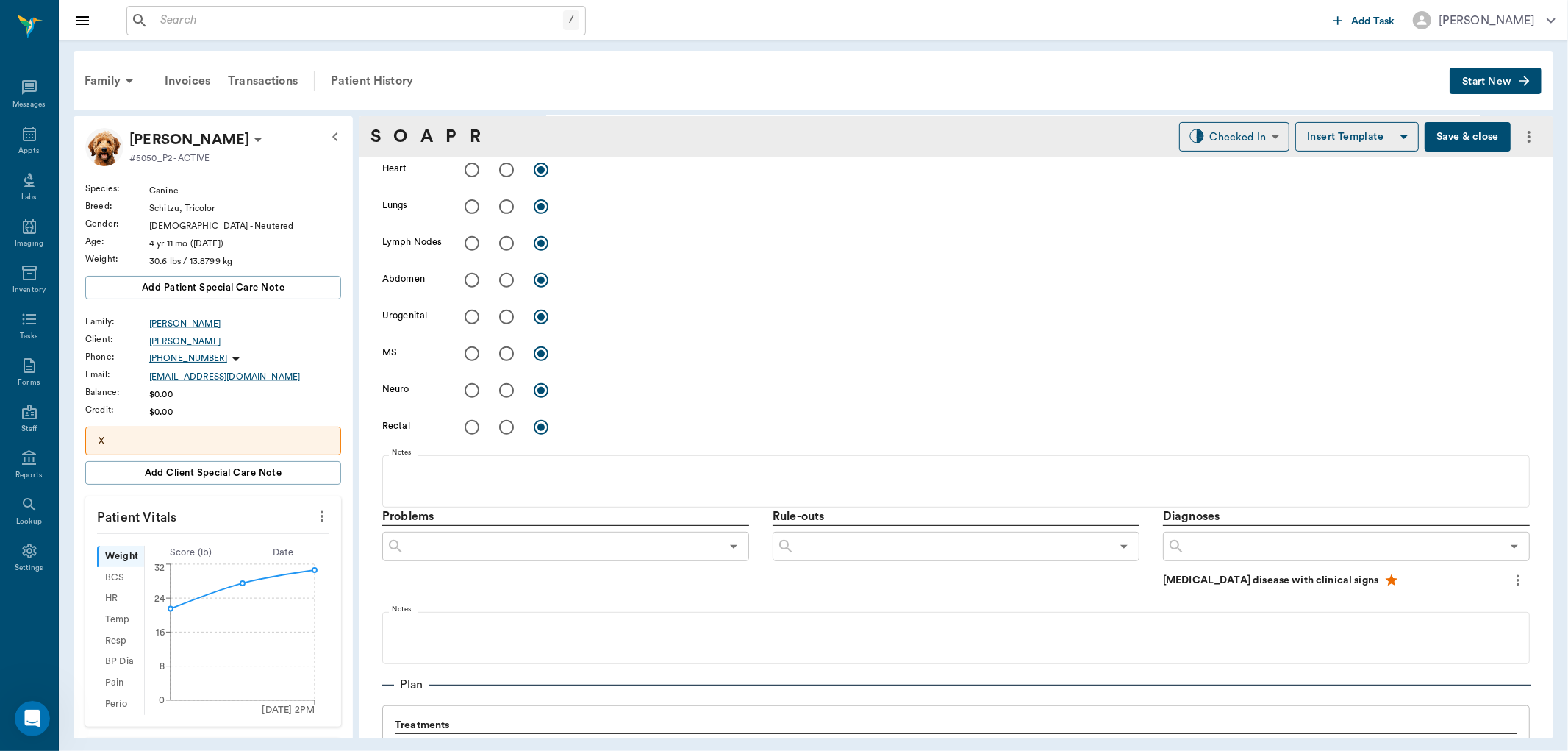
scroll to position [86, 0]
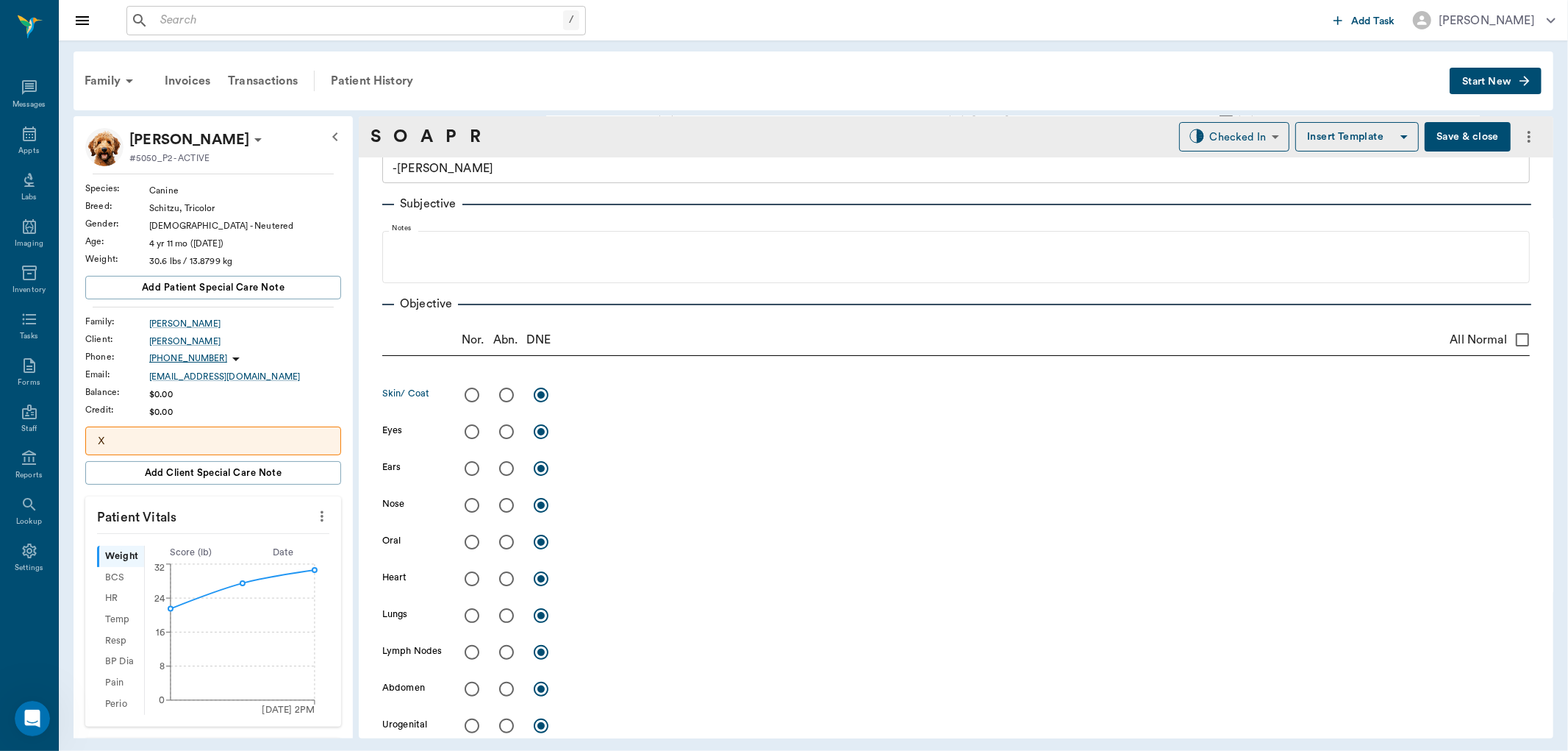
click at [506, 394] on input "radio" at bounding box center [506, 395] width 31 height 31
radio input "true"
click at [598, 398] on textarea at bounding box center [1049, 395] width 961 height 17
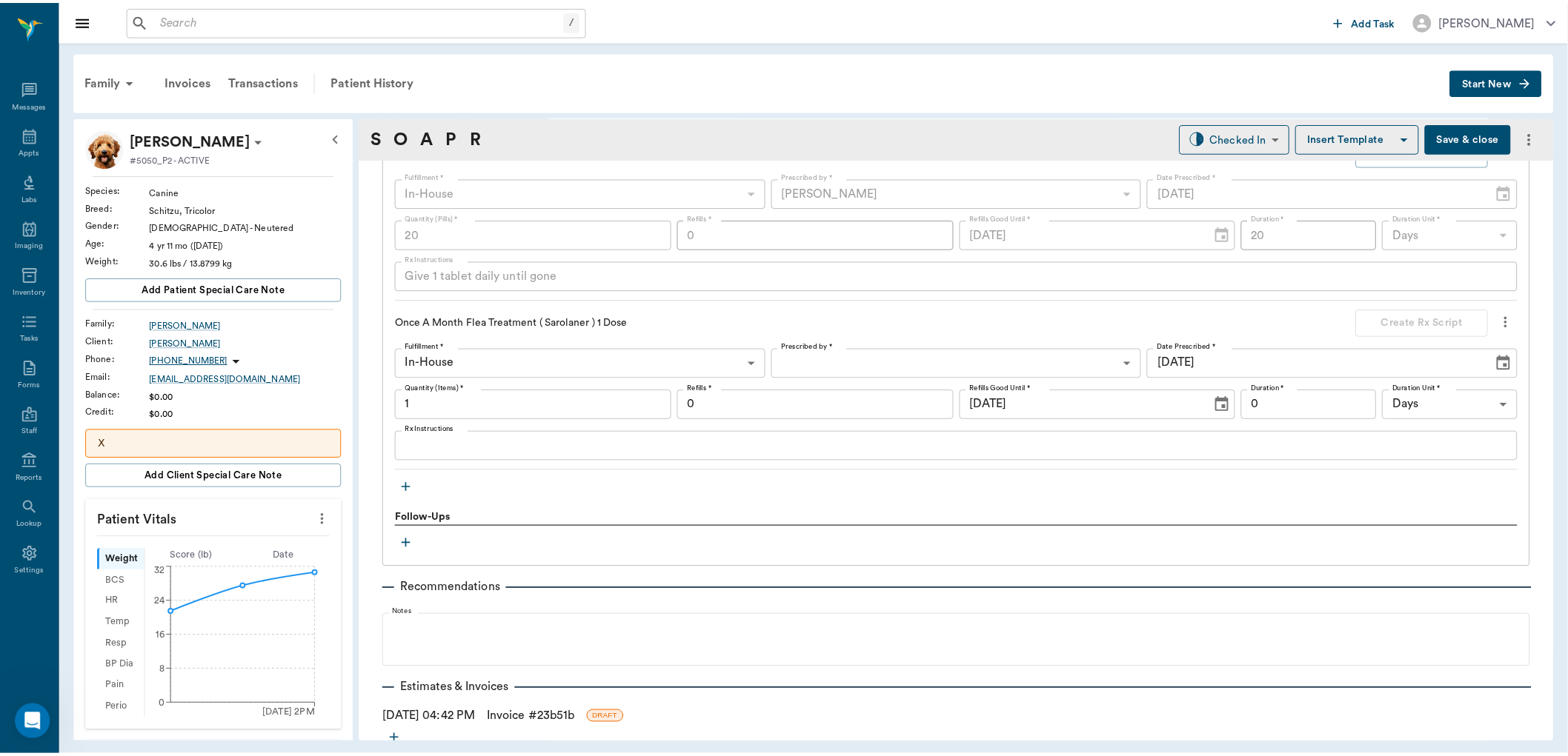
scroll to position [1402, 0]
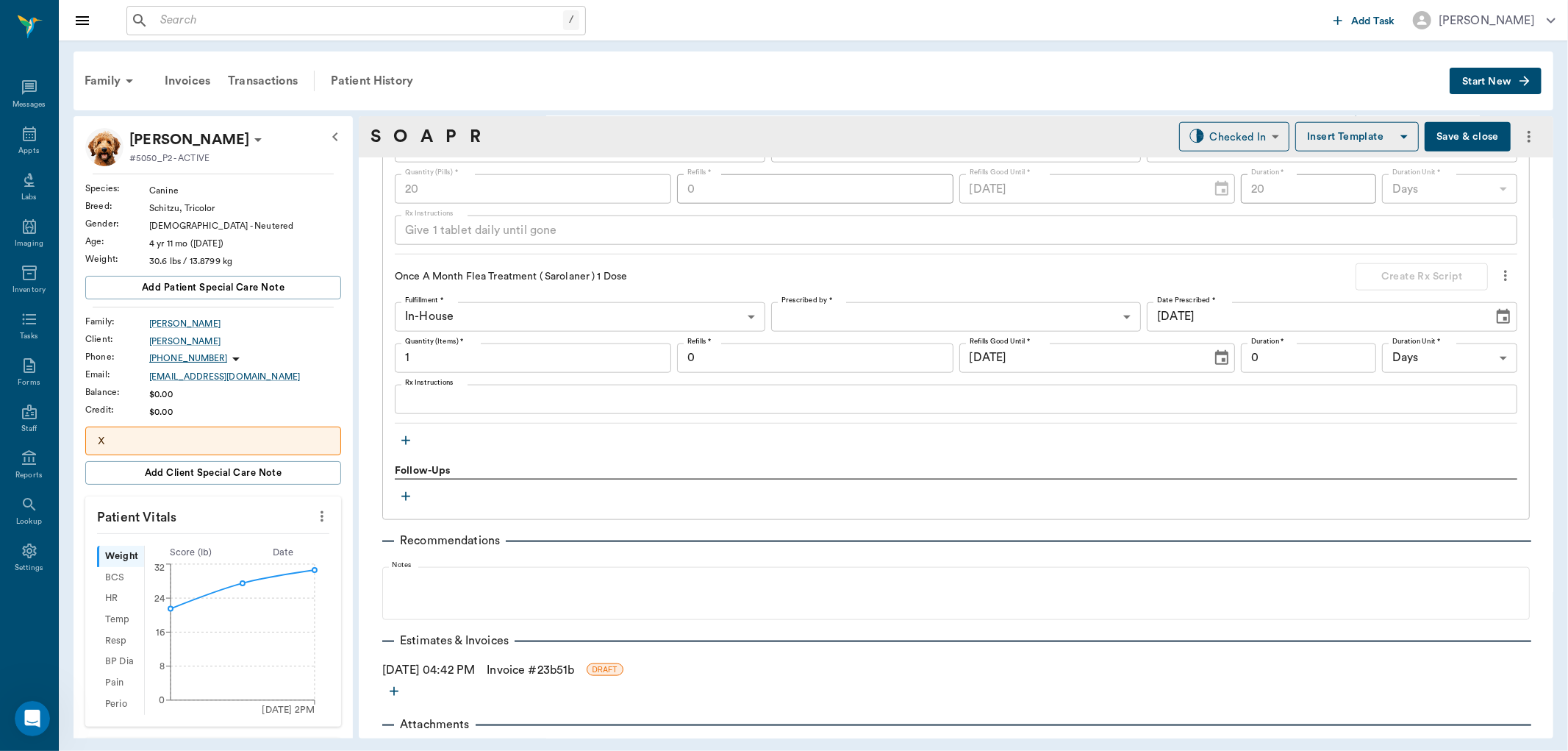
type textarea "flea + few,"
click at [518, 670] on link "Invoice # 23b51b" at bounding box center [530, 670] width 87 height 18
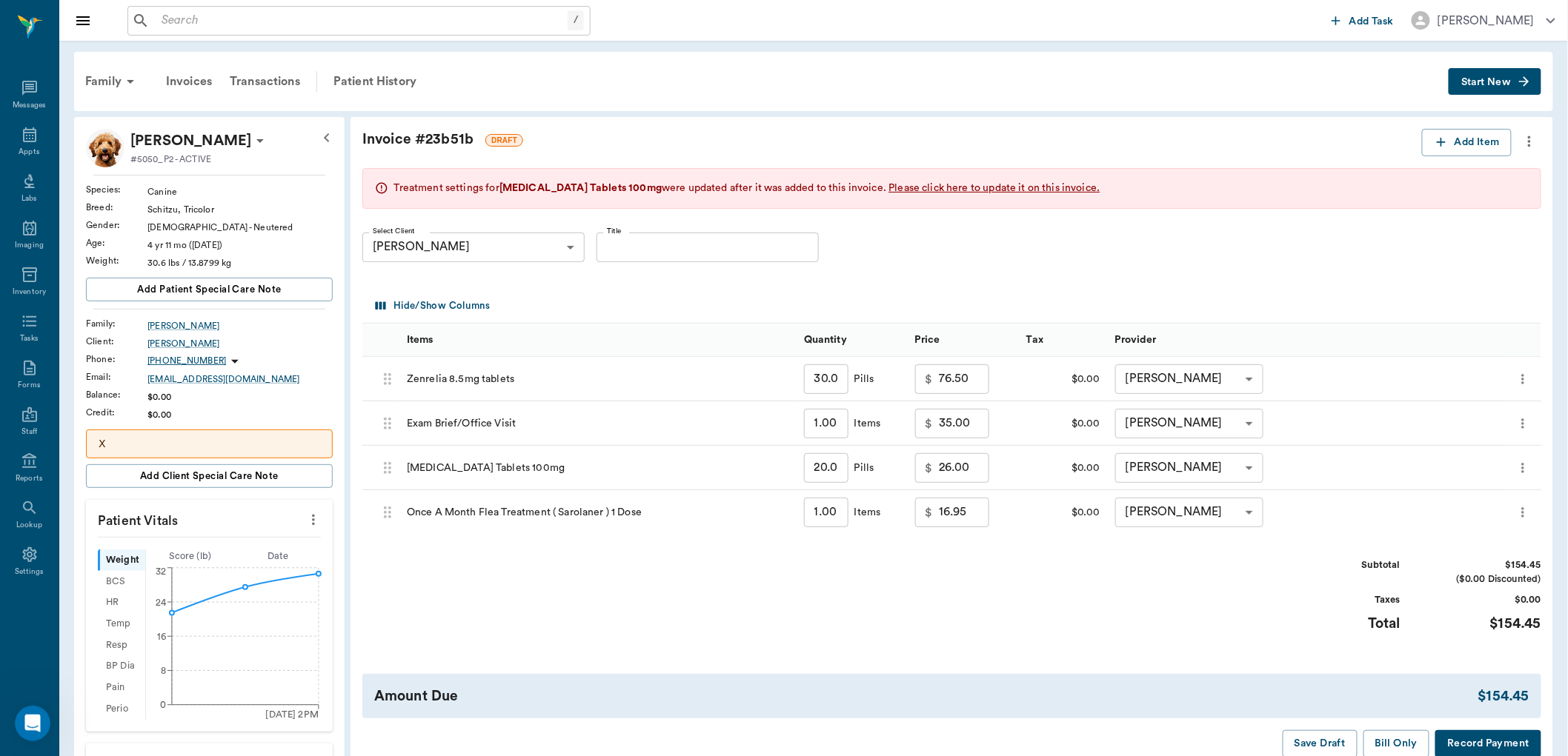
click at [969, 381] on input "76.50" at bounding box center [964, 379] width 50 height 29
type input "67.50"
click at [1014, 558] on div "Subtotal $145.45 ($0.00 Discounted) Taxes $0.00 Total $145.45" at bounding box center [952, 604] width 1179 height 91
click at [958, 186] on span "Please click here to update it on this invoice." at bounding box center [994, 188] width 212 height 10
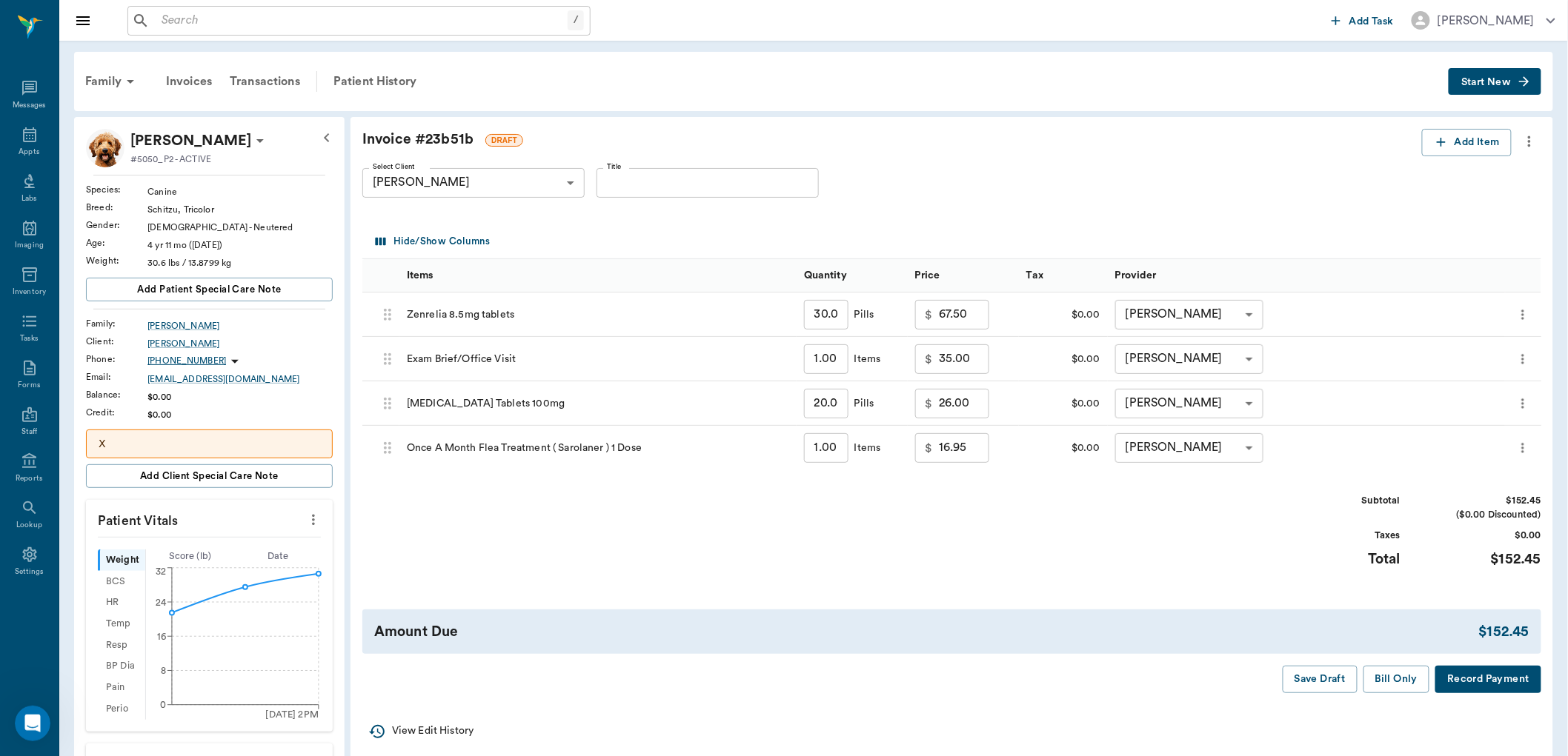
type input "33.00"
click at [1388, 675] on button "Bill Only" at bounding box center [1396, 679] width 66 height 28
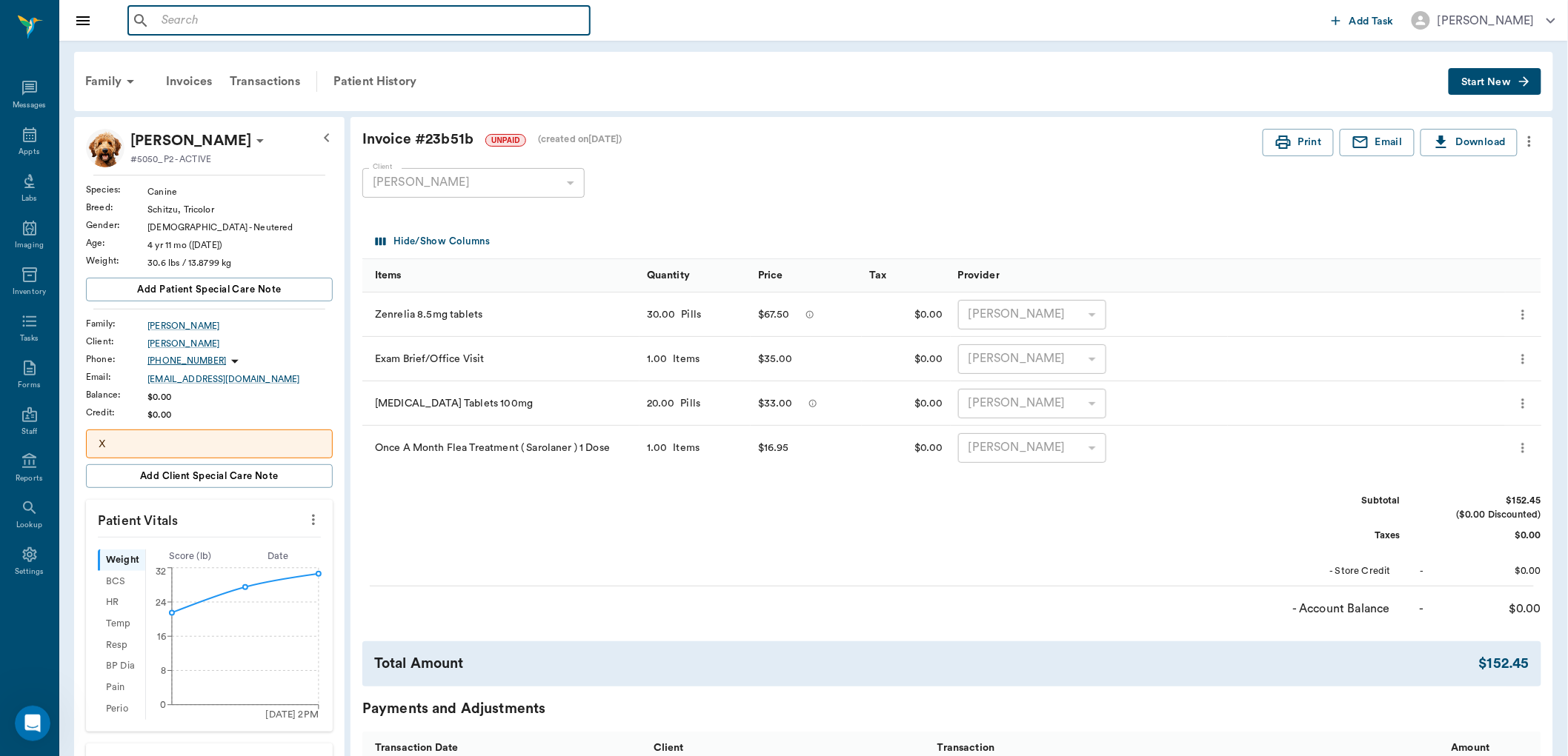
click at [191, 17] on input "text" at bounding box center [370, 21] width 428 height 21
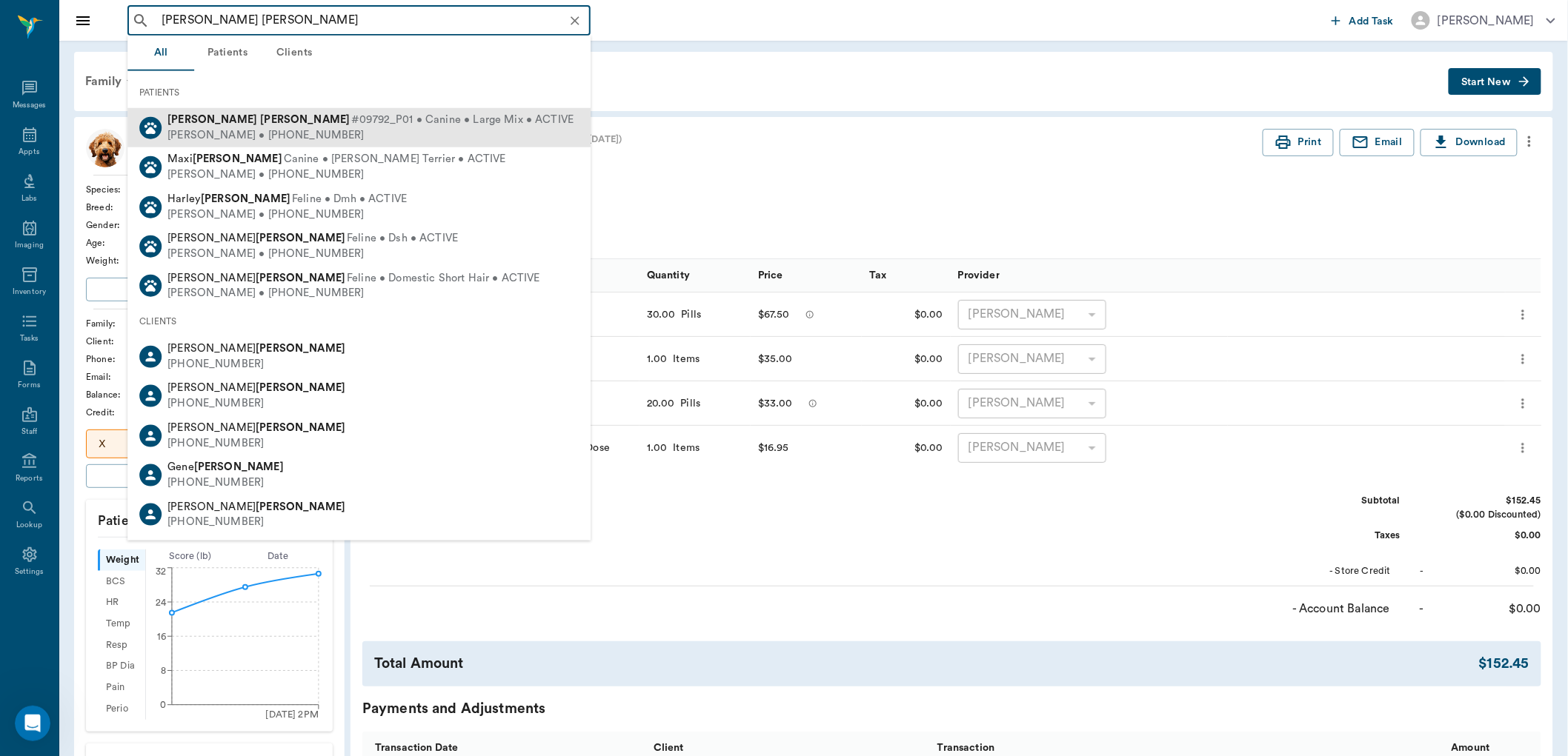
click at [351, 123] on span "#09792_P01 • Canine • Large Mix • ACTIVE" at bounding box center [462, 120] width 222 height 16
type input "[PERSON_NAME] [PERSON_NAME]"
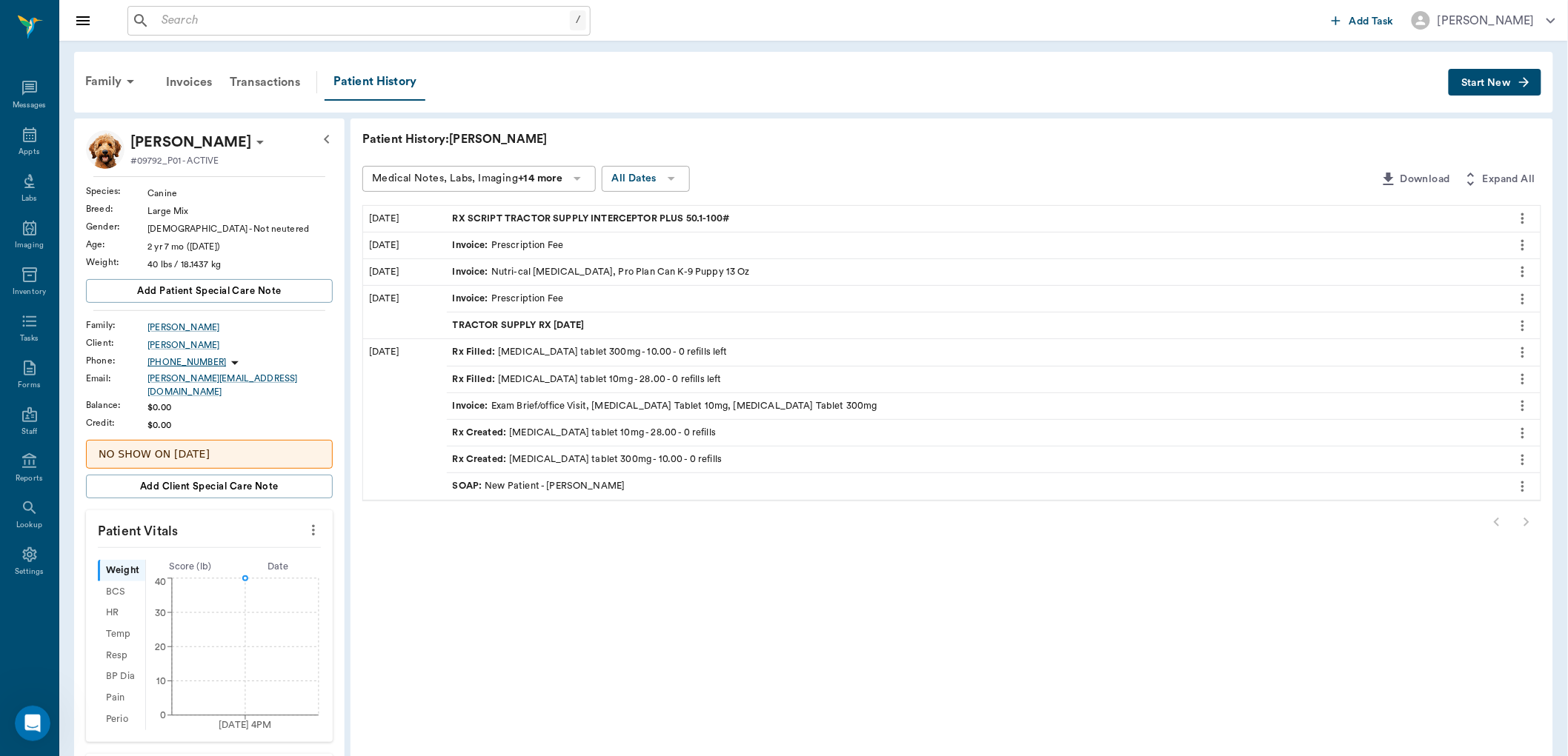
click at [537, 319] on span "TRACTOR SUPPLY RX [DATE]" at bounding box center [520, 325] width 135 height 14
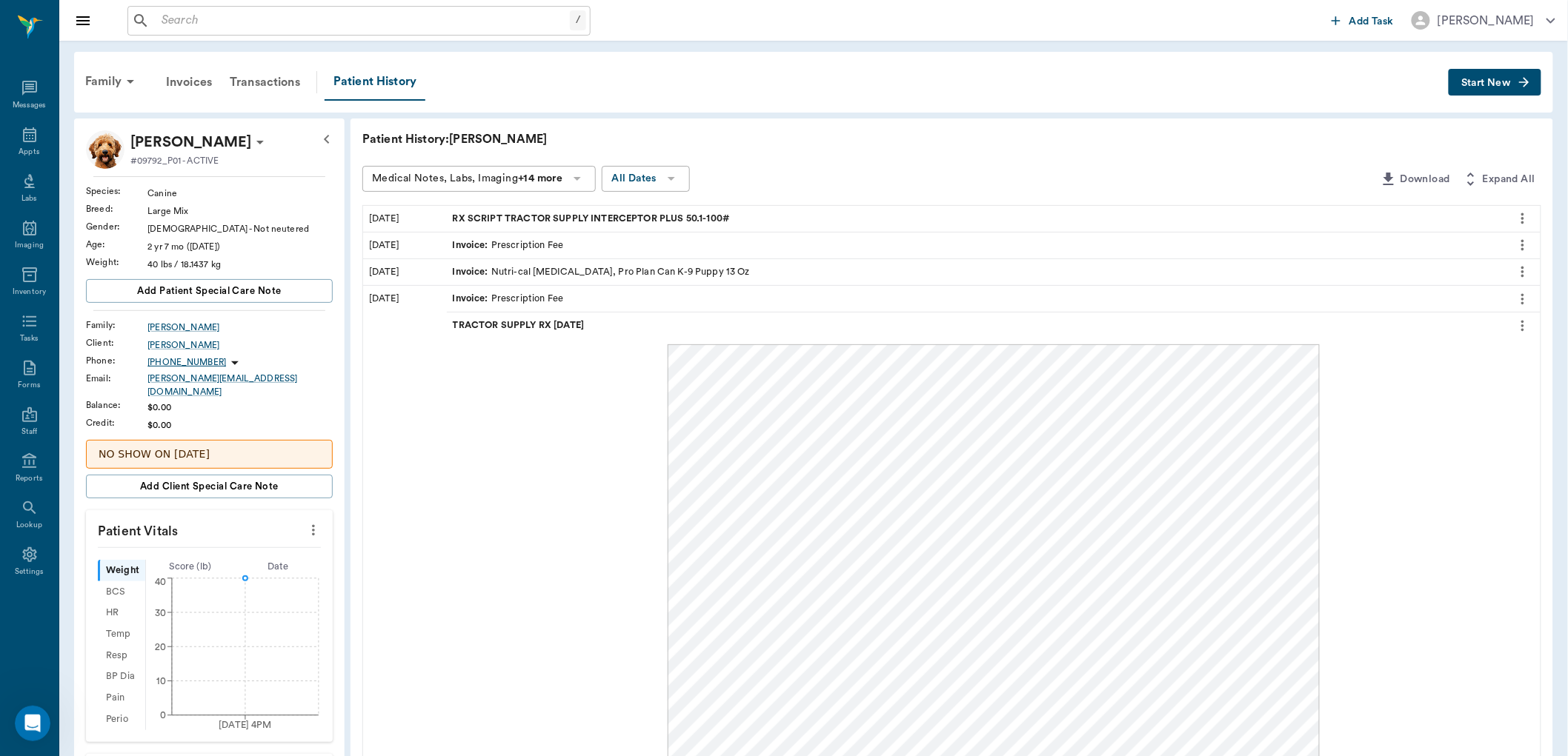
drag, startPoint x: 388, startPoint y: 297, endPoint x: 861, endPoint y: 117, distance: 506.1
click at [861, 118] on div "Patient History: [PERSON_NAME] Medical Notes, Labs, Imaging +14 more All Dates …" at bounding box center [952, 739] width 1203 height 1242
